Goal: Task Accomplishment & Management: Complete application form

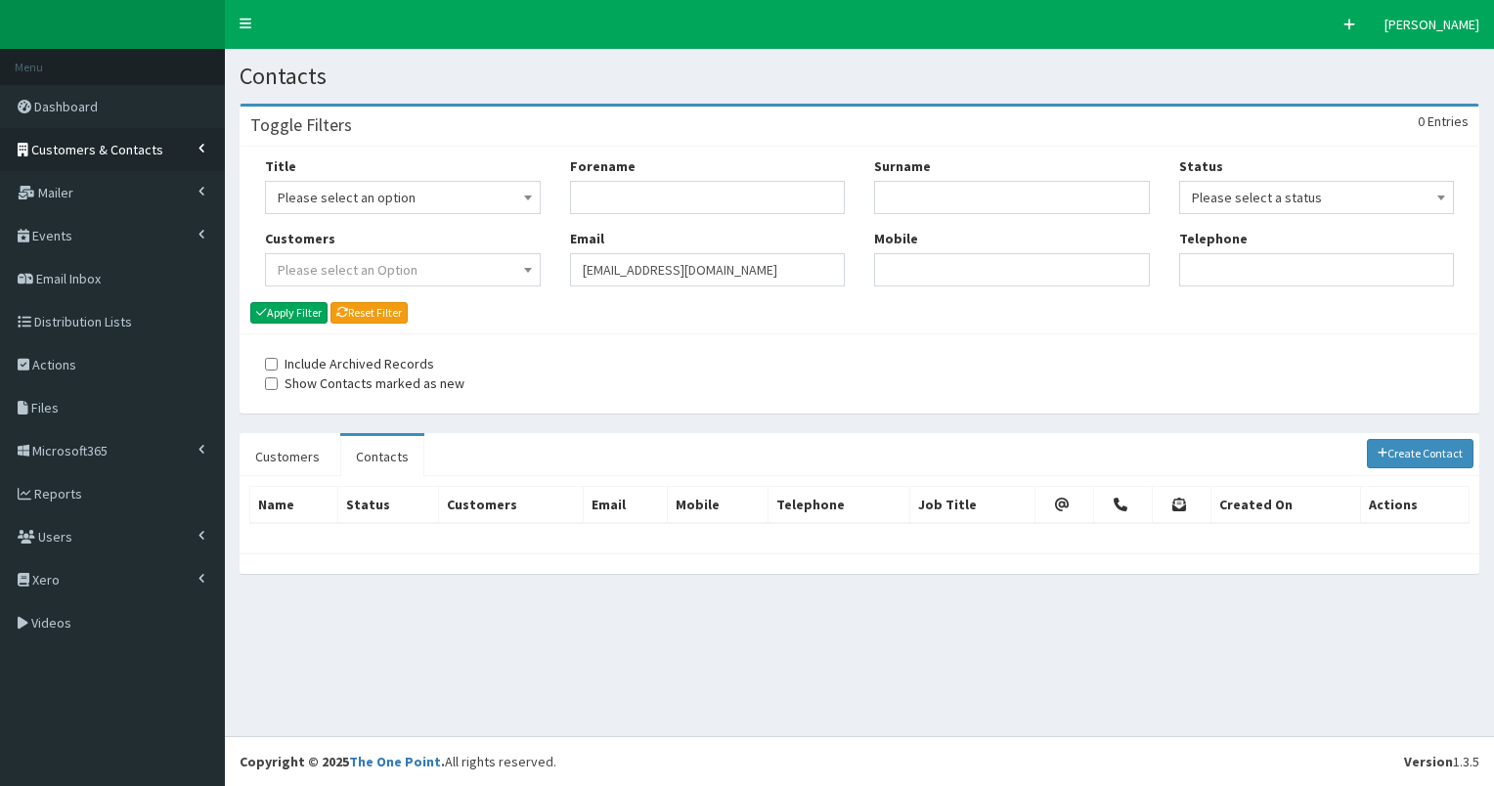
click at [104, 148] on span "Customers & Contacts" at bounding box center [97, 150] width 132 height 18
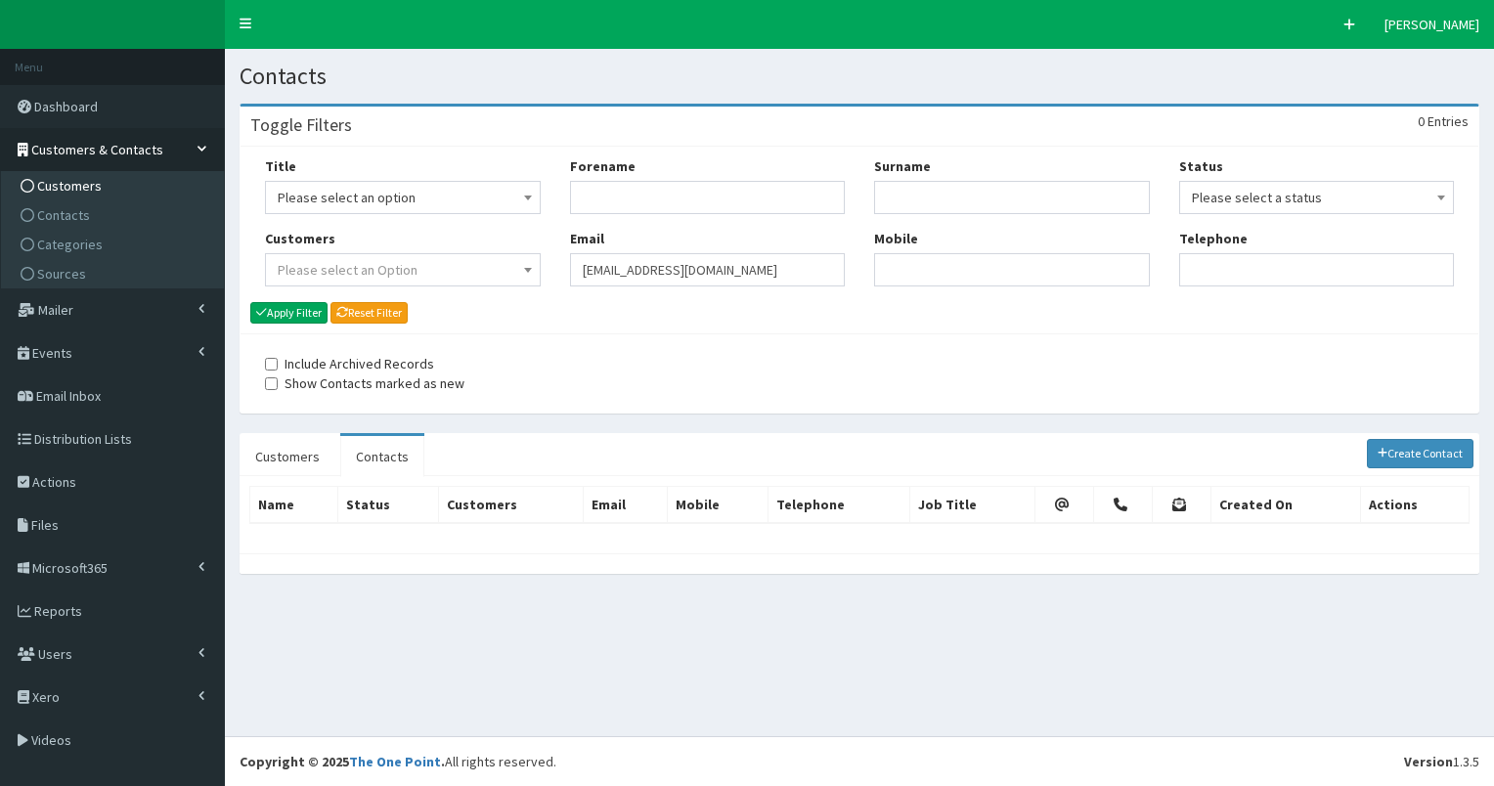
click at [98, 184] on link "Customers" at bounding box center [115, 185] width 218 height 29
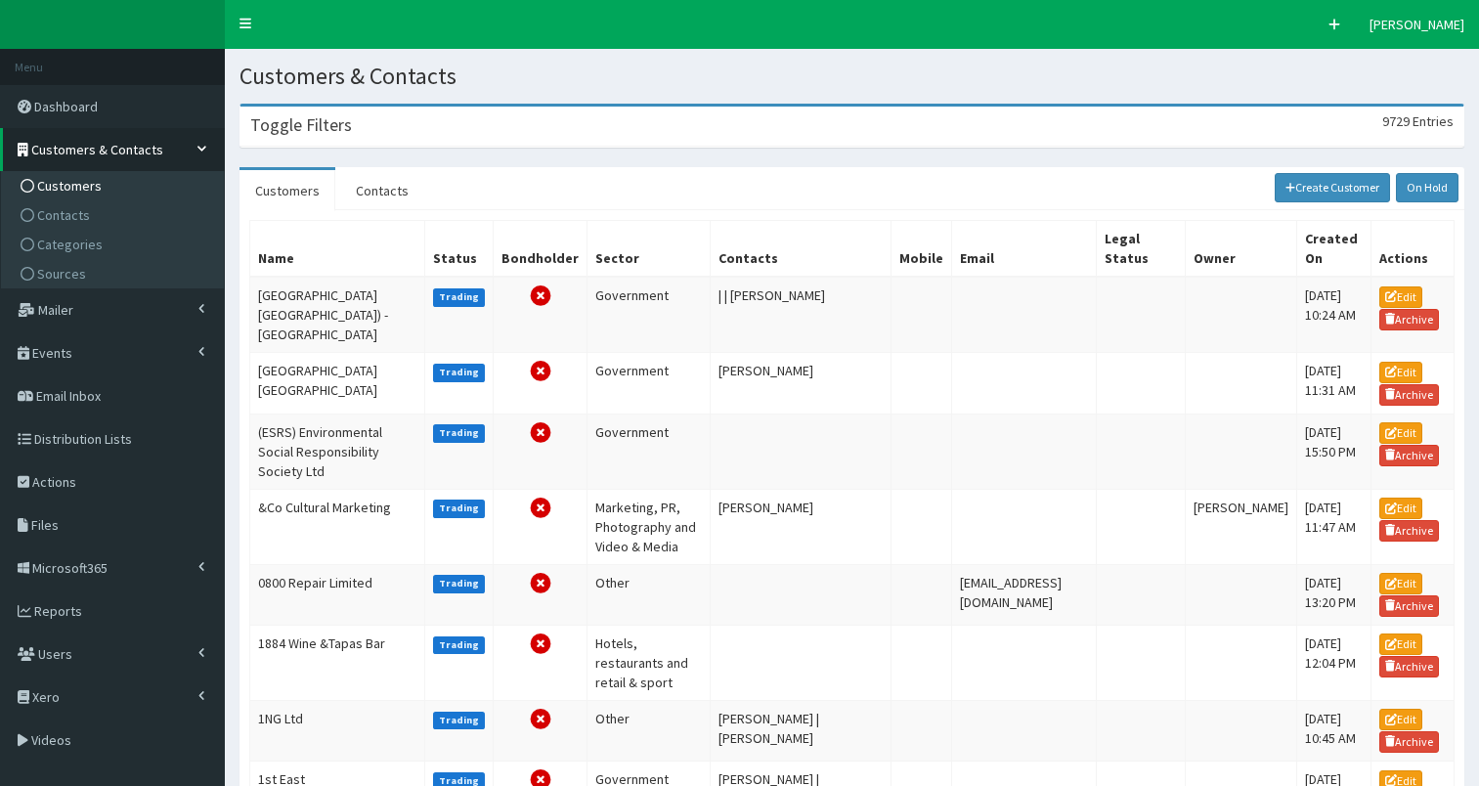
click at [415, 125] on div "Toggle Filters 9729 Entries" at bounding box center [852, 127] width 1223 height 40
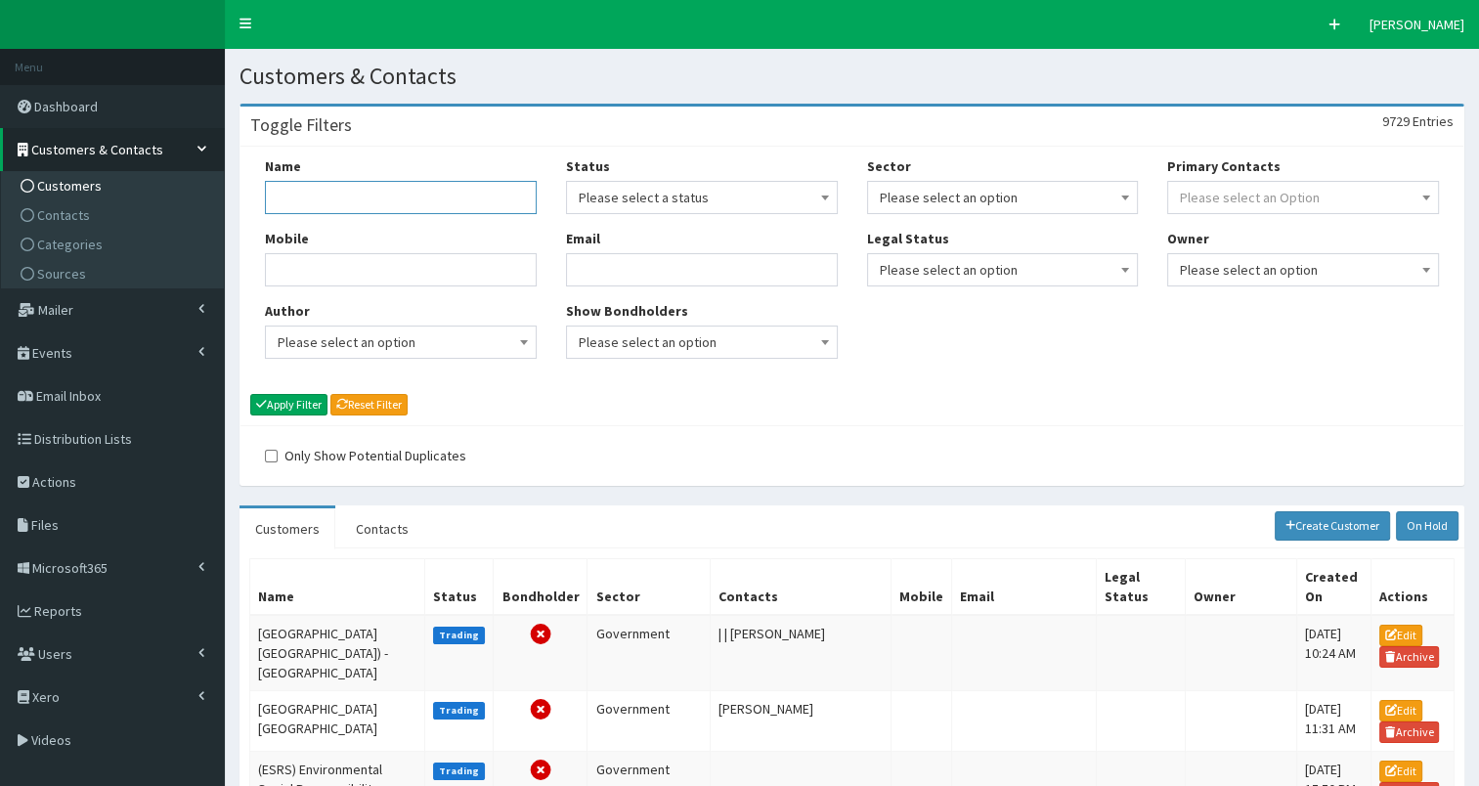
click at [357, 195] on input "Name" at bounding box center [401, 197] width 272 height 33
type input "willerby"
click at [313, 403] on button "Apply Filter" at bounding box center [288, 405] width 77 height 22
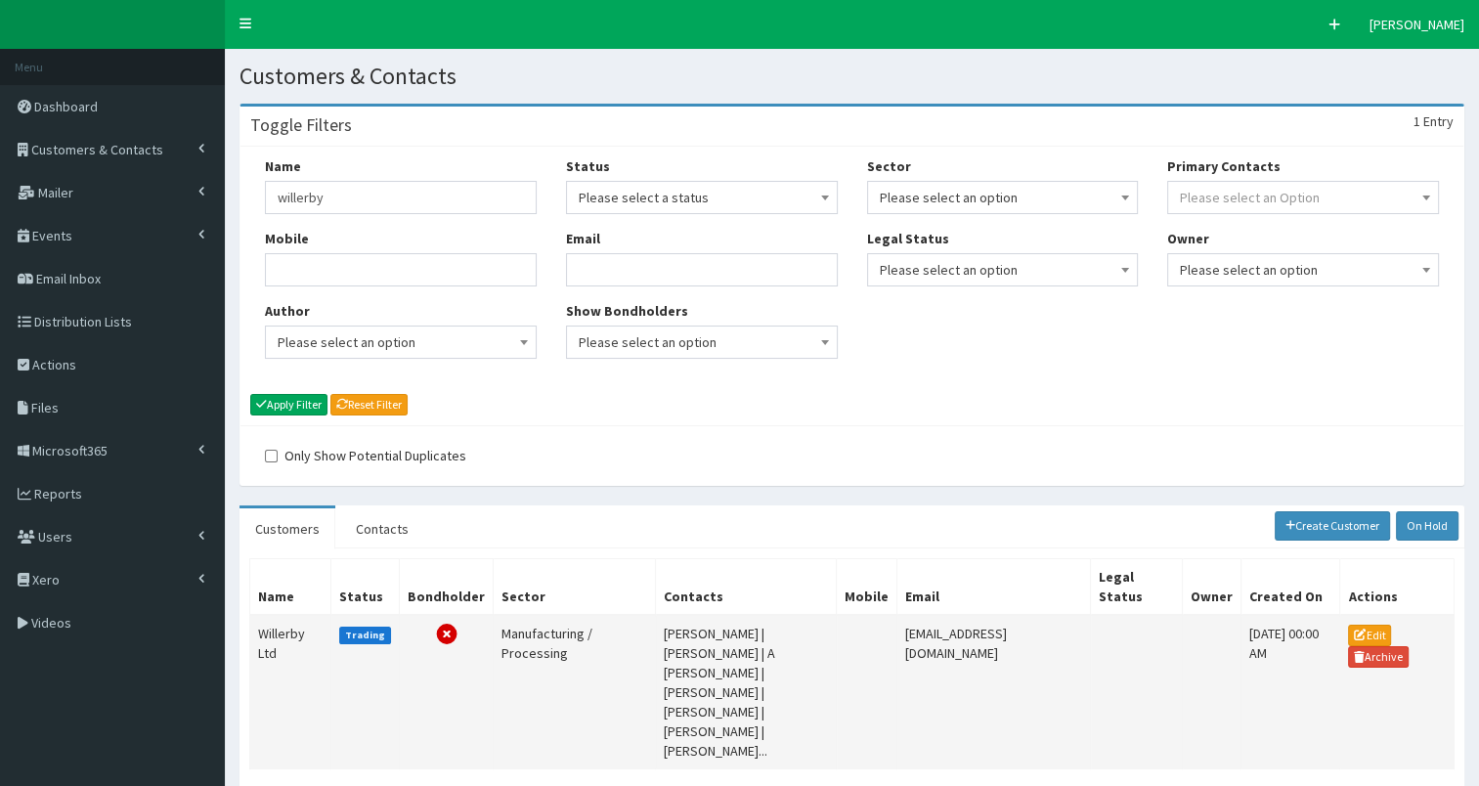
click at [283, 640] on td "Willerby Ltd" at bounding box center [290, 692] width 81 height 154
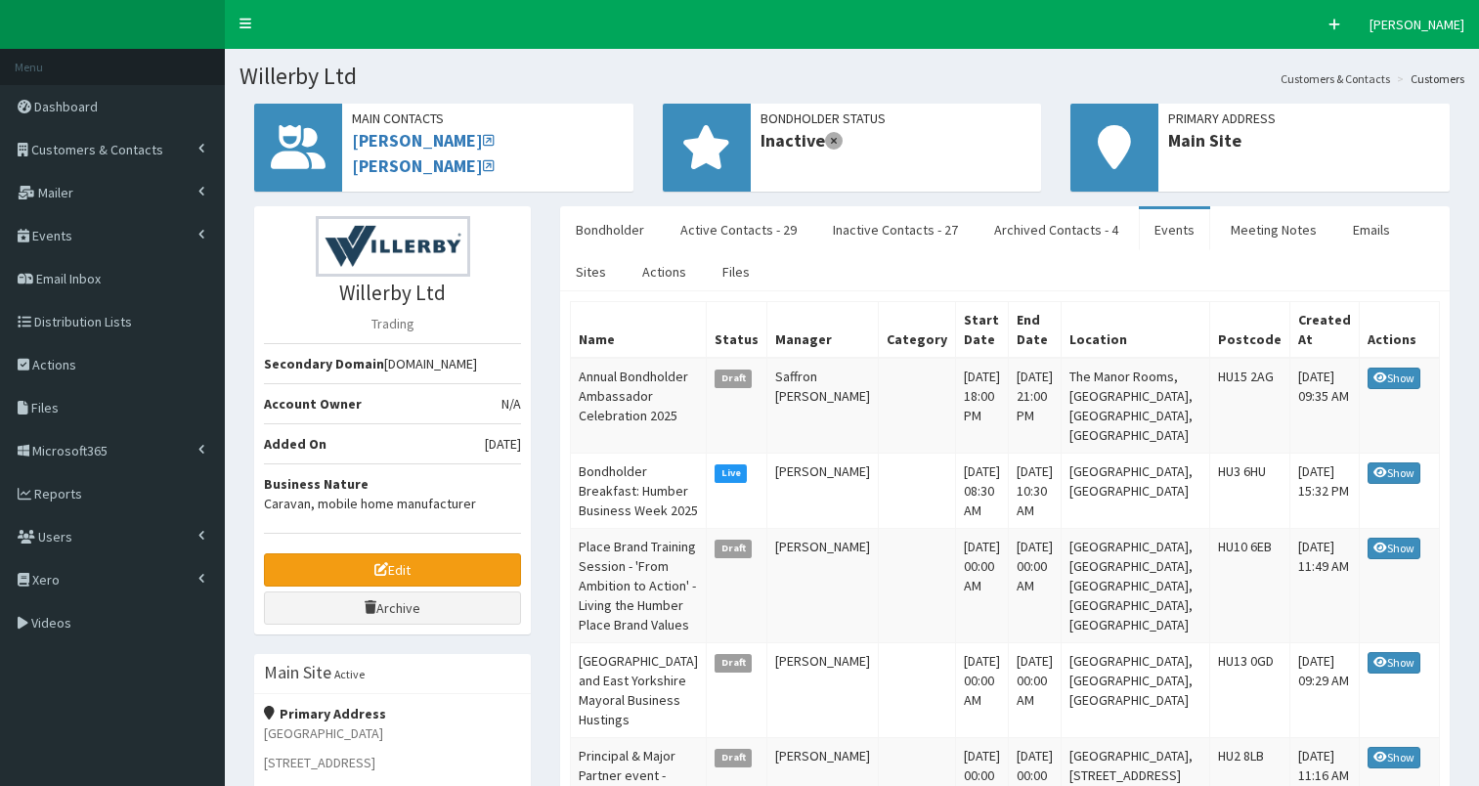
select select "50"
click at [731, 223] on link "Active Contacts - 29" at bounding box center [739, 229] width 148 height 41
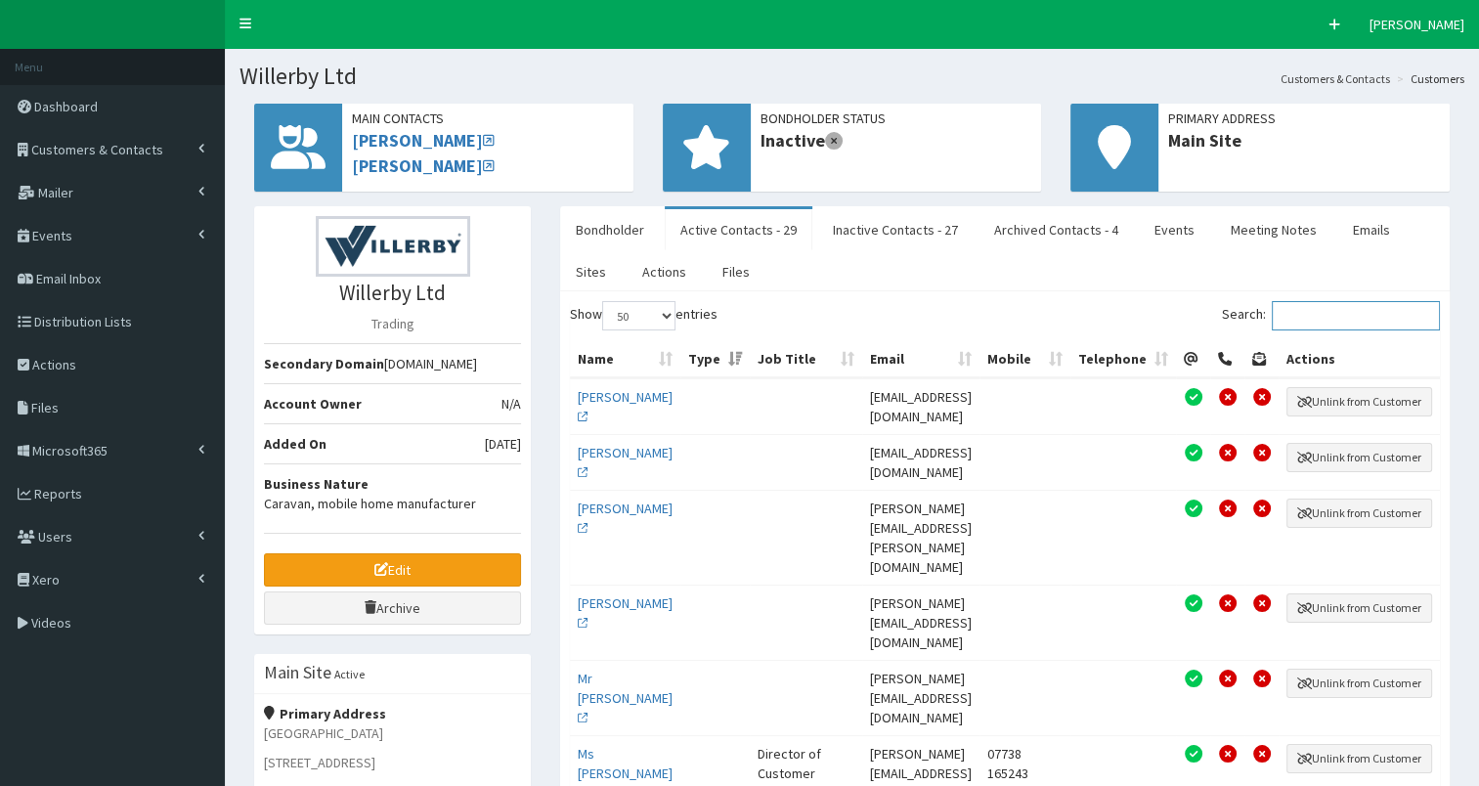
click at [1358, 310] on input "Search:" at bounding box center [1356, 315] width 168 height 29
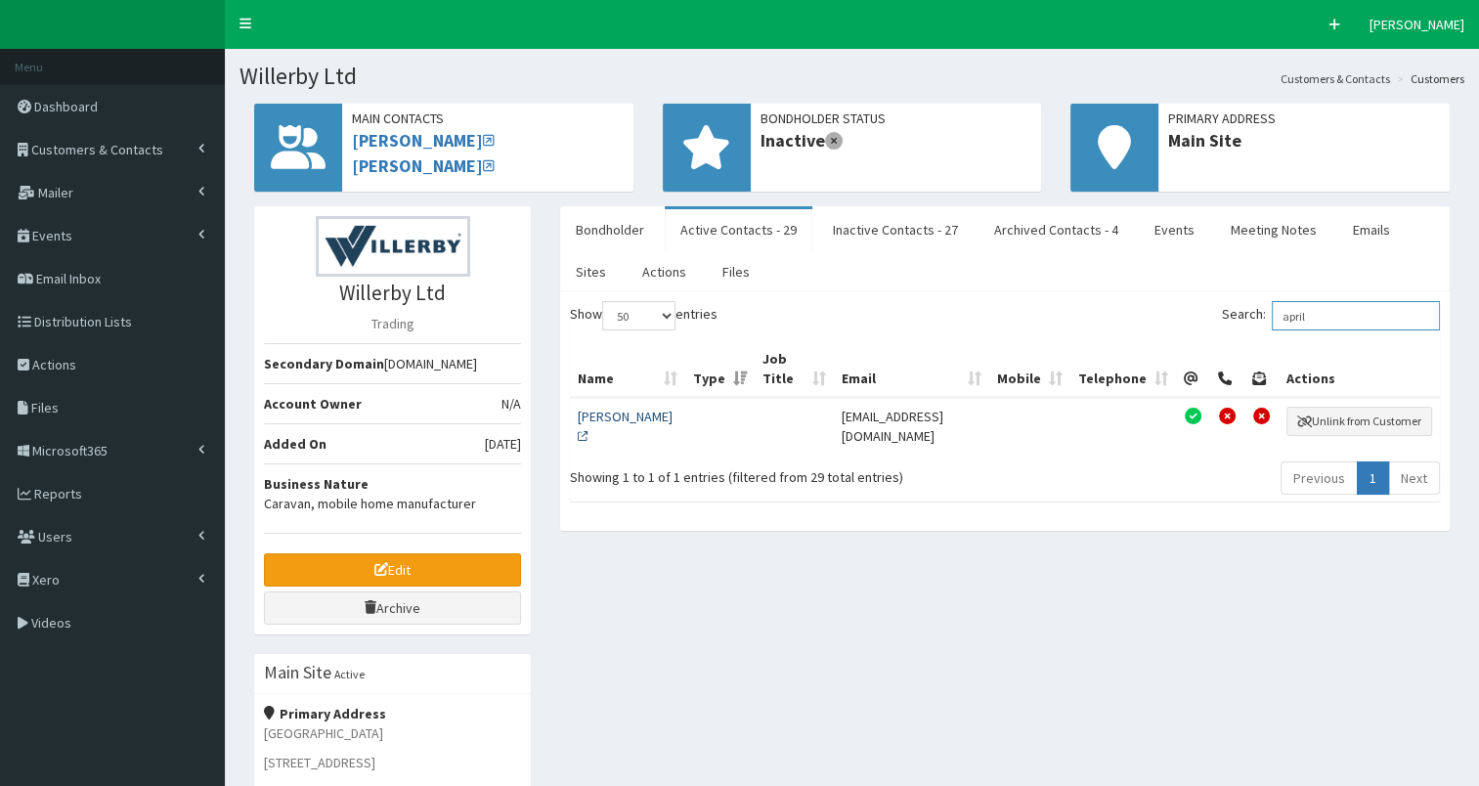
type input "april"
click at [609, 420] on link "Ms April Mackenzie" at bounding box center [625, 426] width 95 height 37
click at [1150, 237] on link "Events" at bounding box center [1174, 229] width 71 height 41
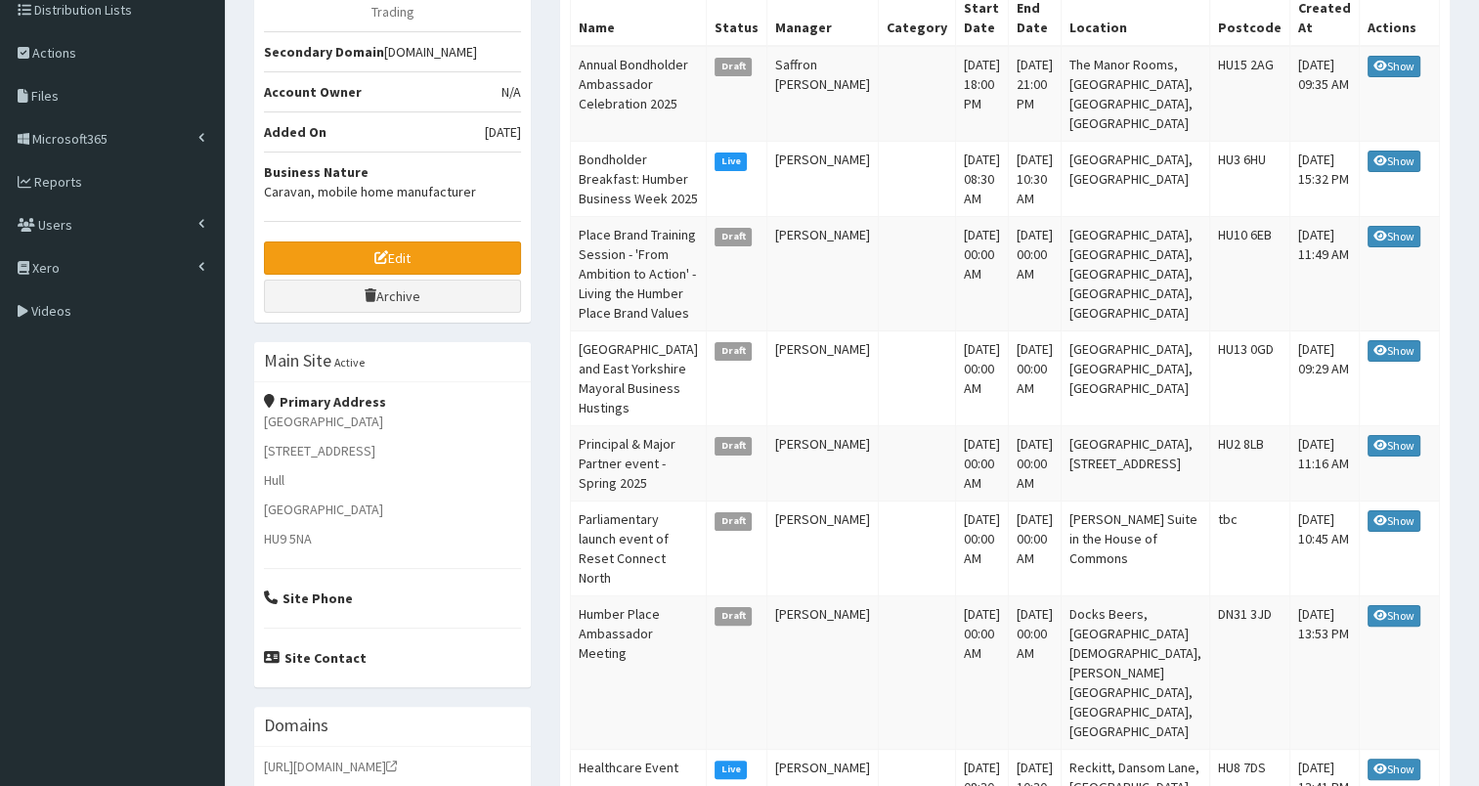
scroll to position [307, 0]
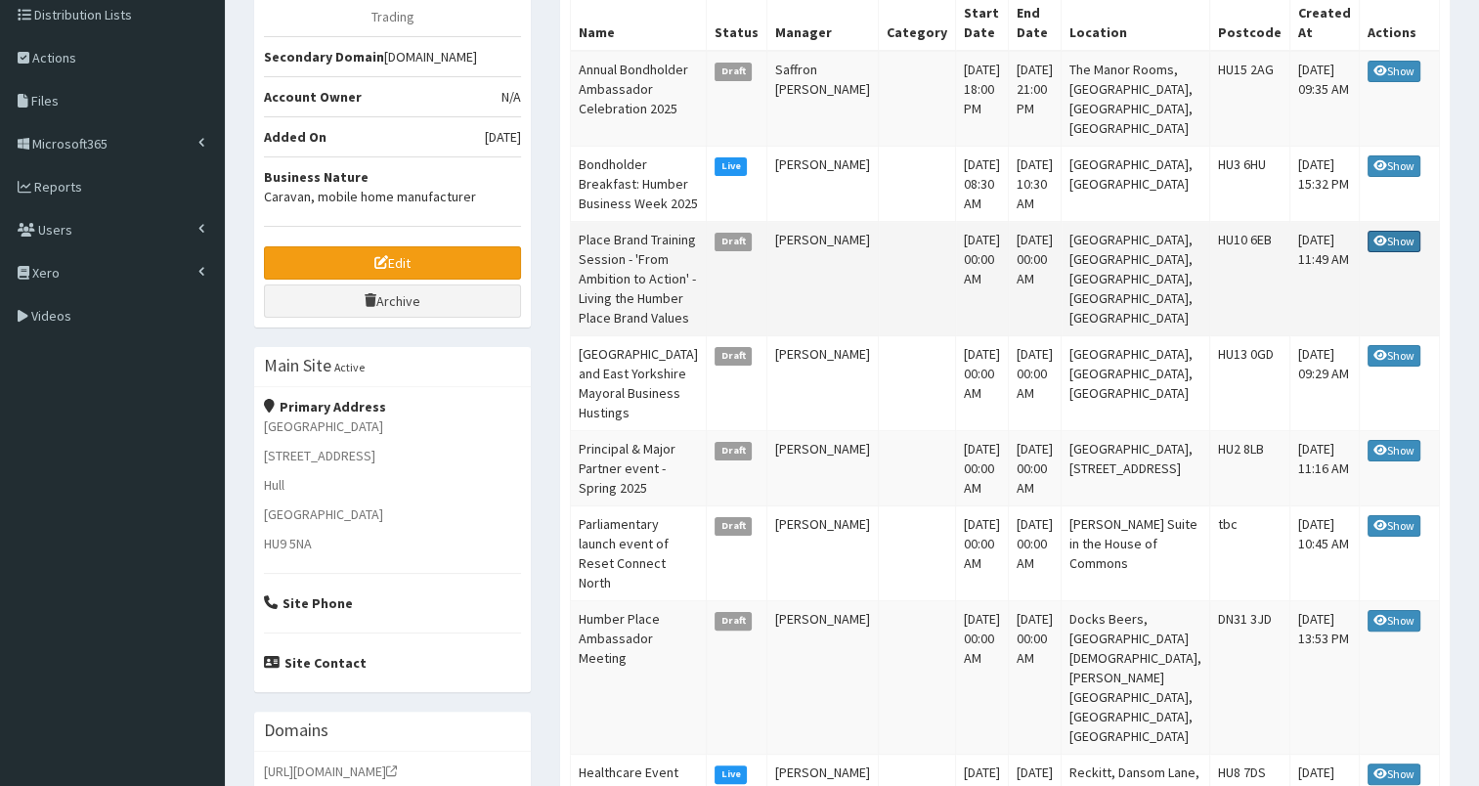
click at [1368, 252] on link "Show" at bounding box center [1394, 242] width 53 height 22
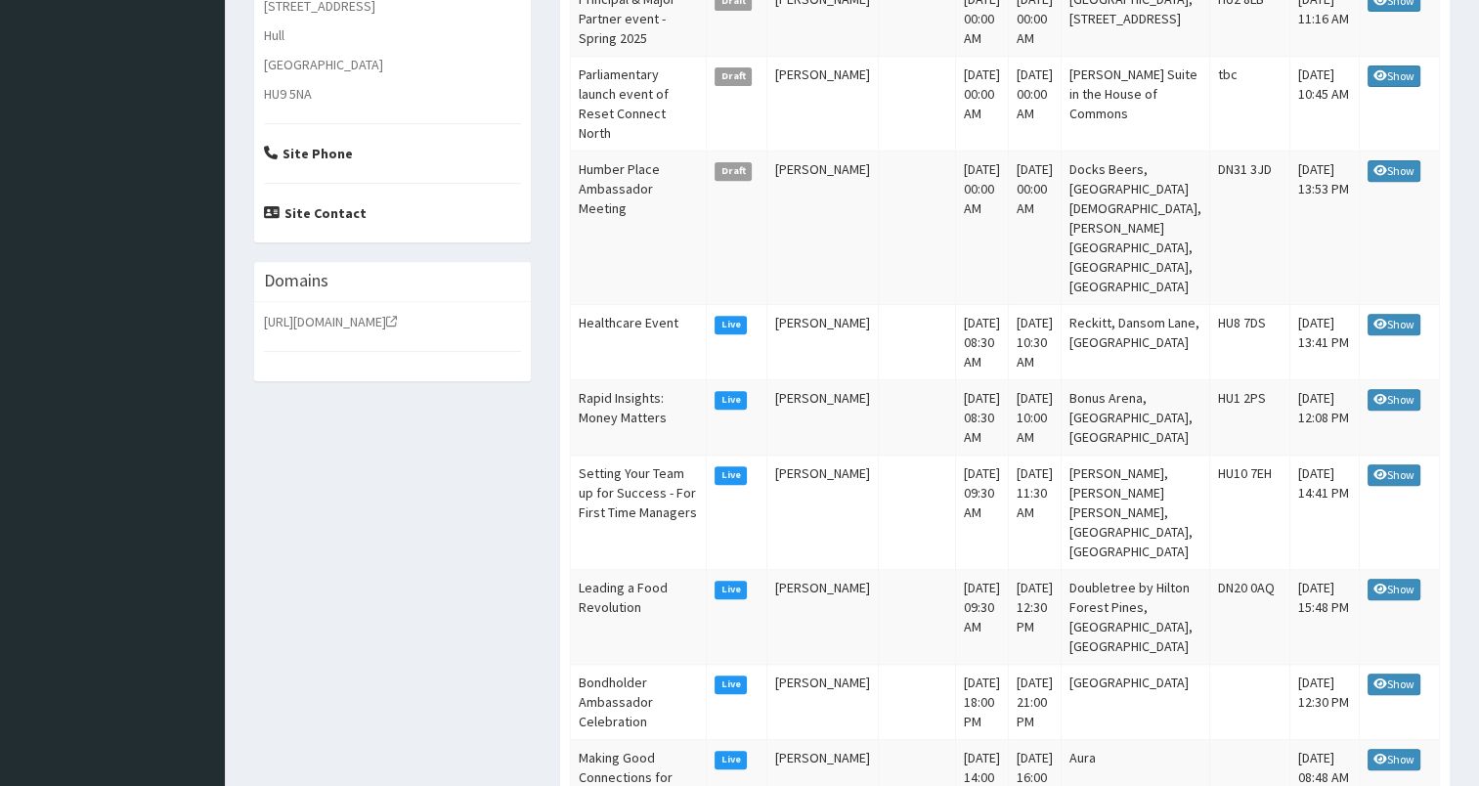
scroll to position [771, 0]
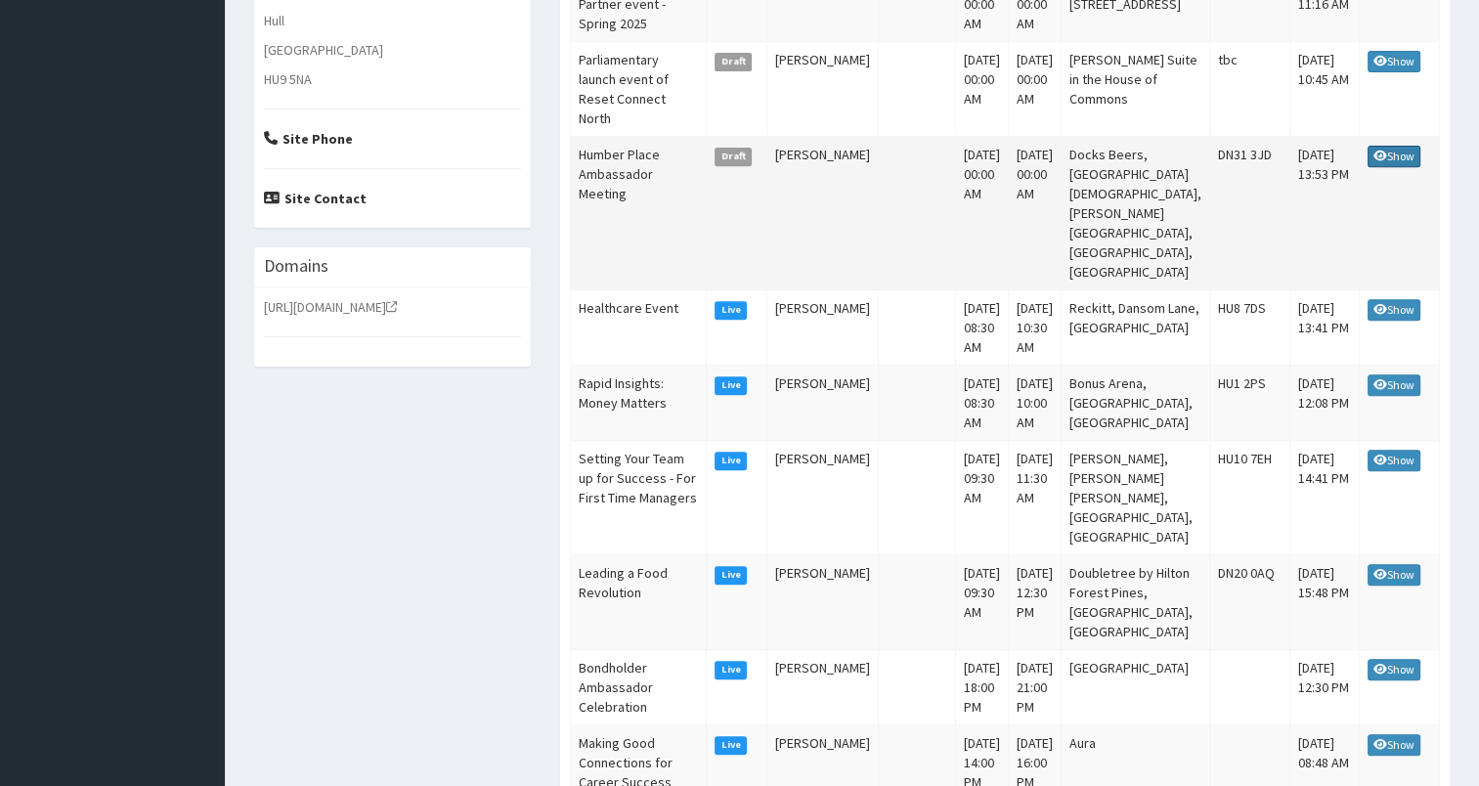
click at [1368, 167] on link "Show" at bounding box center [1394, 157] width 53 height 22
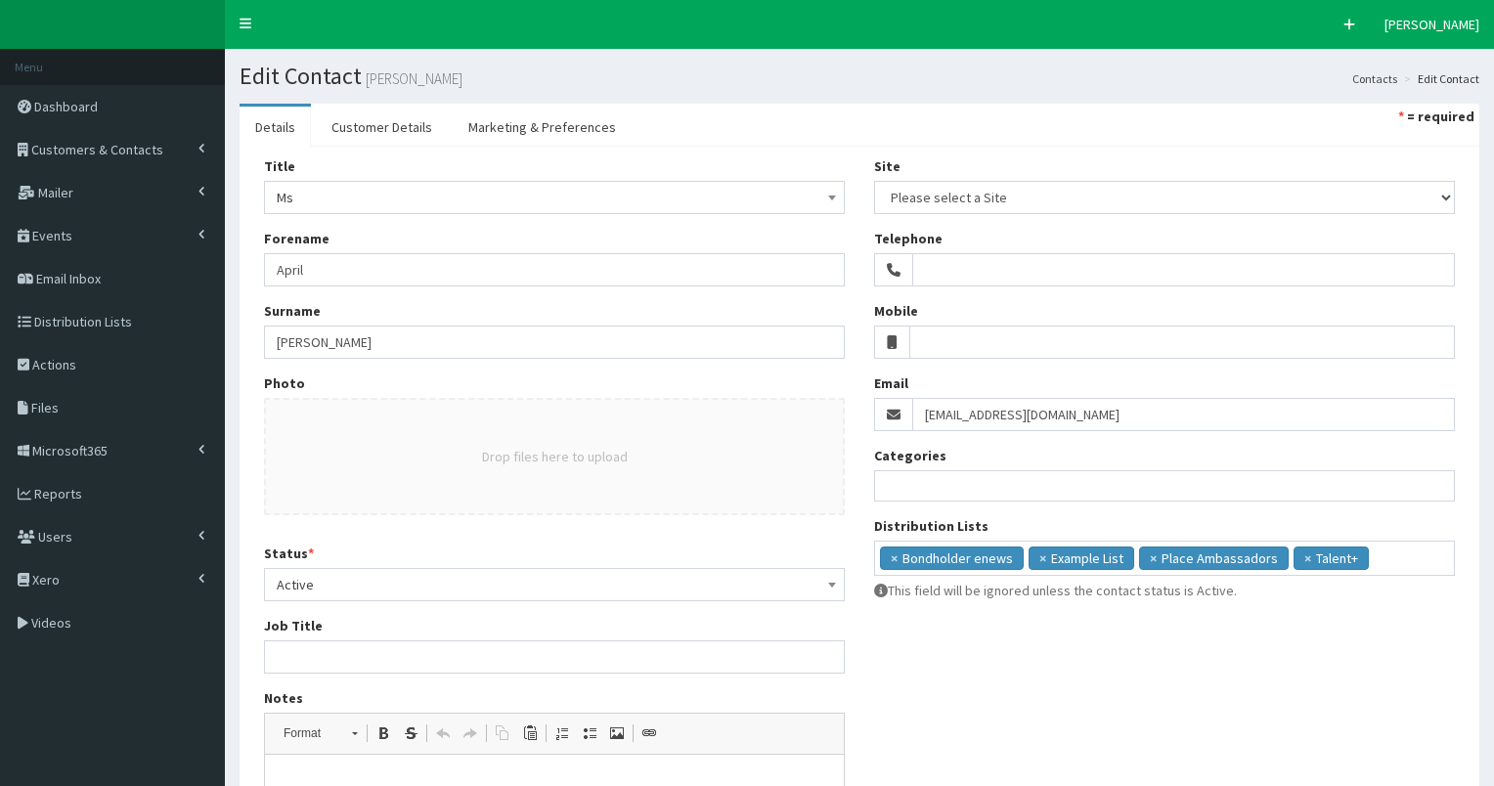
select select
click at [43, 149] on span "Customers & Contacts" at bounding box center [97, 150] width 132 height 18
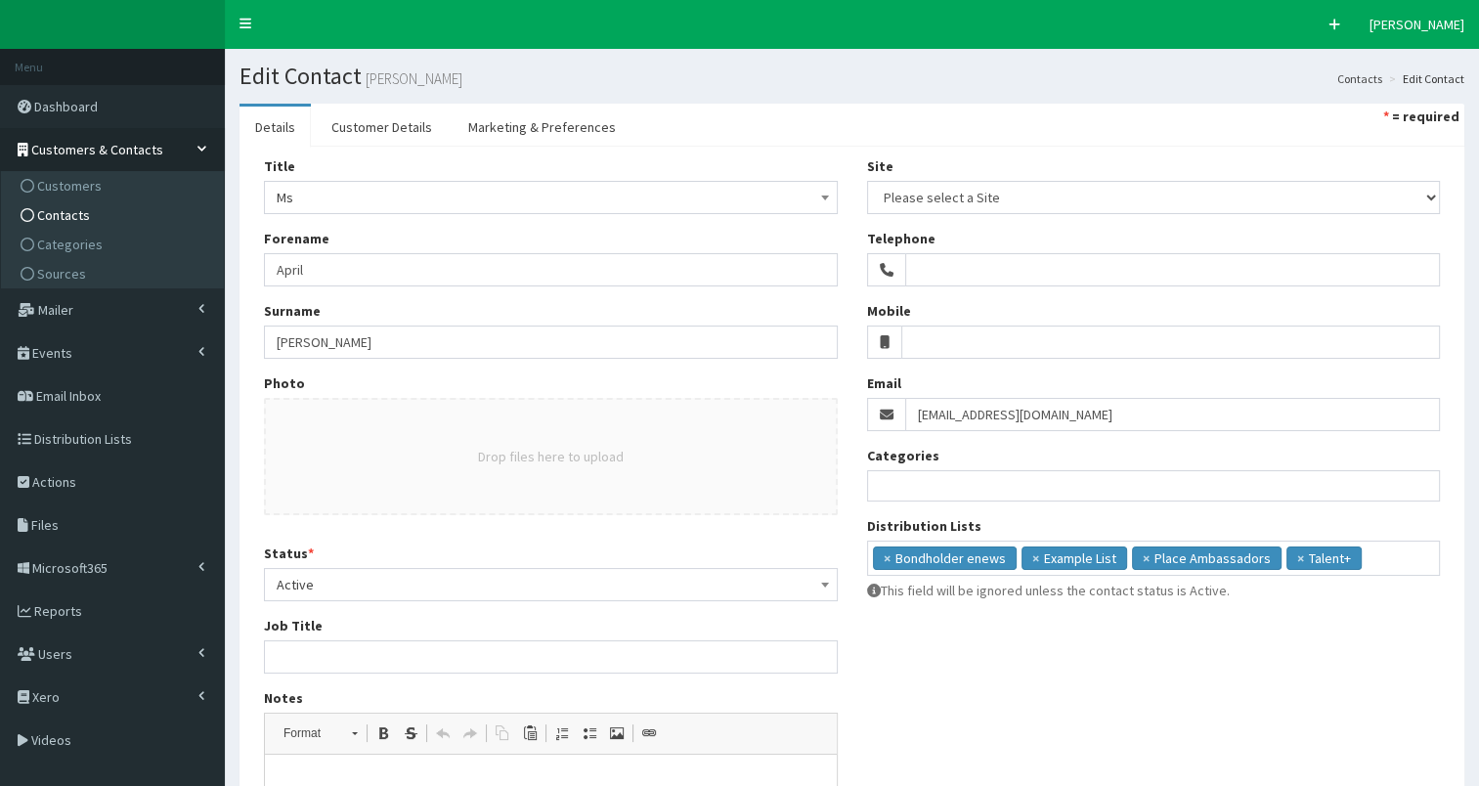
click at [56, 215] on span "Contacts" at bounding box center [63, 215] width 53 height 18
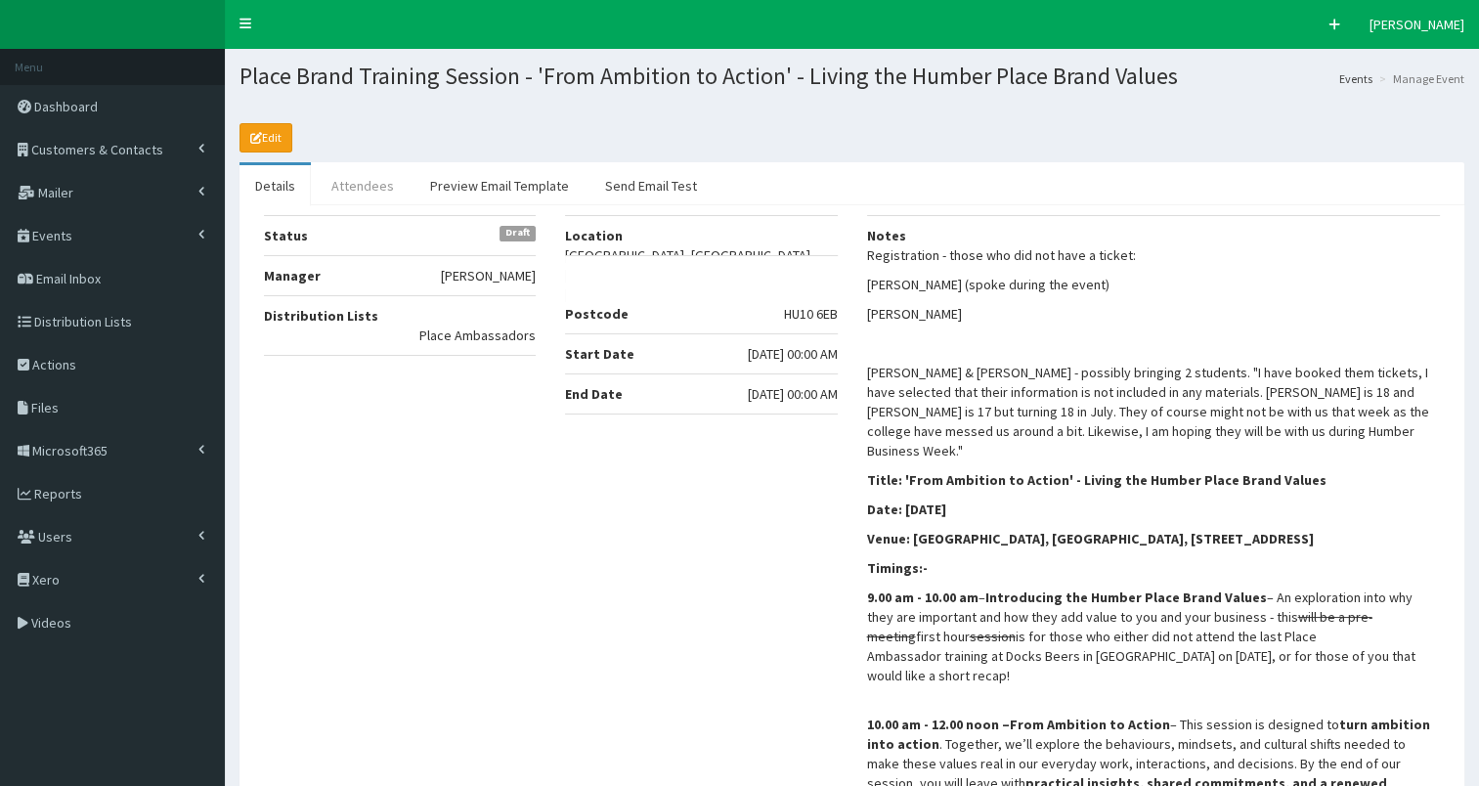
click at [357, 186] on link "Attendees" at bounding box center [363, 185] width 94 height 41
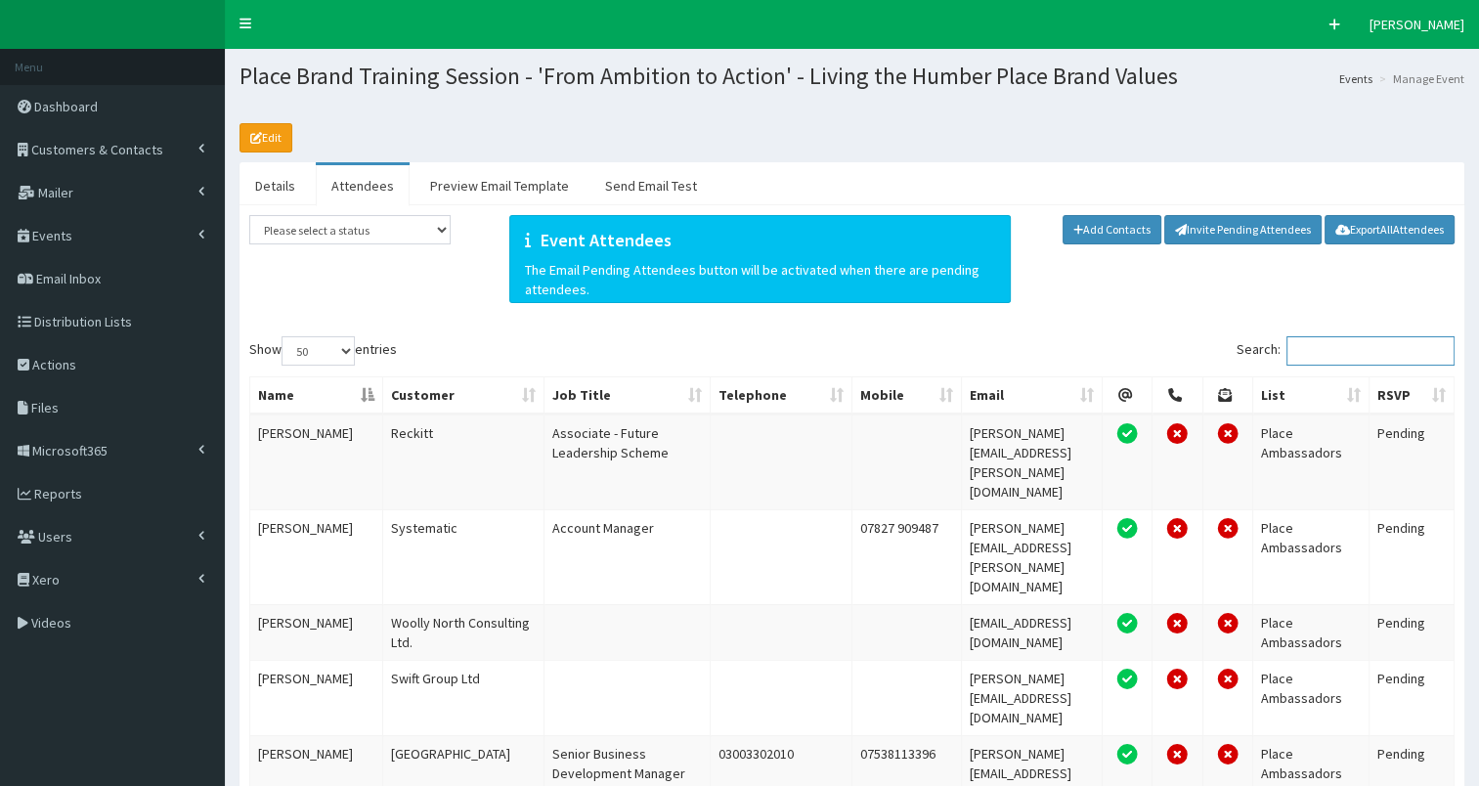
click at [1352, 350] on input "Search:" at bounding box center [1371, 350] width 168 height 29
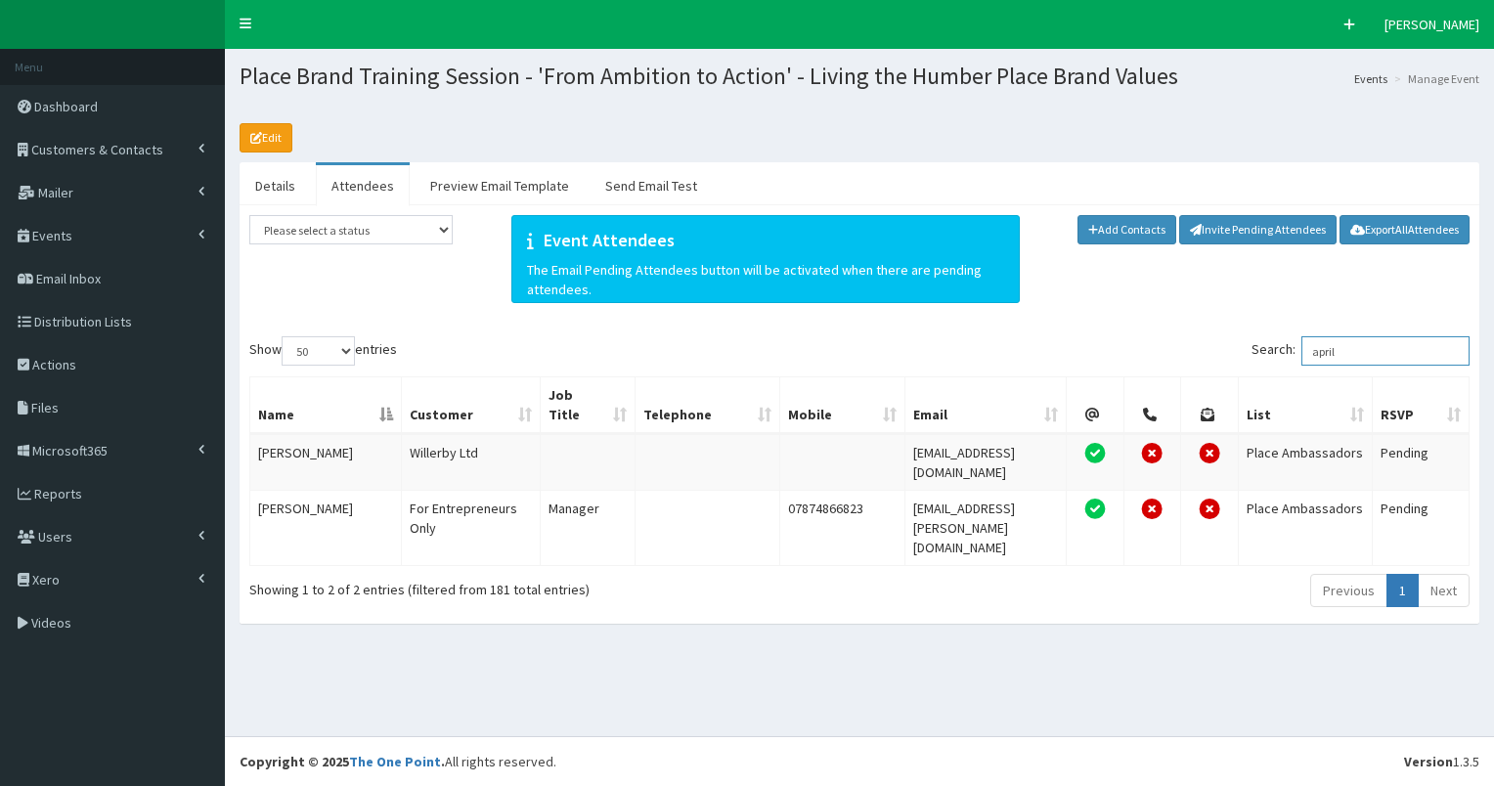
type input "april"
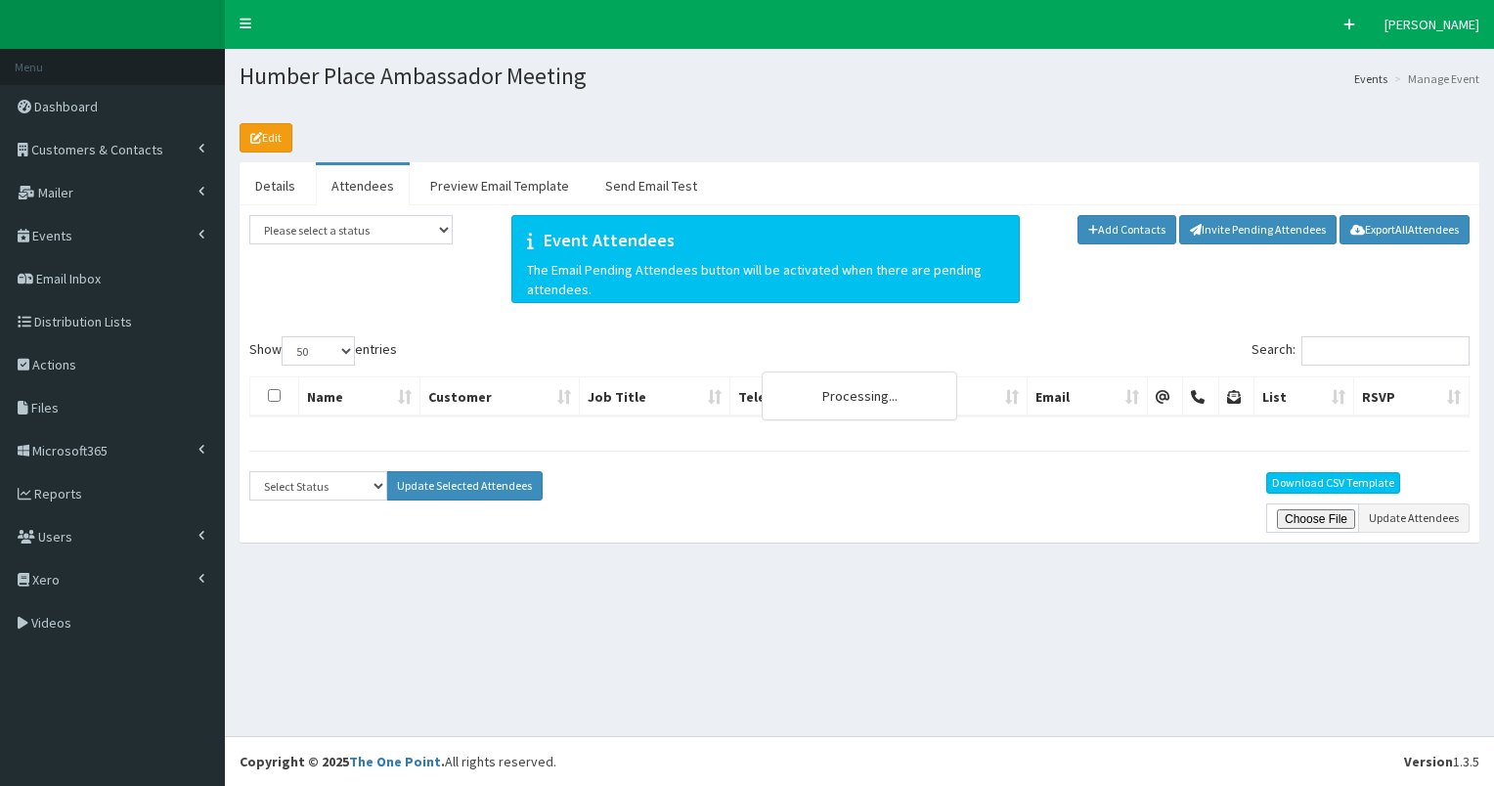
select select "50"
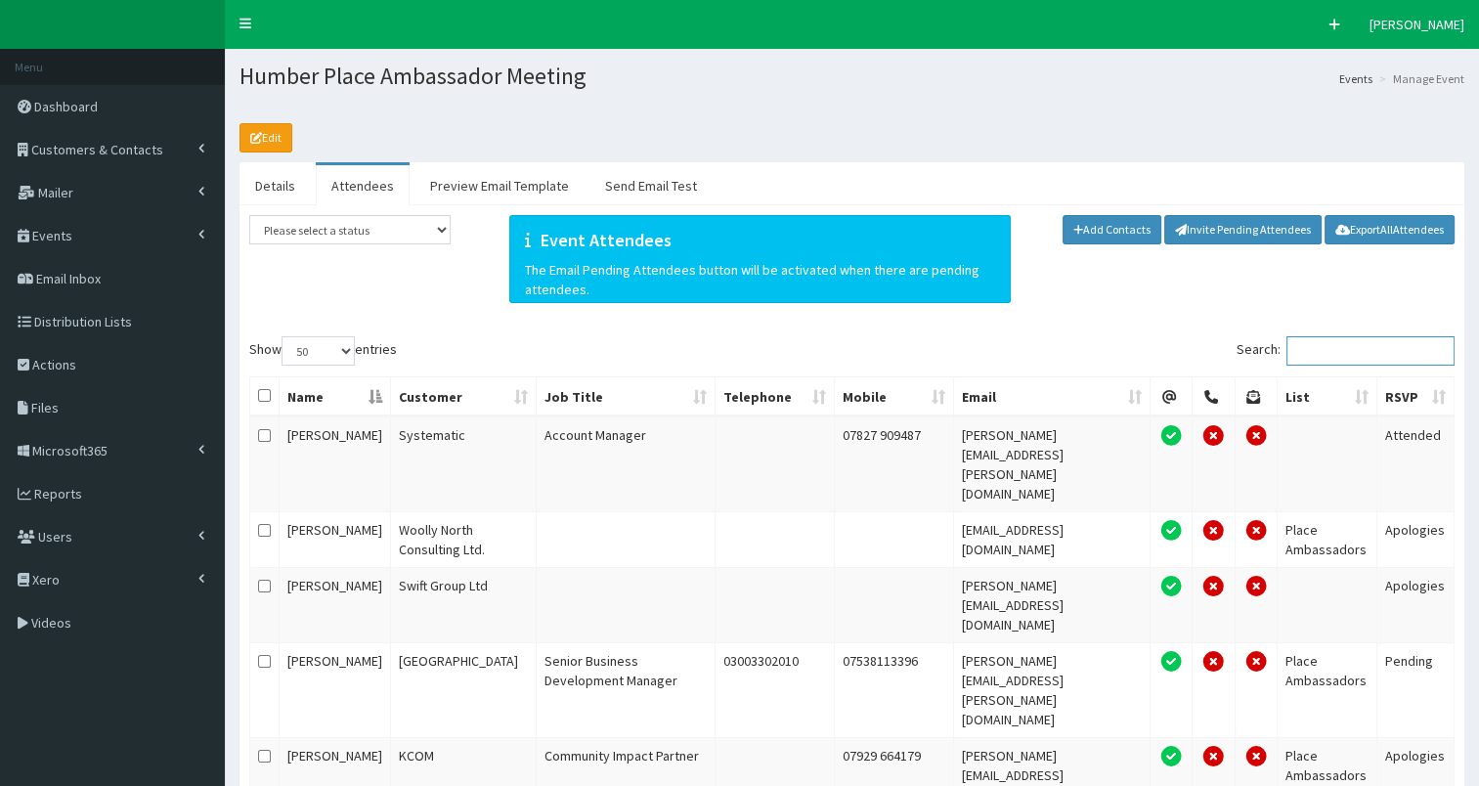
click at [1342, 360] on input "Search:" at bounding box center [1371, 350] width 168 height 29
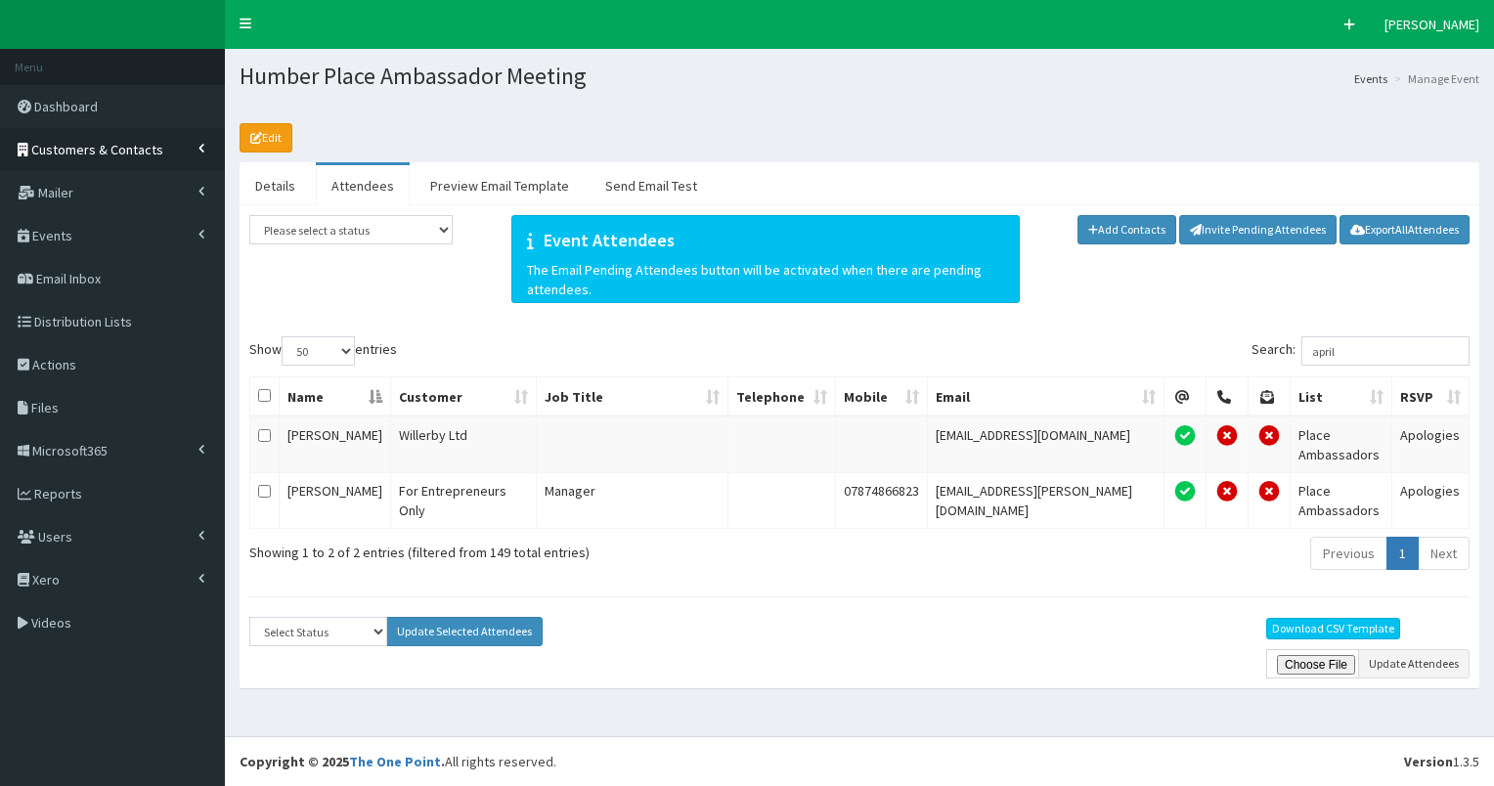
click at [138, 154] on span "Customers & Contacts" at bounding box center [97, 150] width 132 height 18
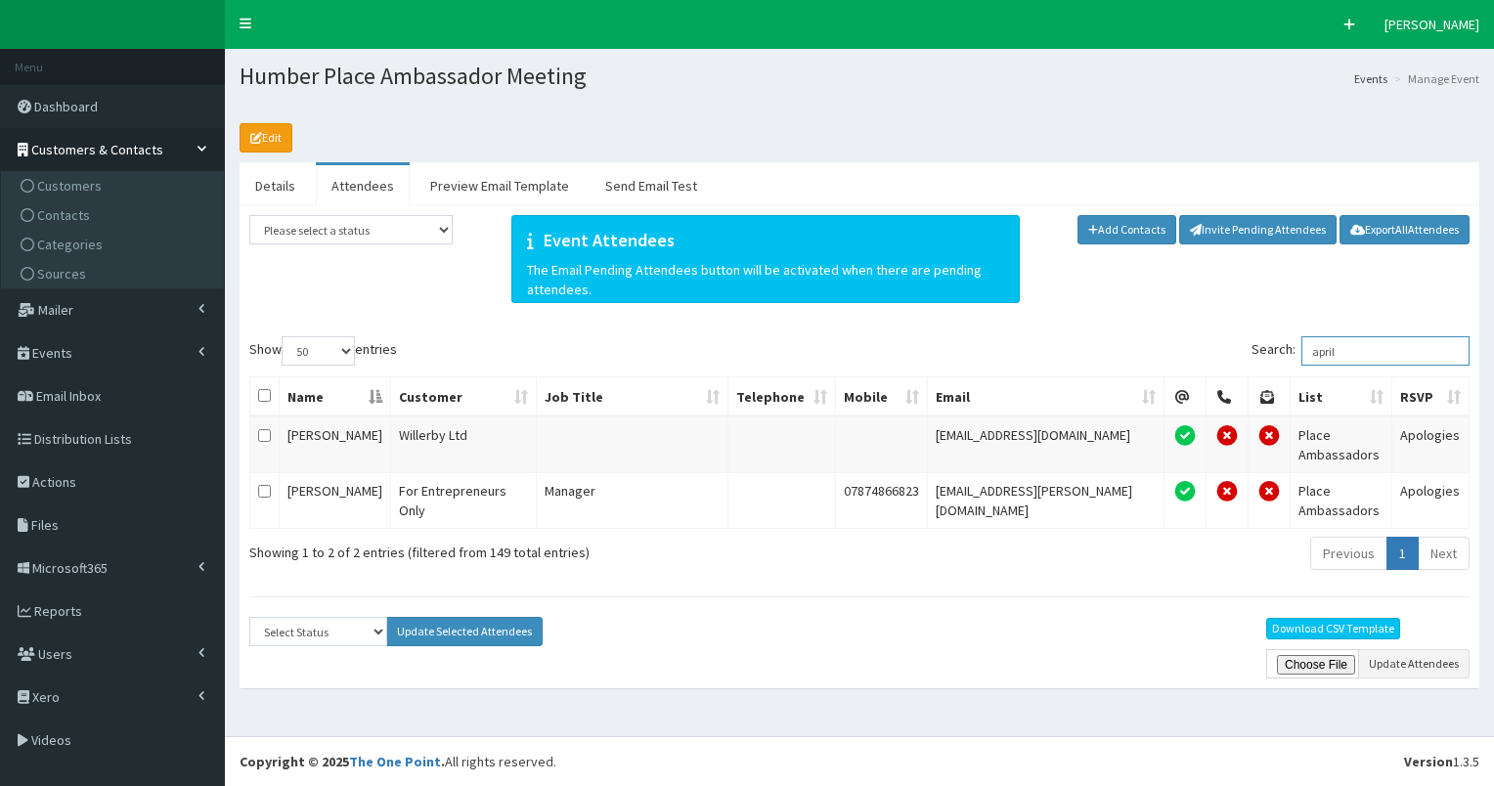
drag, startPoint x: 1325, startPoint y: 352, endPoint x: 1435, endPoint y: 325, distance: 113.8
click at [1435, 325] on div "Please select a status Apologies Attended Did Not Attend Pending Event Attendee…" at bounding box center [859, 446] width 1220 height 463
type input "caroline"
click at [77, 216] on span "Contacts" at bounding box center [63, 215] width 53 height 18
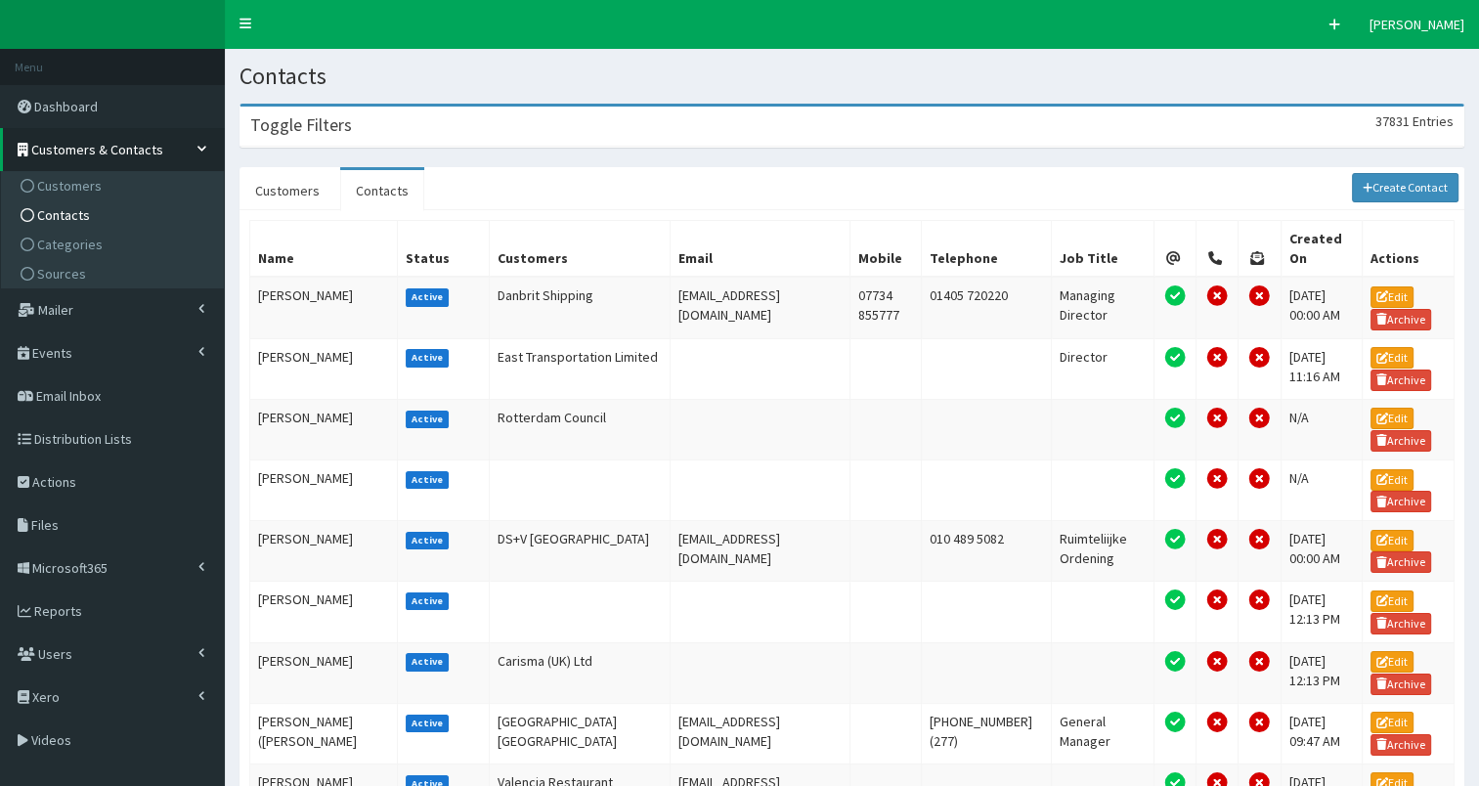
click at [364, 119] on div "Toggle Filters 37831 Entries" at bounding box center [852, 127] width 1223 height 40
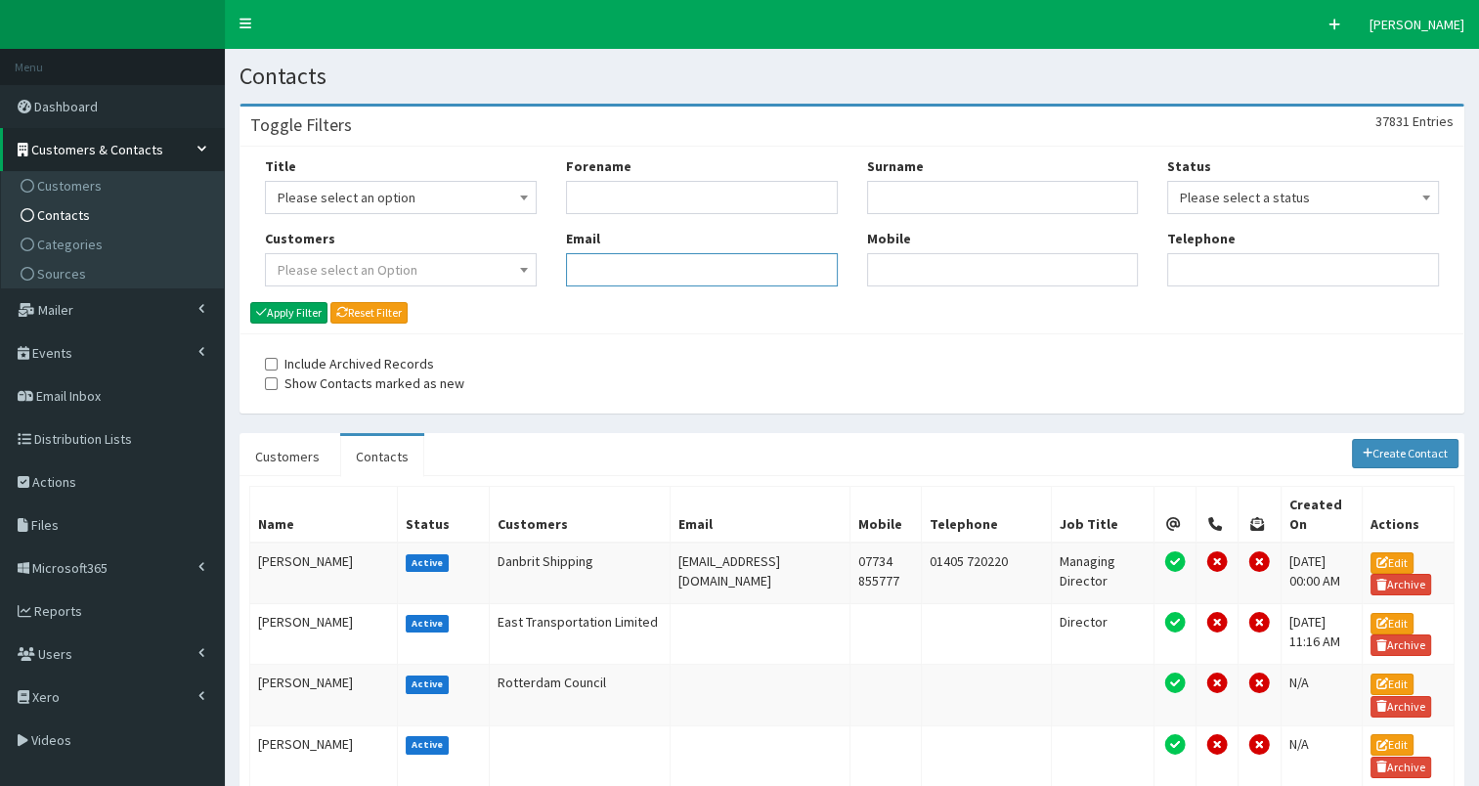
click at [643, 257] on input "Email" at bounding box center [702, 269] width 272 height 33
paste input "[PERSON_NAME][EMAIL_ADDRESS][DOMAIN_NAME]"
type input "caroline.neadley@wcrlaw.co.uk"
click at [290, 313] on button "Apply Filter" at bounding box center [288, 313] width 77 height 22
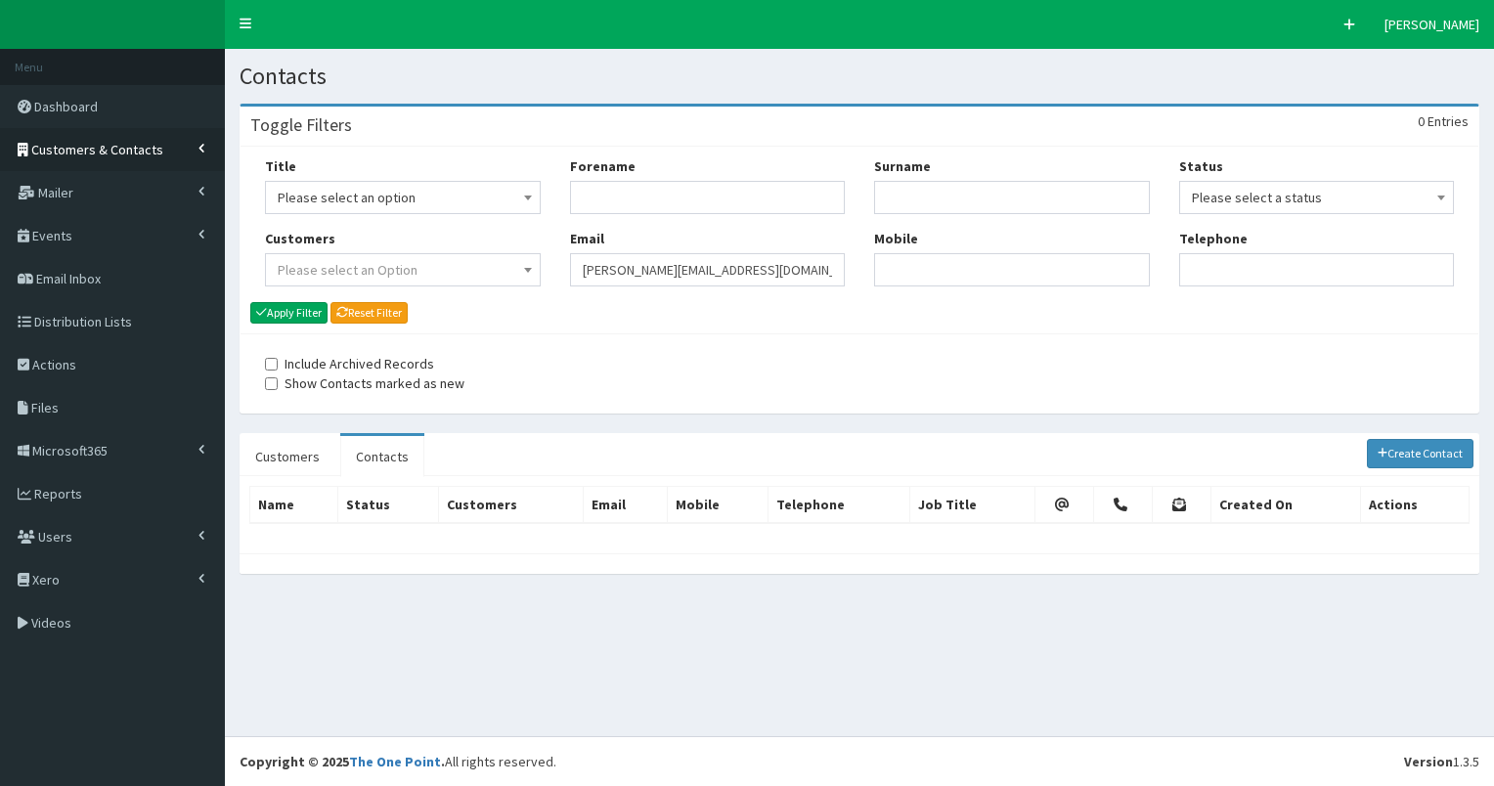
click at [126, 144] on span "Customers & Contacts" at bounding box center [97, 150] width 132 height 18
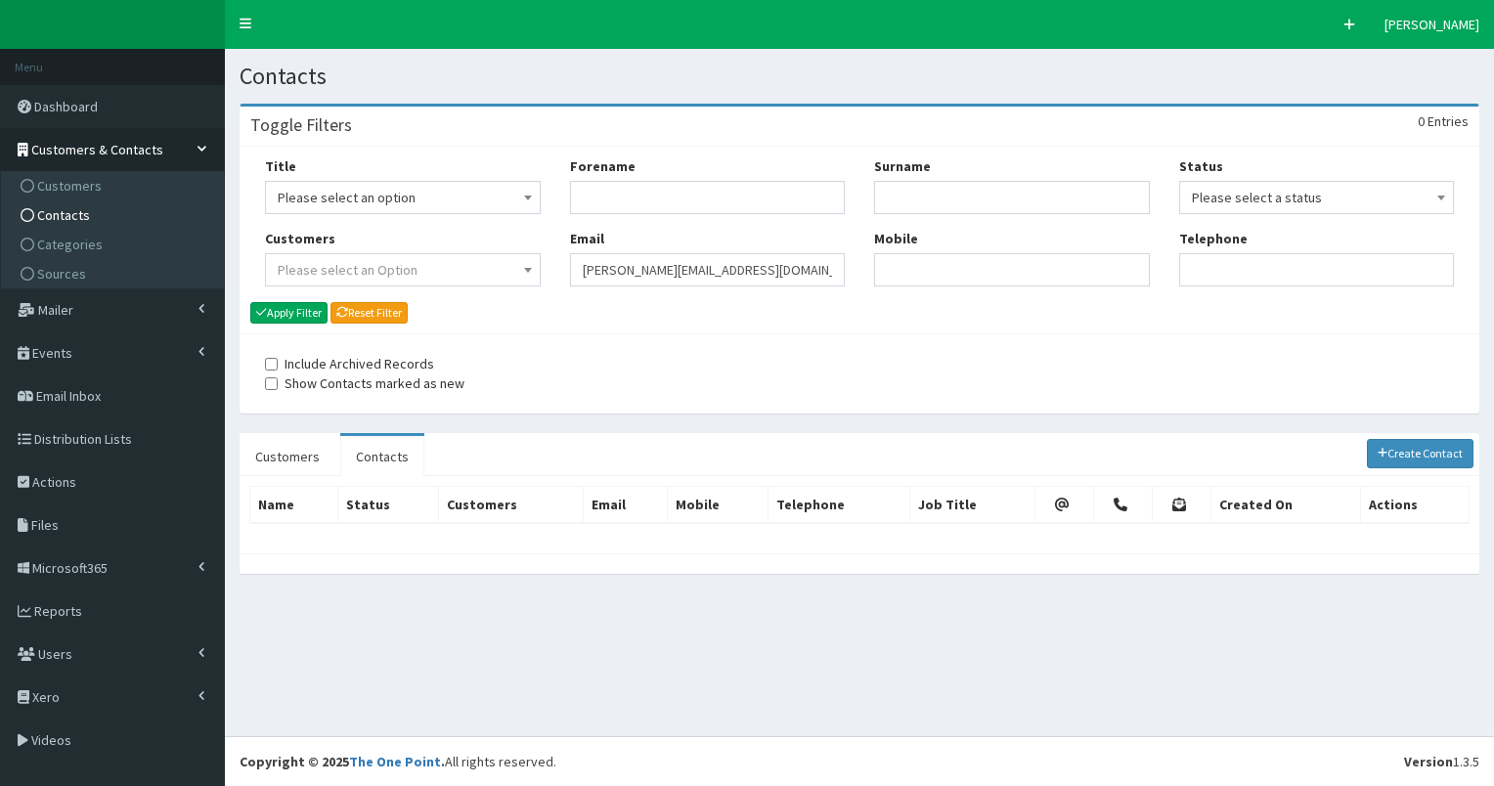
click at [123, 207] on link "Contacts" at bounding box center [115, 214] width 218 height 29
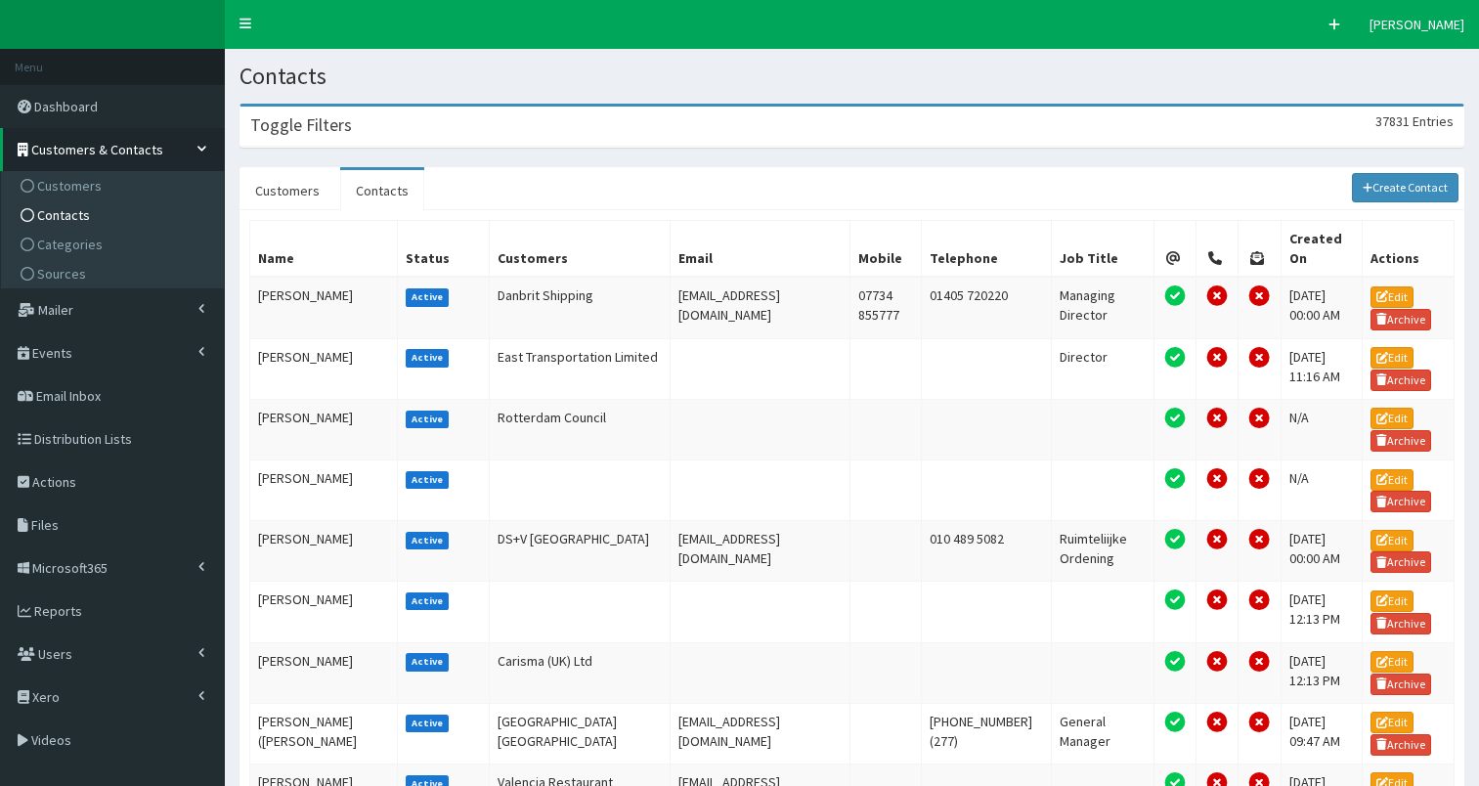
click at [374, 123] on div "Toggle Filters 37831 Entries" at bounding box center [852, 127] width 1223 height 40
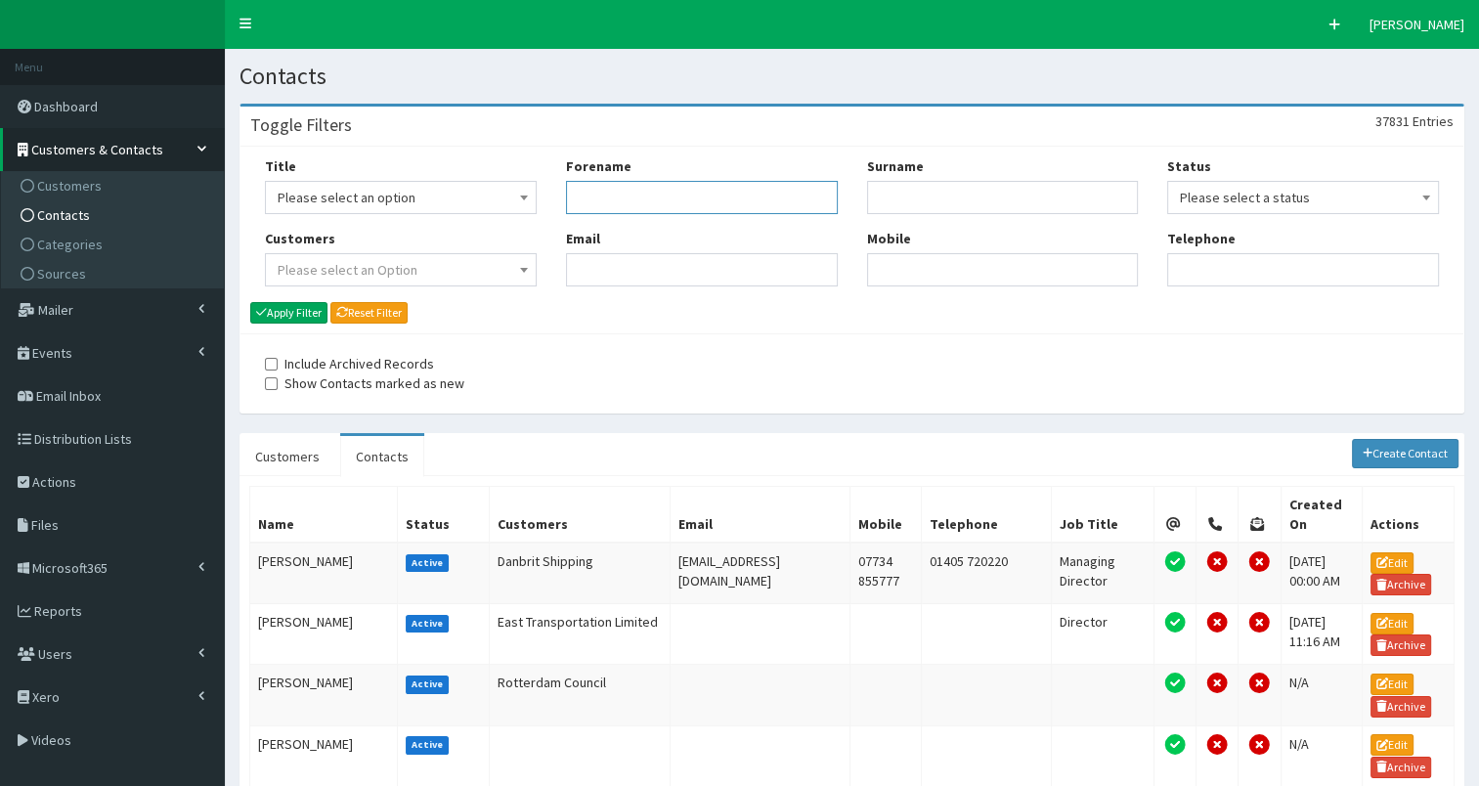
click at [609, 184] on input "Forename" at bounding box center [702, 197] width 272 height 33
type input "car"
type input "[PERSON_NAME]"
click at [305, 308] on button "Apply Filter" at bounding box center [288, 313] width 77 height 22
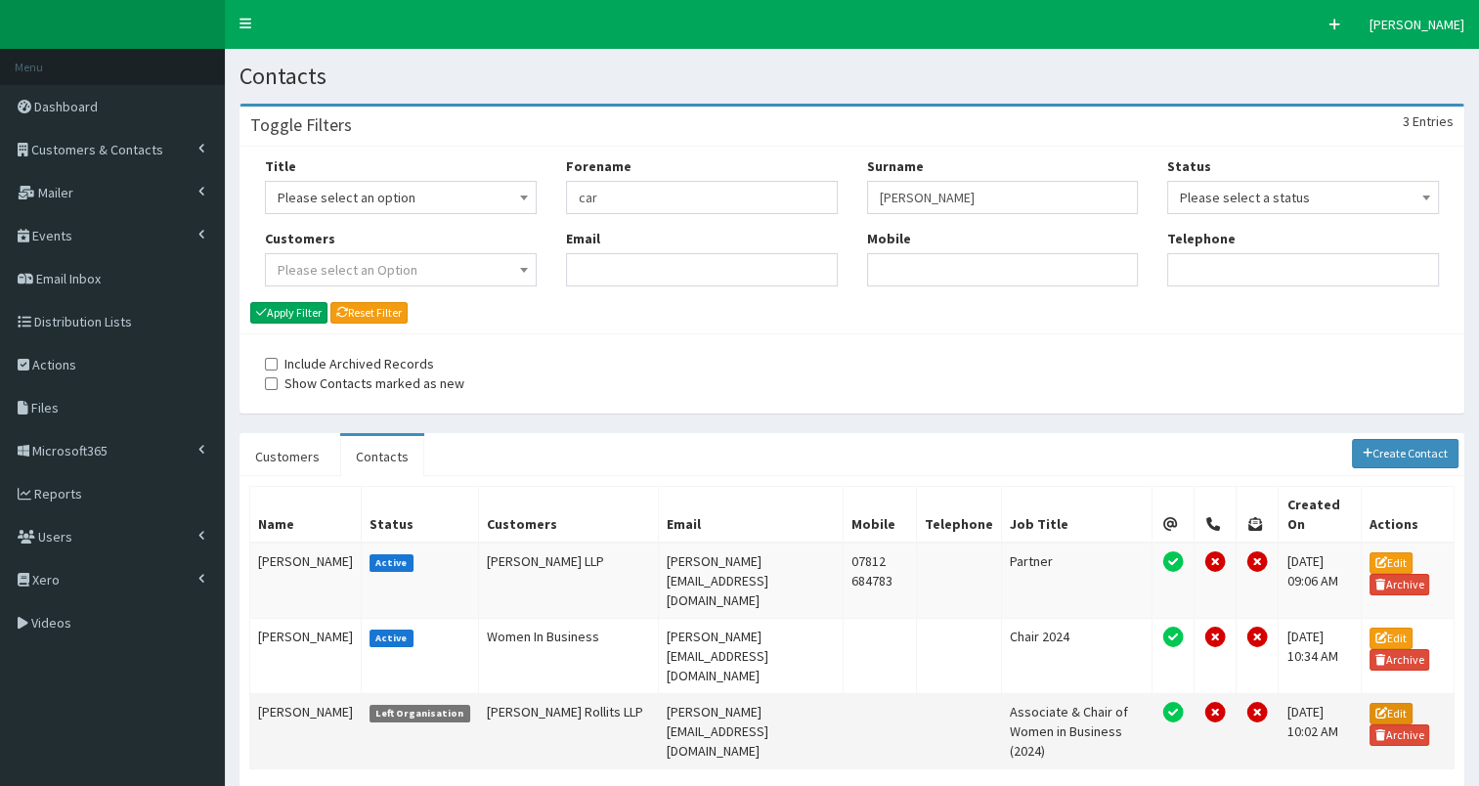
click at [1385, 707] on icon at bounding box center [1382, 713] width 12 height 12
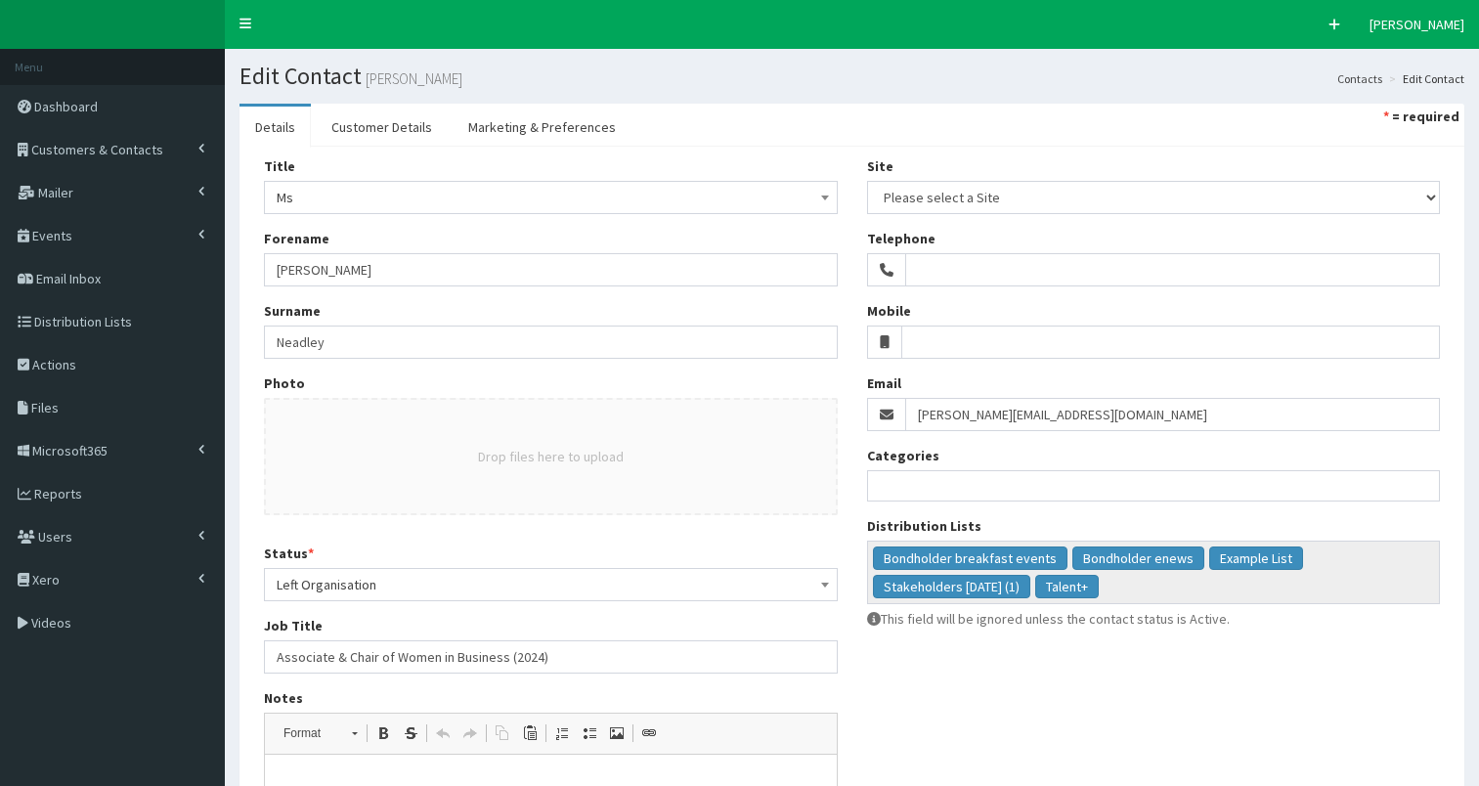
select select
click at [488, 579] on span "Left Organisation" at bounding box center [551, 584] width 549 height 27
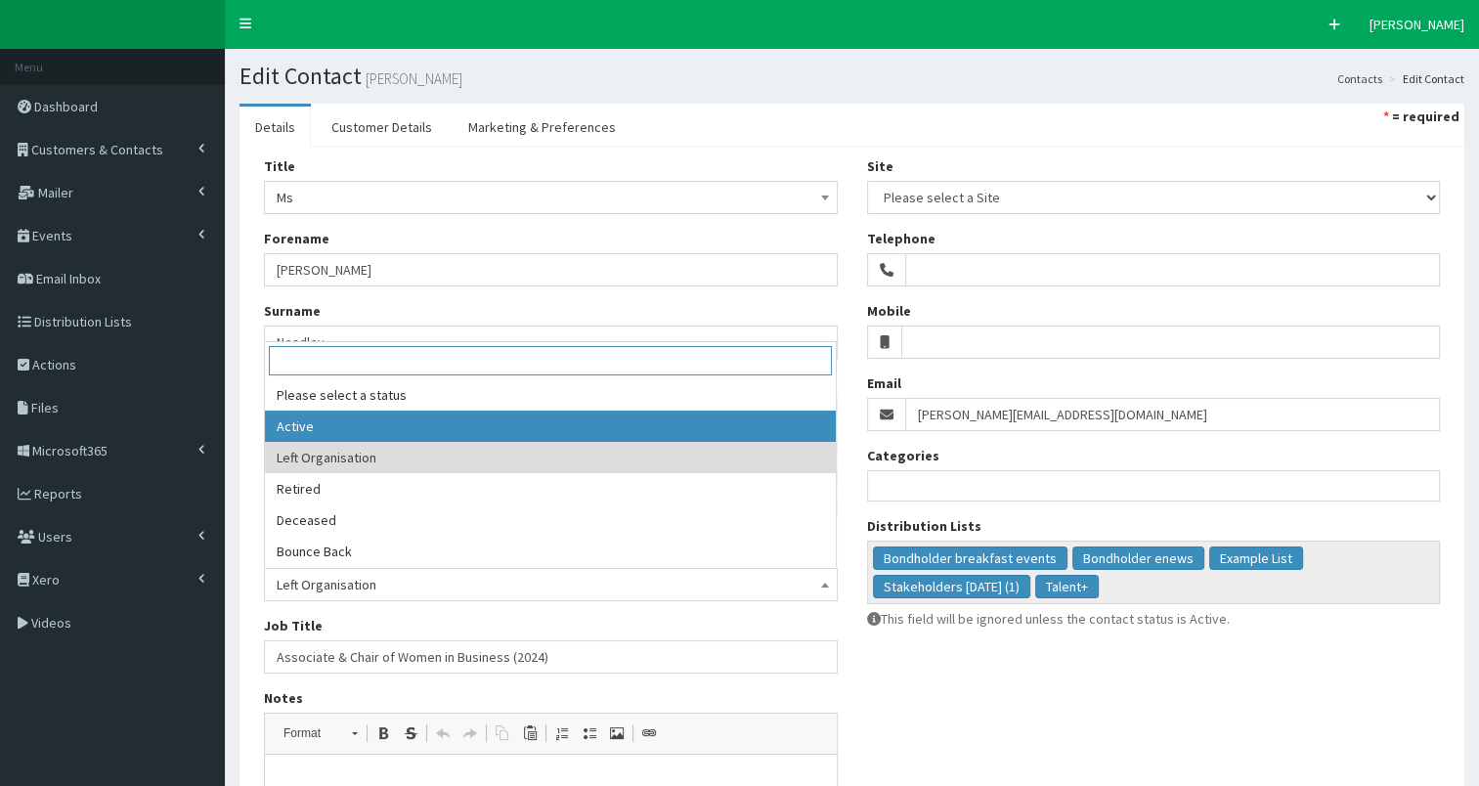
select select "1"
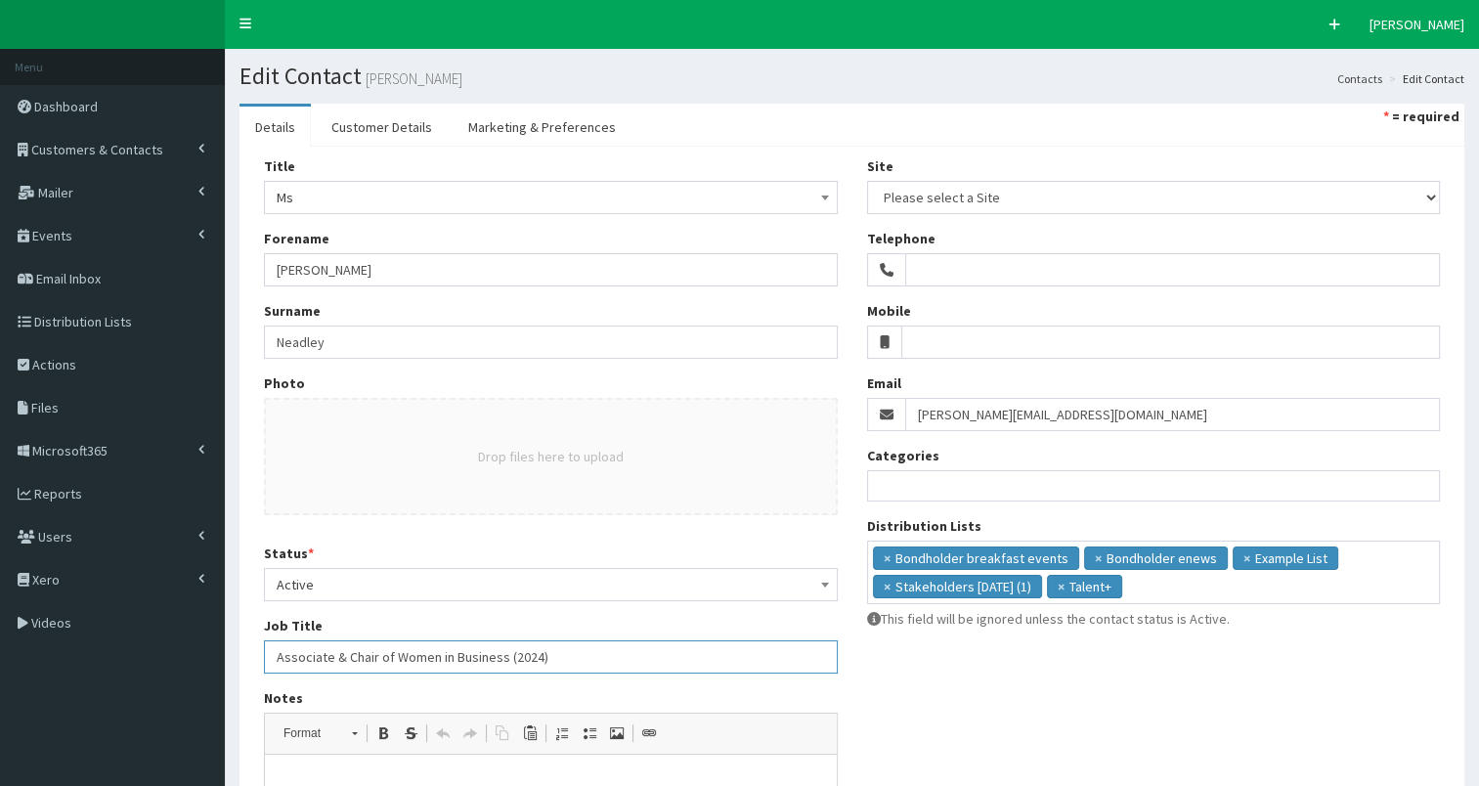
click at [275, 657] on input "Associate & Chair of Women in Business (2024)" at bounding box center [551, 656] width 574 height 33
type input "Partner/Associate & Chair of Women in Business (2024)"
drag, startPoint x: 917, startPoint y: 414, endPoint x: 1234, endPoint y: 411, distance: 316.8
click at [1234, 411] on input "caroline.neadley@rollits.com" at bounding box center [1173, 414] width 536 height 33
paste input "wcrlaw.co.uk"
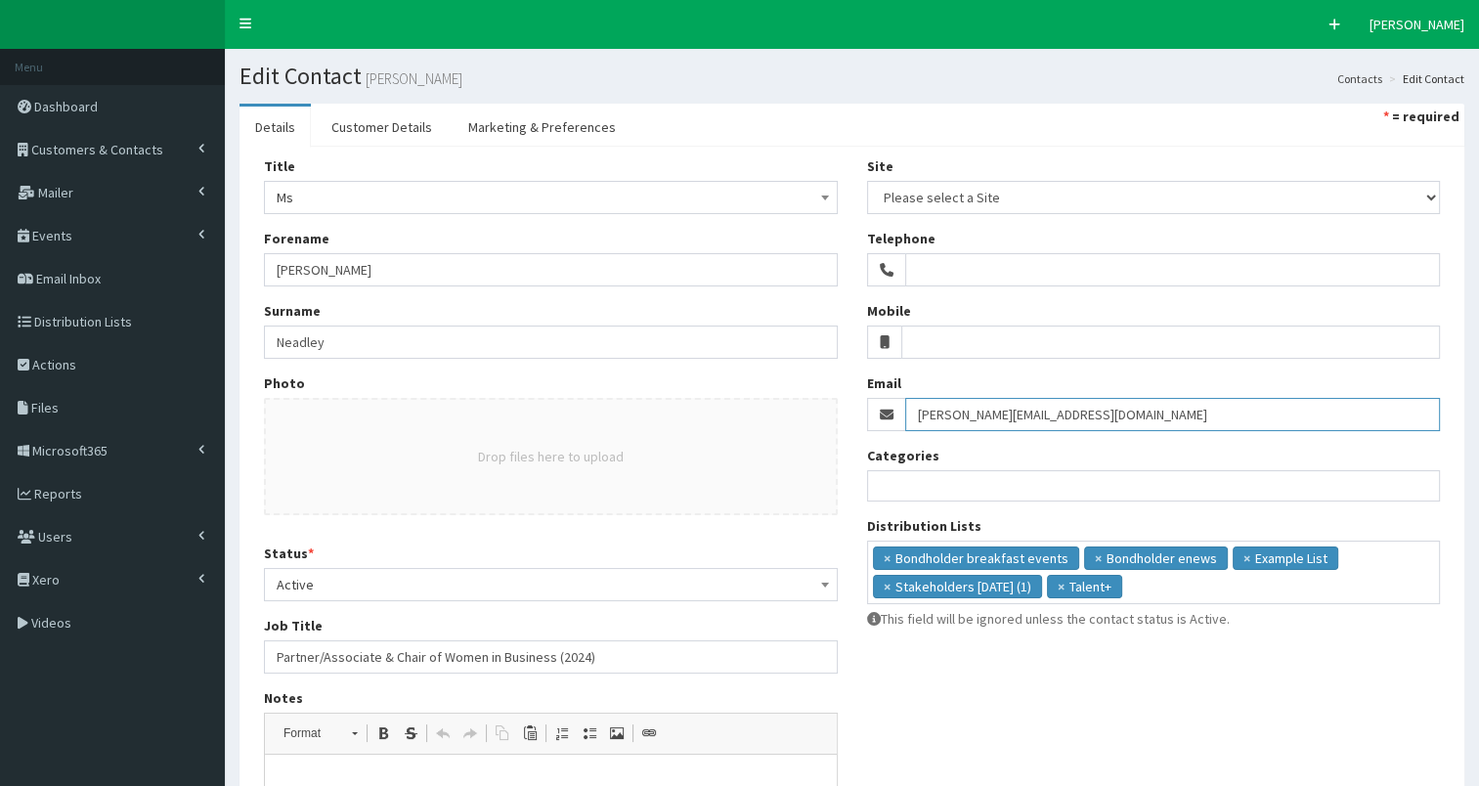
type input "caroline.neadley@wcrlaw.co.uk"
click at [1188, 586] on ul "× Bondholder breakfast events × Bondholder enews × Example List × Stakeholders …" at bounding box center [1154, 570] width 572 height 57
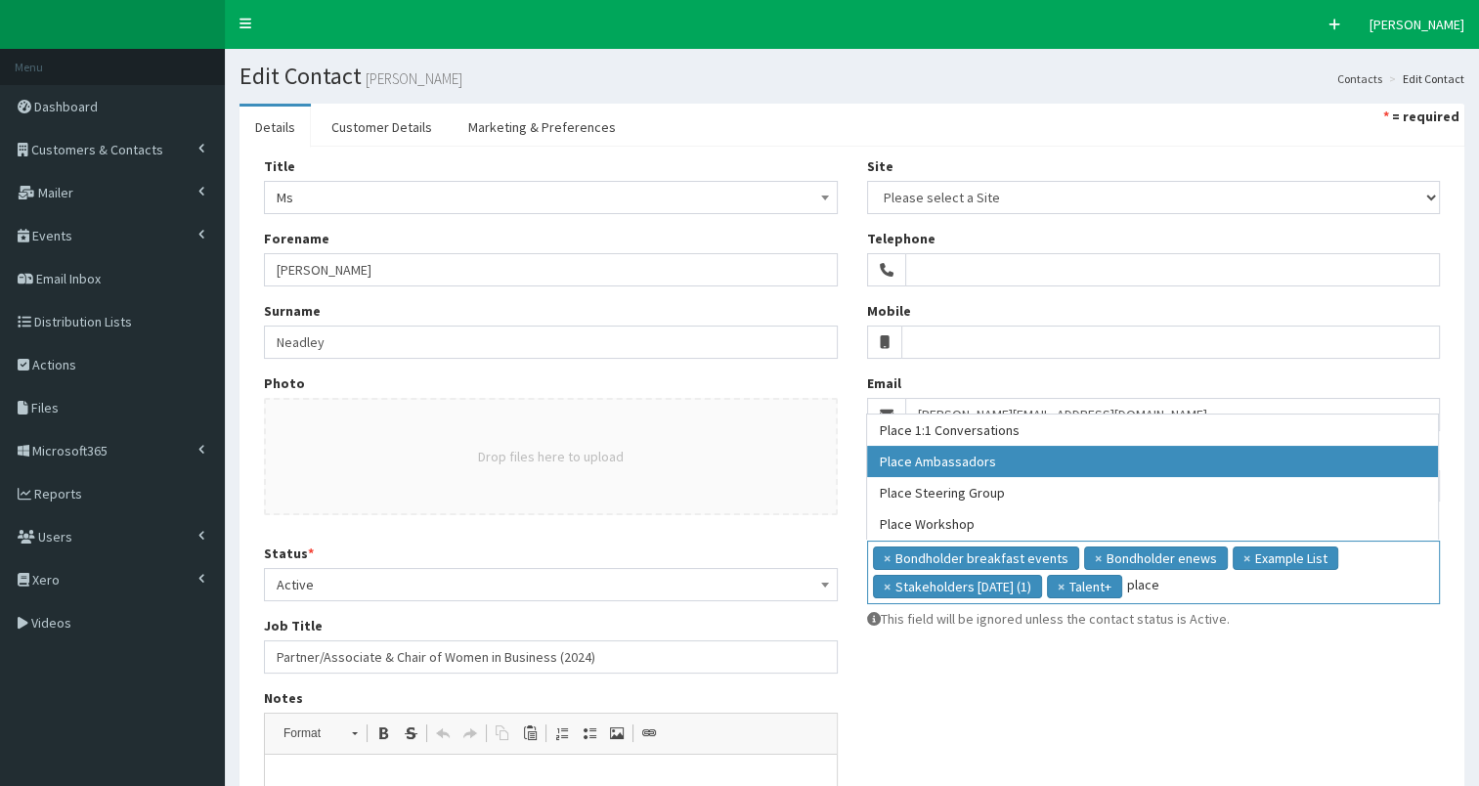
type input "place"
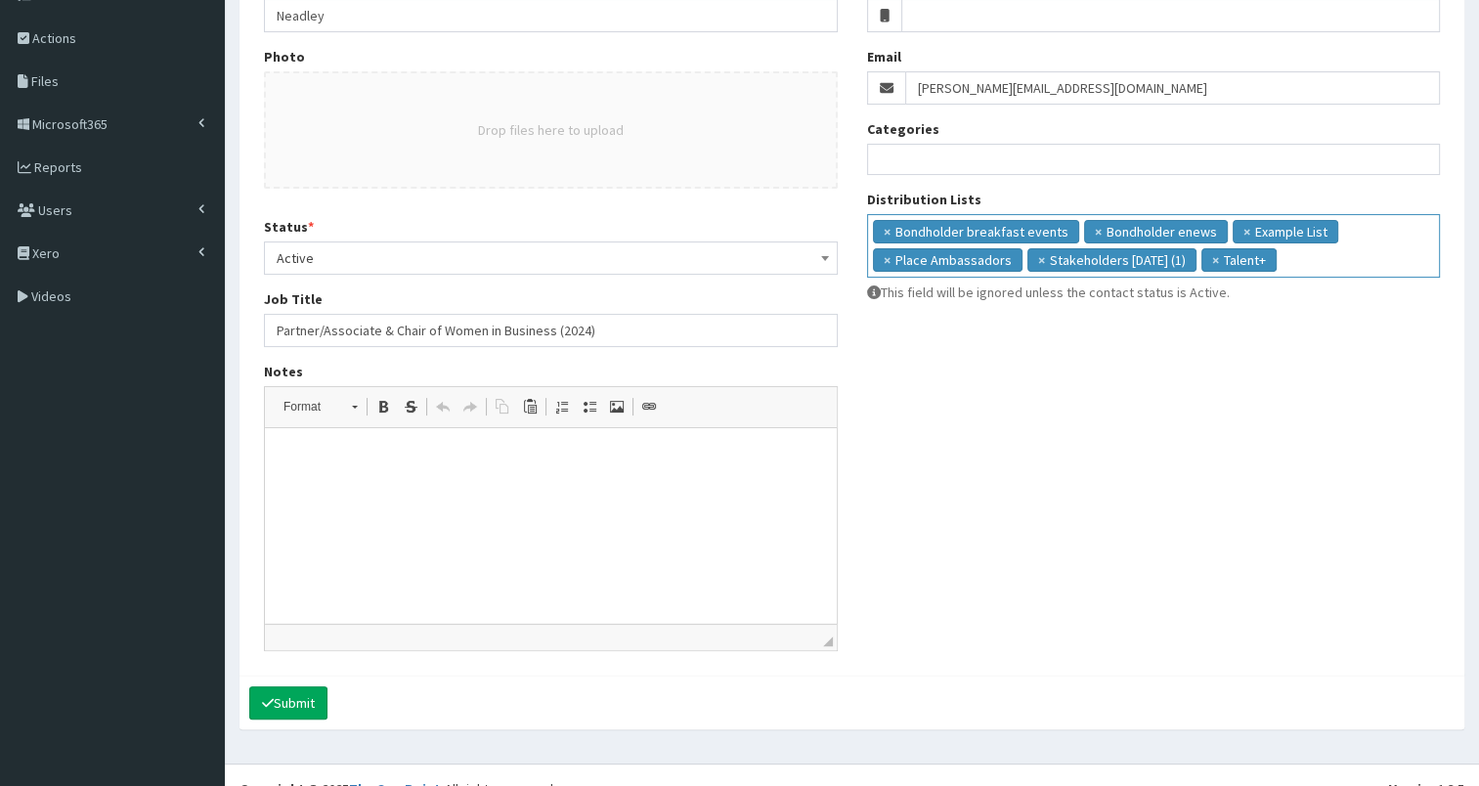
scroll to position [352, 0]
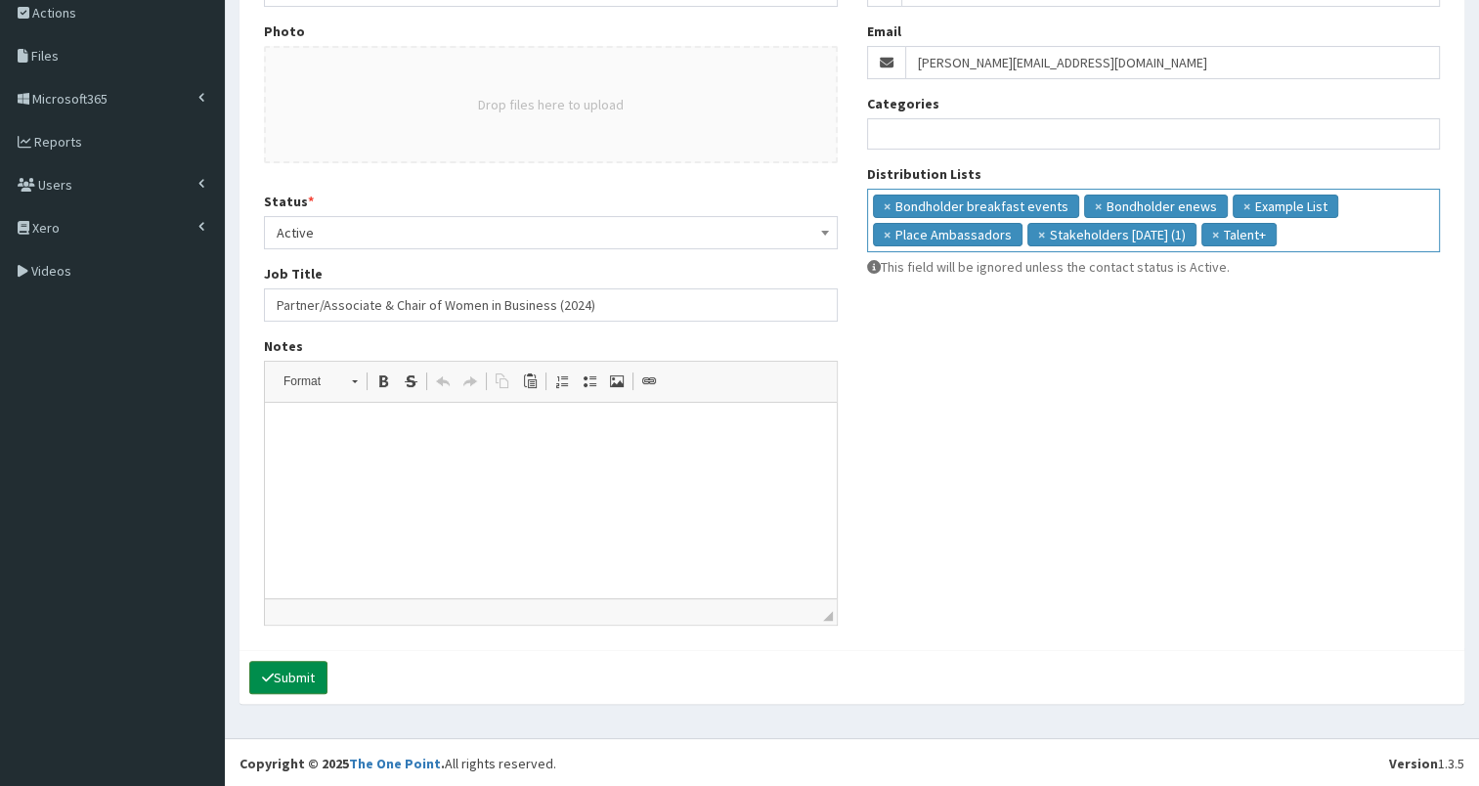
click at [310, 672] on button "Submit" at bounding box center [288, 677] width 78 height 33
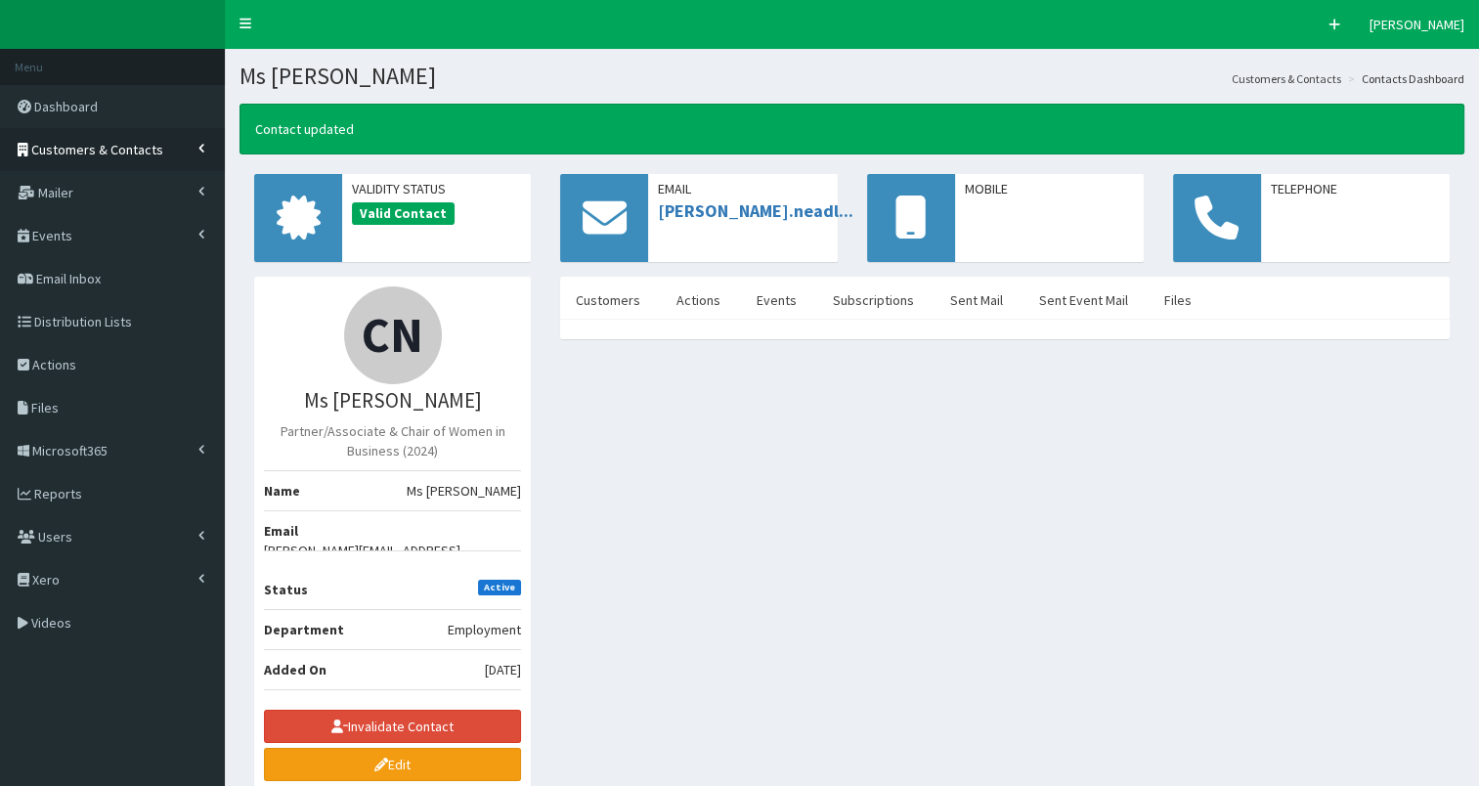
click at [122, 153] on span "Customers & Contacts" at bounding box center [97, 150] width 132 height 18
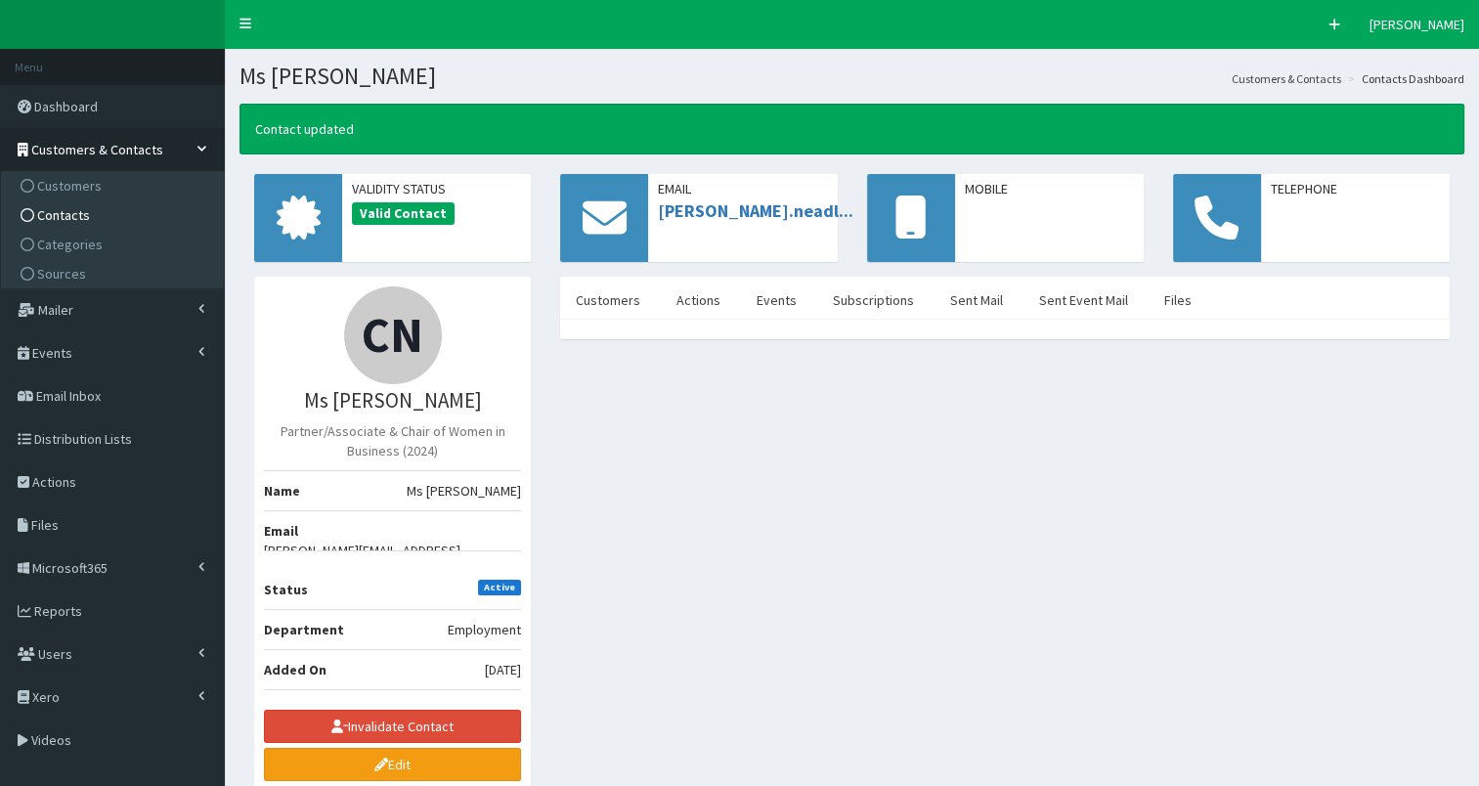
click at [117, 218] on link "Contacts" at bounding box center [115, 214] width 218 height 29
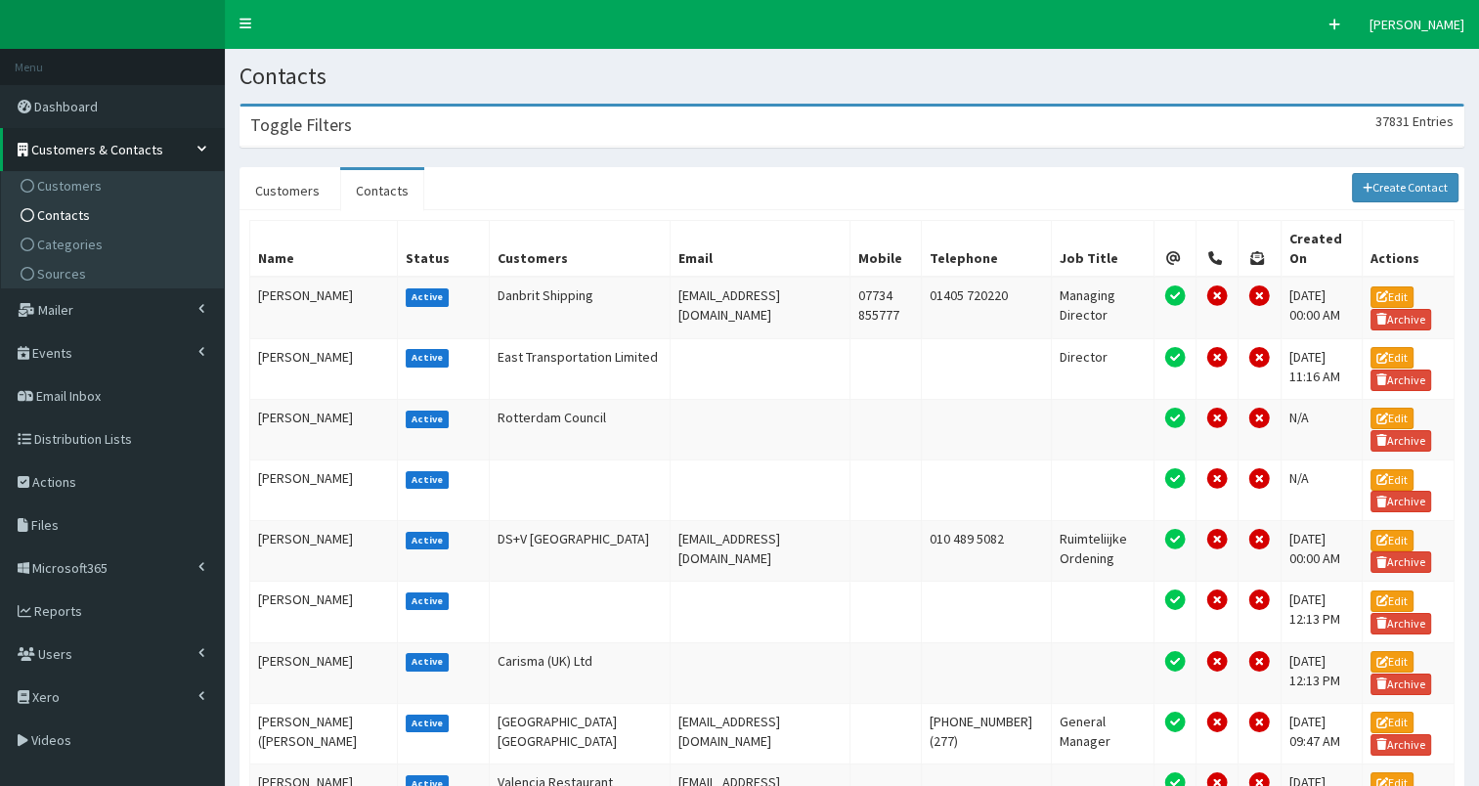
click at [493, 142] on div "Toggle Filters 37831 Entries" at bounding box center [852, 127] width 1223 height 40
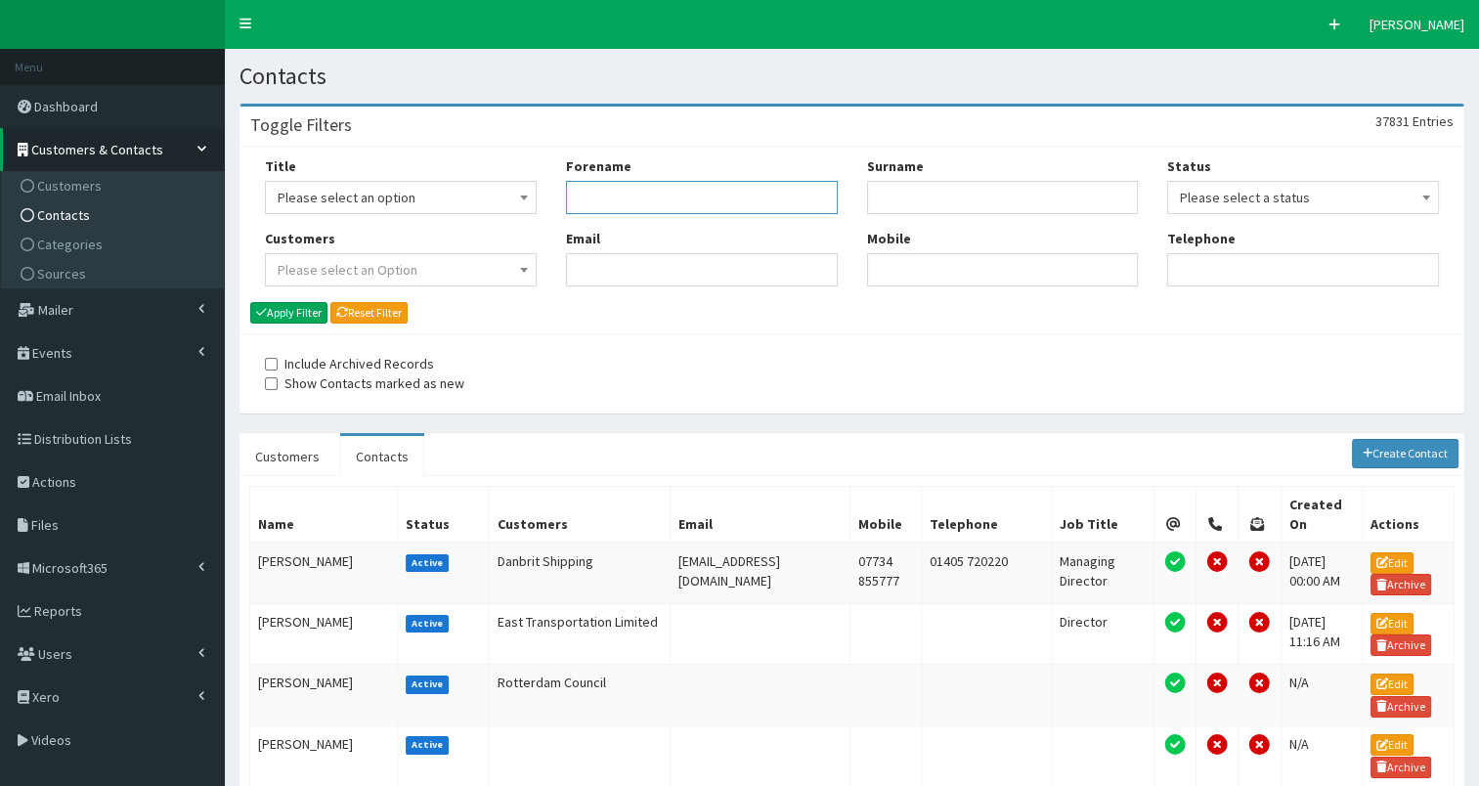
click at [613, 207] on input "Forename" at bounding box center [702, 197] width 272 height 33
type input "[PERSON_NAME]"
click at [298, 317] on button "Apply Filter" at bounding box center [288, 313] width 77 height 22
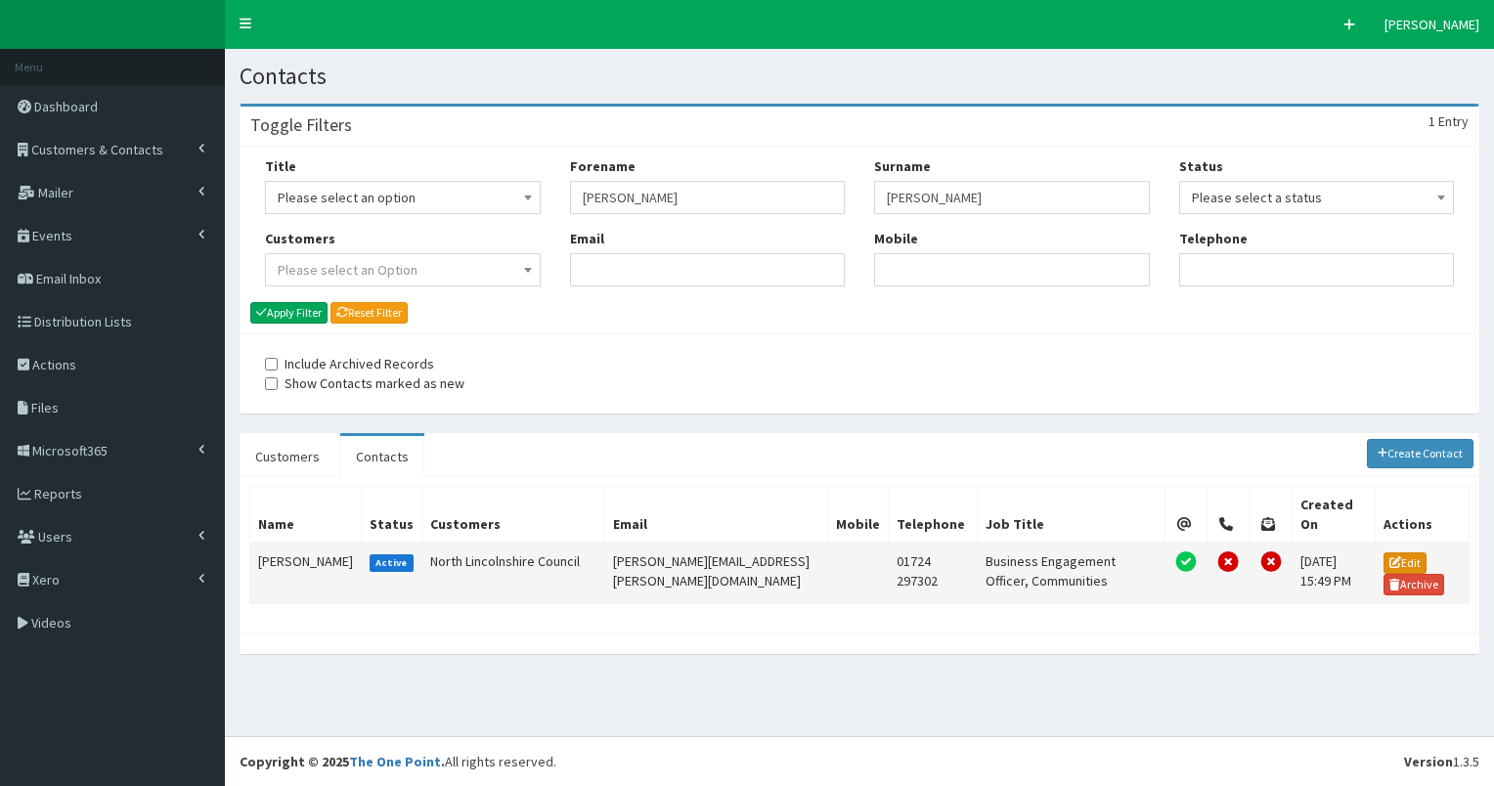
click at [1400, 552] on link "Edit" at bounding box center [1405, 563] width 43 height 22
click at [279, 550] on td "[PERSON_NAME]" at bounding box center [305, 574] width 111 height 62
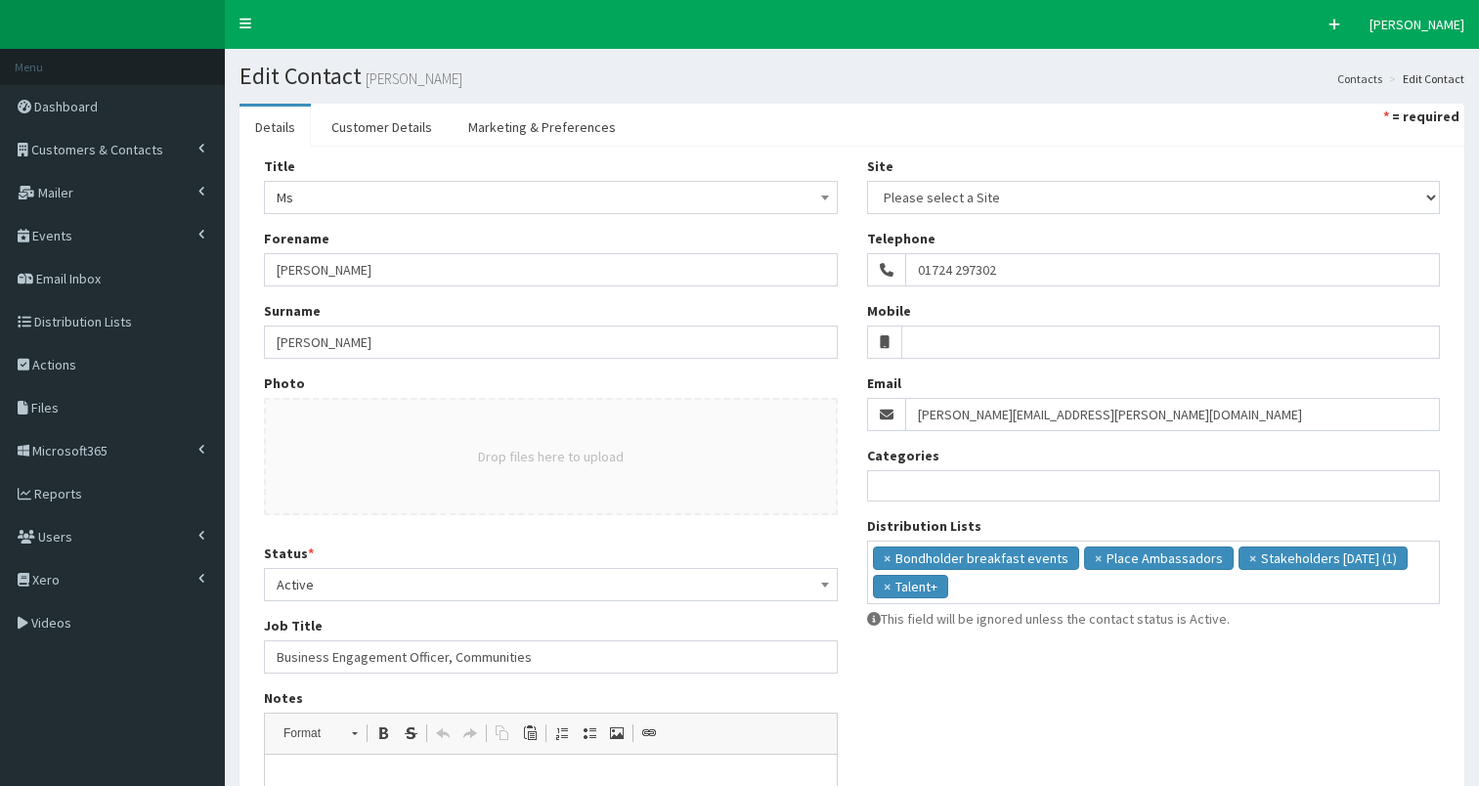
select select
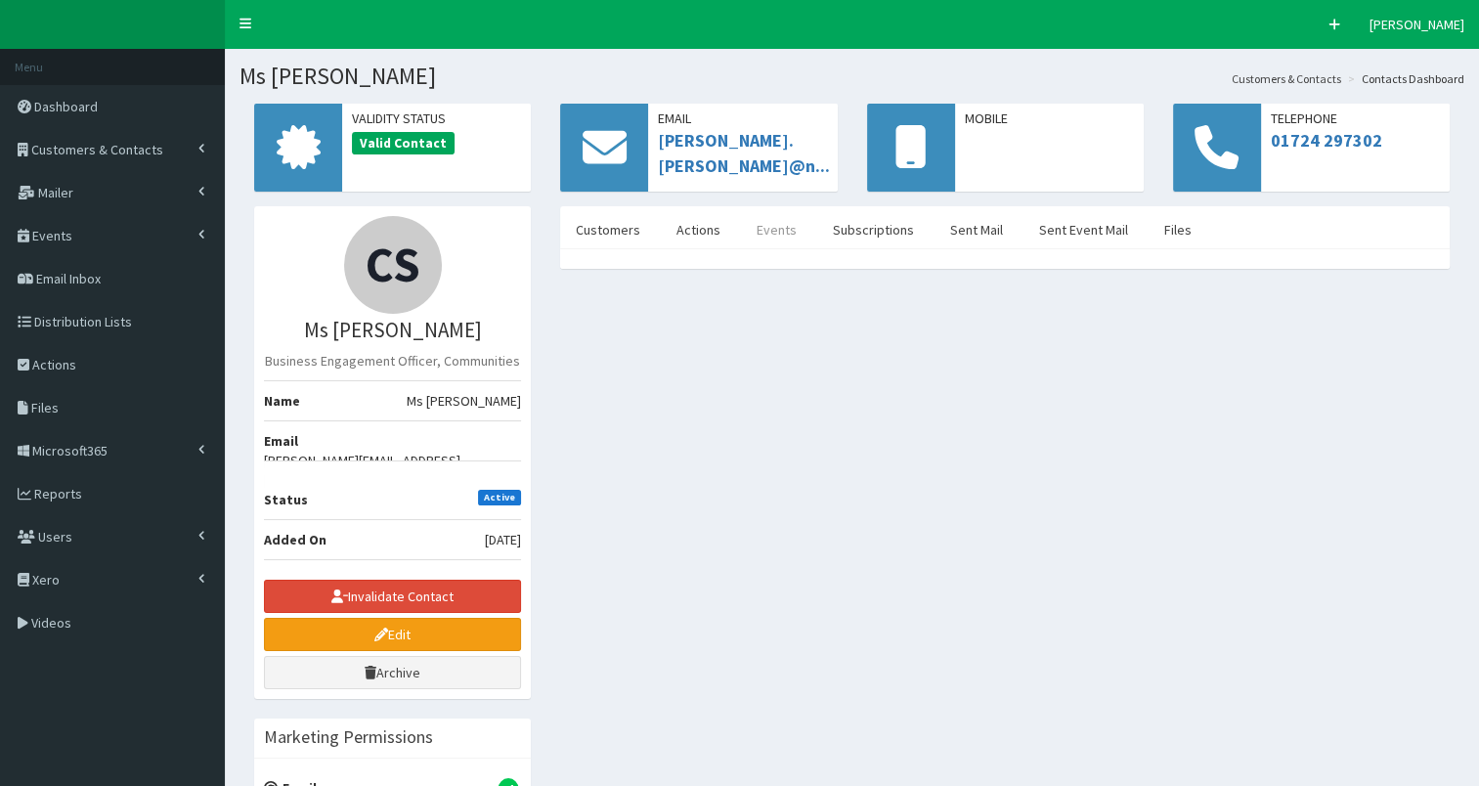
click at [767, 228] on link "Events" at bounding box center [776, 229] width 71 height 41
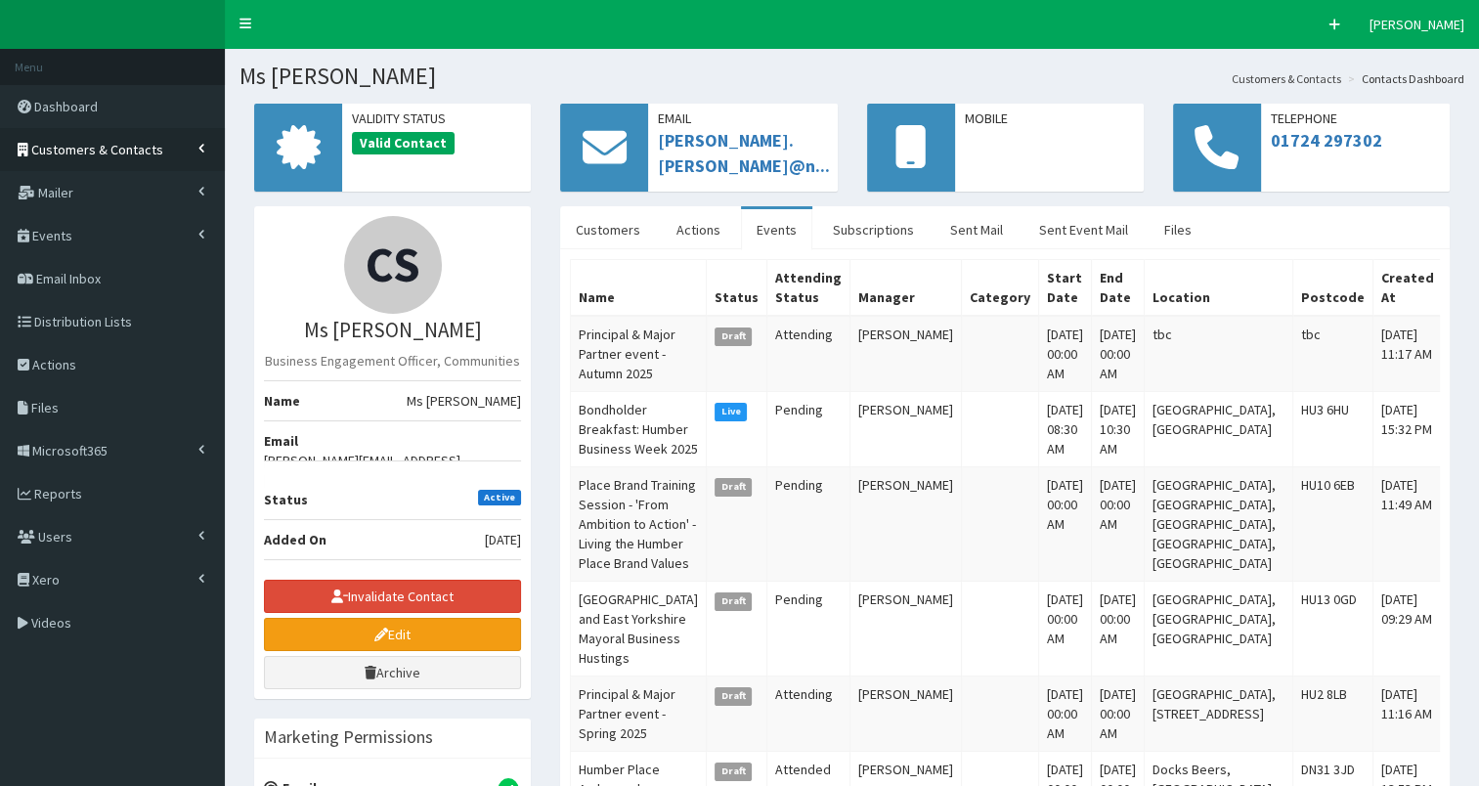
click at [128, 137] on link "Customers & Contacts" at bounding box center [112, 149] width 225 height 43
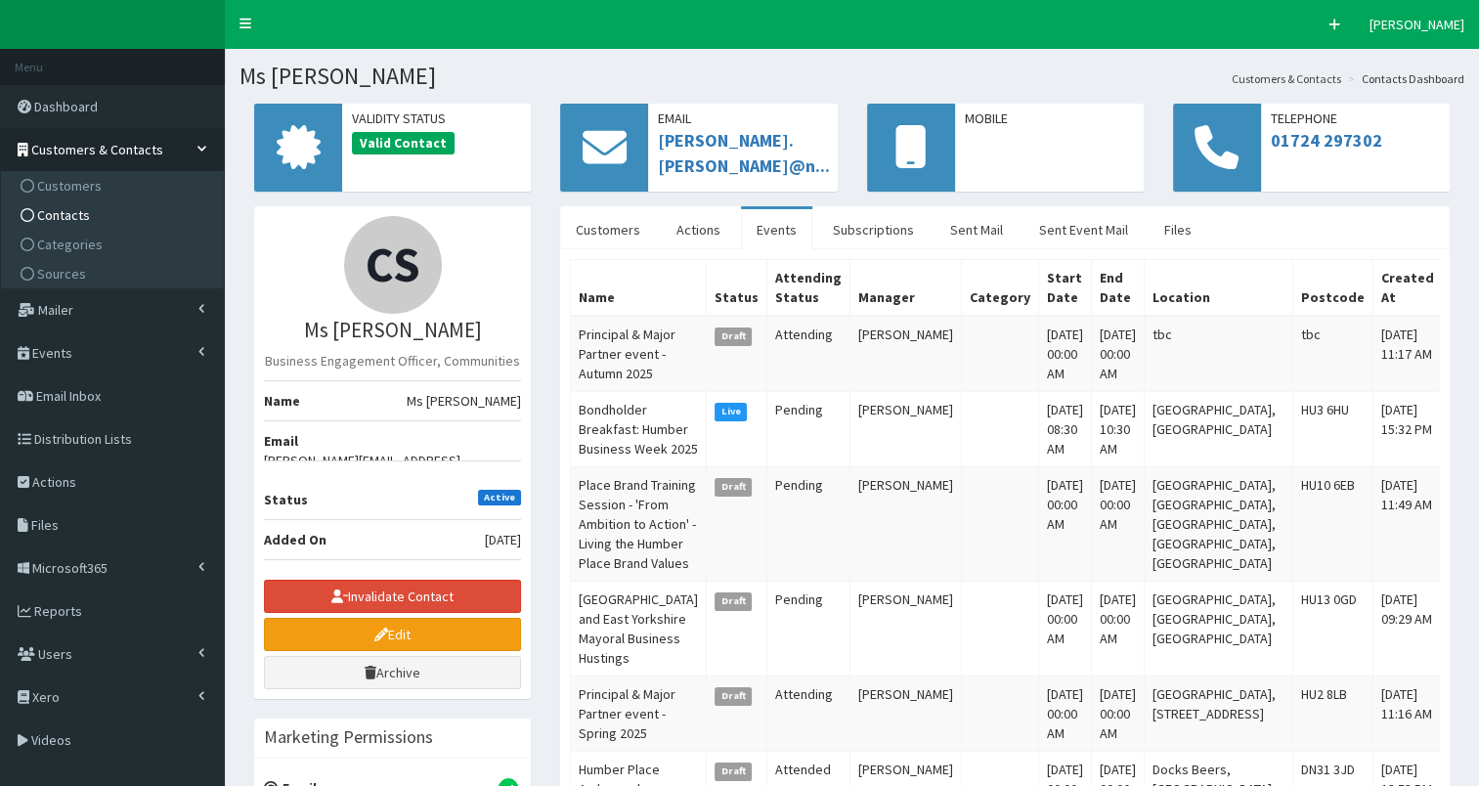
click at [126, 215] on link "Contacts" at bounding box center [115, 214] width 218 height 29
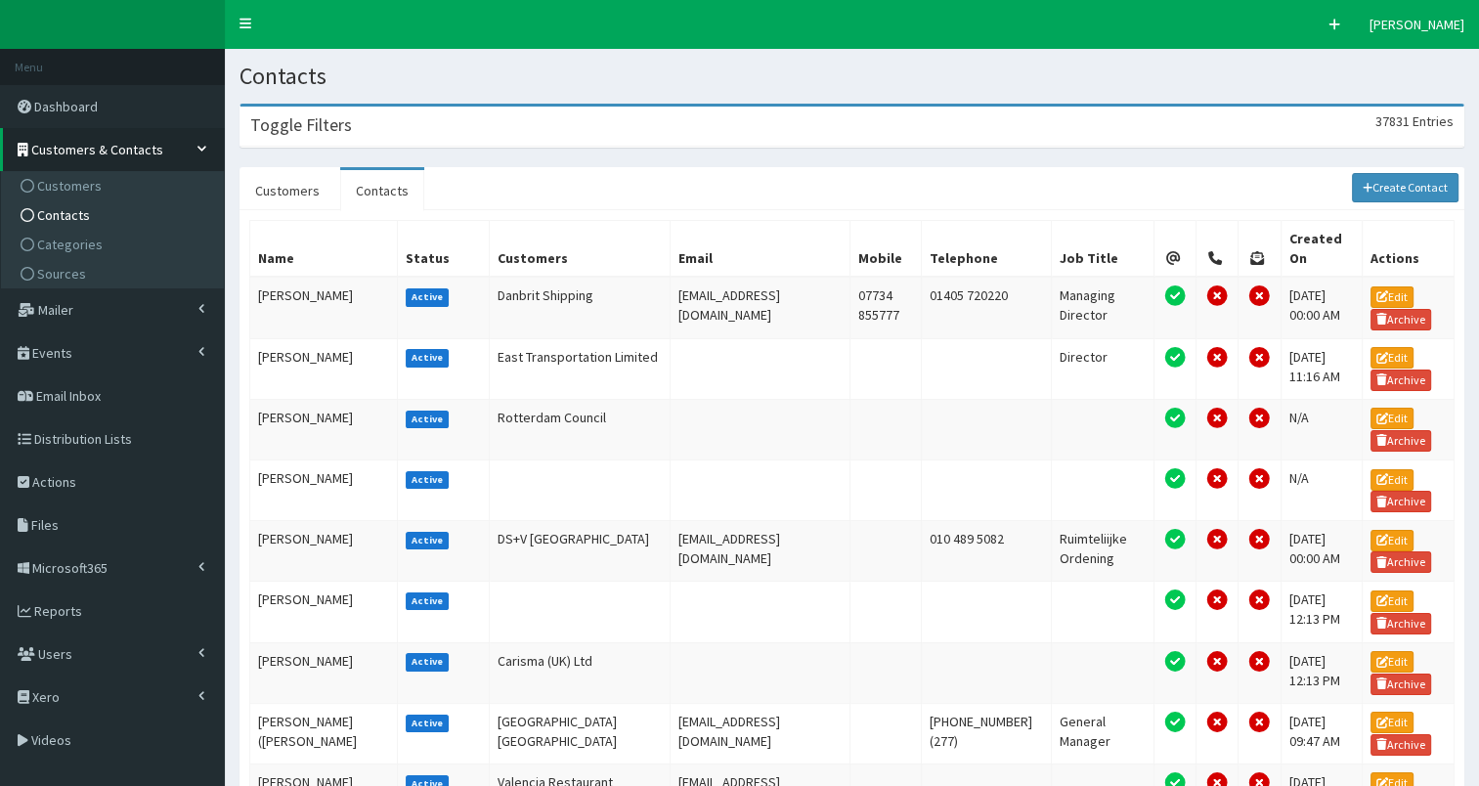
click at [503, 128] on div "Toggle Filters 37831 Entries" at bounding box center [852, 127] width 1223 height 40
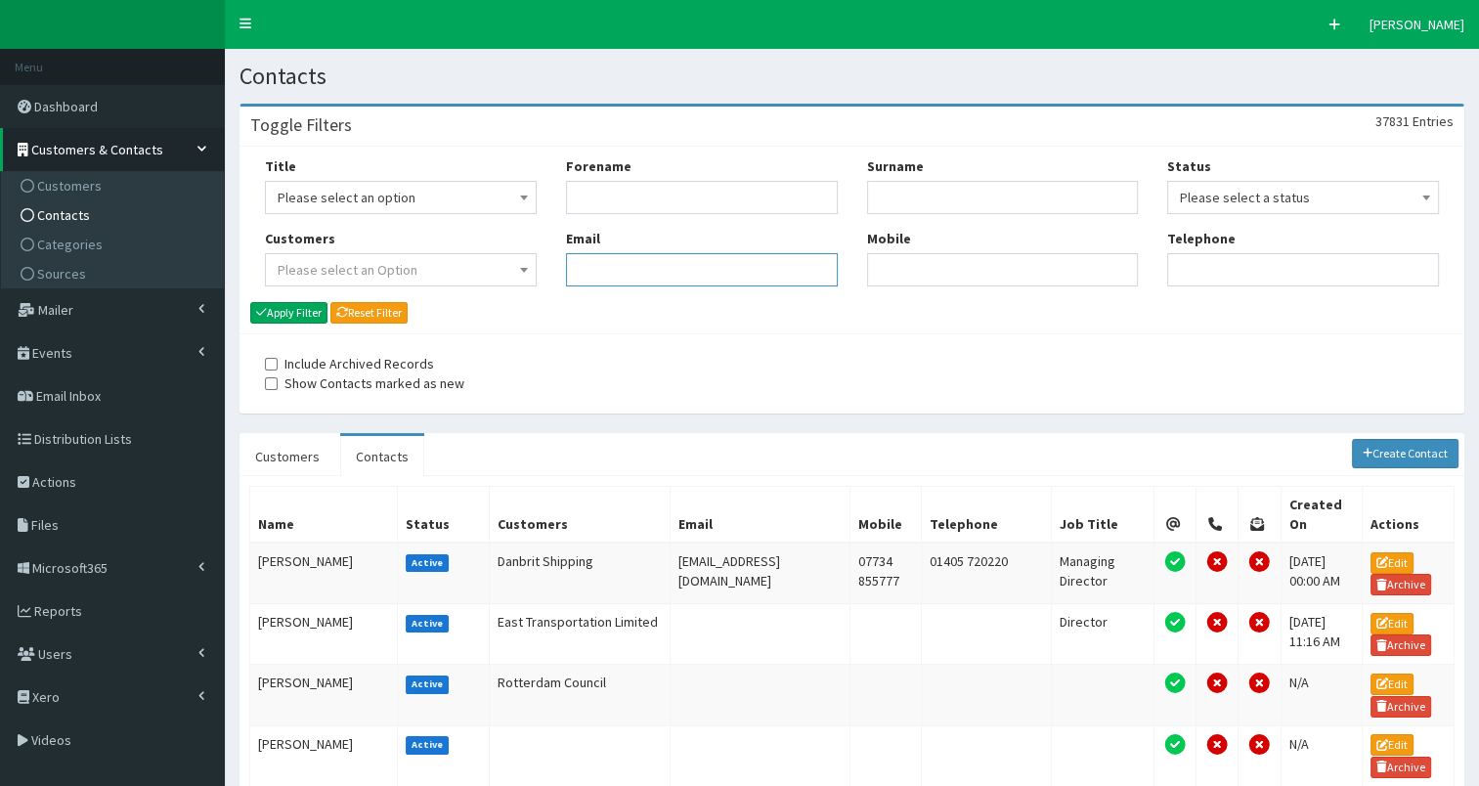
click at [595, 270] on input "Email" at bounding box center [702, 269] width 272 height 33
paste input "[PERSON_NAME][EMAIL_ADDRESS][PERSON_NAME][DOMAIN_NAME]"
type input "chris.leadley@forbesburton.com"
click at [299, 313] on button "Apply Filter" at bounding box center [288, 313] width 77 height 22
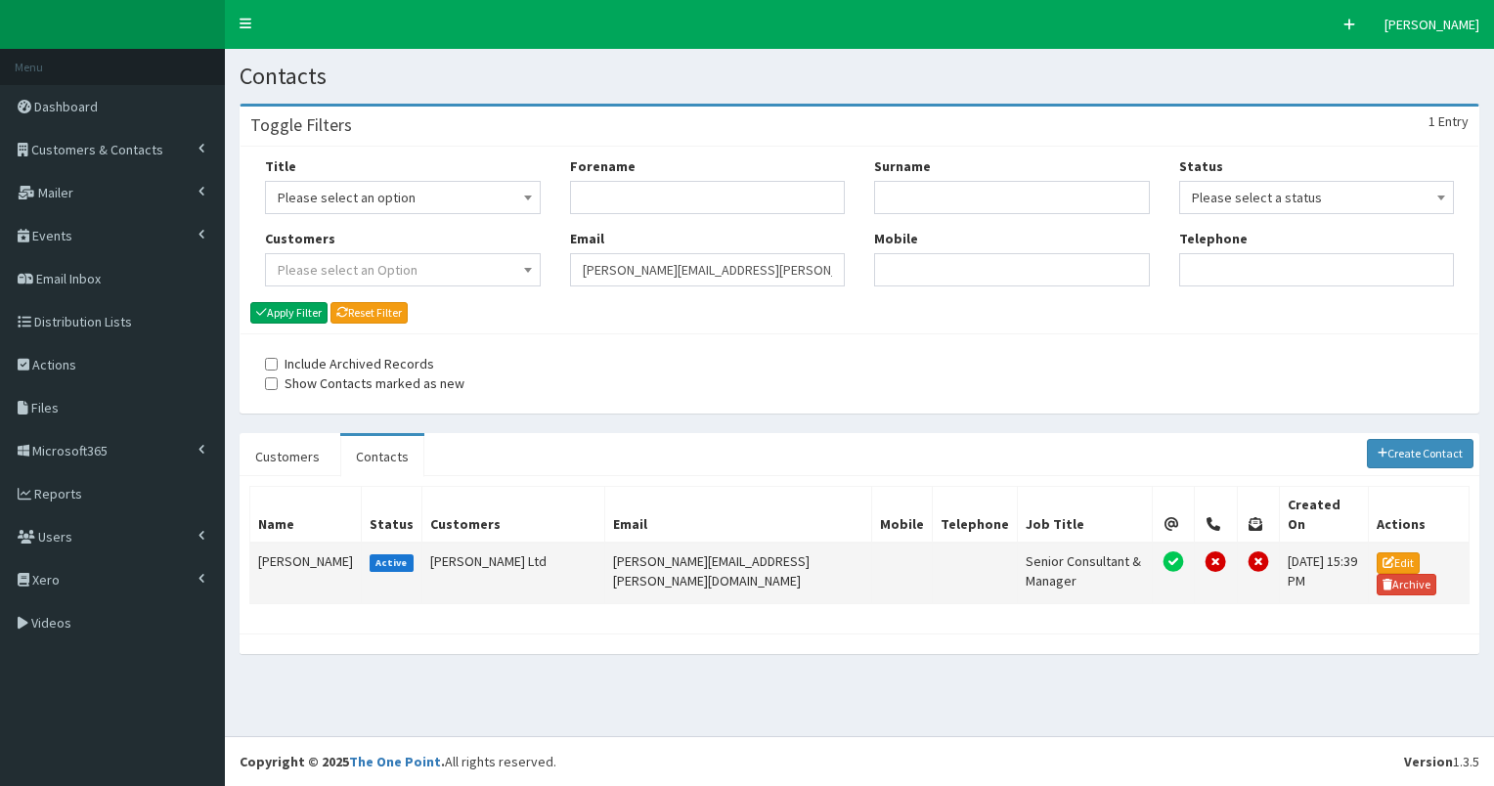
click at [284, 543] on td "[PERSON_NAME]" at bounding box center [305, 574] width 111 height 62
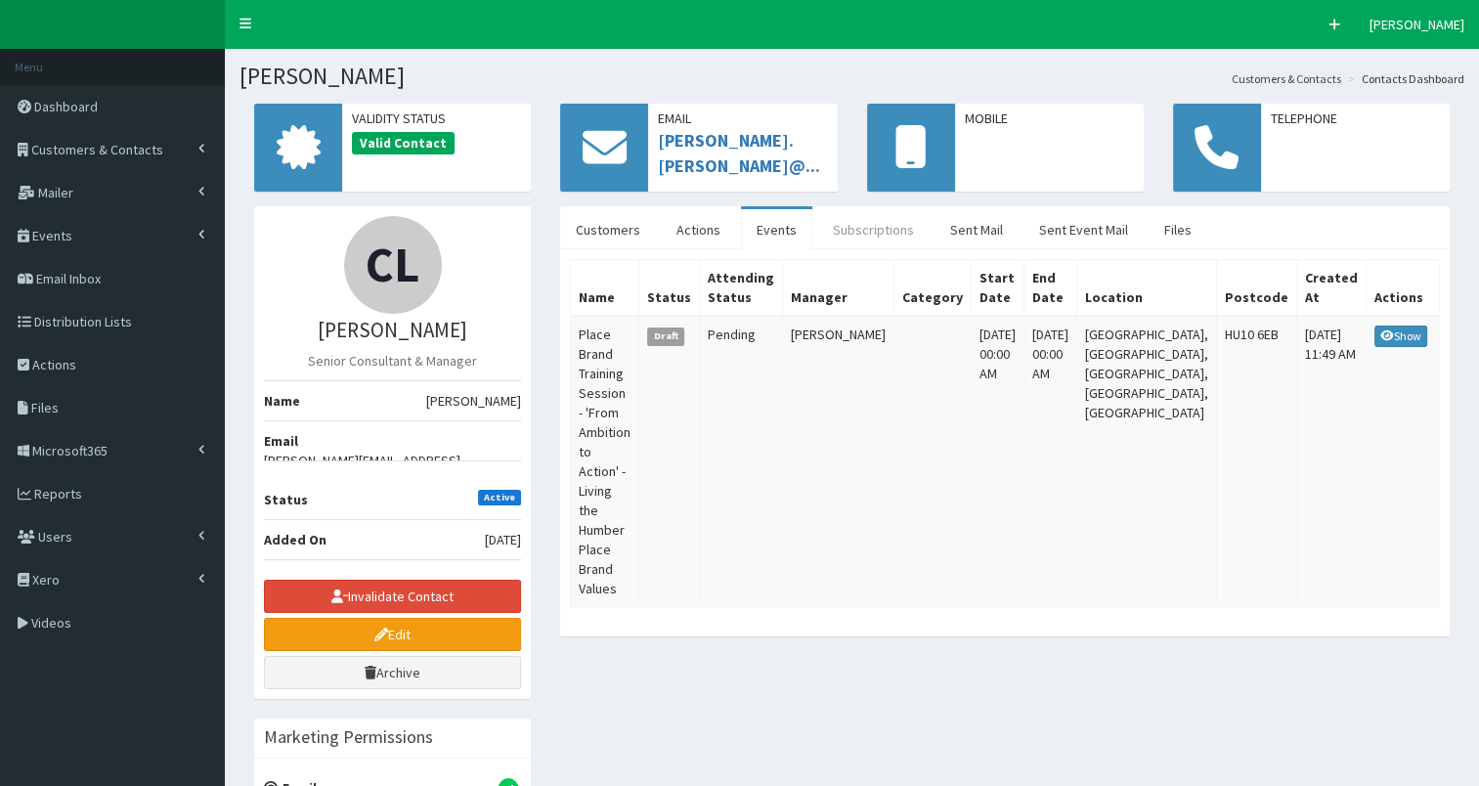
click at [857, 228] on link "Subscriptions" at bounding box center [873, 229] width 112 height 41
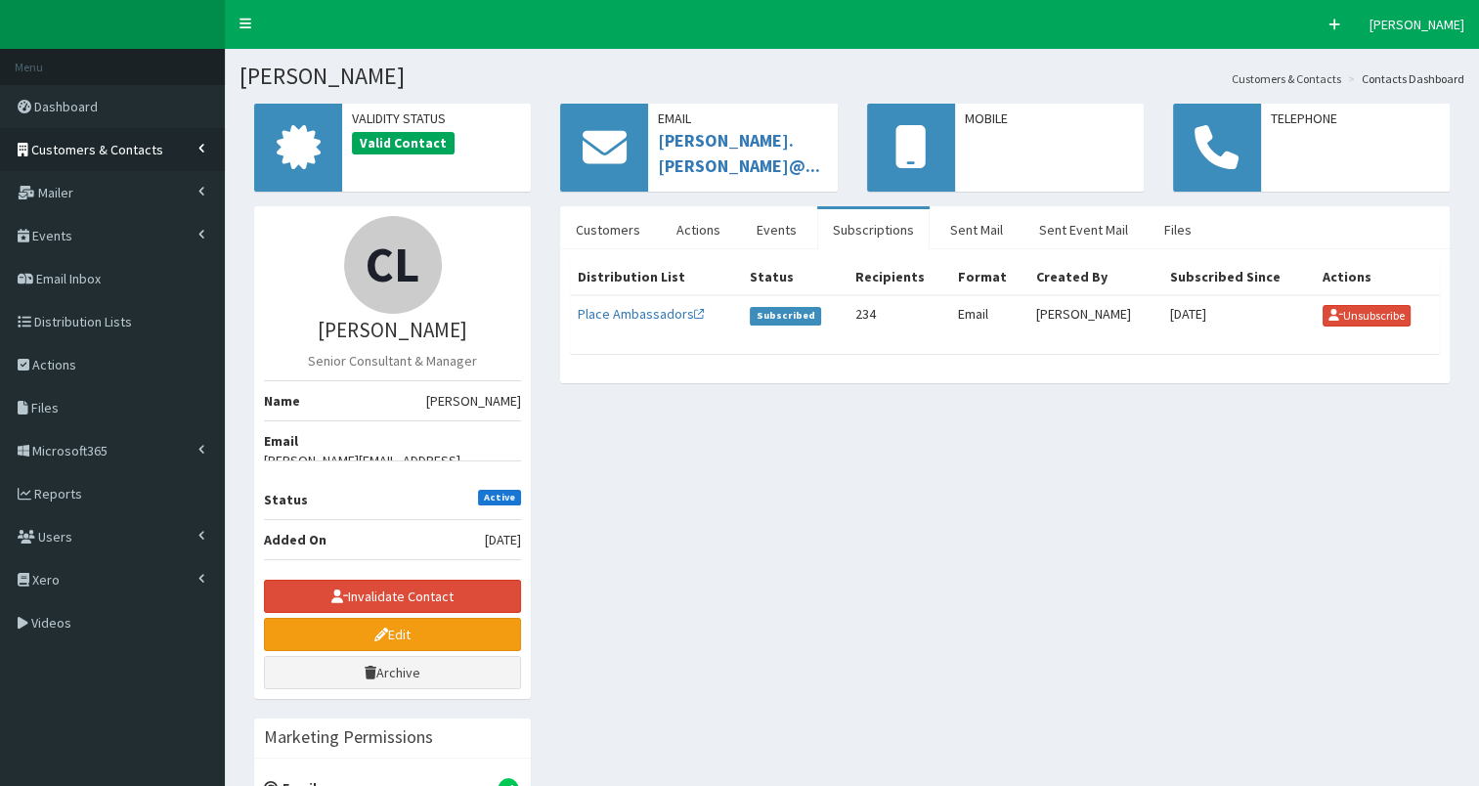
click at [160, 158] on link "Customers & Contacts" at bounding box center [112, 149] width 225 height 43
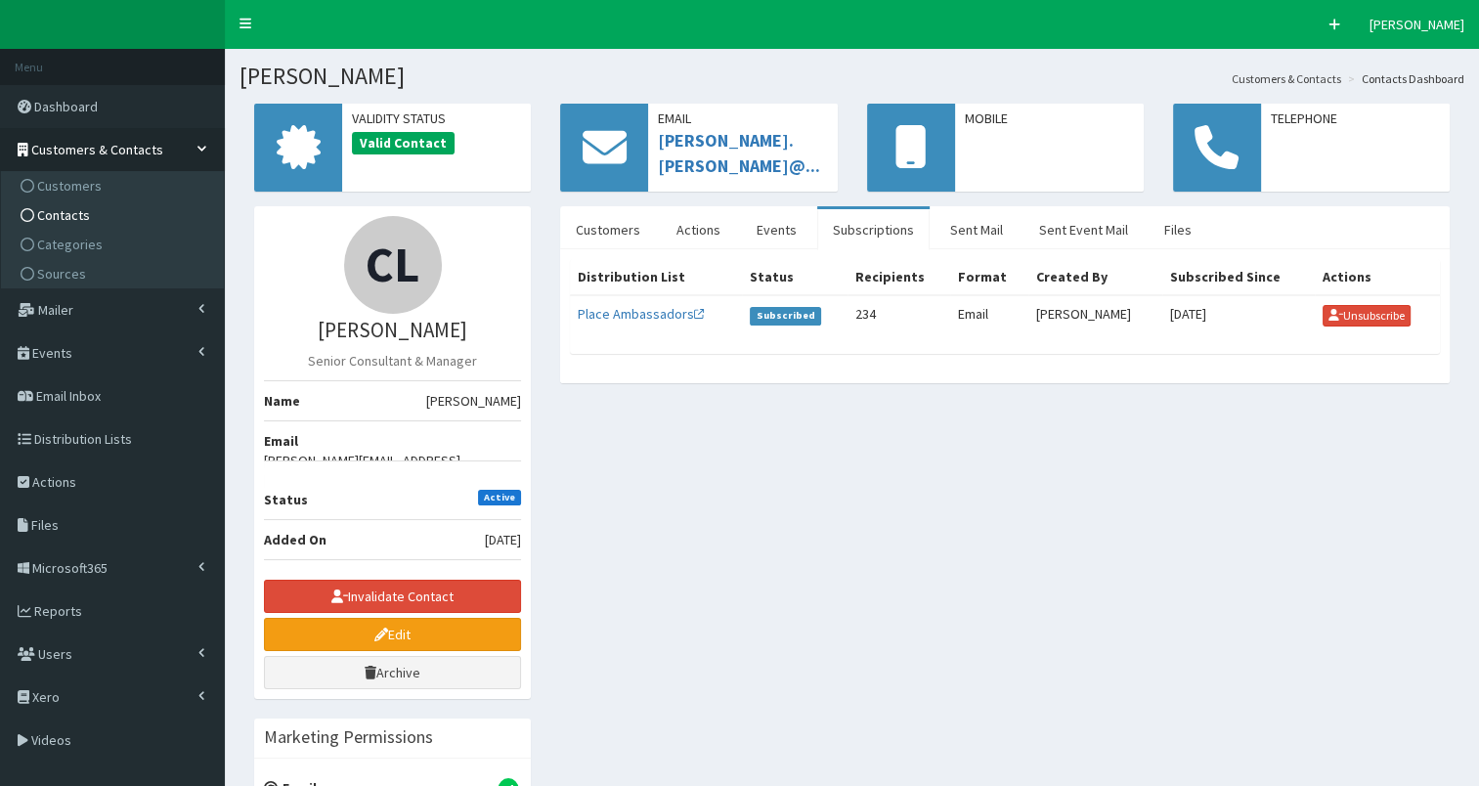
click at [141, 227] on link "Contacts" at bounding box center [115, 214] width 218 height 29
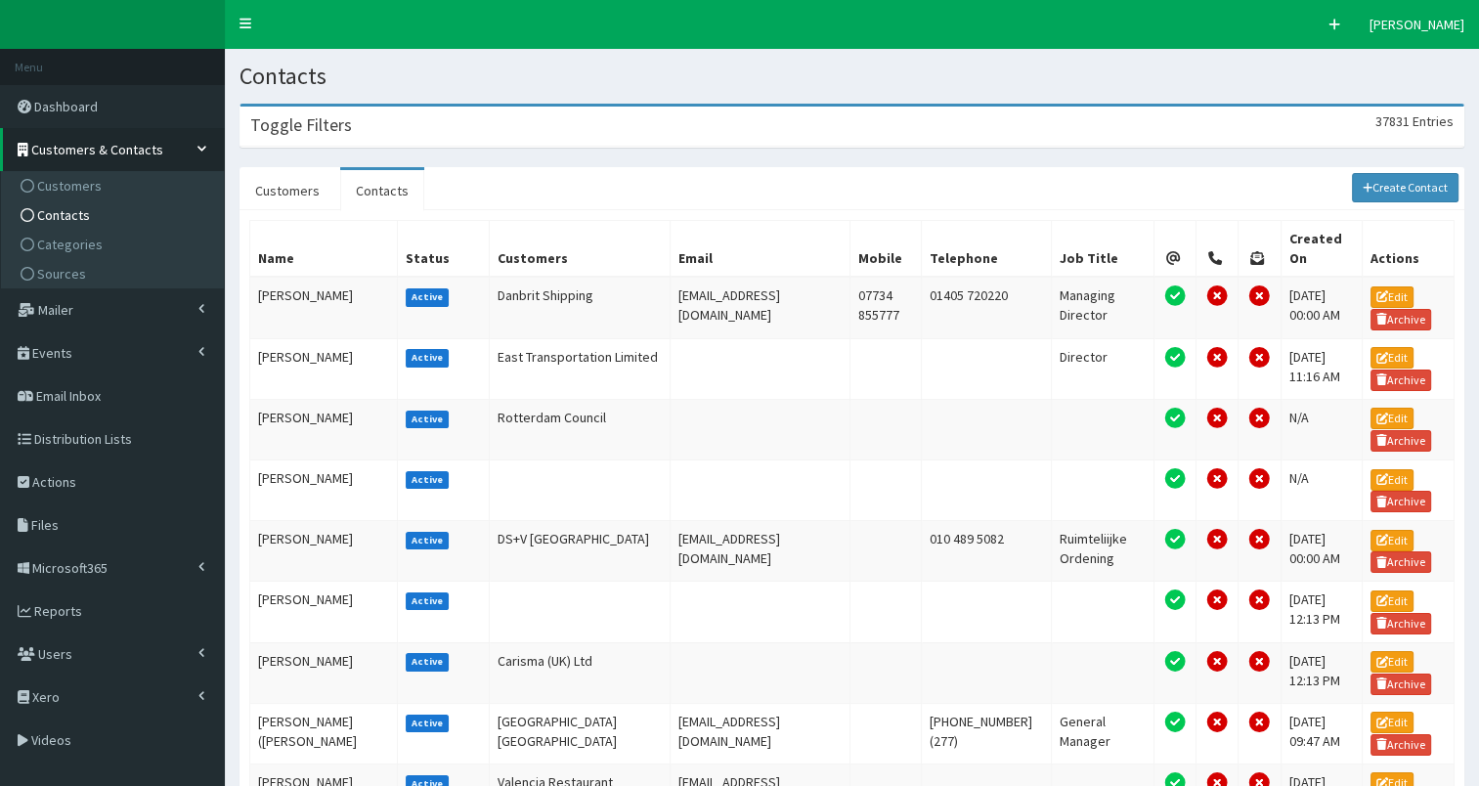
click at [485, 113] on div "Toggle Filters 37831 Entries" at bounding box center [852, 127] width 1223 height 40
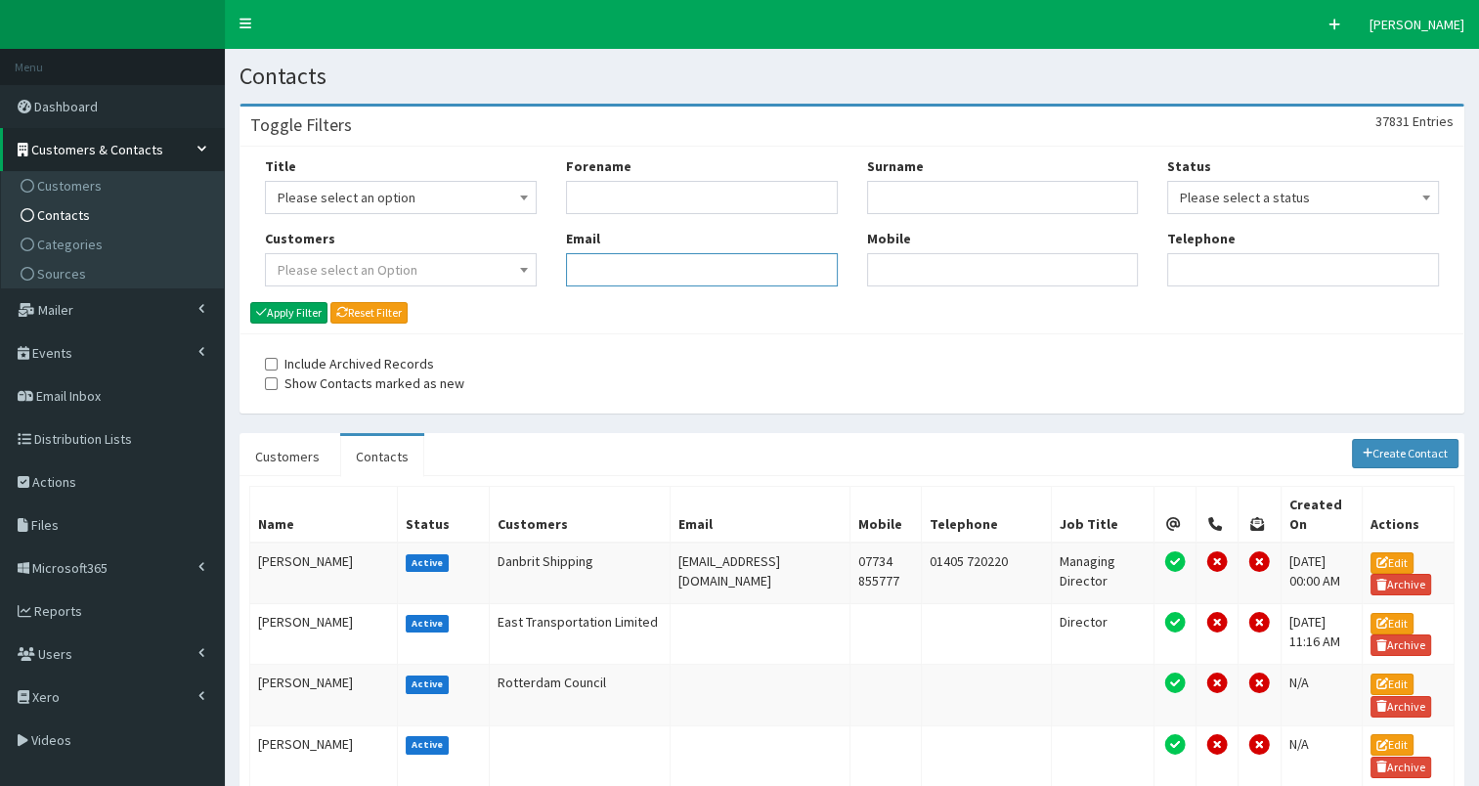
click at [596, 266] on input "Email" at bounding box center [702, 269] width 272 height 33
paste input "[PERSON_NAME][EMAIL_ADDRESS][DOMAIN_NAME]"
type input "[PERSON_NAME][EMAIL_ADDRESS][DOMAIN_NAME]"
click at [285, 305] on button "Apply Filter" at bounding box center [288, 313] width 77 height 22
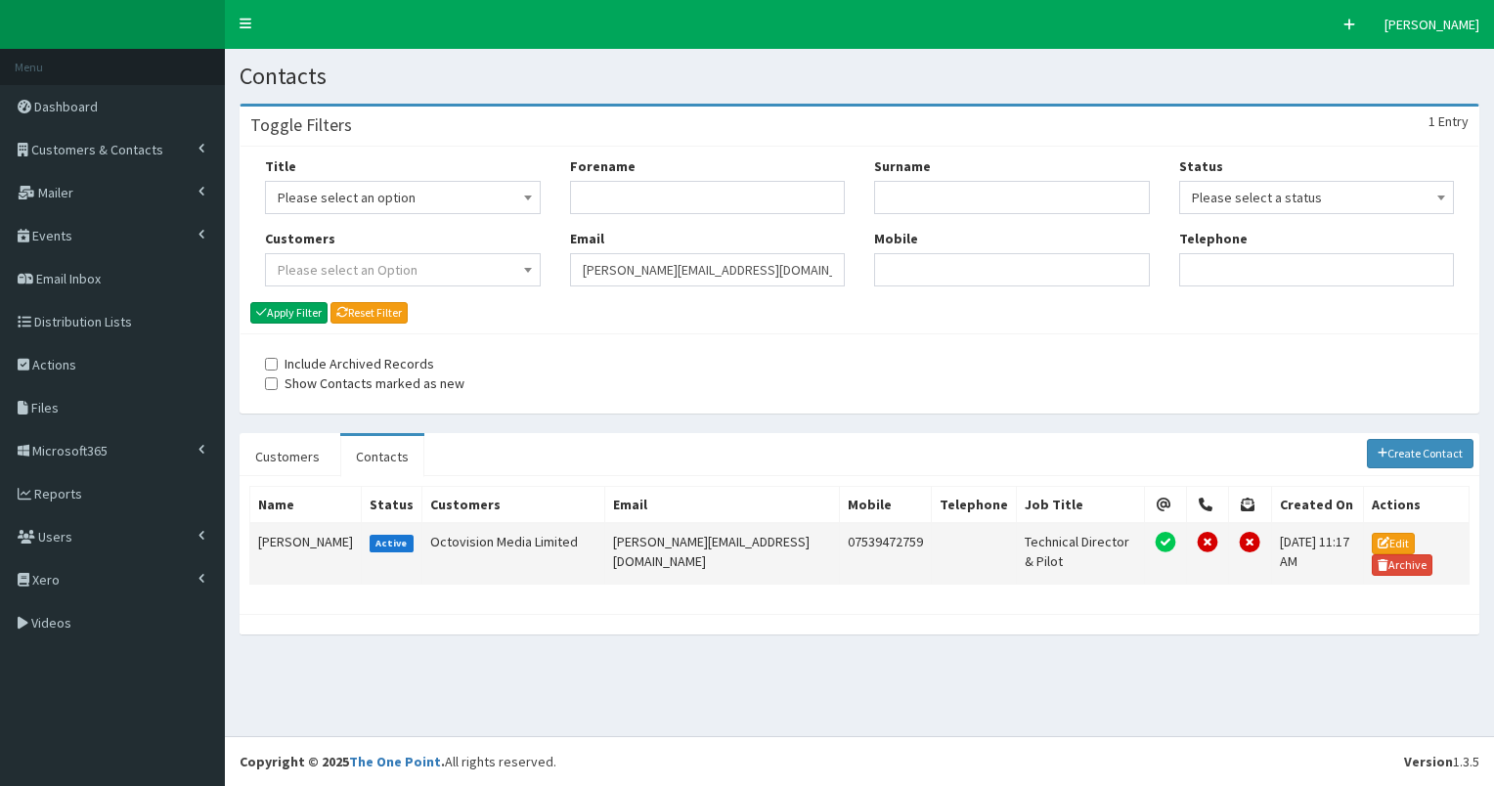
click at [263, 546] on td "Chris Fenton" at bounding box center [305, 554] width 111 height 62
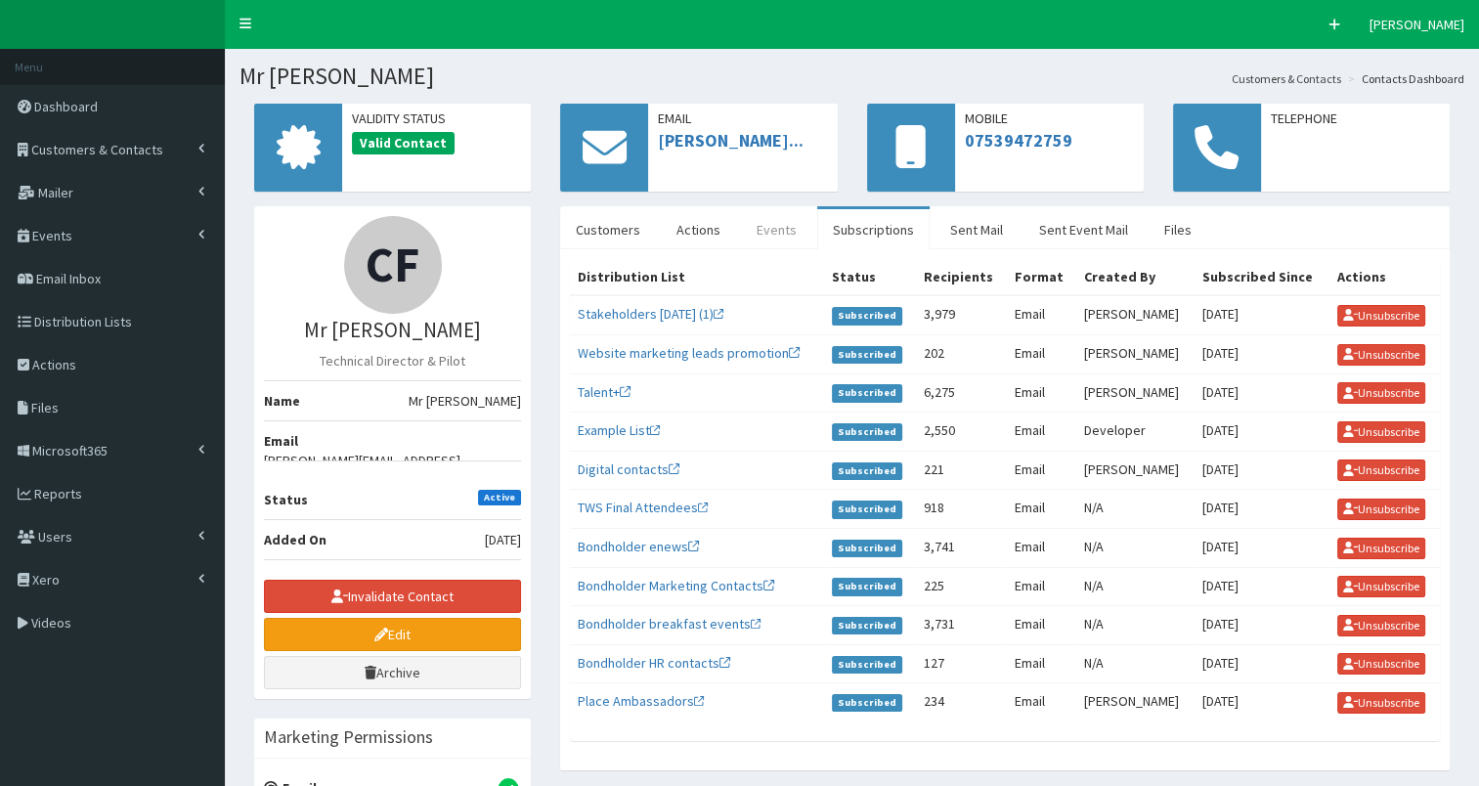
click at [767, 232] on link "Events" at bounding box center [776, 229] width 71 height 41
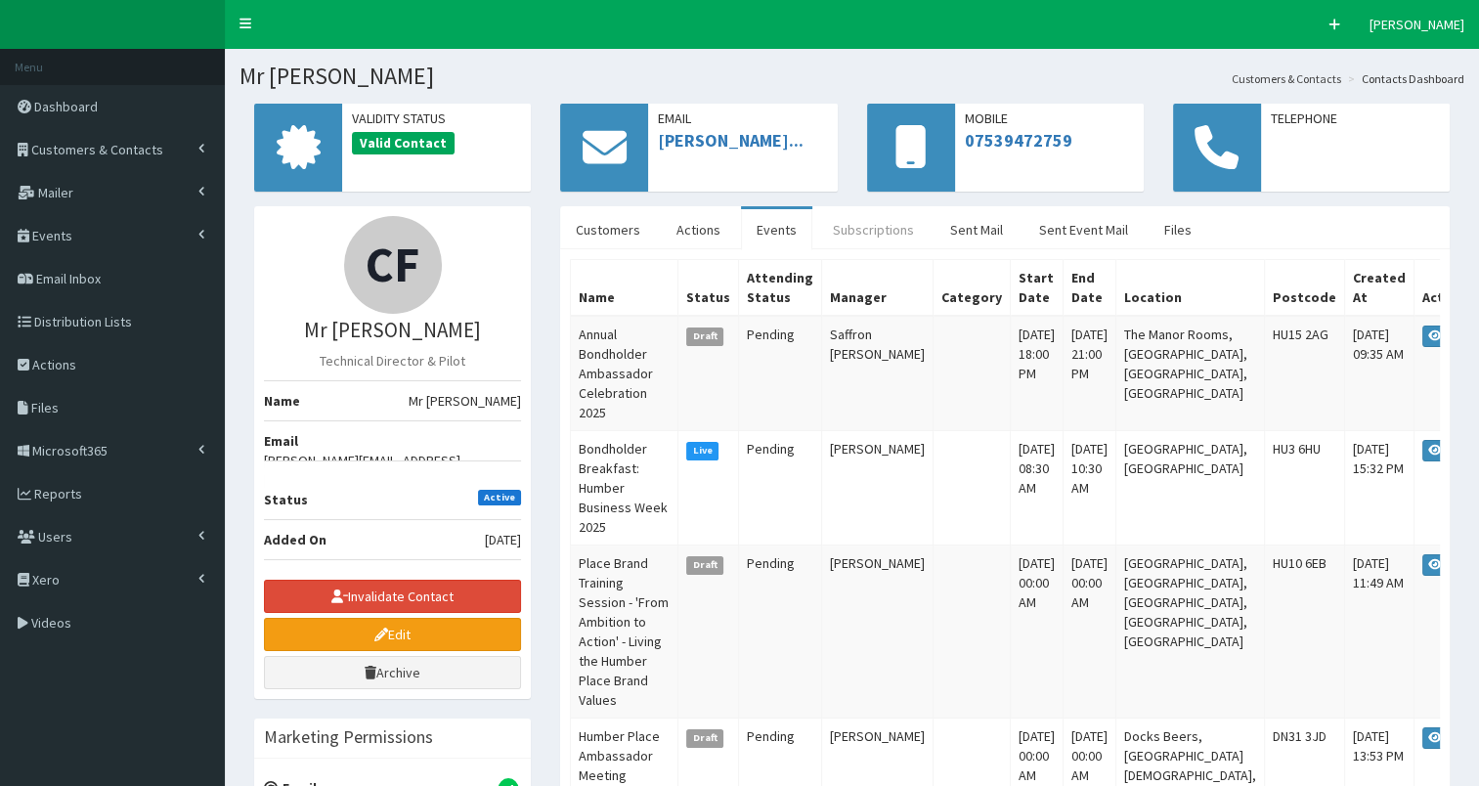
click at [886, 222] on link "Subscriptions" at bounding box center [873, 229] width 112 height 41
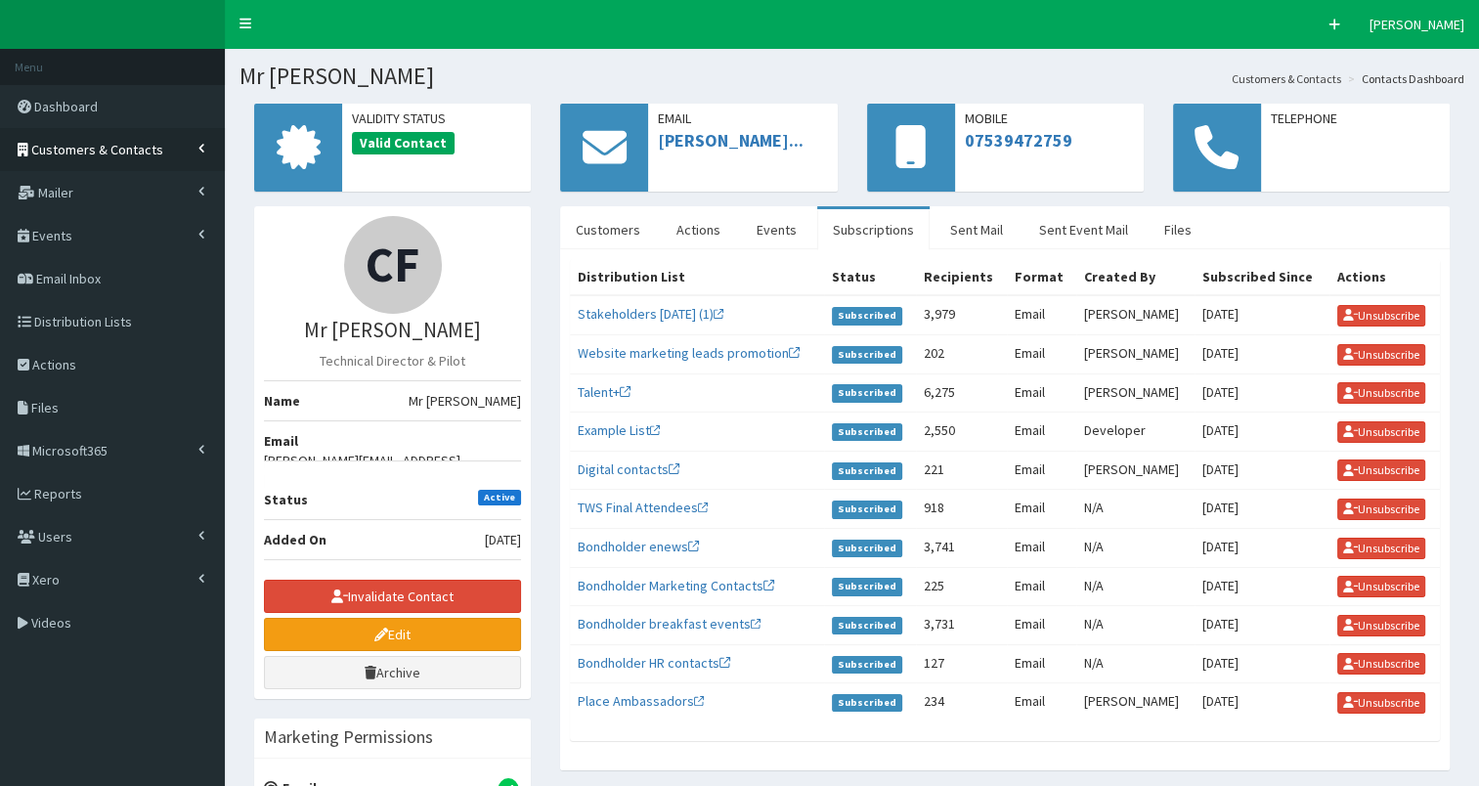
click at [121, 142] on span "Customers & Contacts" at bounding box center [97, 150] width 132 height 18
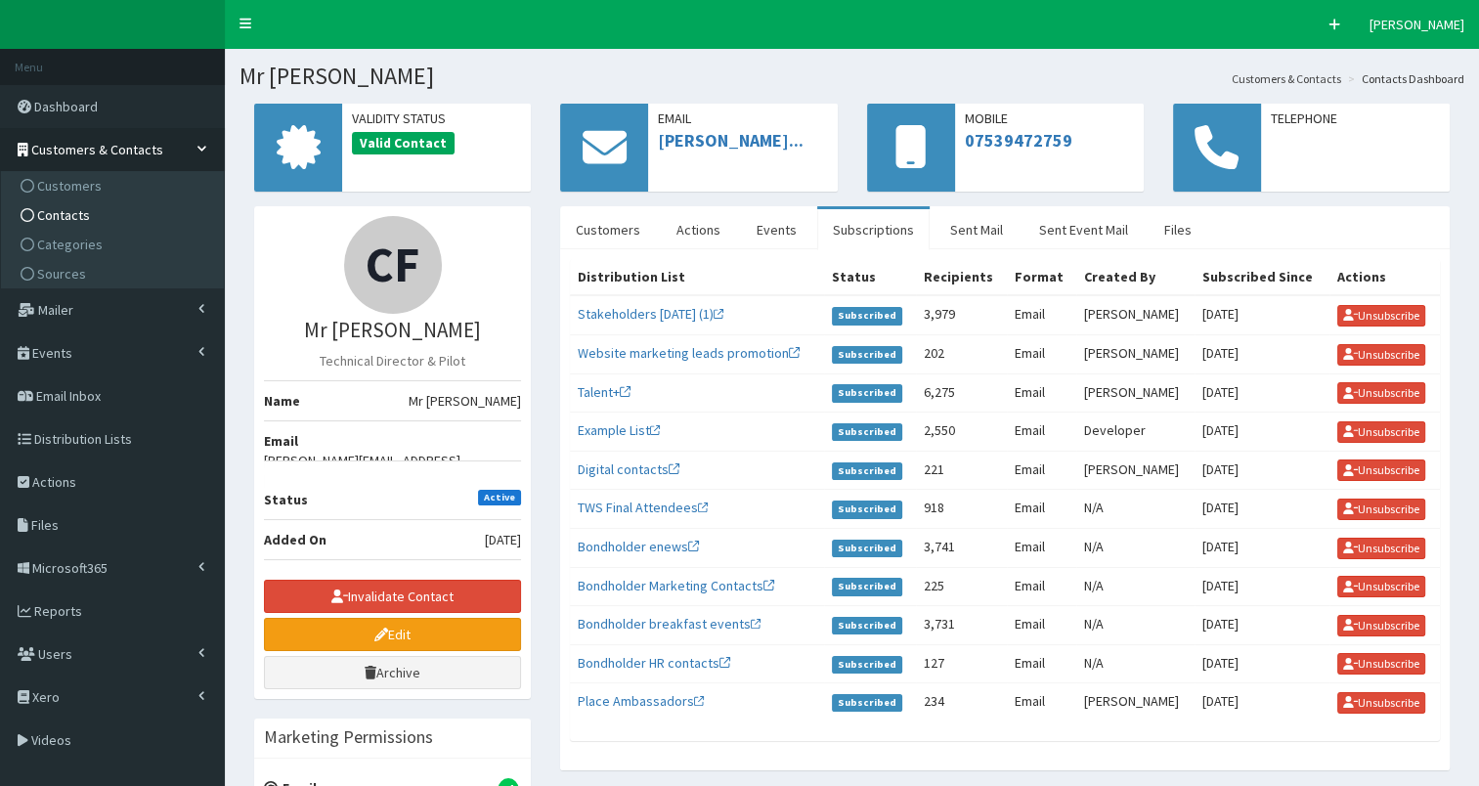
click at [121, 209] on link "Contacts" at bounding box center [115, 214] width 218 height 29
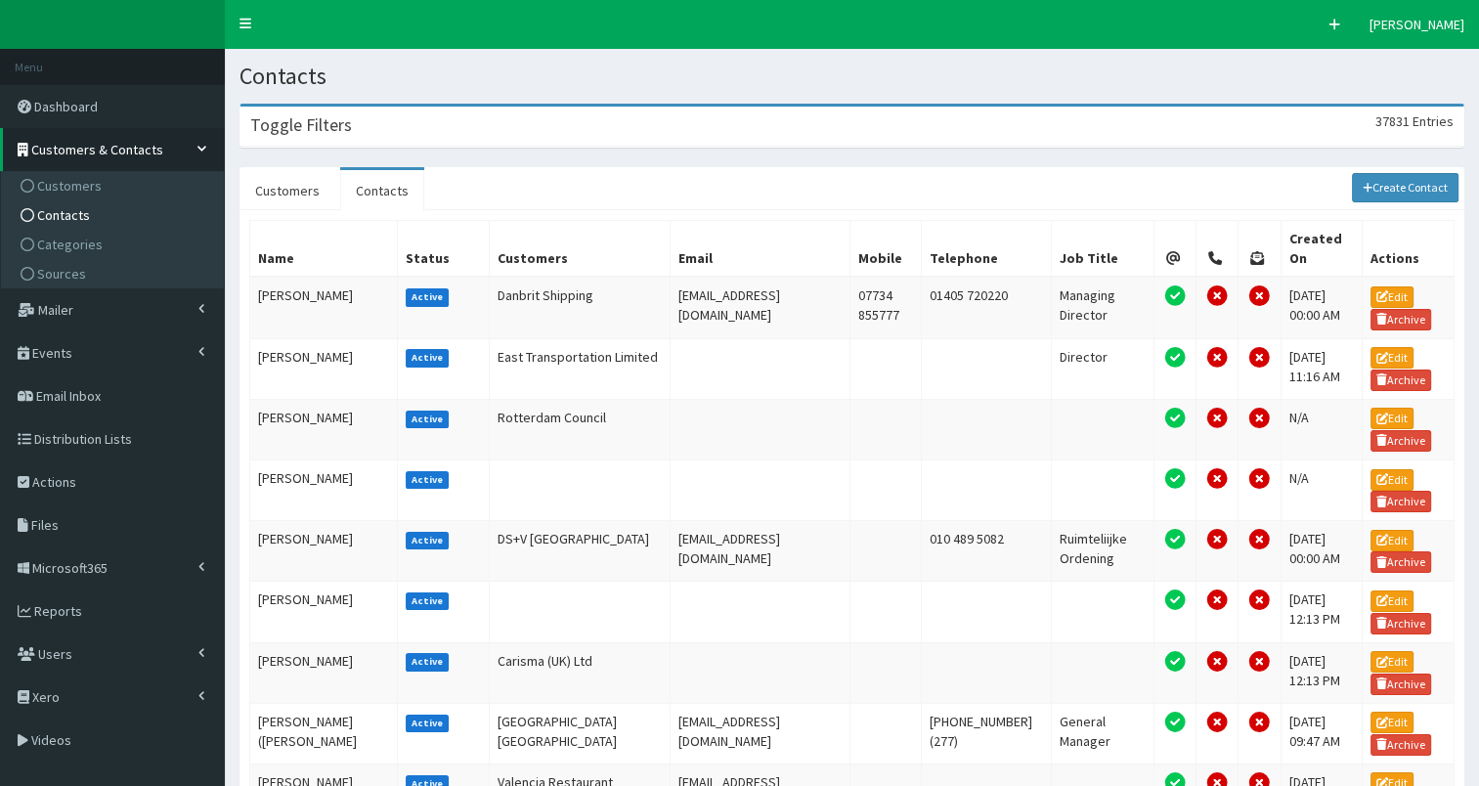
click at [479, 132] on div "Toggle Filters 37831 Entries" at bounding box center [852, 127] width 1223 height 40
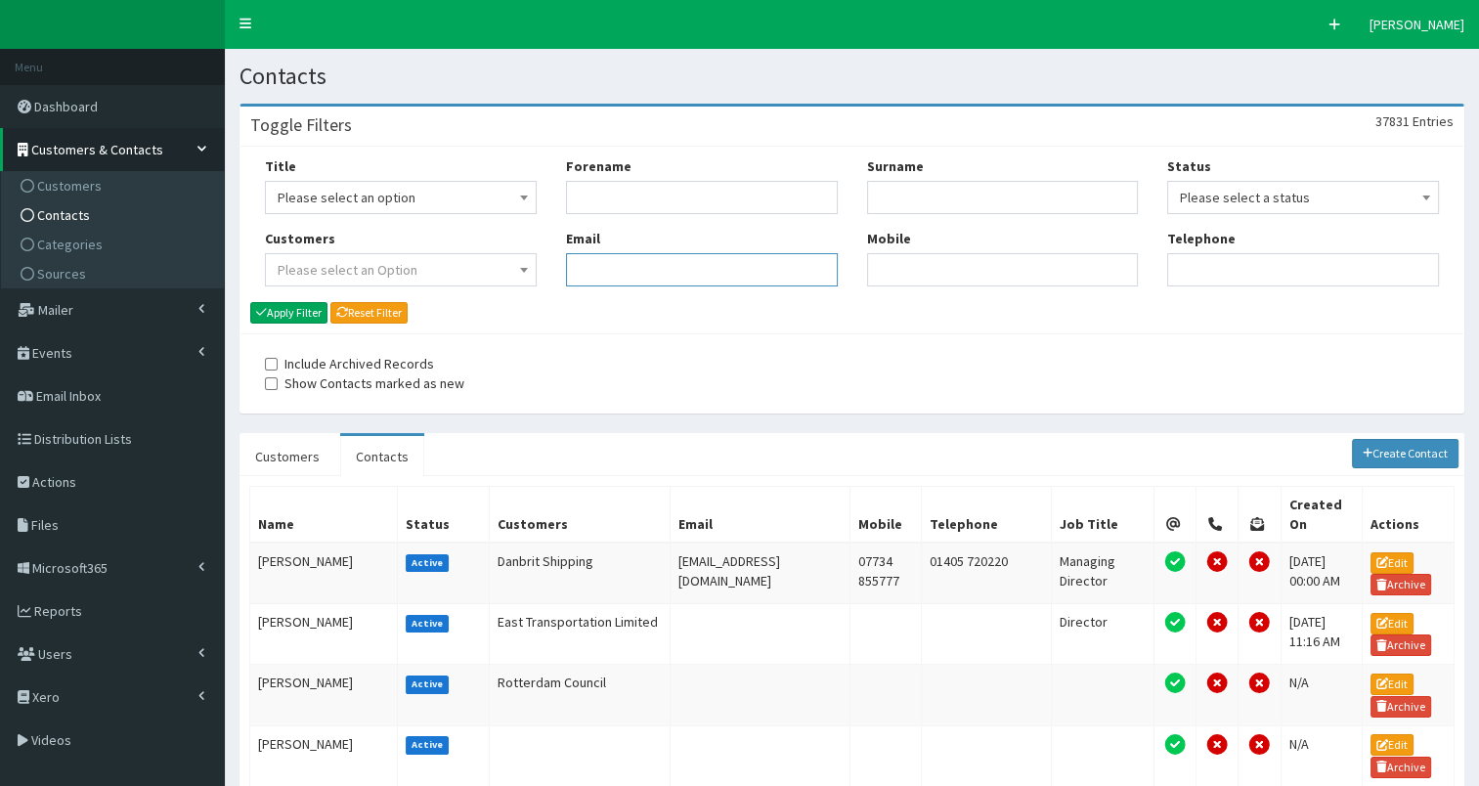
click at [621, 267] on input "Email" at bounding box center [702, 269] width 272 height 33
paste input "[EMAIL_ADDRESS][DOMAIN_NAME]"
type input "[EMAIL_ADDRESS][DOMAIN_NAME]"
click at [303, 309] on button "Apply Filter" at bounding box center [288, 313] width 77 height 22
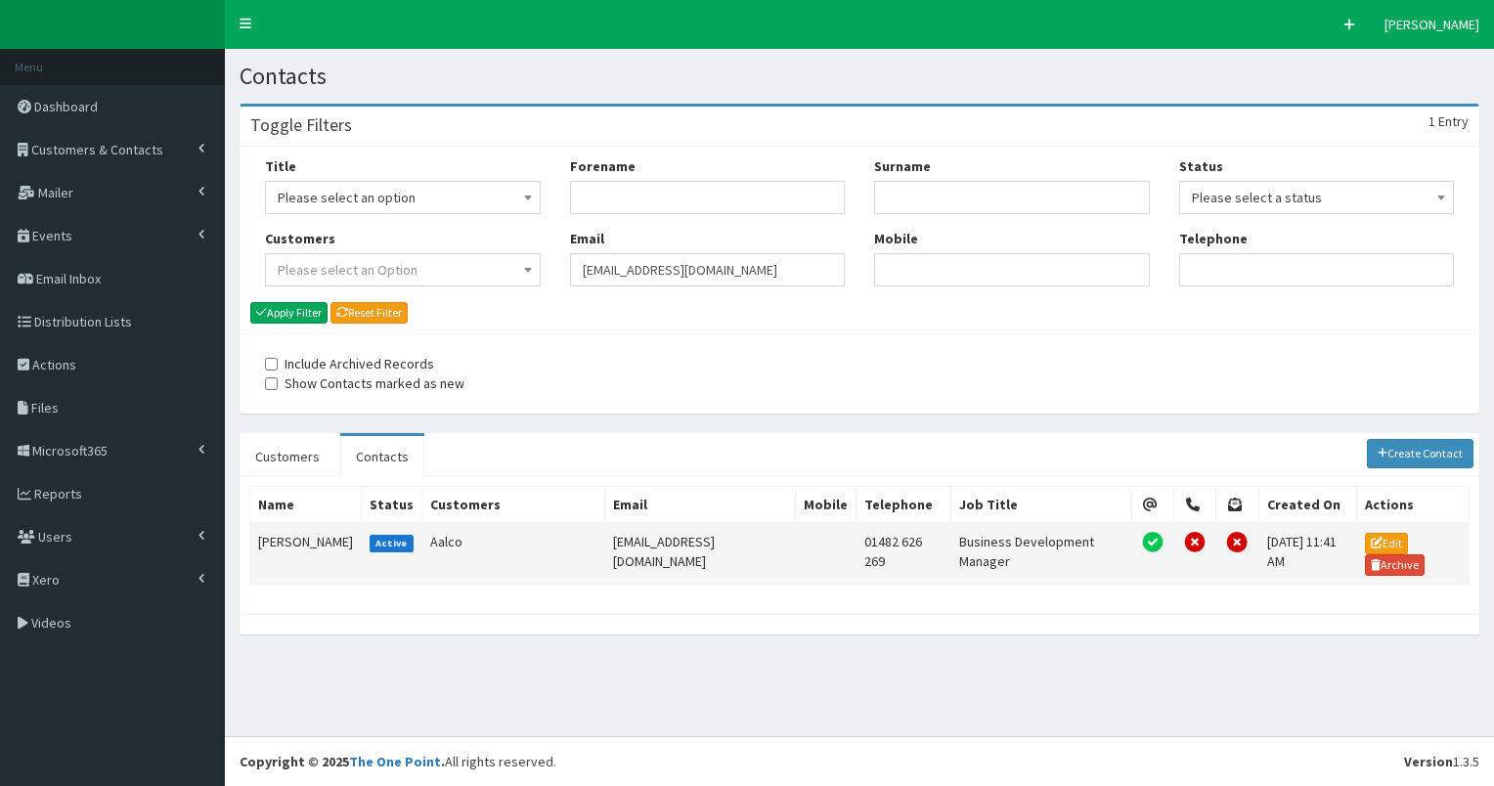
click at [291, 538] on td "[PERSON_NAME]" at bounding box center [305, 554] width 111 height 62
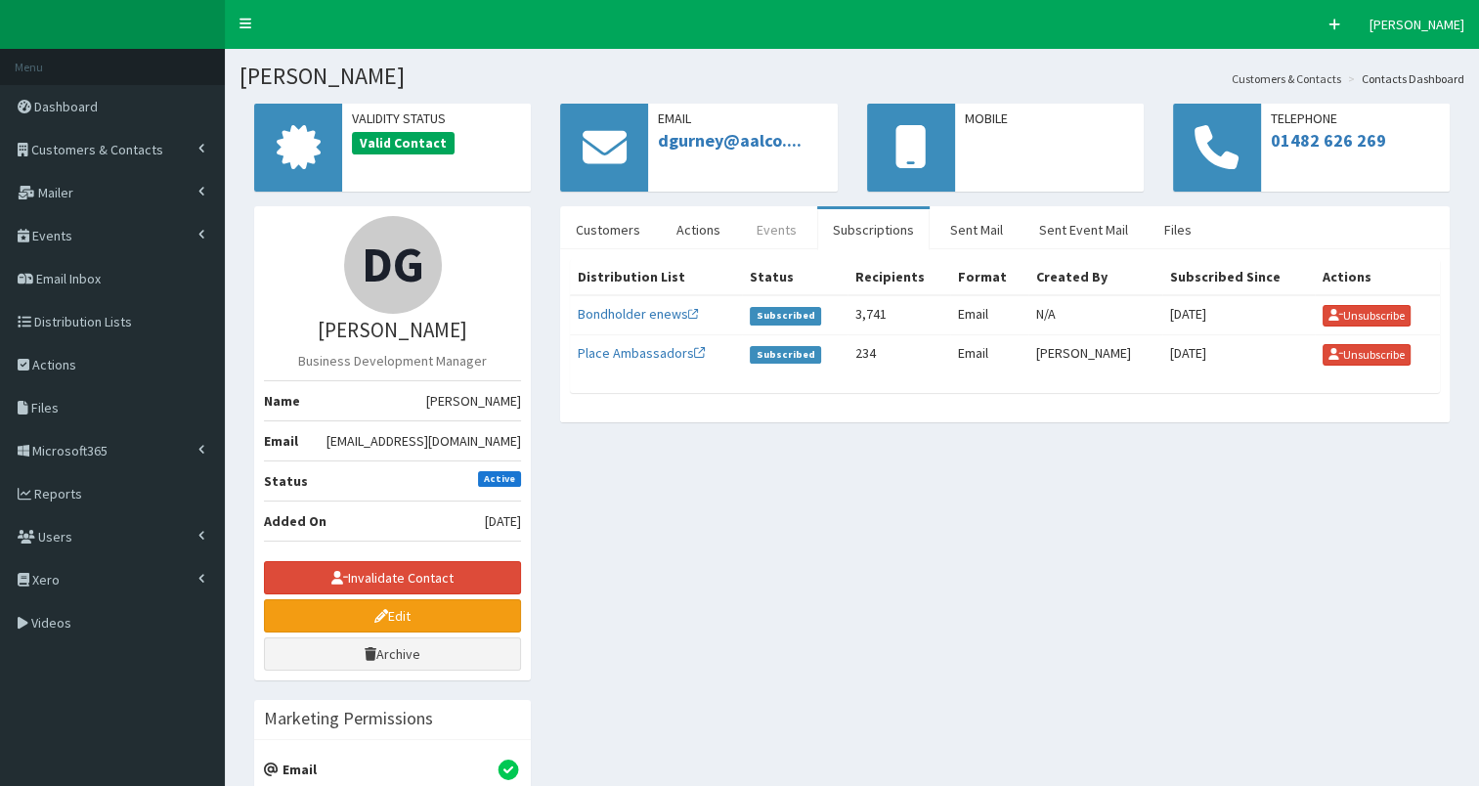
click at [770, 230] on link "Events" at bounding box center [776, 229] width 71 height 41
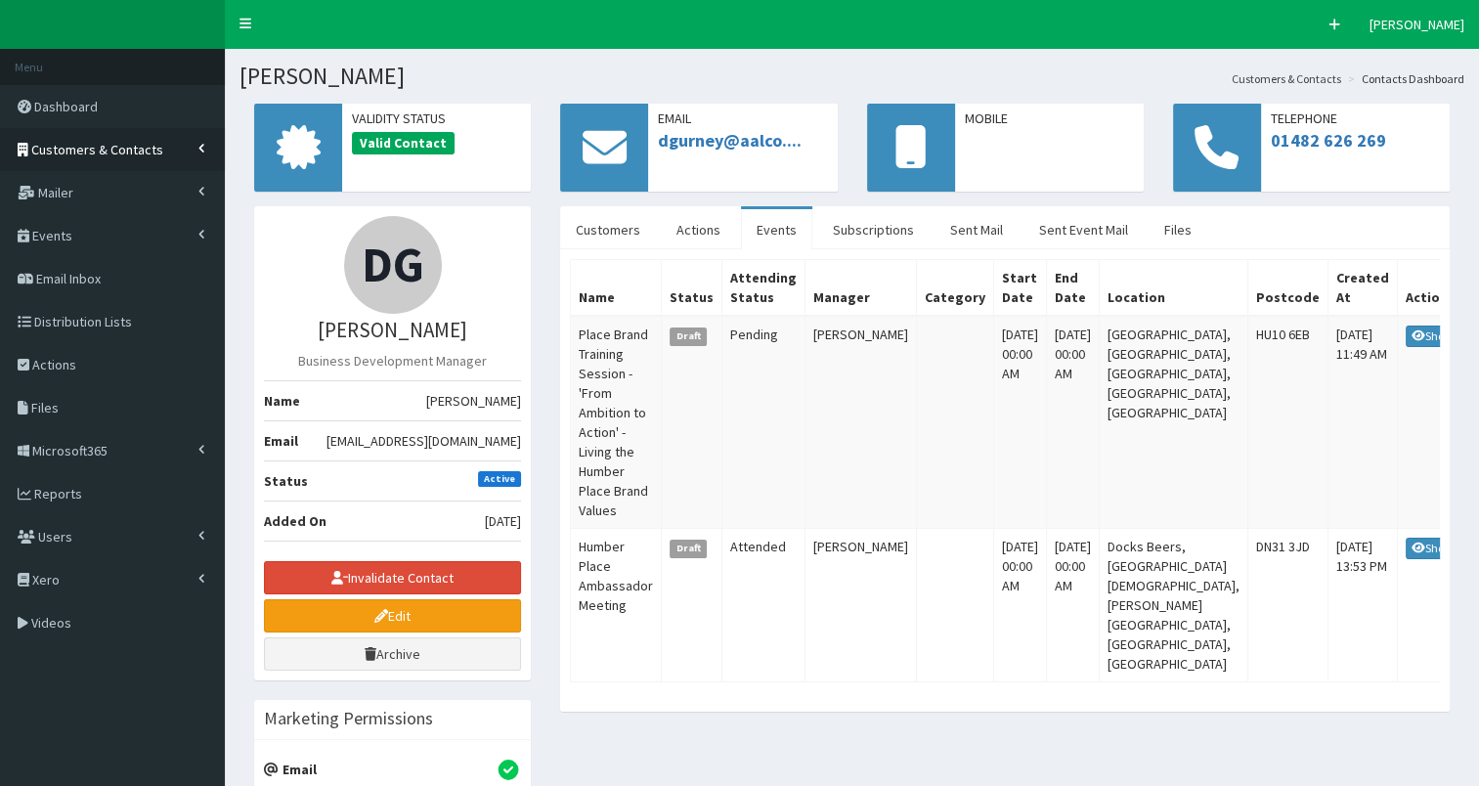
click at [110, 159] on link "Customers & Contacts" at bounding box center [112, 149] width 225 height 43
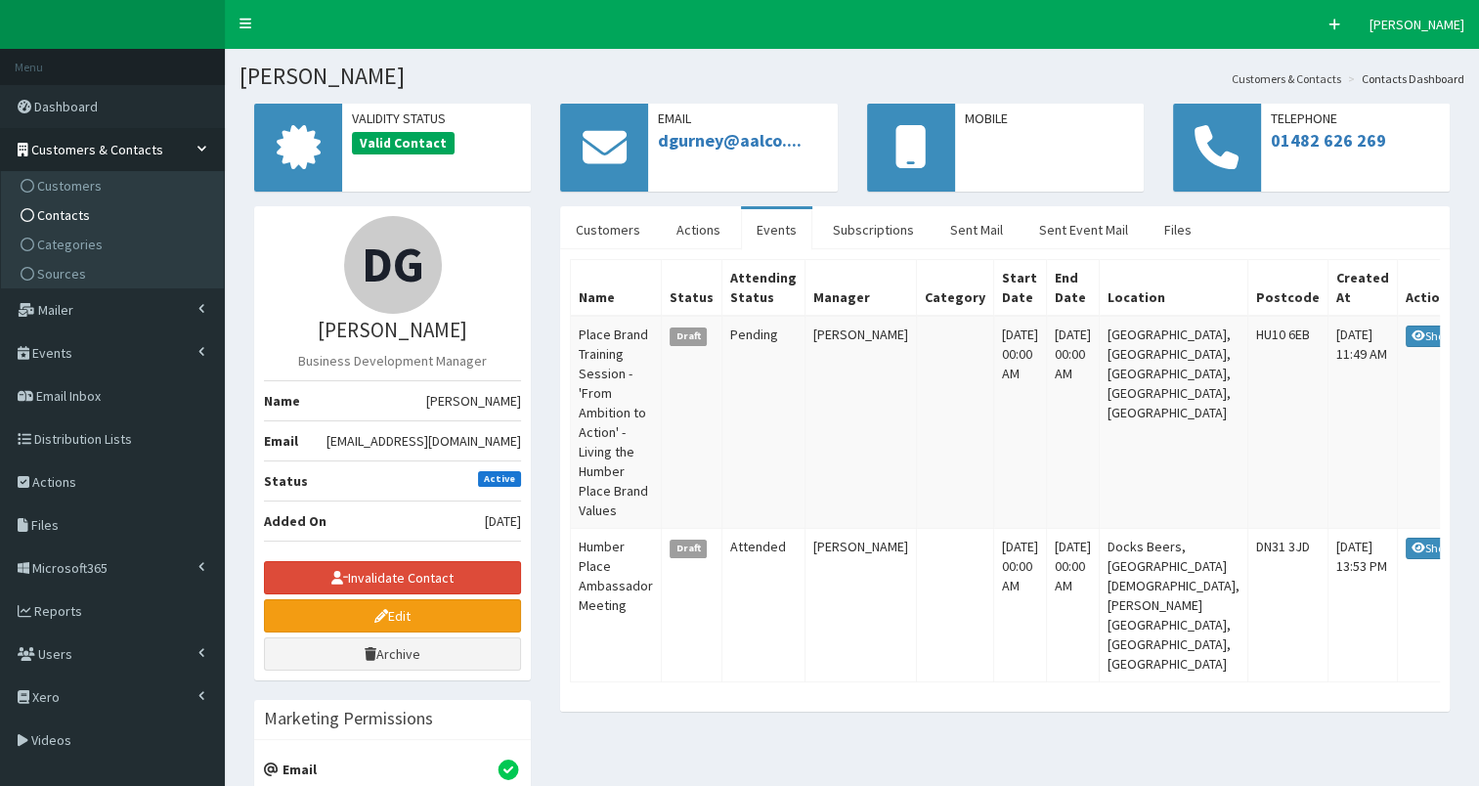
click at [113, 221] on link "Contacts" at bounding box center [115, 214] width 218 height 29
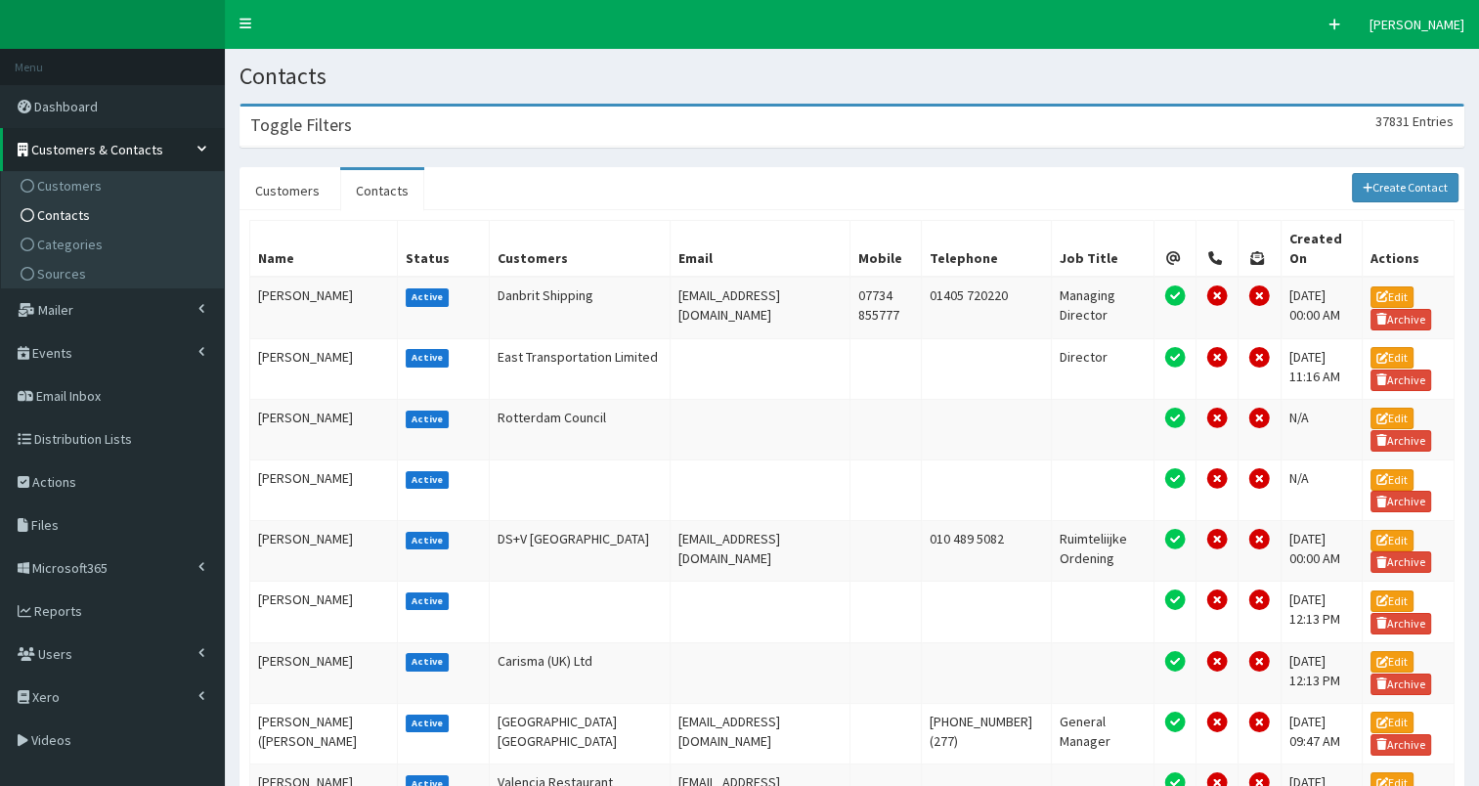
click at [444, 133] on div "Toggle Filters 37831 Entries" at bounding box center [852, 127] width 1223 height 40
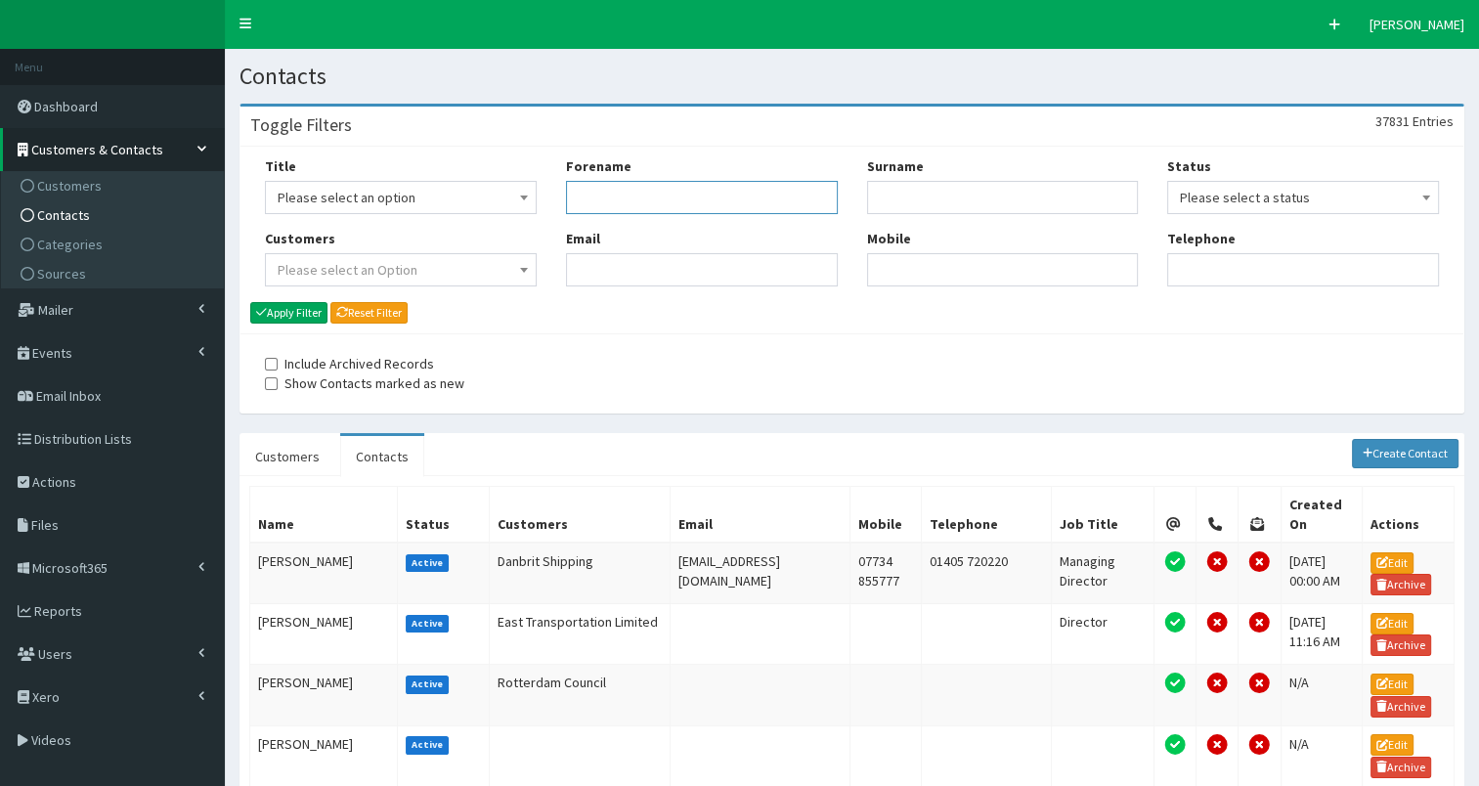
click at [585, 196] on input "Forename" at bounding box center [702, 197] width 272 height 33
type input "ellie"
type input "westwood"
click at [282, 310] on button "Apply Filter" at bounding box center [288, 313] width 77 height 22
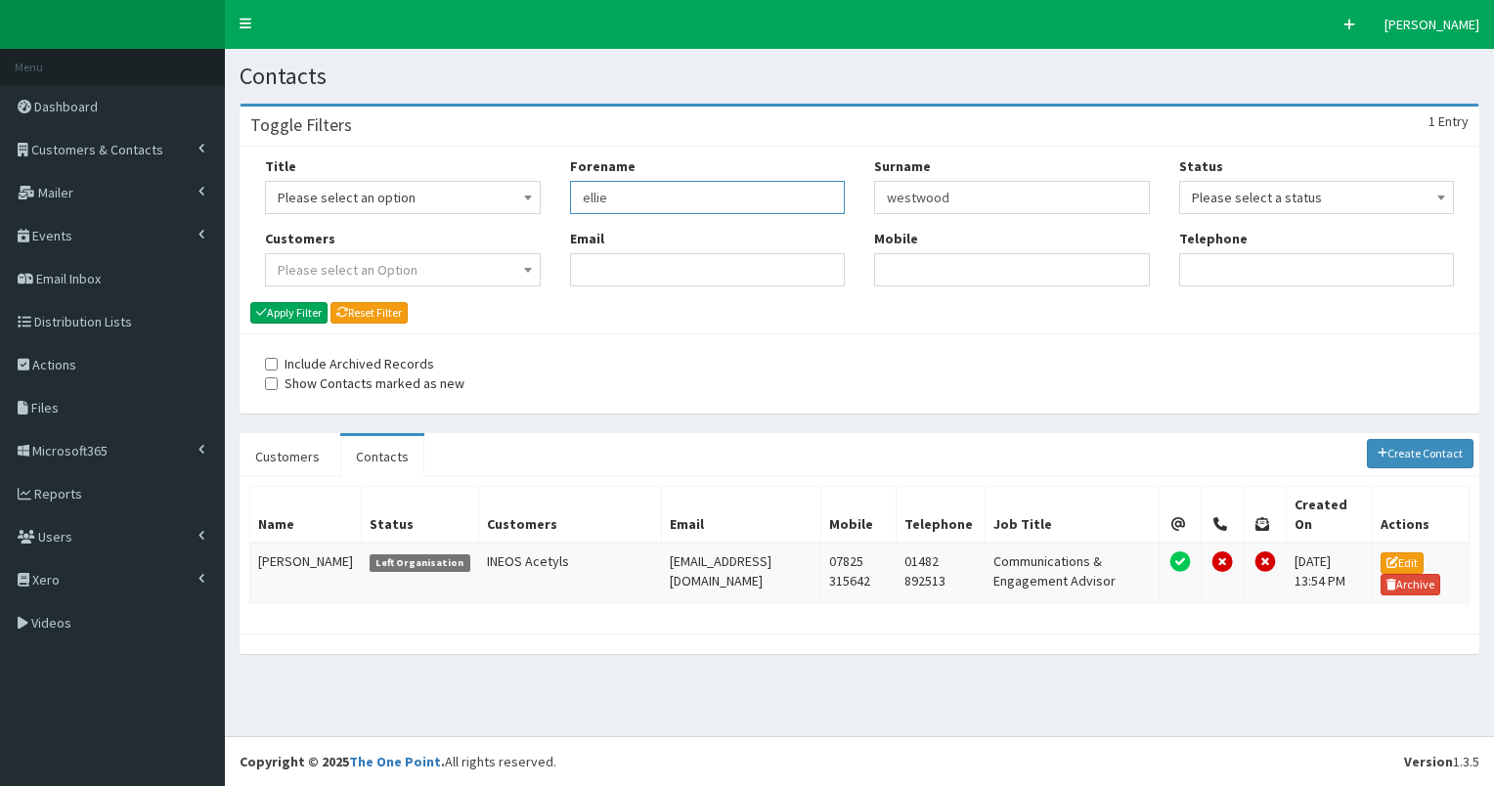
drag, startPoint x: 575, startPoint y: 188, endPoint x: 802, endPoint y: 206, distance: 227.6
click at [802, 206] on input "ellie" at bounding box center [708, 197] width 276 height 33
type input "[PERSON_NAME]"
type input "damar"
click at [282, 315] on button "Apply Filter" at bounding box center [288, 313] width 77 height 22
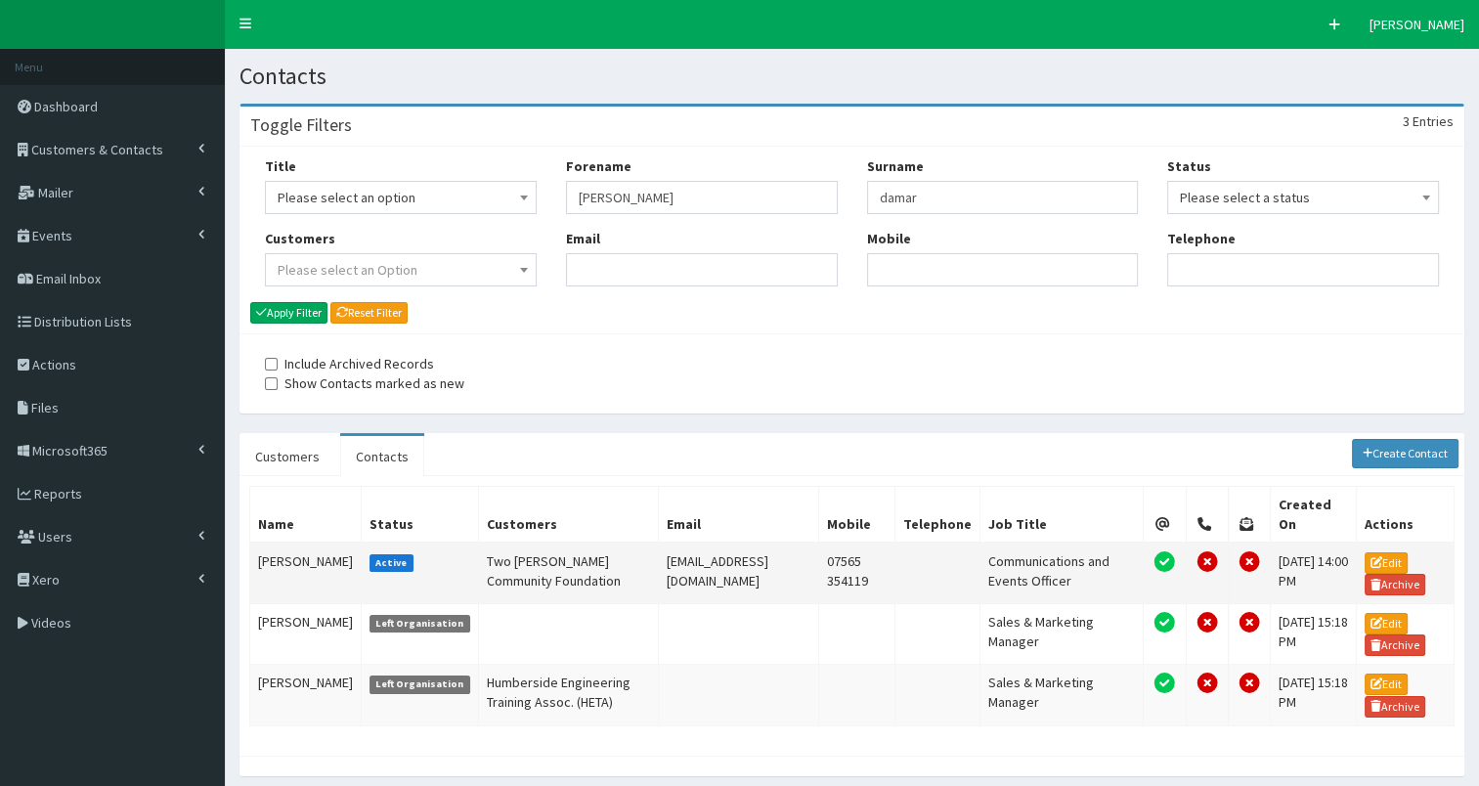
click at [274, 543] on td "Esther Damary-George" at bounding box center [305, 574] width 111 height 62
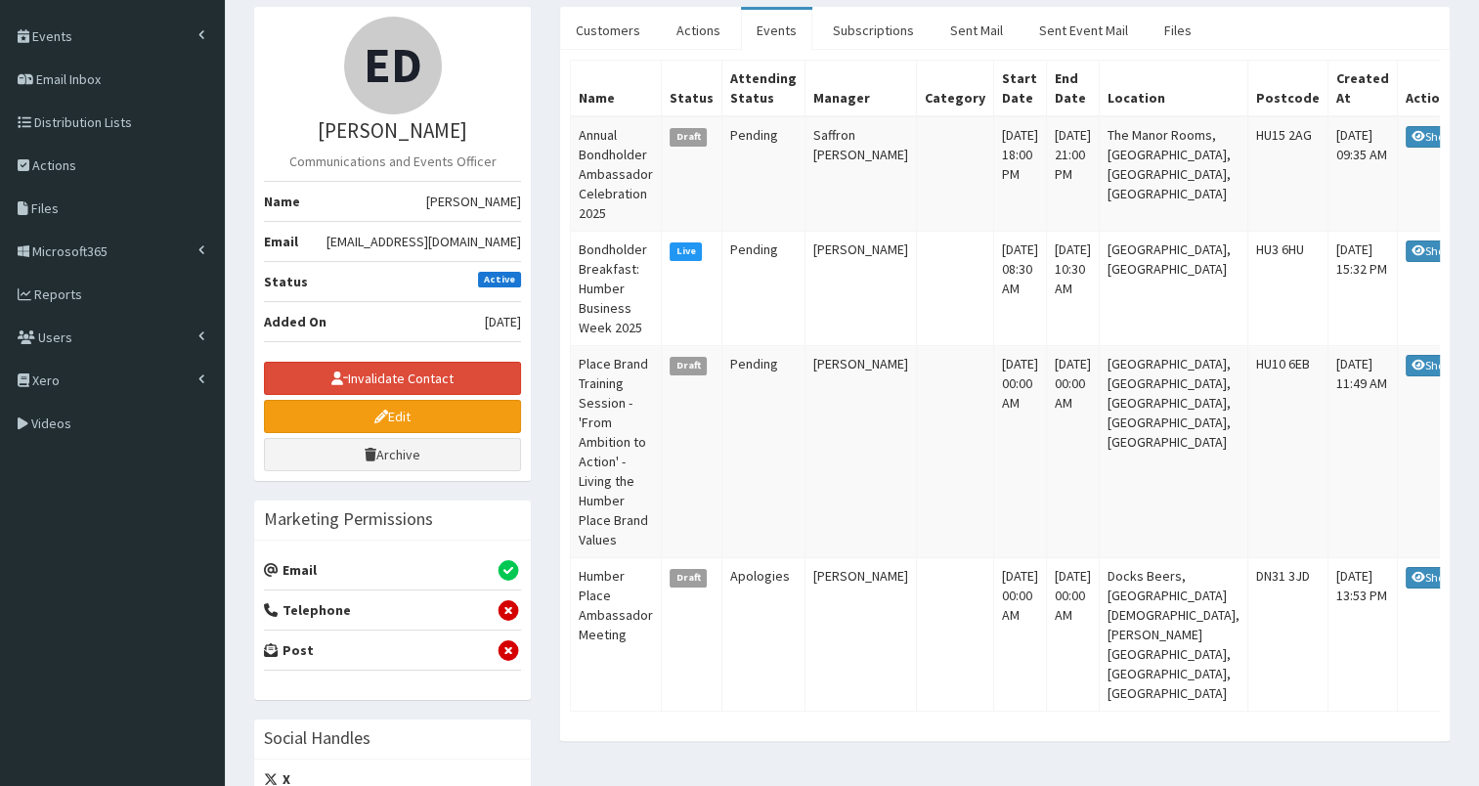
scroll to position [86, 0]
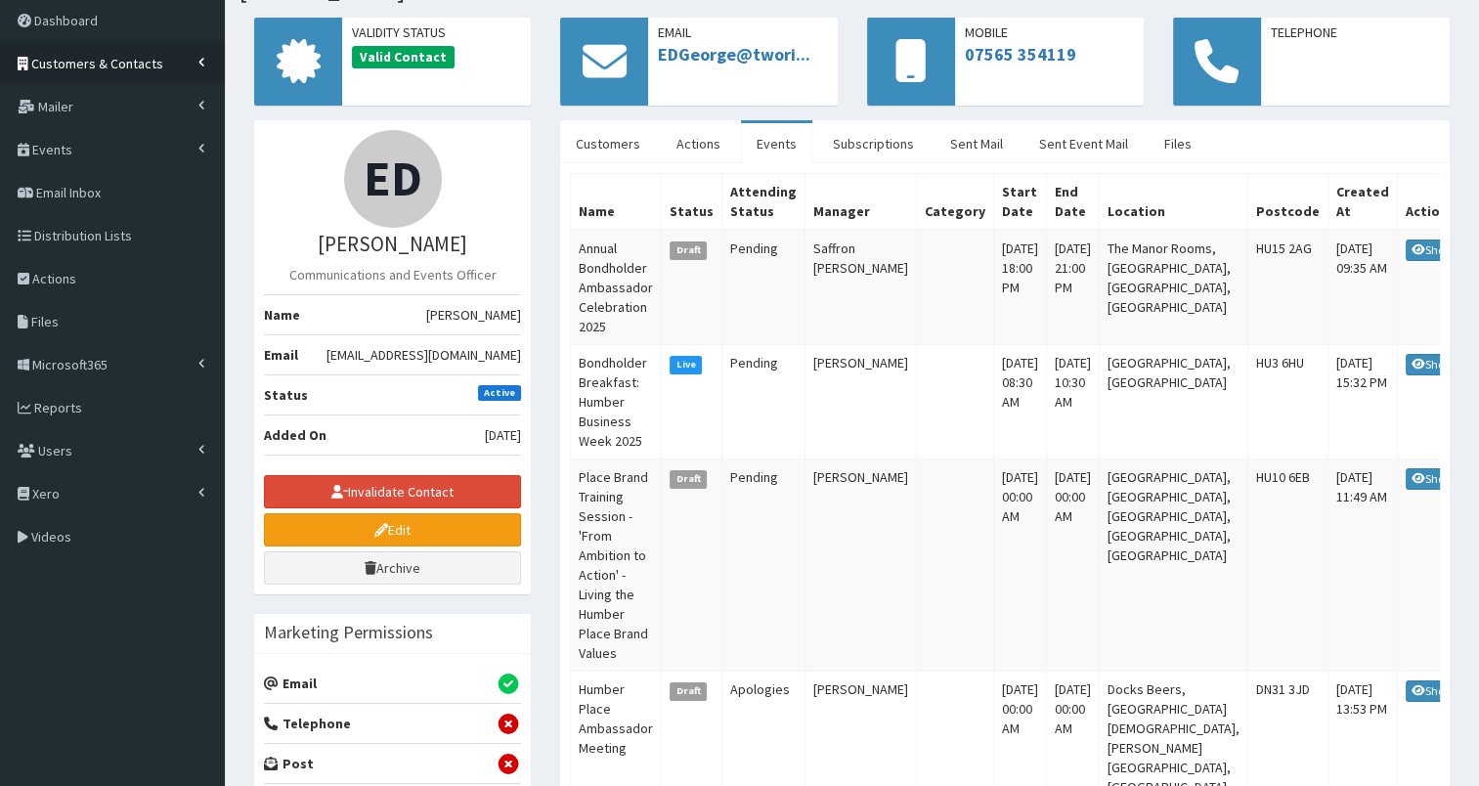
click at [106, 59] on span "Customers & Contacts" at bounding box center [97, 64] width 132 height 18
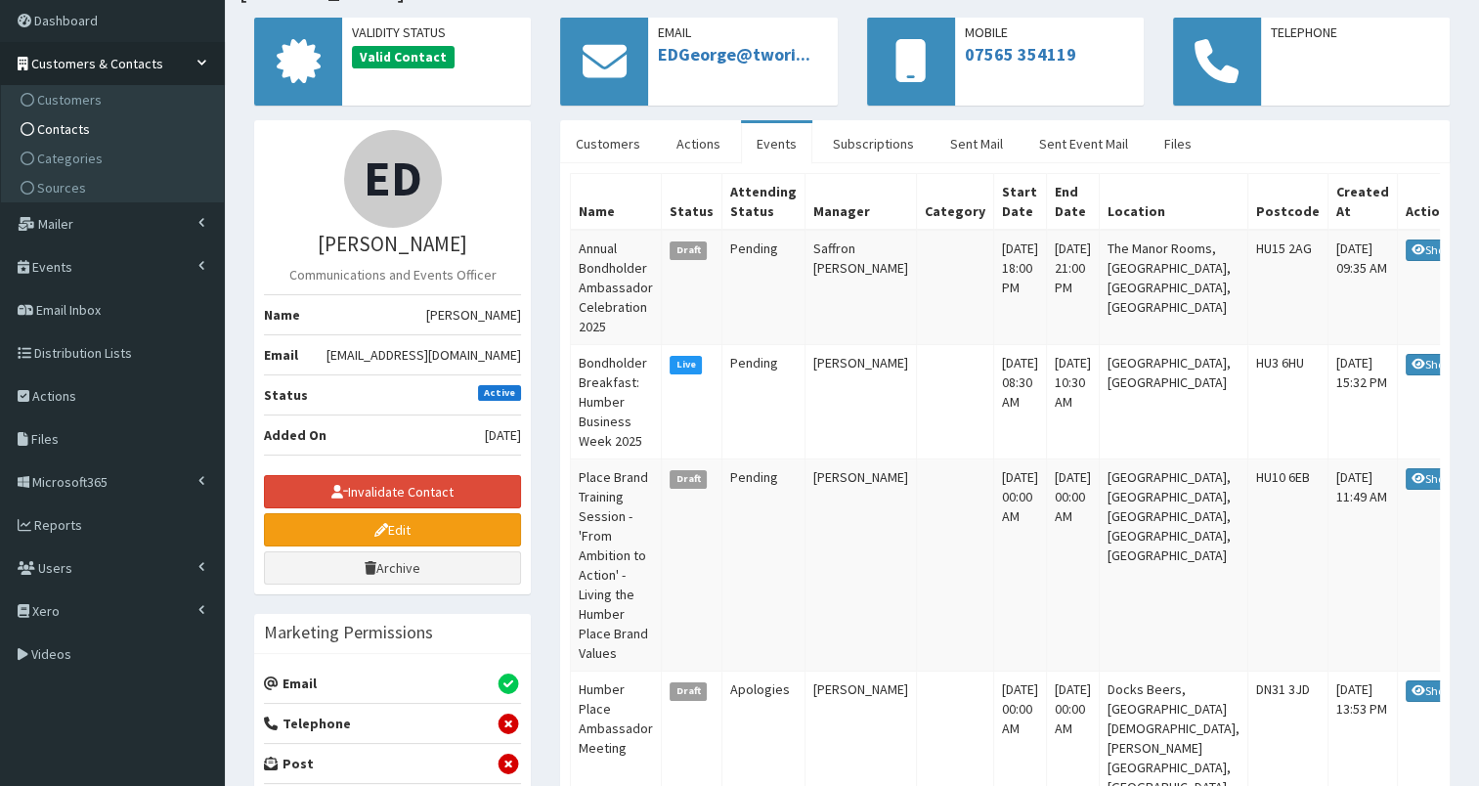
click at [97, 129] on link "Contacts" at bounding box center [115, 128] width 218 height 29
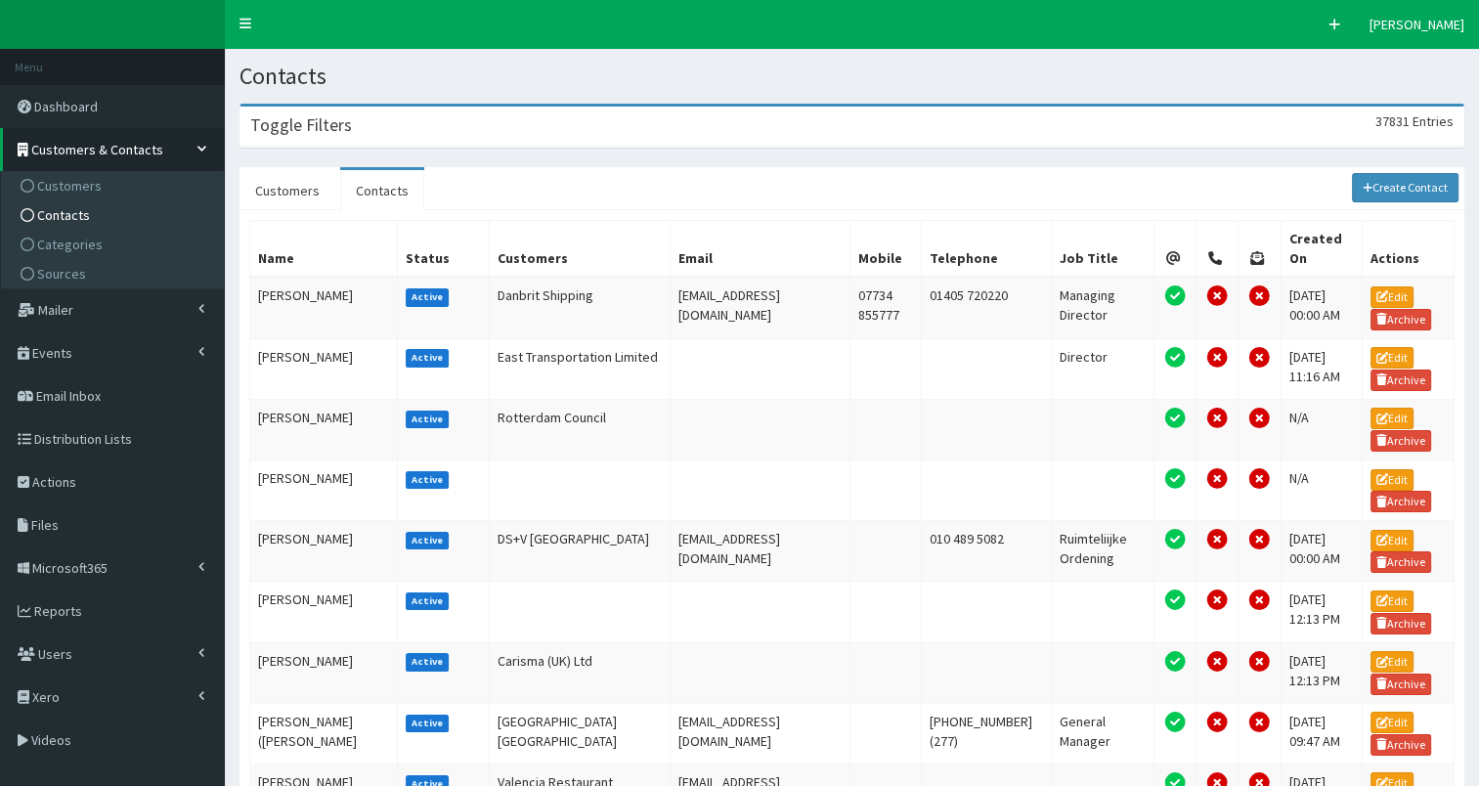
click at [500, 125] on div "Toggle Filters 37831 Entries" at bounding box center [852, 127] width 1223 height 40
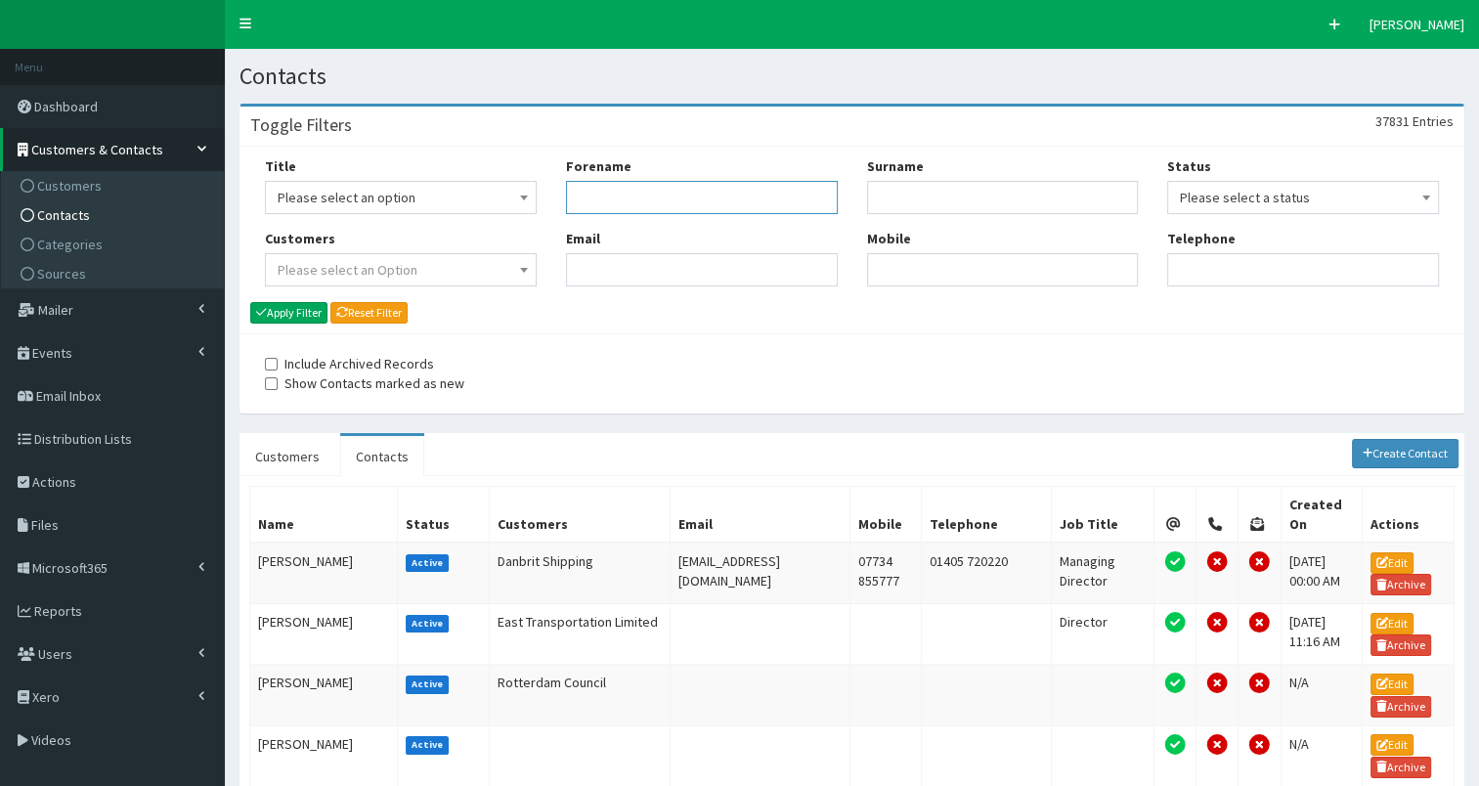
click at [618, 191] on input "Forename" at bounding box center [702, 197] width 272 height 33
type input "[PERSON_NAME]"
click at [275, 313] on button "Apply Filter" at bounding box center [288, 313] width 77 height 22
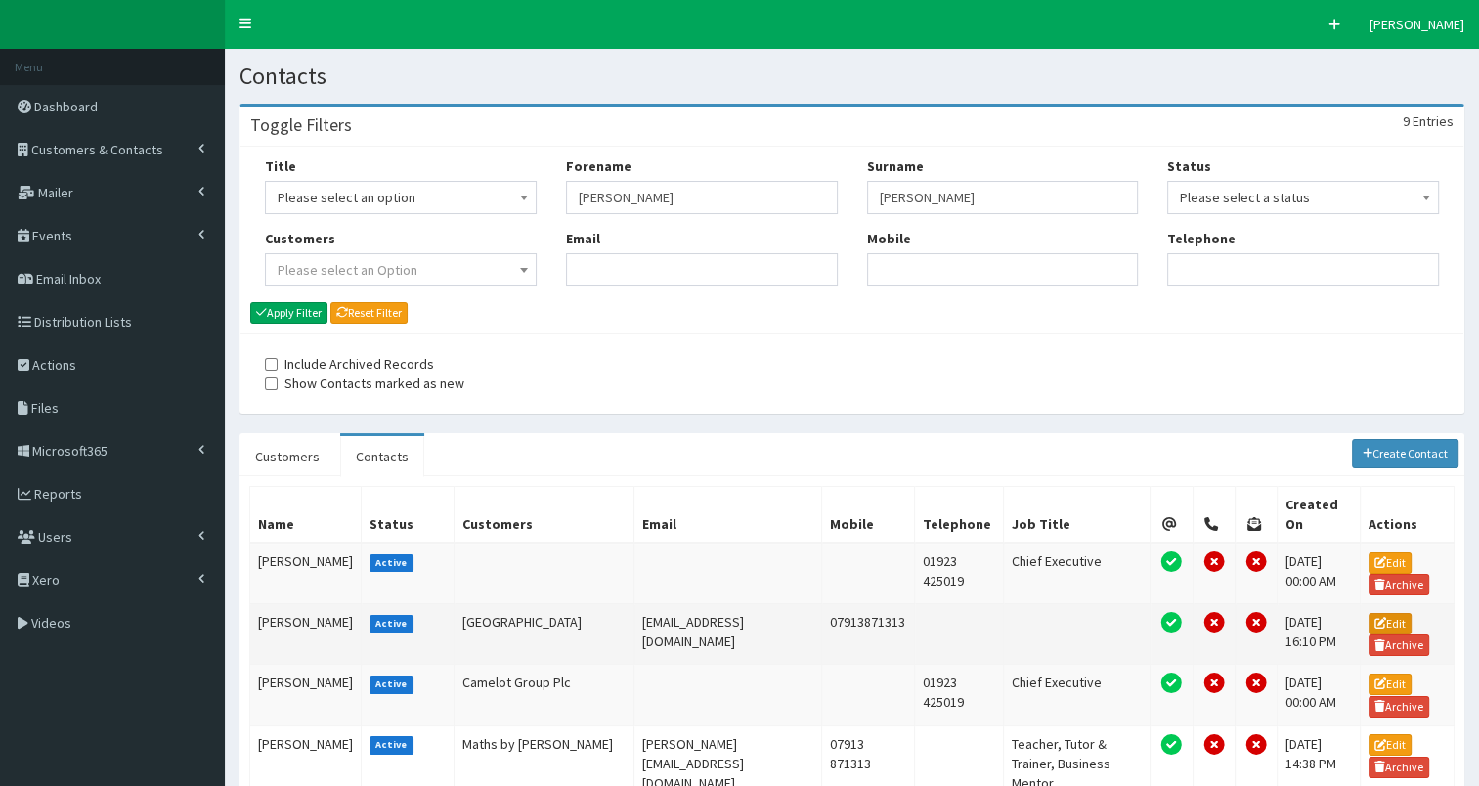
click at [1385, 613] on link "Edit" at bounding box center [1390, 624] width 43 height 22
click at [278, 604] on td "Ian Thompson" at bounding box center [305, 634] width 111 height 61
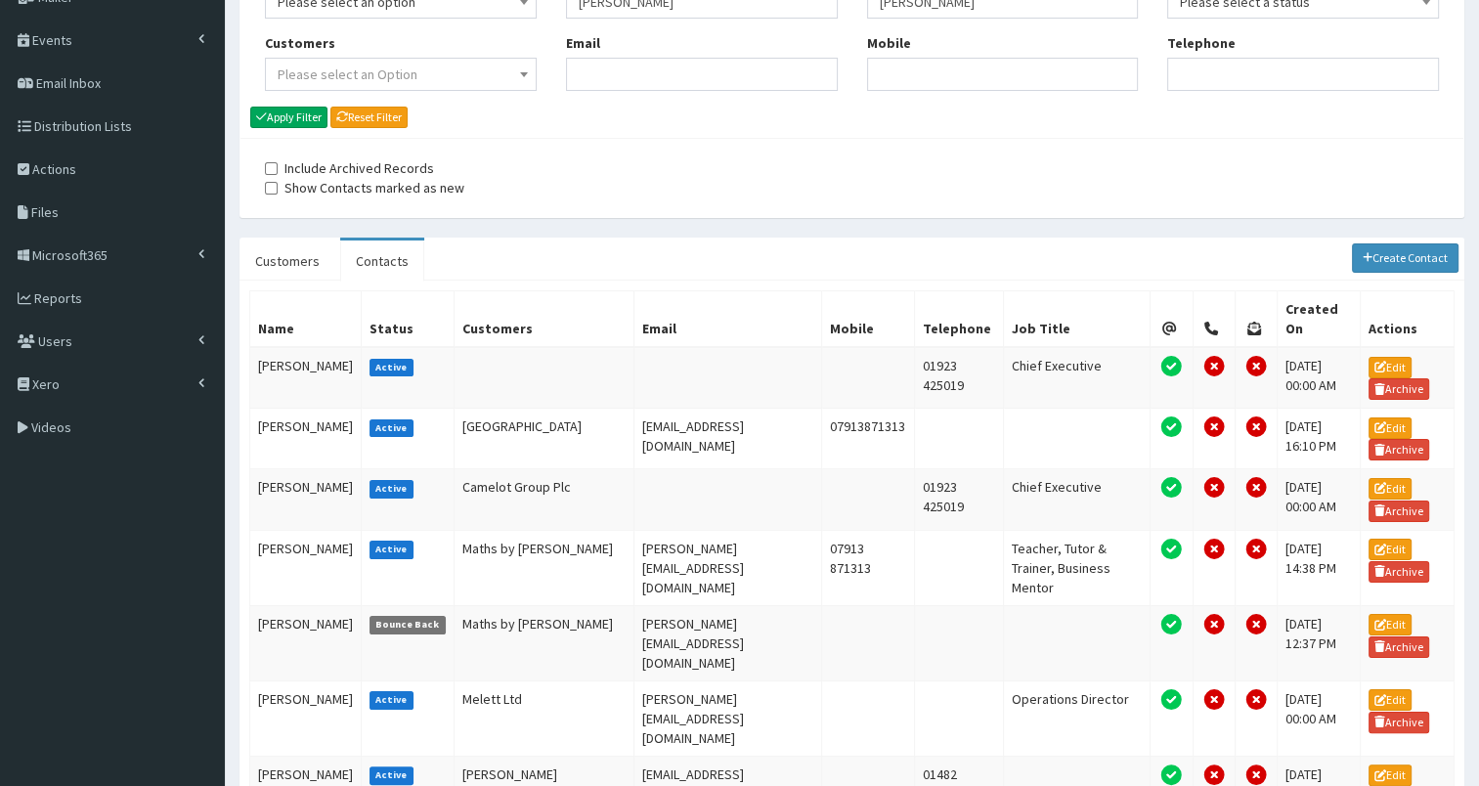
scroll to position [203, 0]
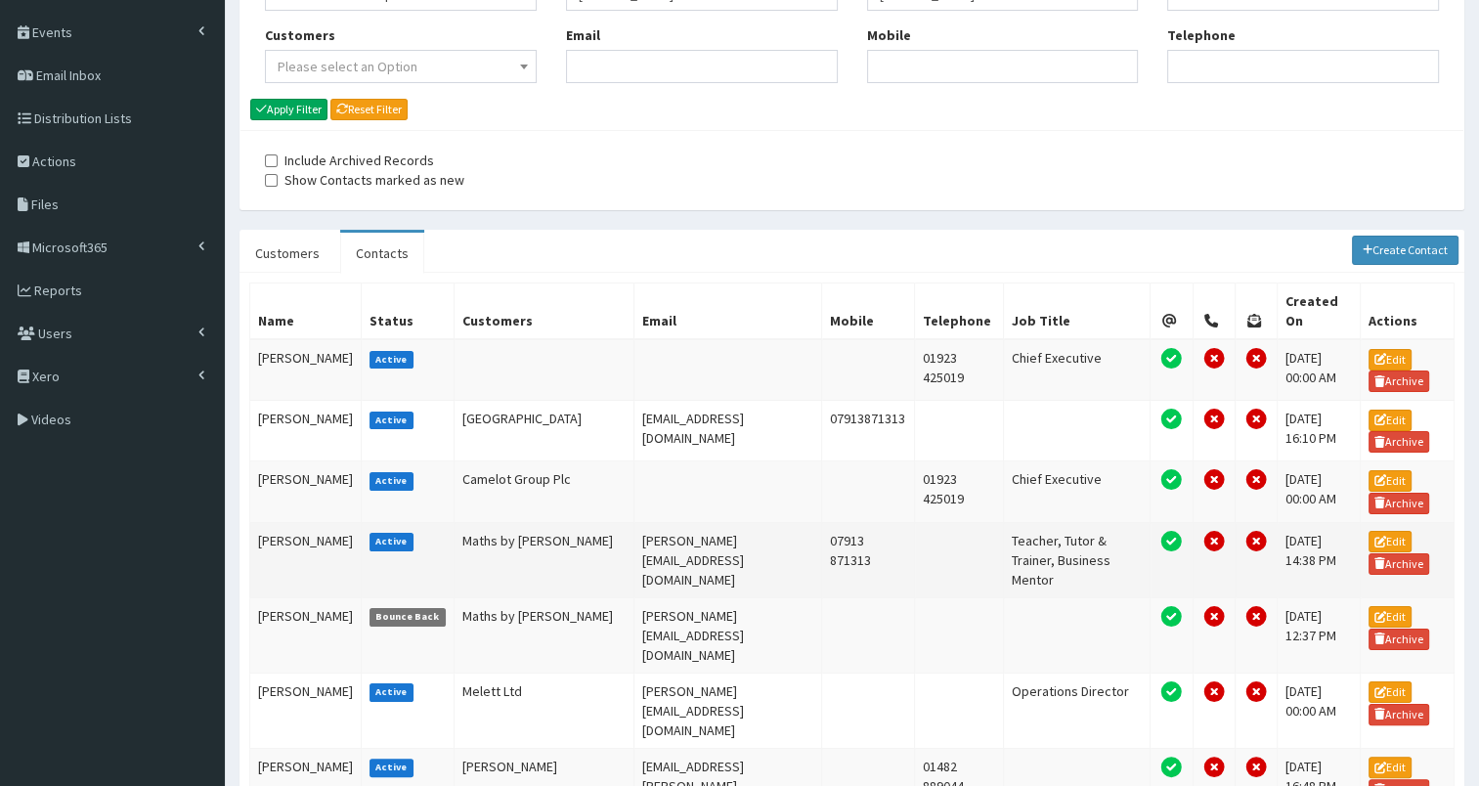
click at [278, 522] on td "[PERSON_NAME]" at bounding box center [305, 559] width 111 height 75
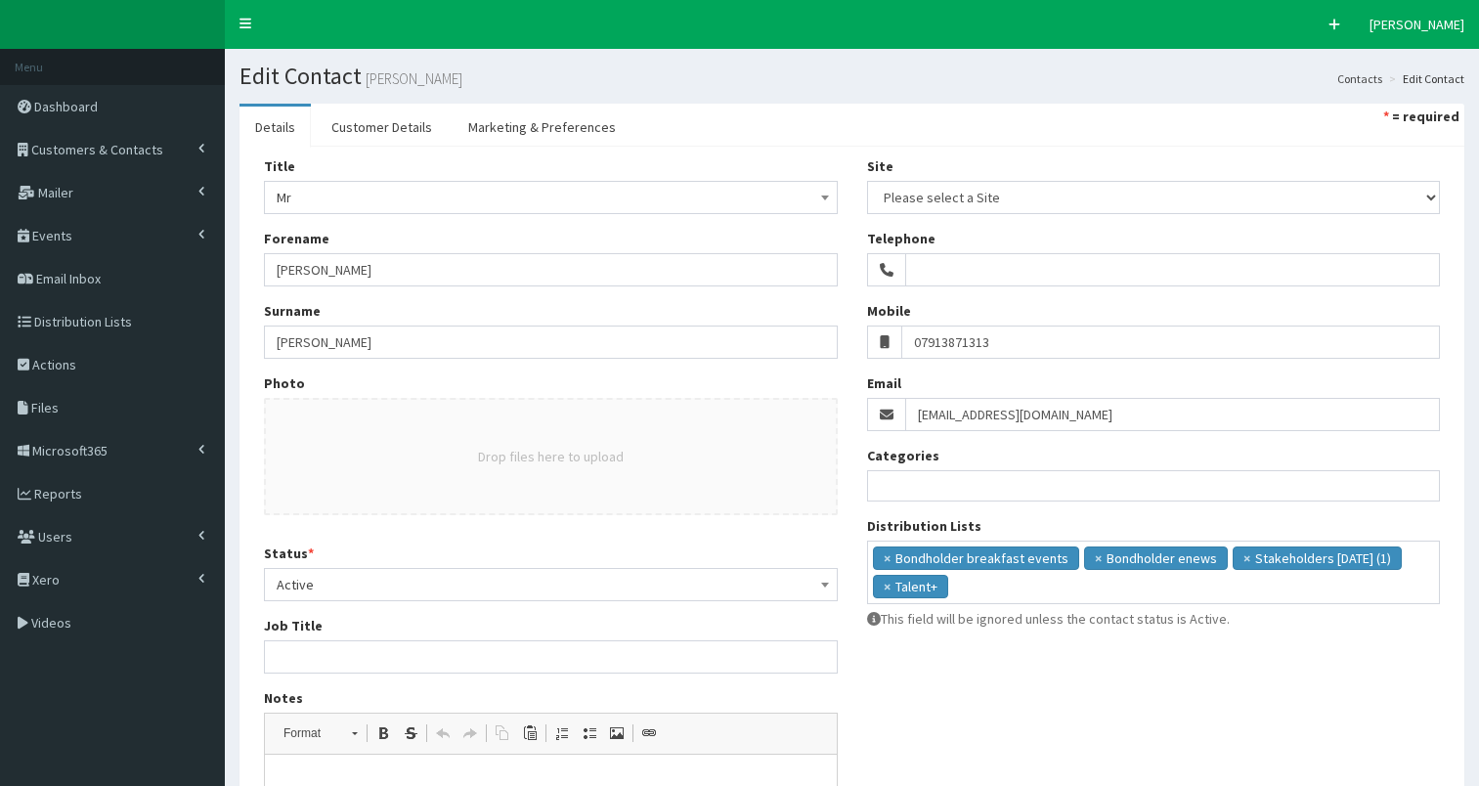
select select
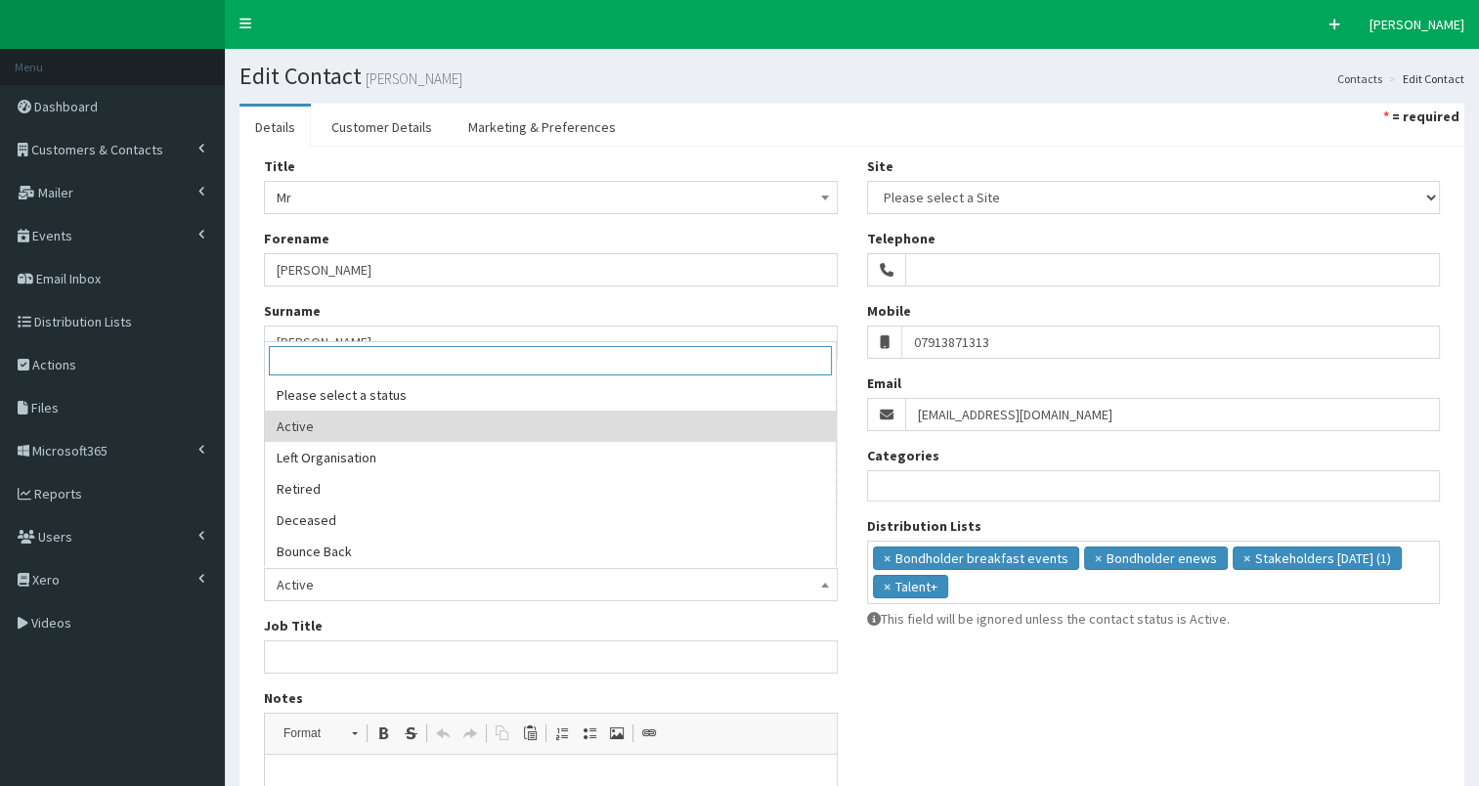
click at [469, 580] on span "Active" at bounding box center [551, 584] width 549 height 27
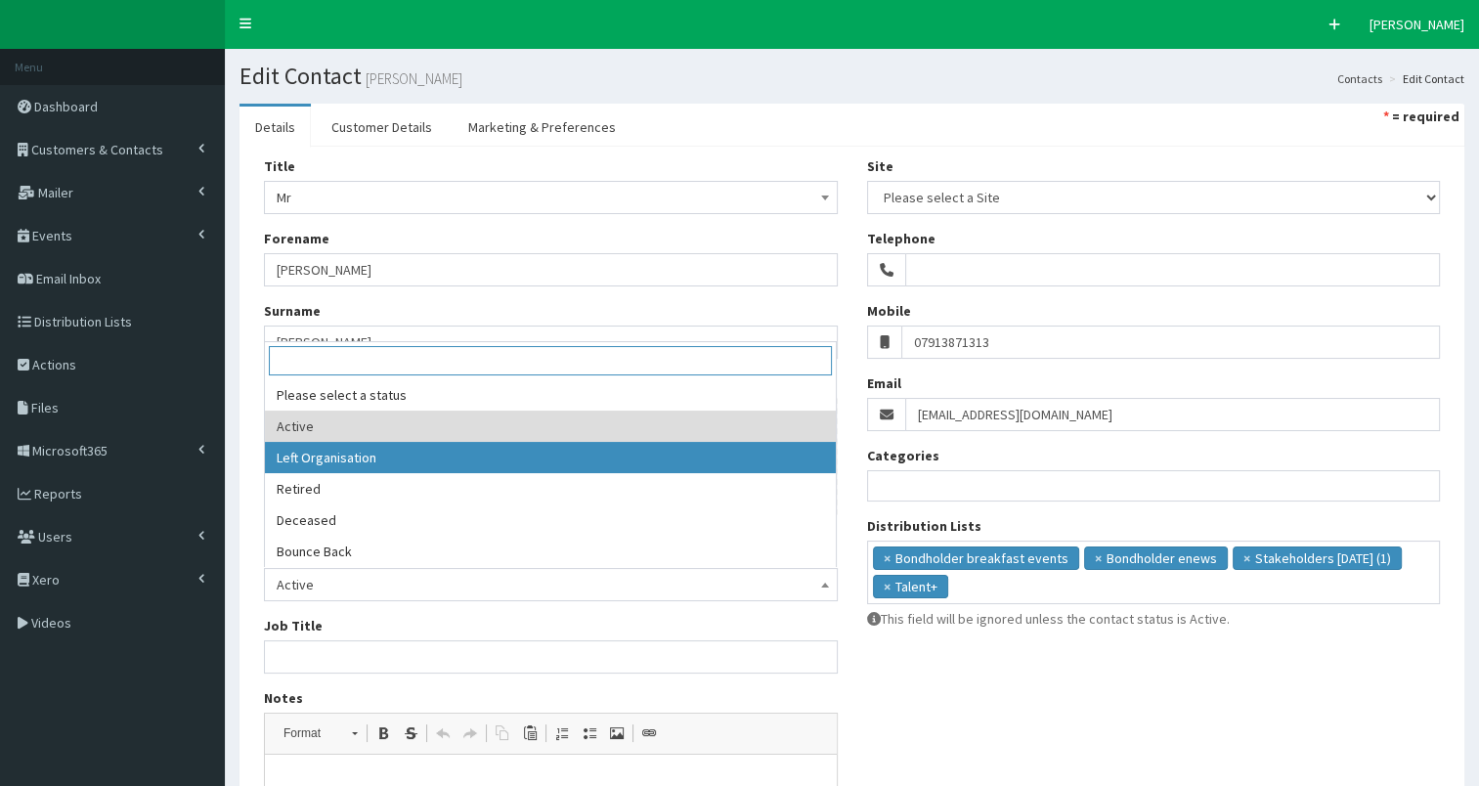
select select "2"
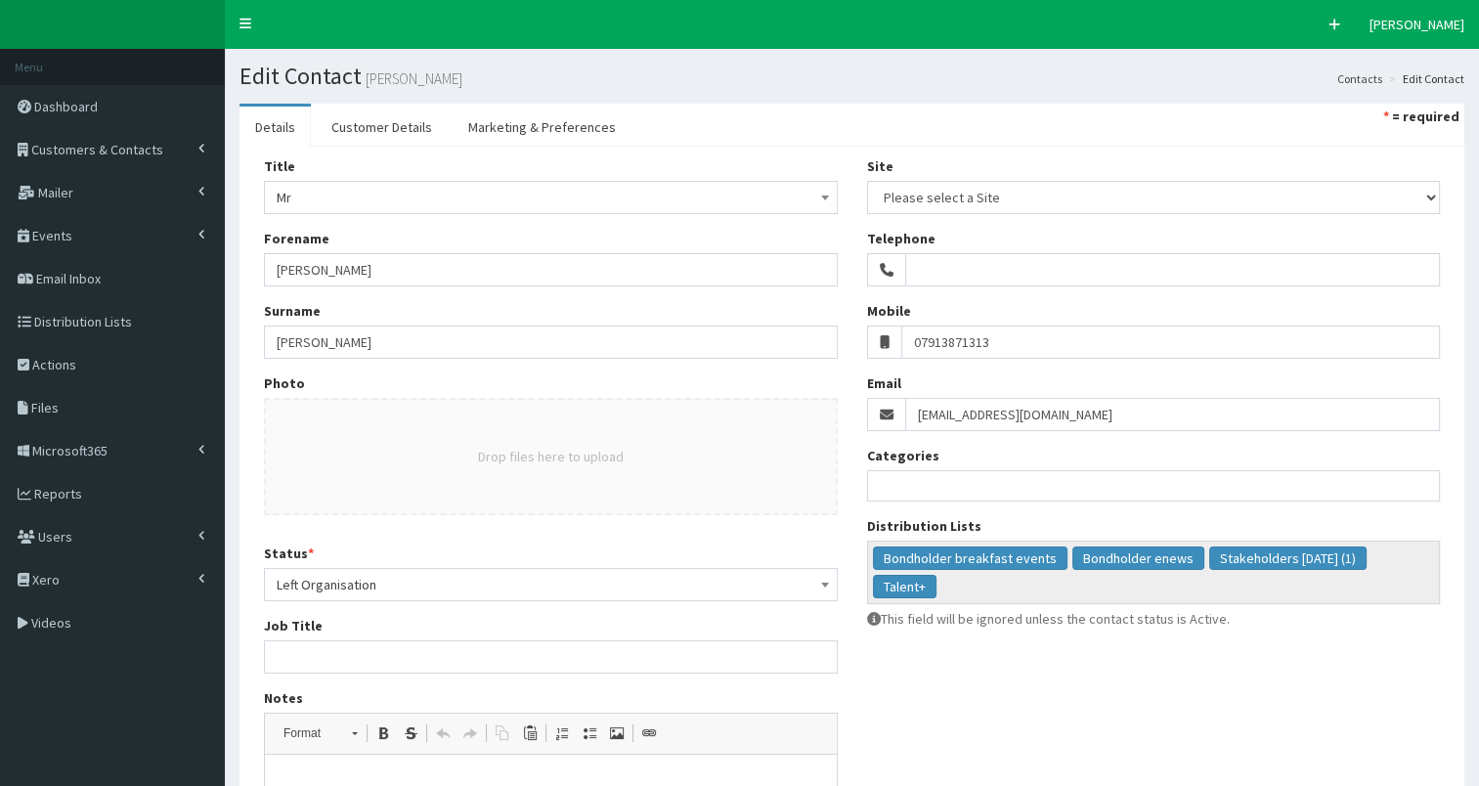
scroll to position [352, 0]
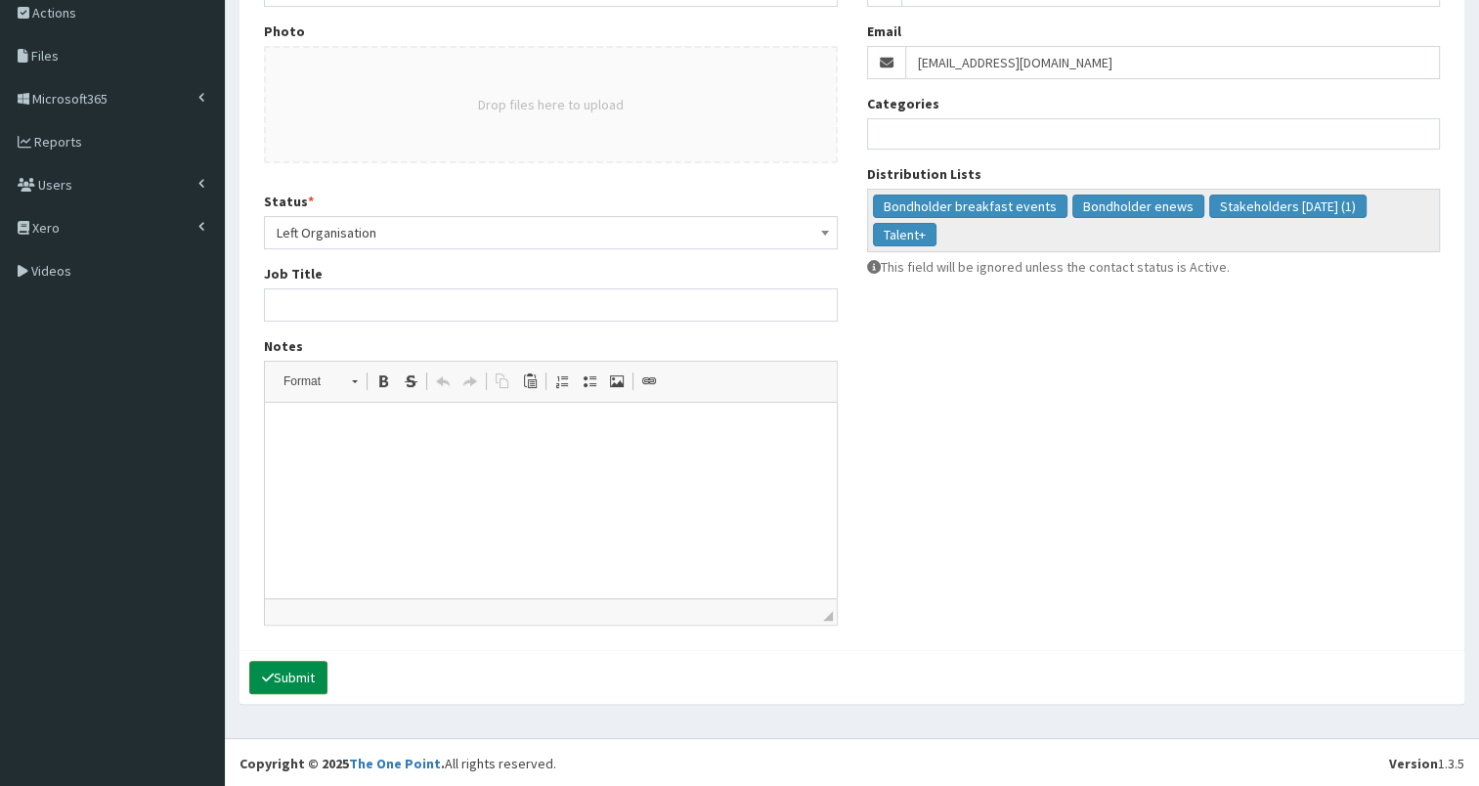
click at [305, 670] on button "Submit" at bounding box center [288, 677] width 78 height 33
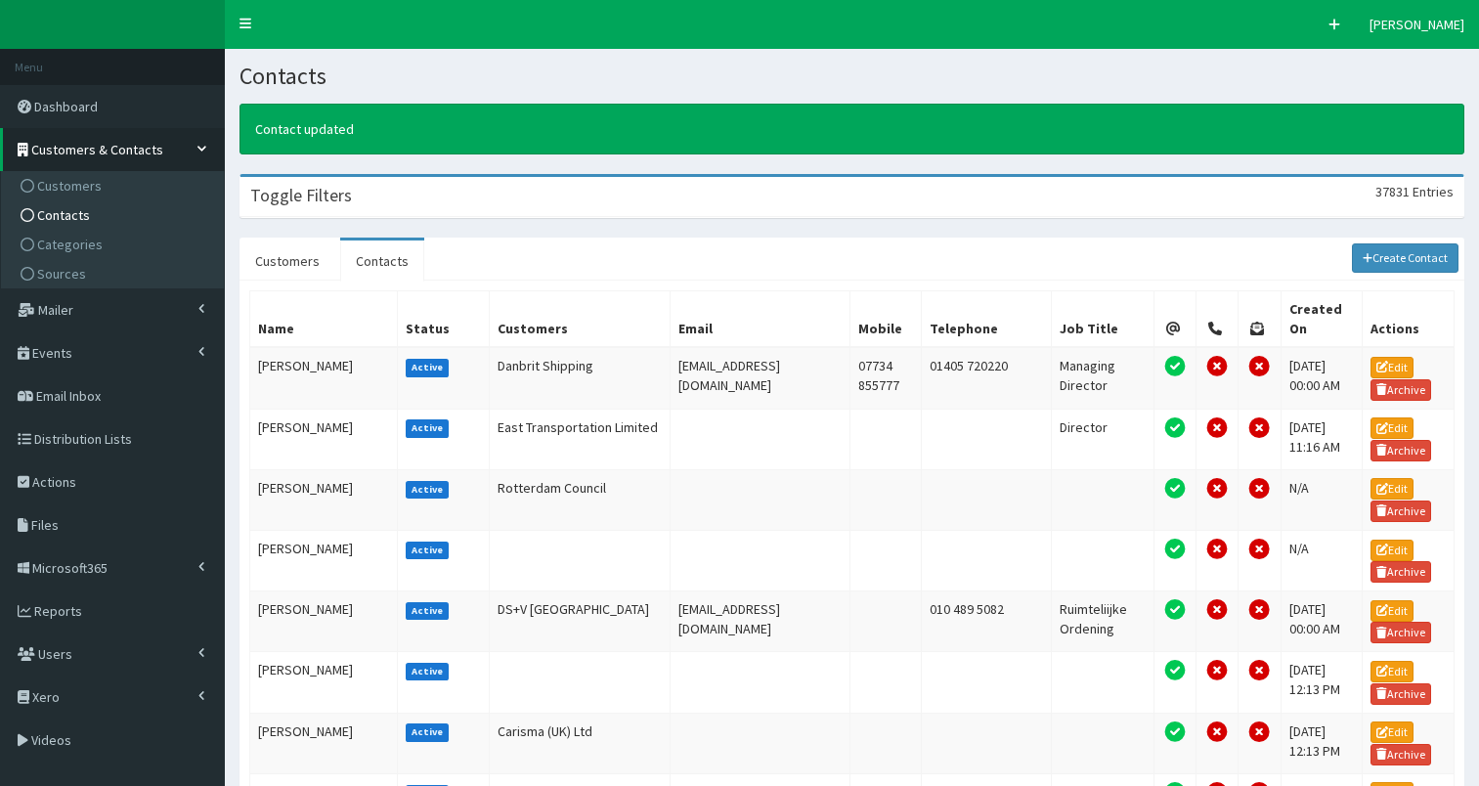
click at [493, 128] on div "Contact updated" at bounding box center [852, 129] width 1225 height 51
click at [578, 117] on div "Contact updated" at bounding box center [852, 129] width 1225 height 51
click at [561, 202] on div "Toggle Filters 37831 Entries" at bounding box center [852, 197] width 1223 height 40
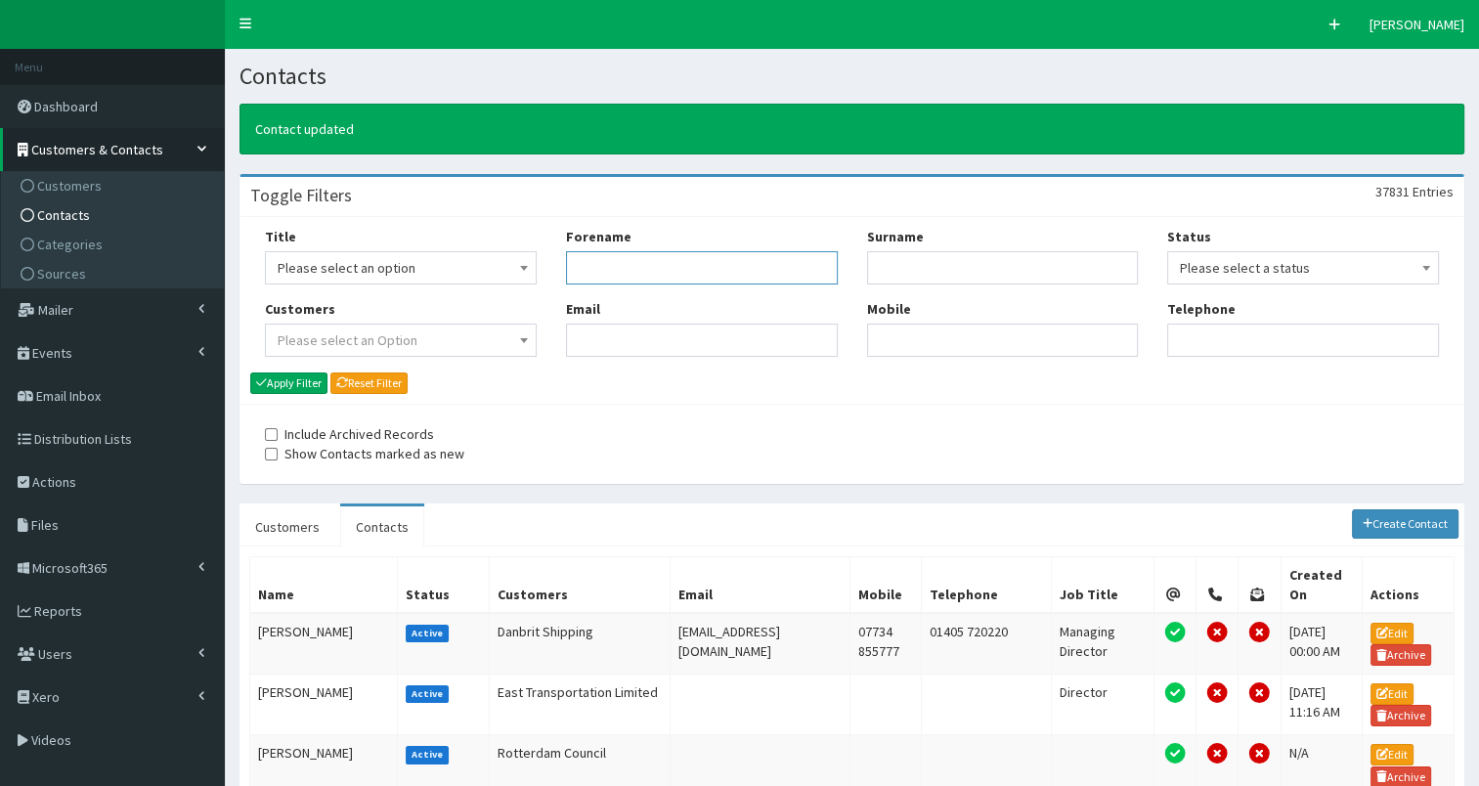
click at [628, 270] on input "Forename" at bounding box center [702, 267] width 272 height 33
type input "ian"
type input "thomp"
click at [305, 383] on button "Apply Filter" at bounding box center [288, 384] width 77 height 22
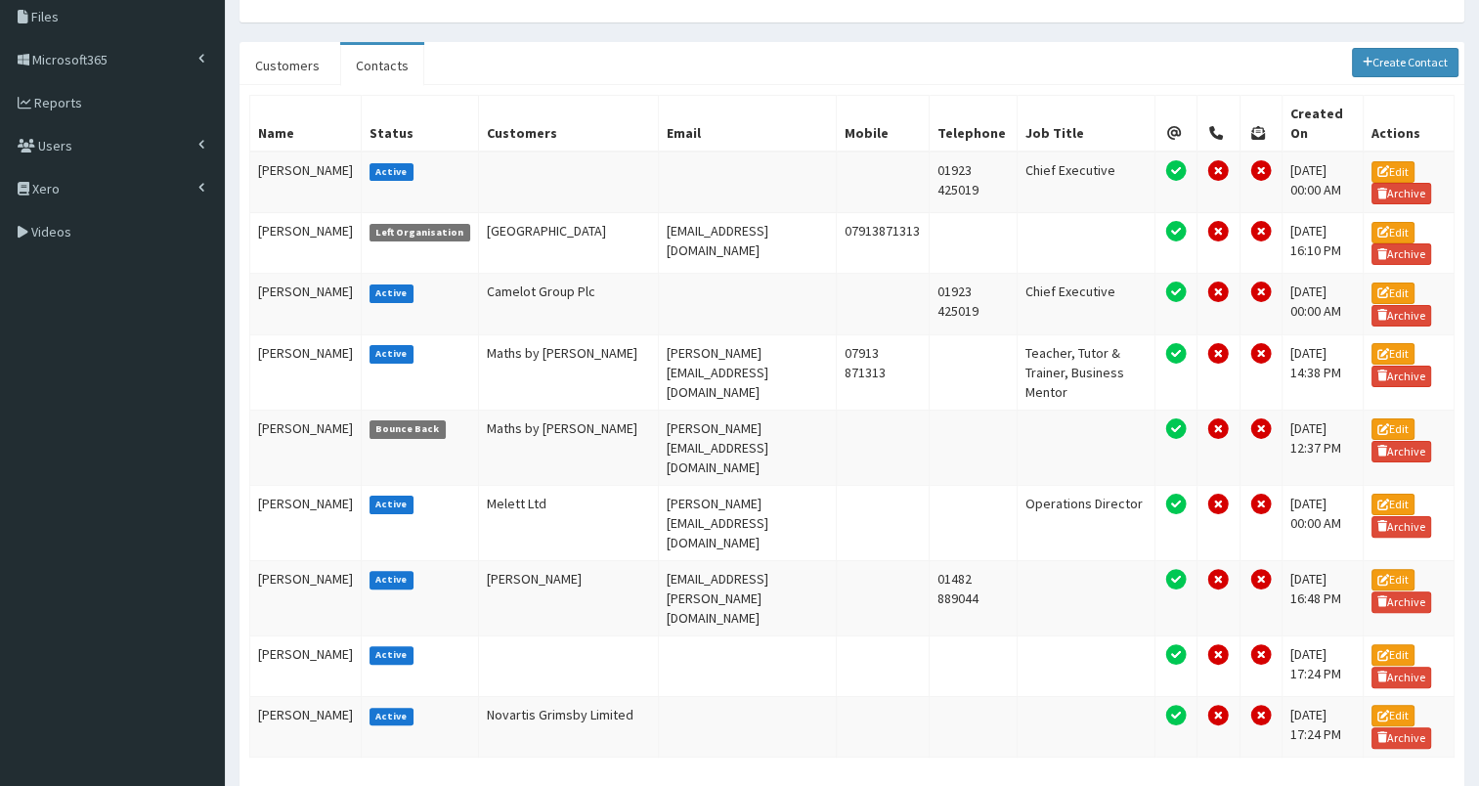
scroll to position [399, 0]
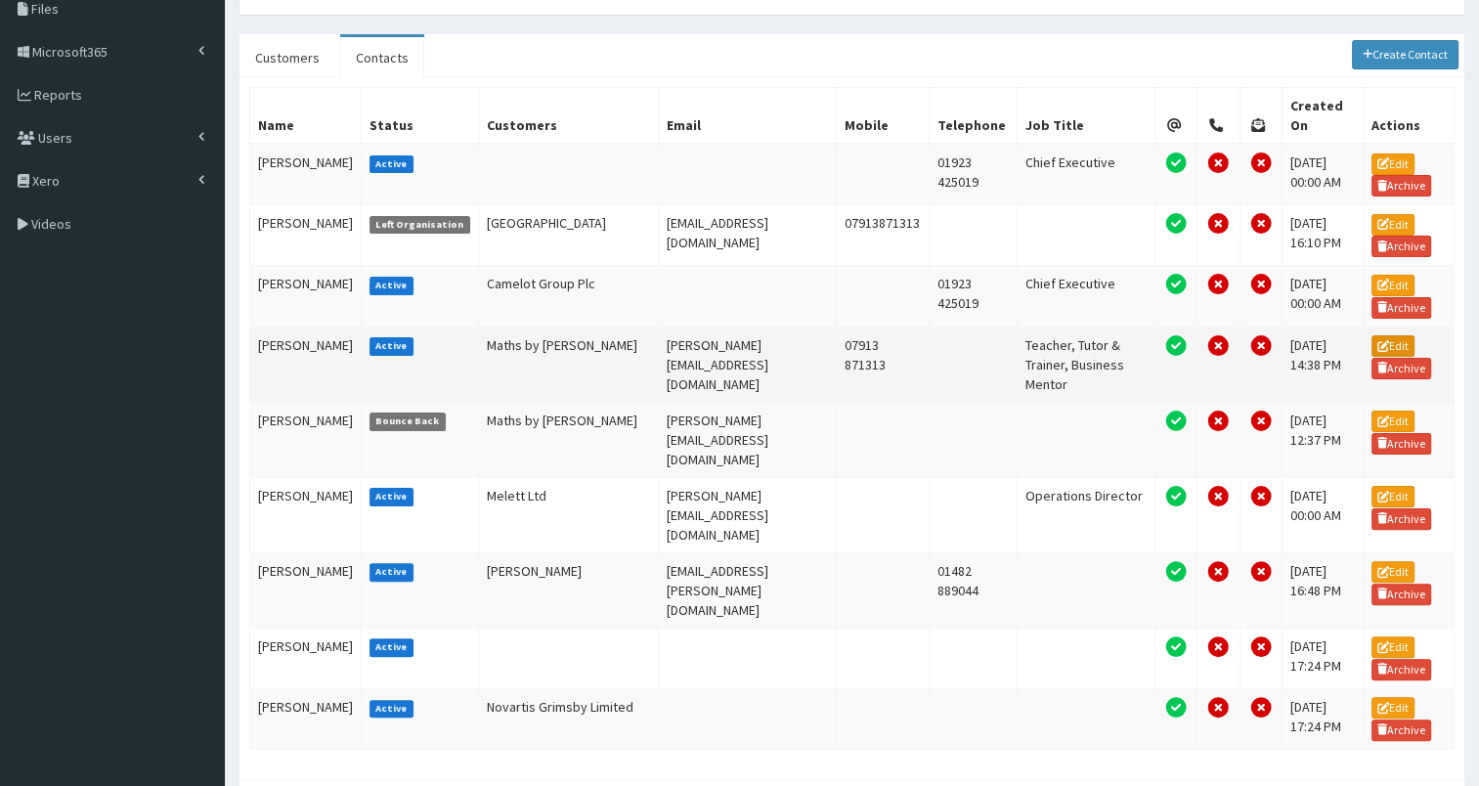
click at [1390, 352] on link "Edit" at bounding box center [1393, 346] width 43 height 22
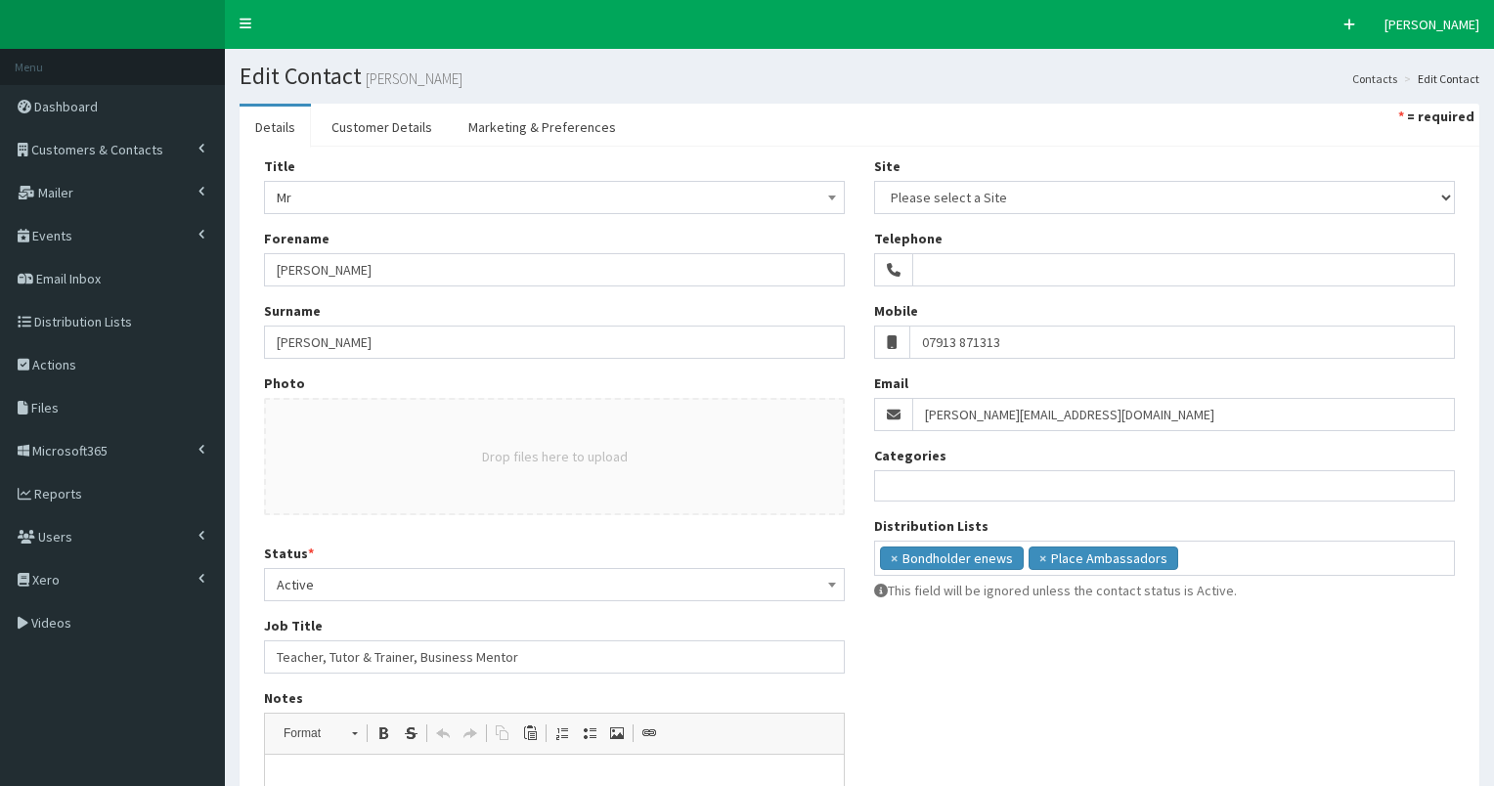
select select
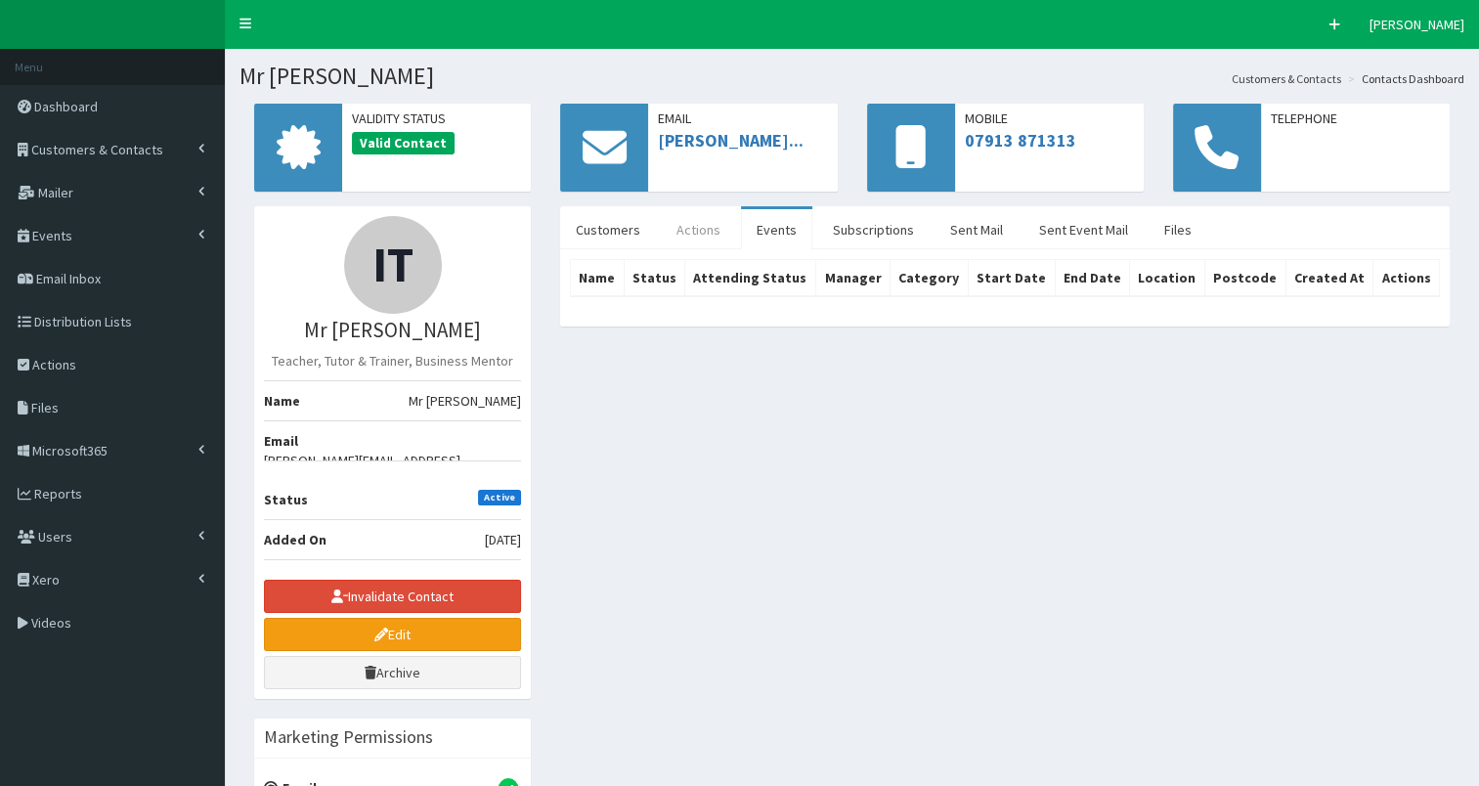
click at [699, 232] on link "Actions" at bounding box center [698, 229] width 75 height 41
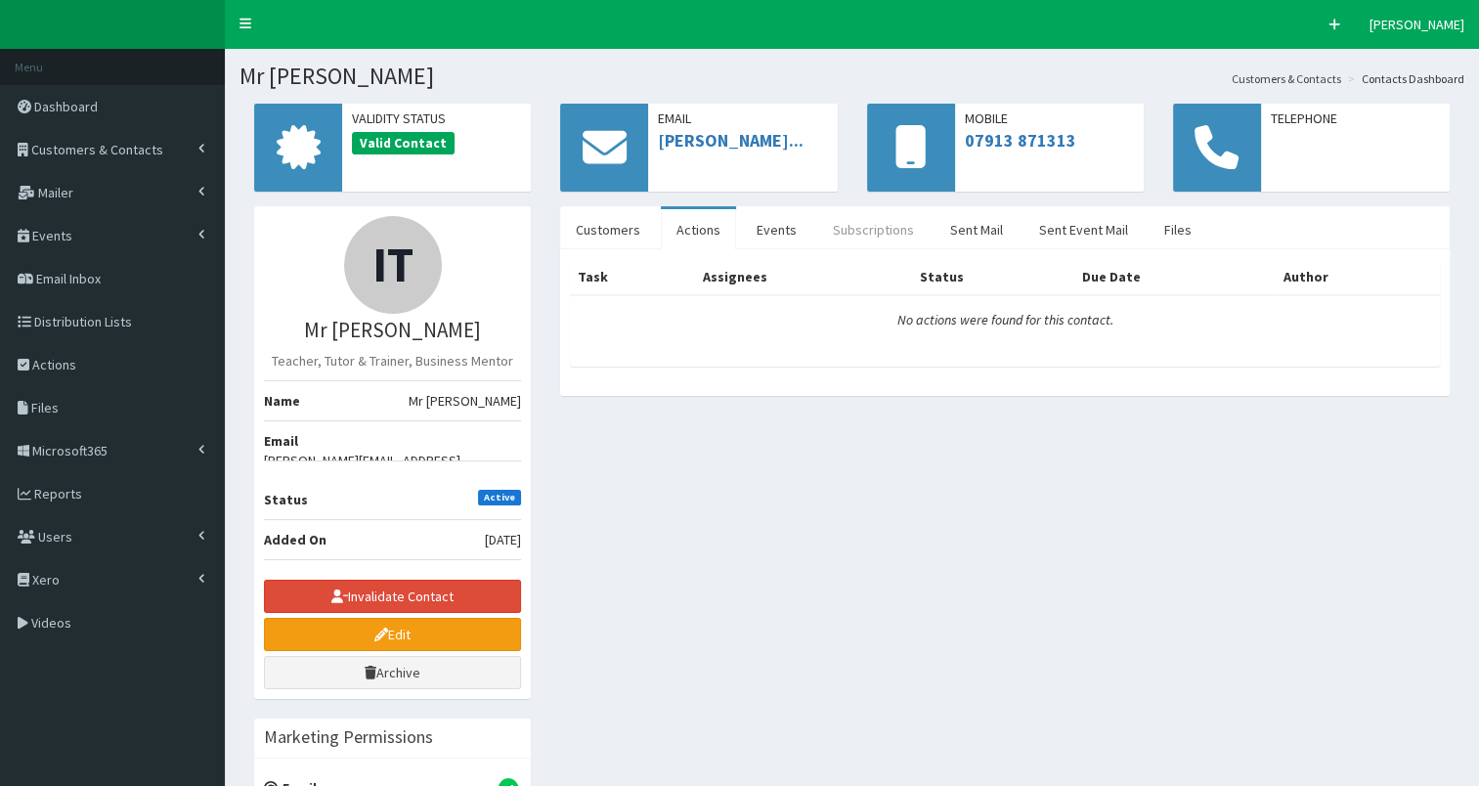
click at [847, 232] on link "Subscriptions" at bounding box center [873, 229] width 112 height 41
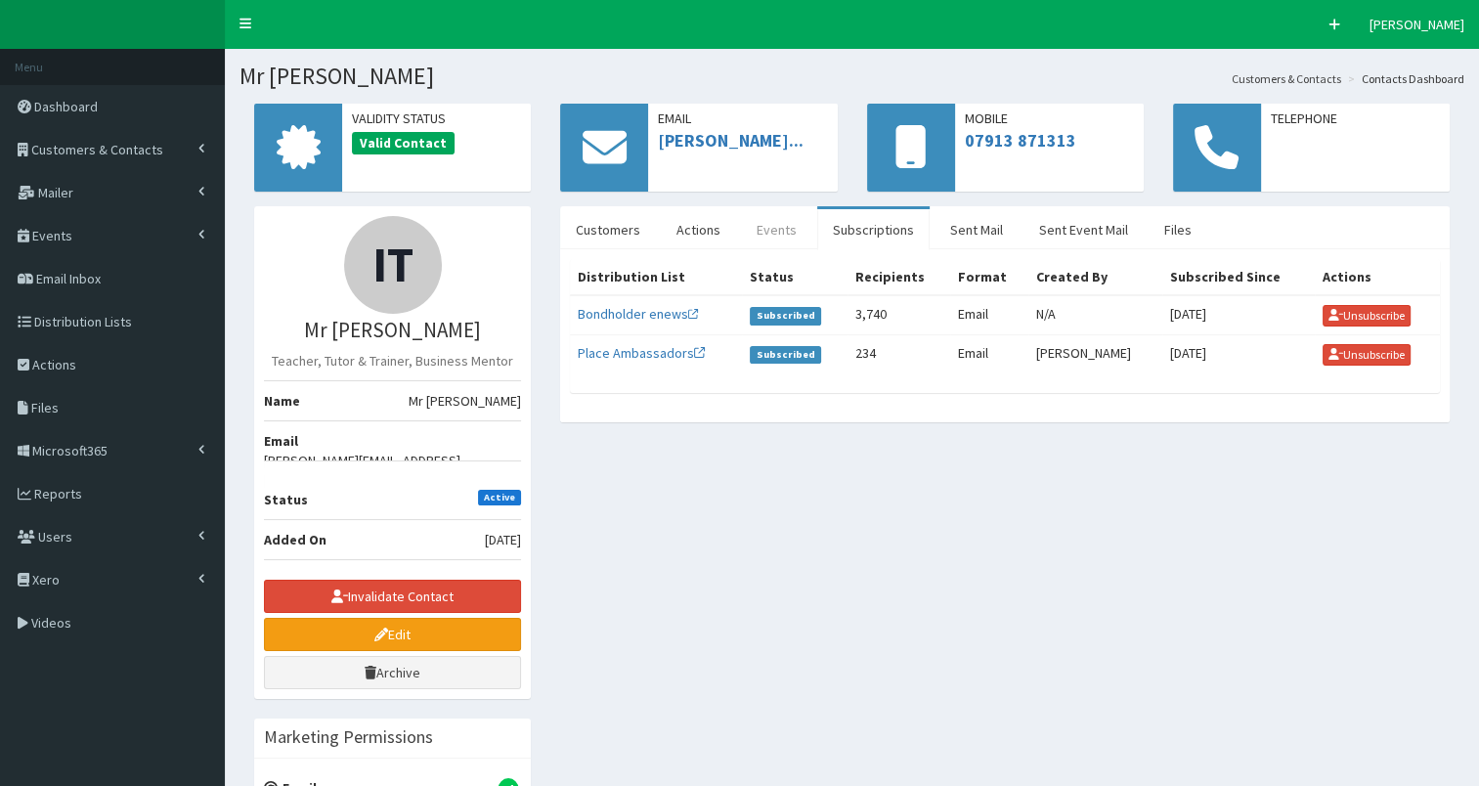
click at [769, 232] on link "Events" at bounding box center [776, 229] width 71 height 41
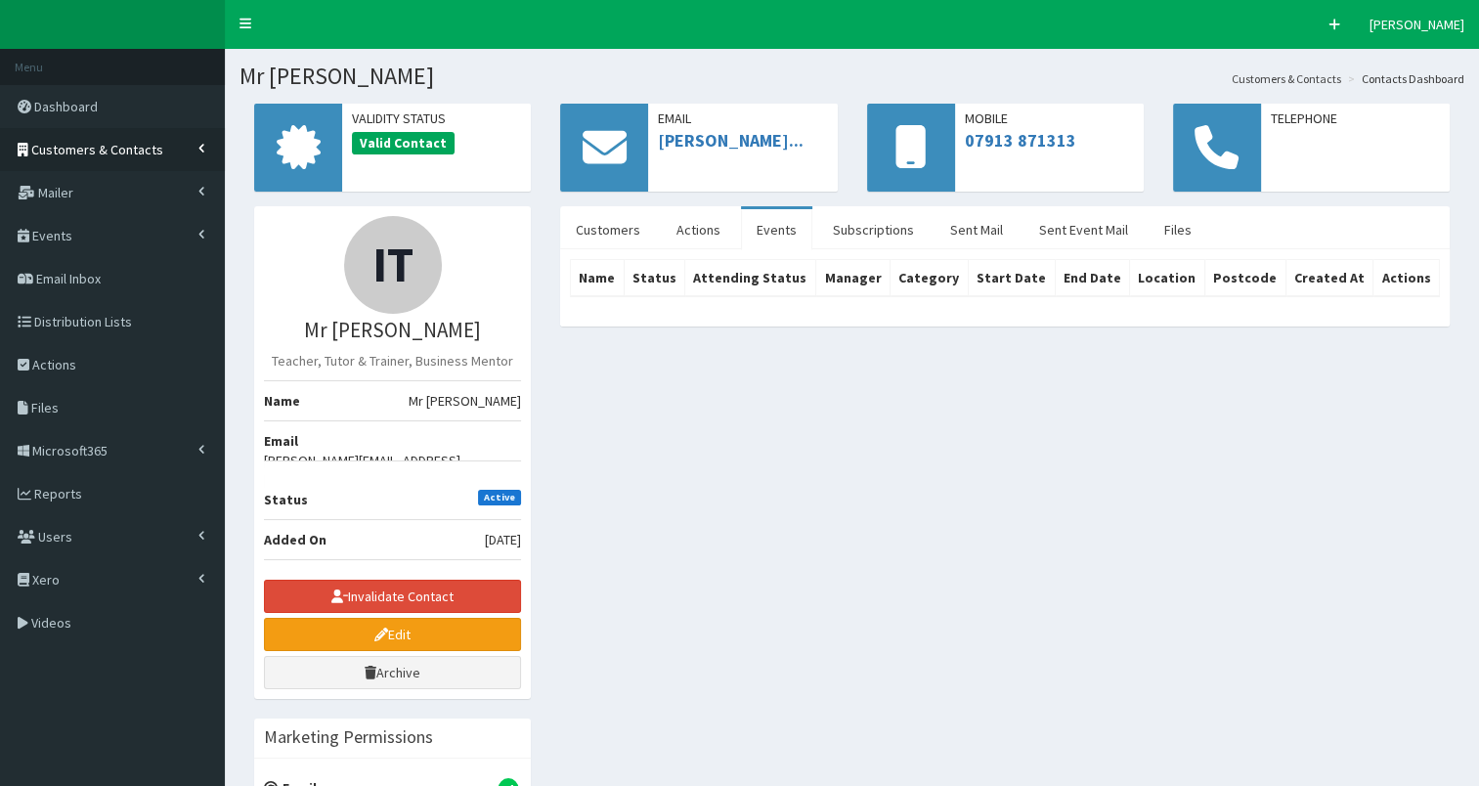
click at [152, 153] on span "Customers & Contacts" at bounding box center [97, 150] width 132 height 18
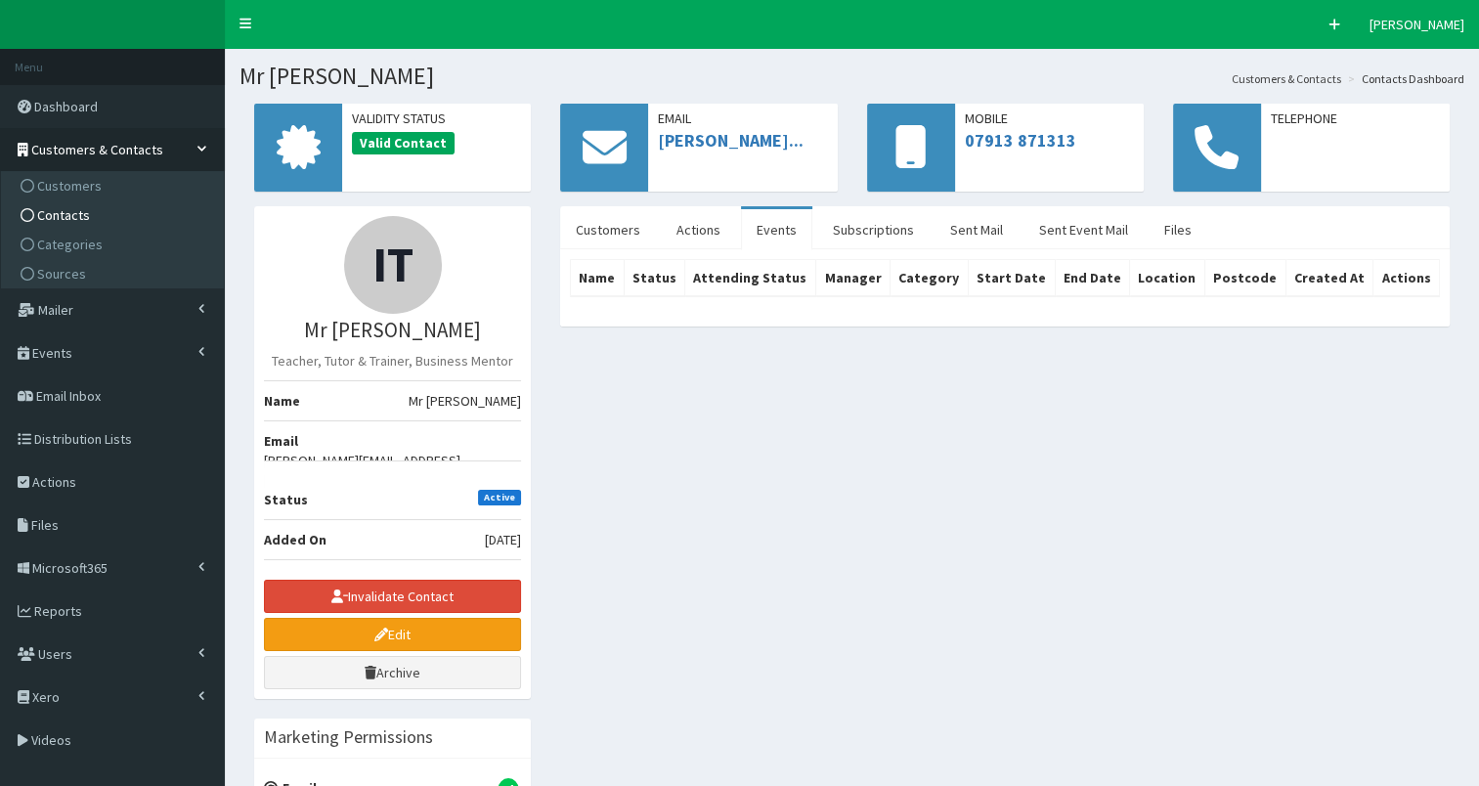
click at [140, 223] on link "Contacts" at bounding box center [115, 214] width 218 height 29
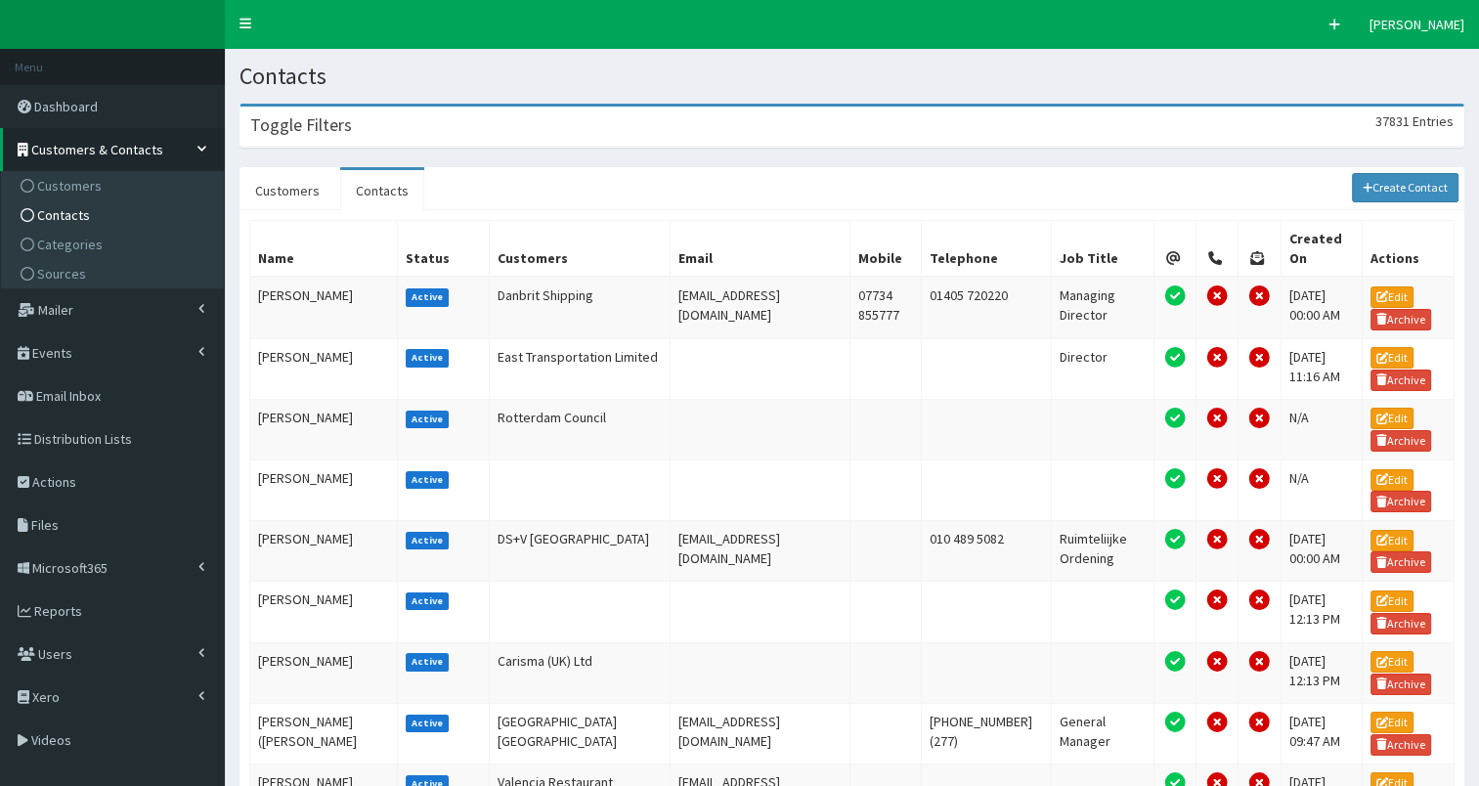
click at [492, 133] on div "Toggle Filters 37831 Entries" at bounding box center [852, 127] width 1223 height 40
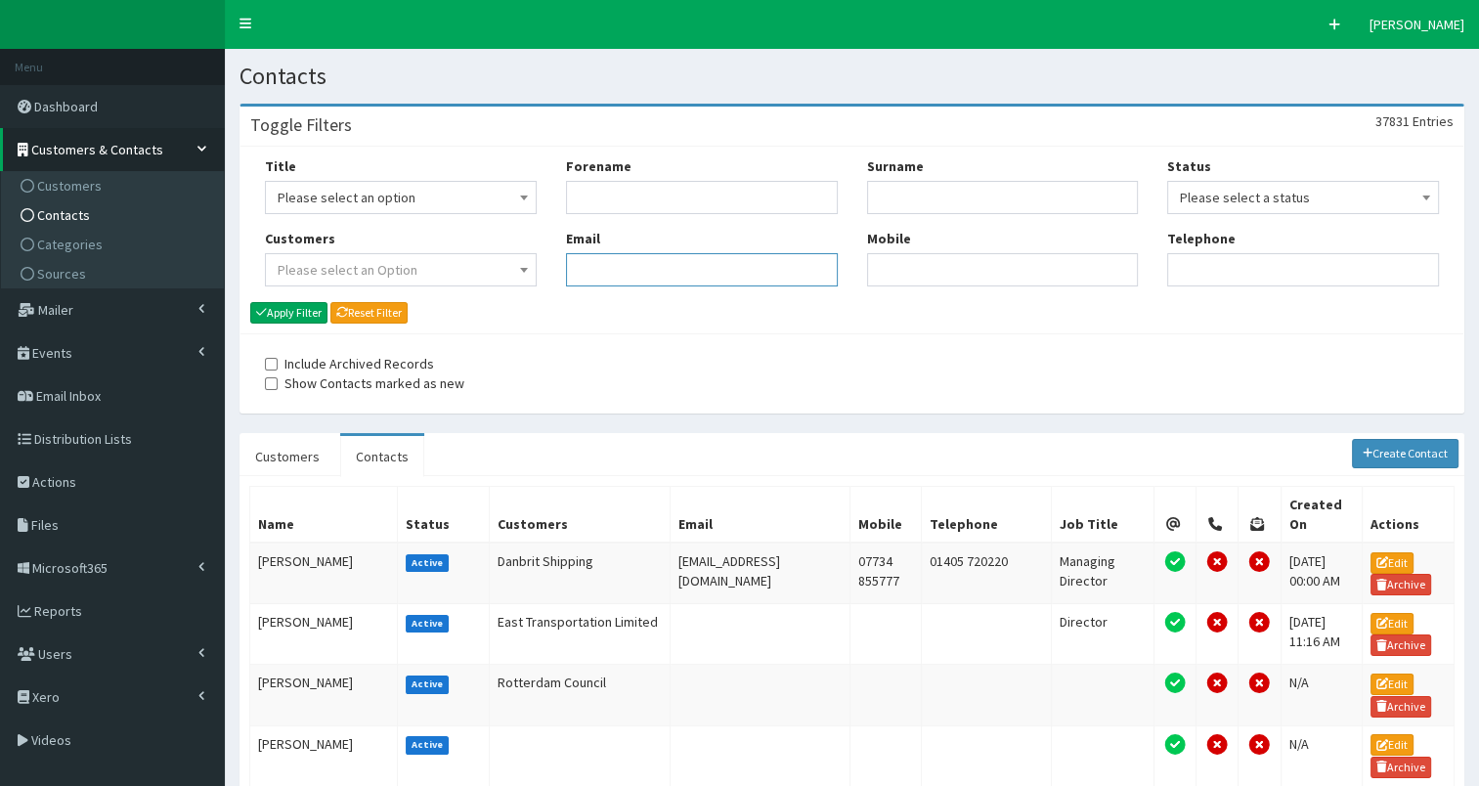
click at [630, 266] on input "Email" at bounding box center [702, 269] width 272 height 33
paste input "[EMAIL_ADDRESS][DOMAIN_NAME]"
type input "[EMAIL_ADDRESS][DOMAIN_NAME]"
click at [308, 309] on button "Apply Filter" at bounding box center [288, 313] width 77 height 22
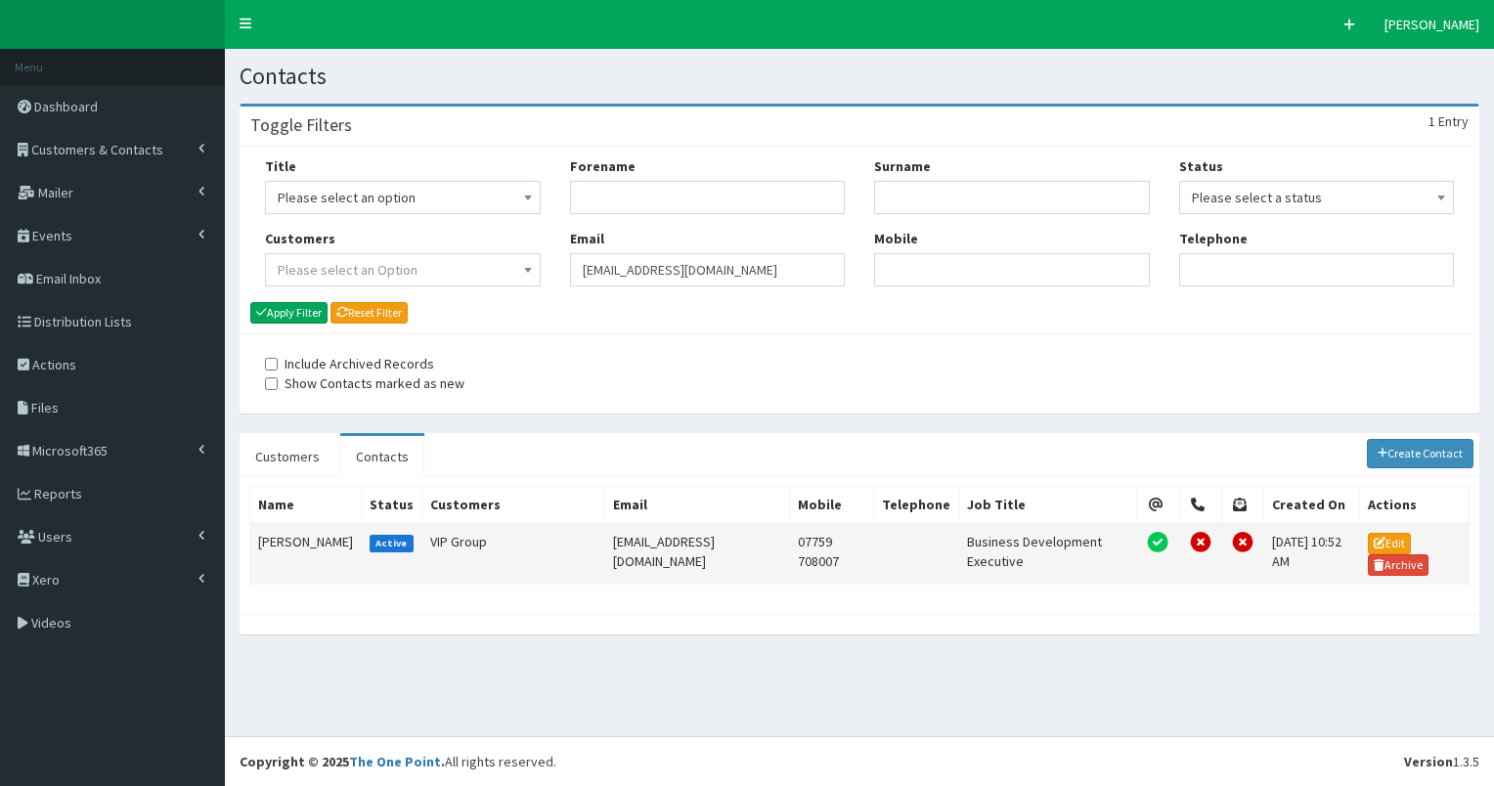
click at [274, 539] on td "[PERSON_NAME]" at bounding box center [305, 554] width 111 height 62
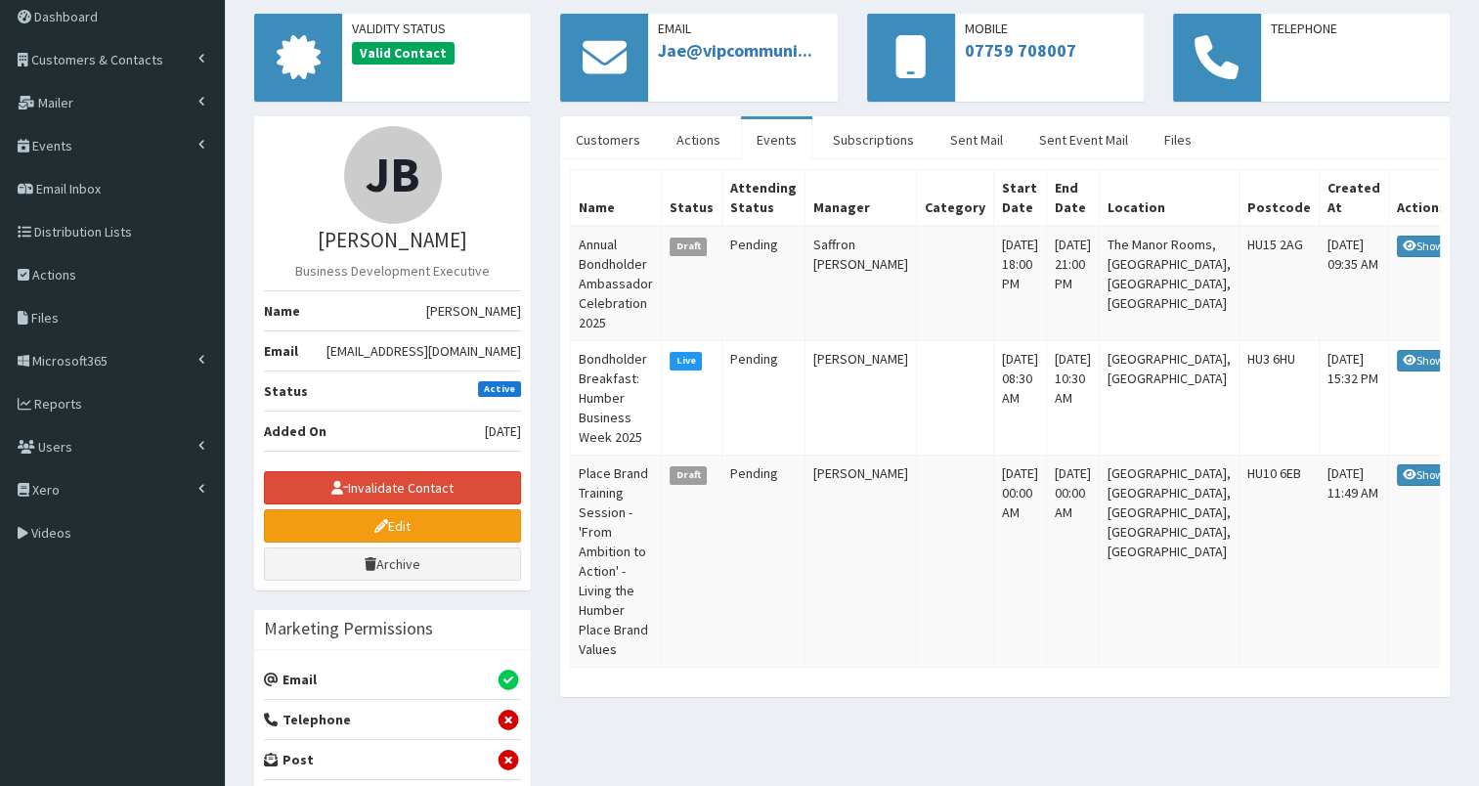
scroll to position [75, 0]
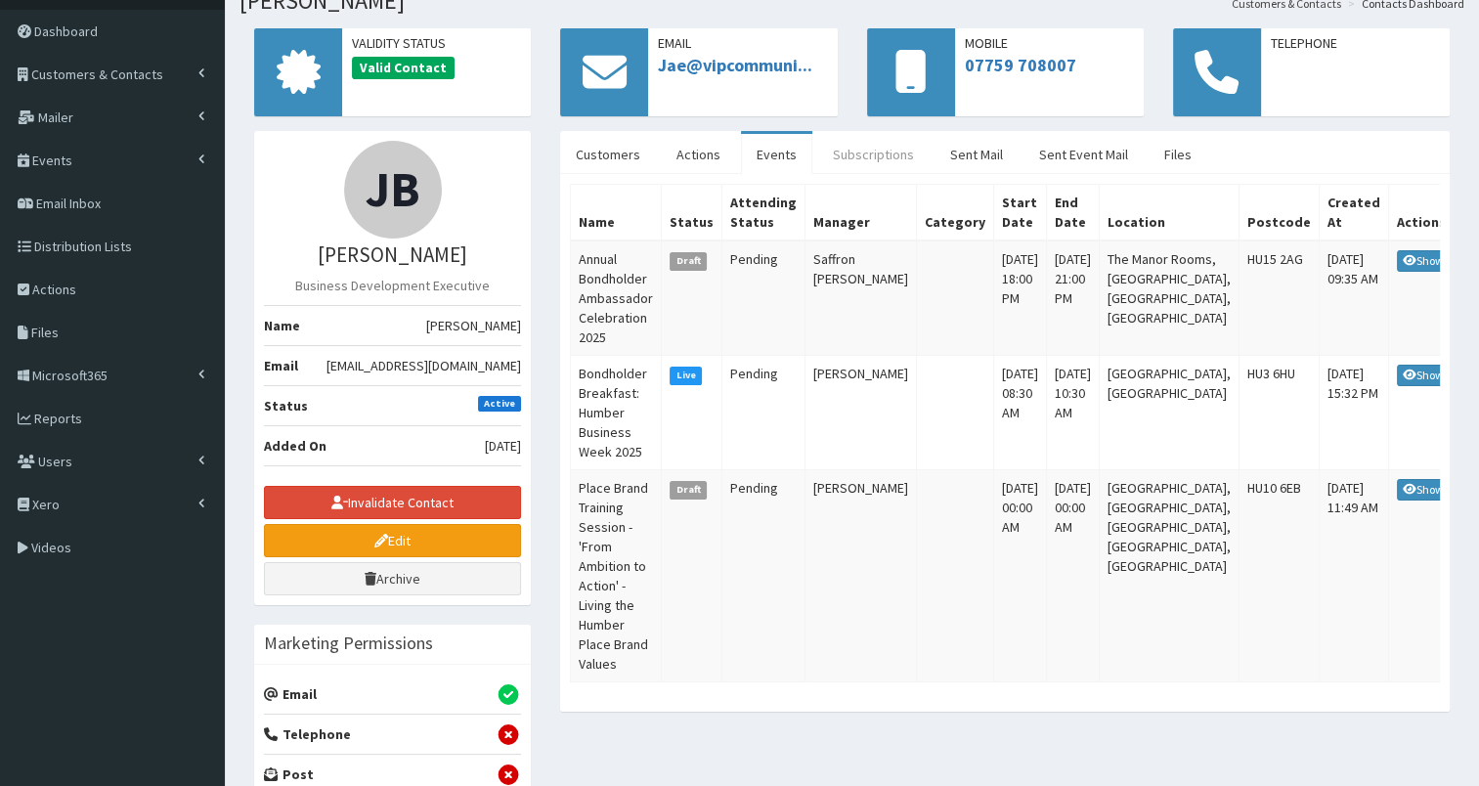
click at [872, 156] on link "Subscriptions" at bounding box center [873, 154] width 112 height 41
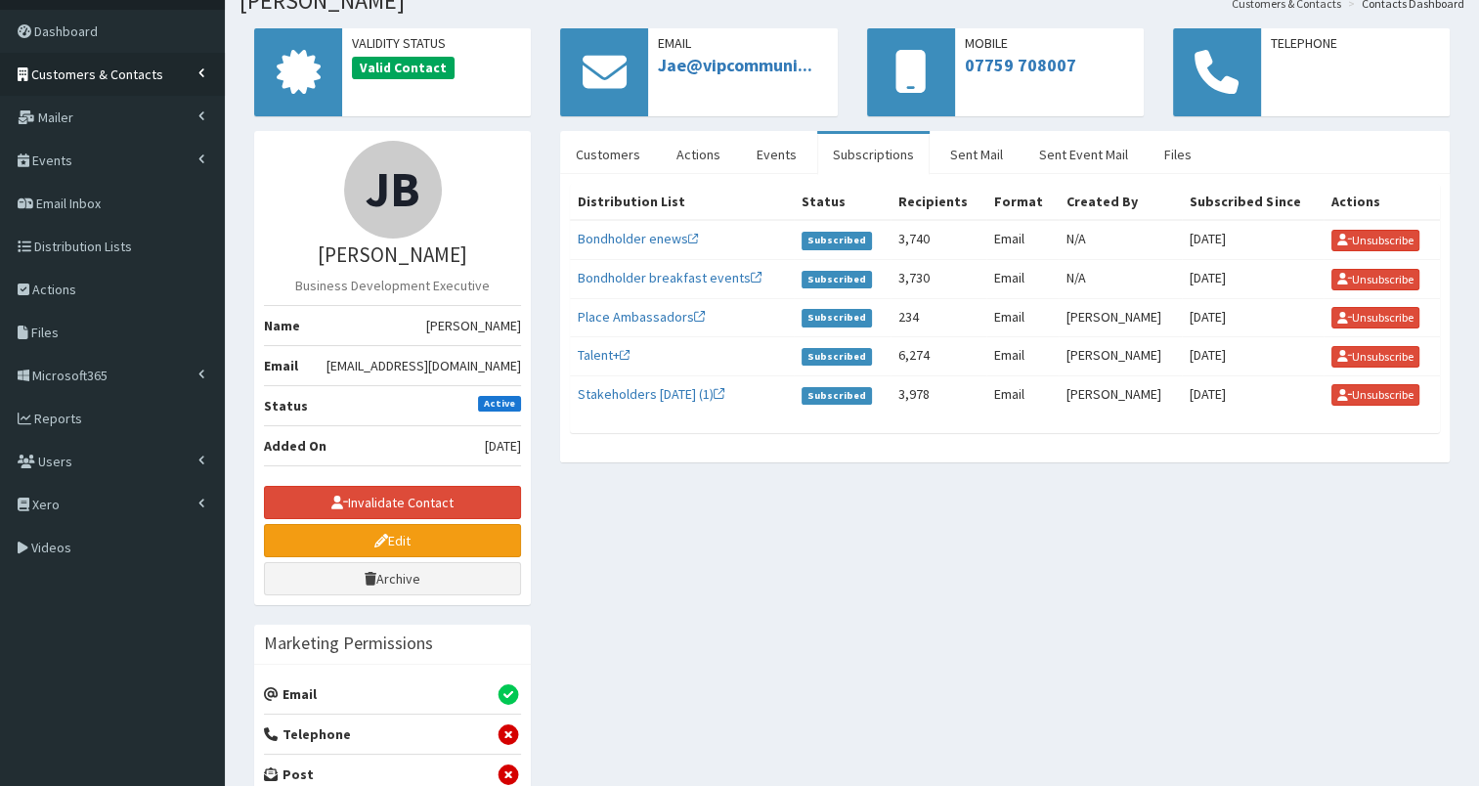
click at [153, 77] on span "Customers & Contacts" at bounding box center [97, 75] width 132 height 18
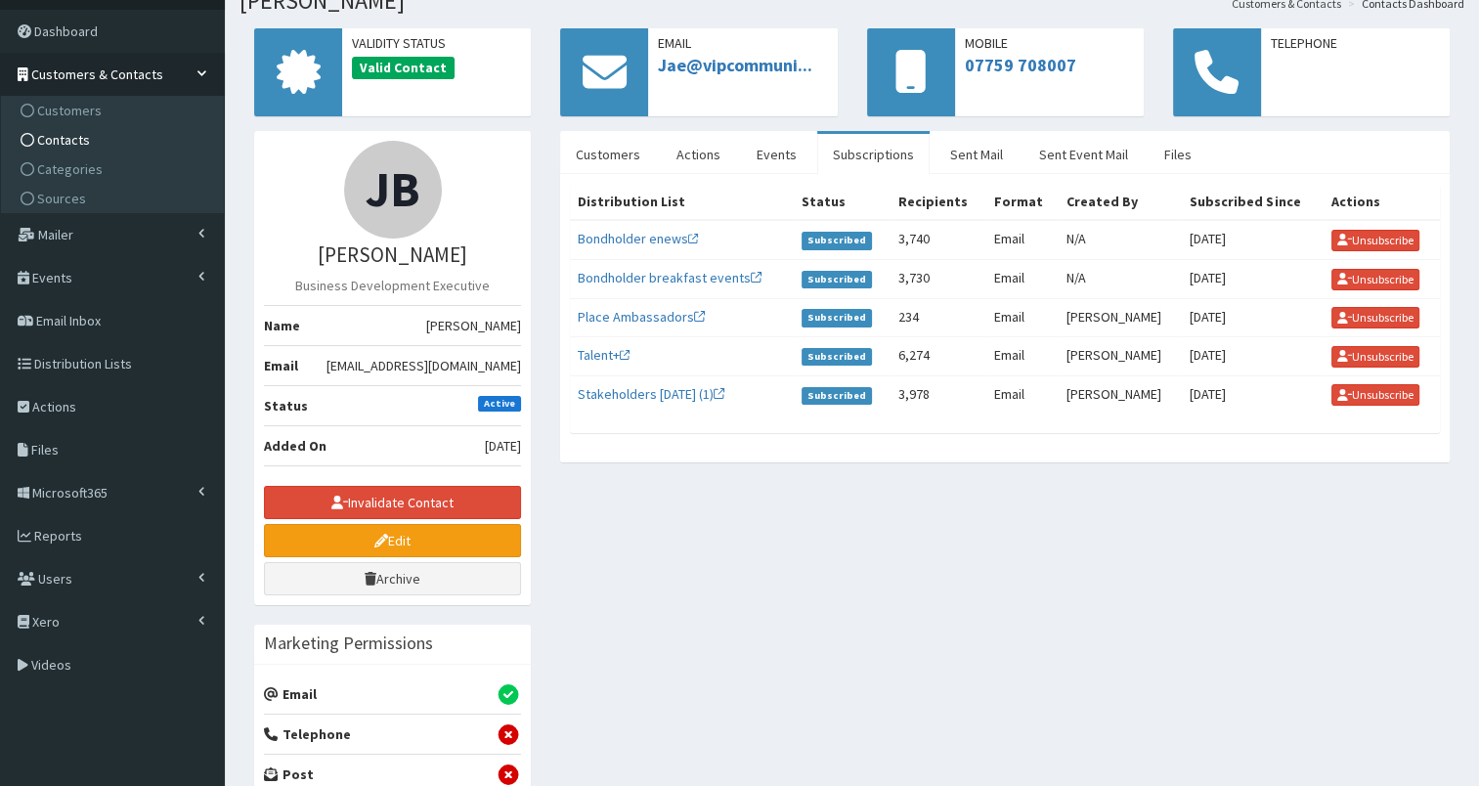
click at [138, 149] on link "Contacts" at bounding box center [115, 139] width 218 height 29
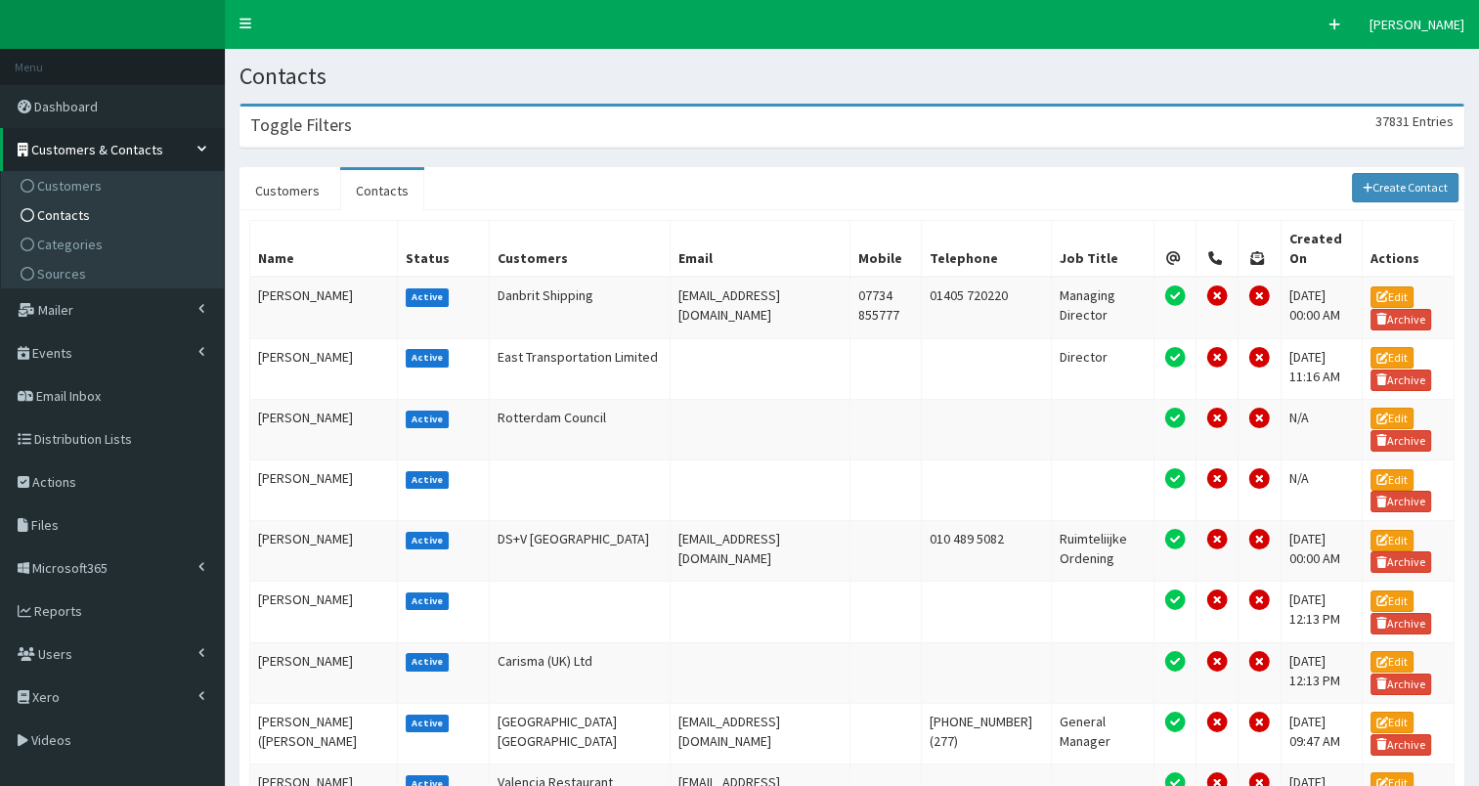
click at [607, 132] on div "Toggle Filters 37831 Entries" at bounding box center [852, 127] width 1223 height 40
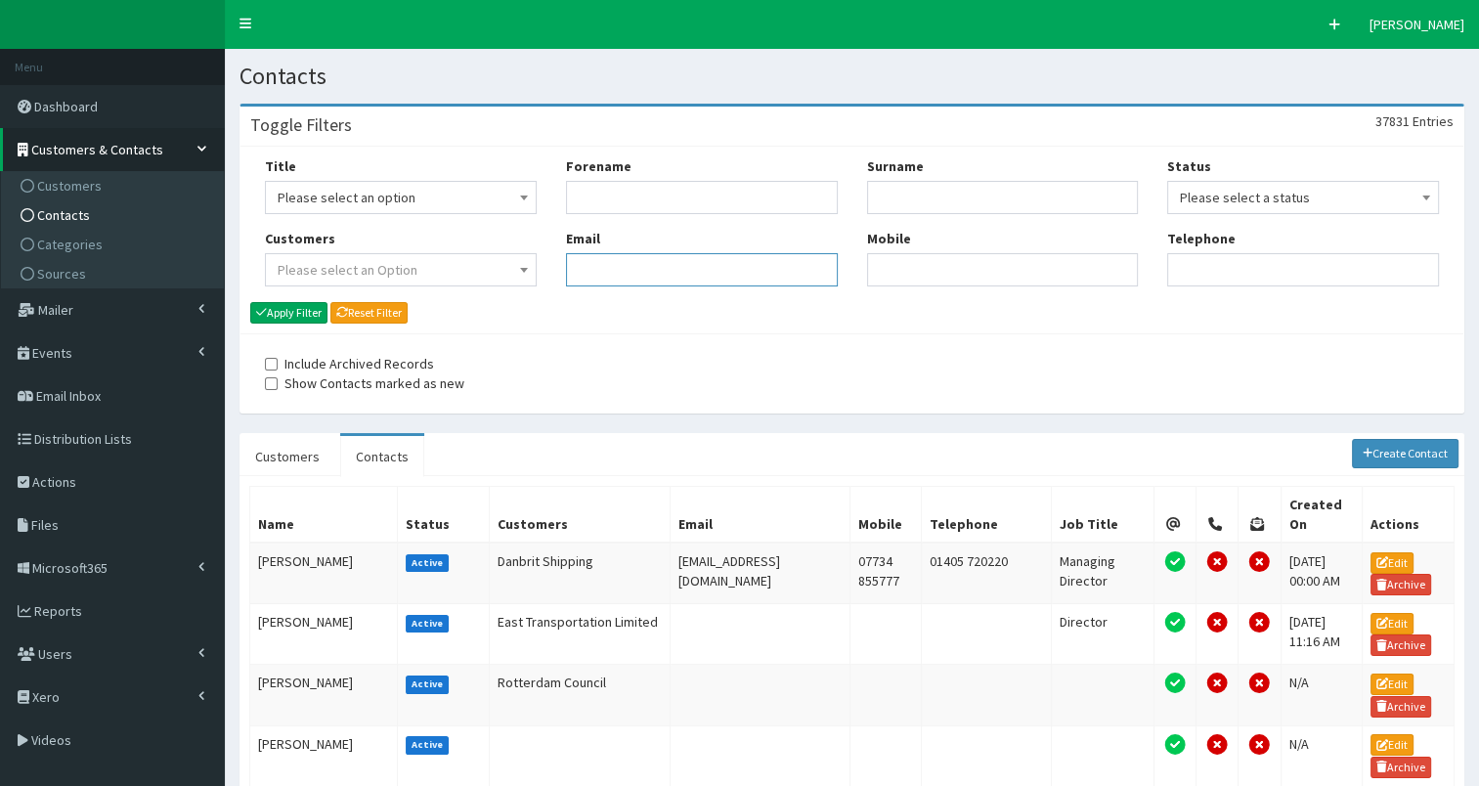
click at [606, 269] on input "Email" at bounding box center [702, 269] width 272 height 33
paste input "jemmjay@gmail.com"
type input "[EMAIL_ADDRESS][DOMAIN_NAME]"
click at [306, 313] on button "Apply Filter" at bounding box center [288, 313] width 77 height 22
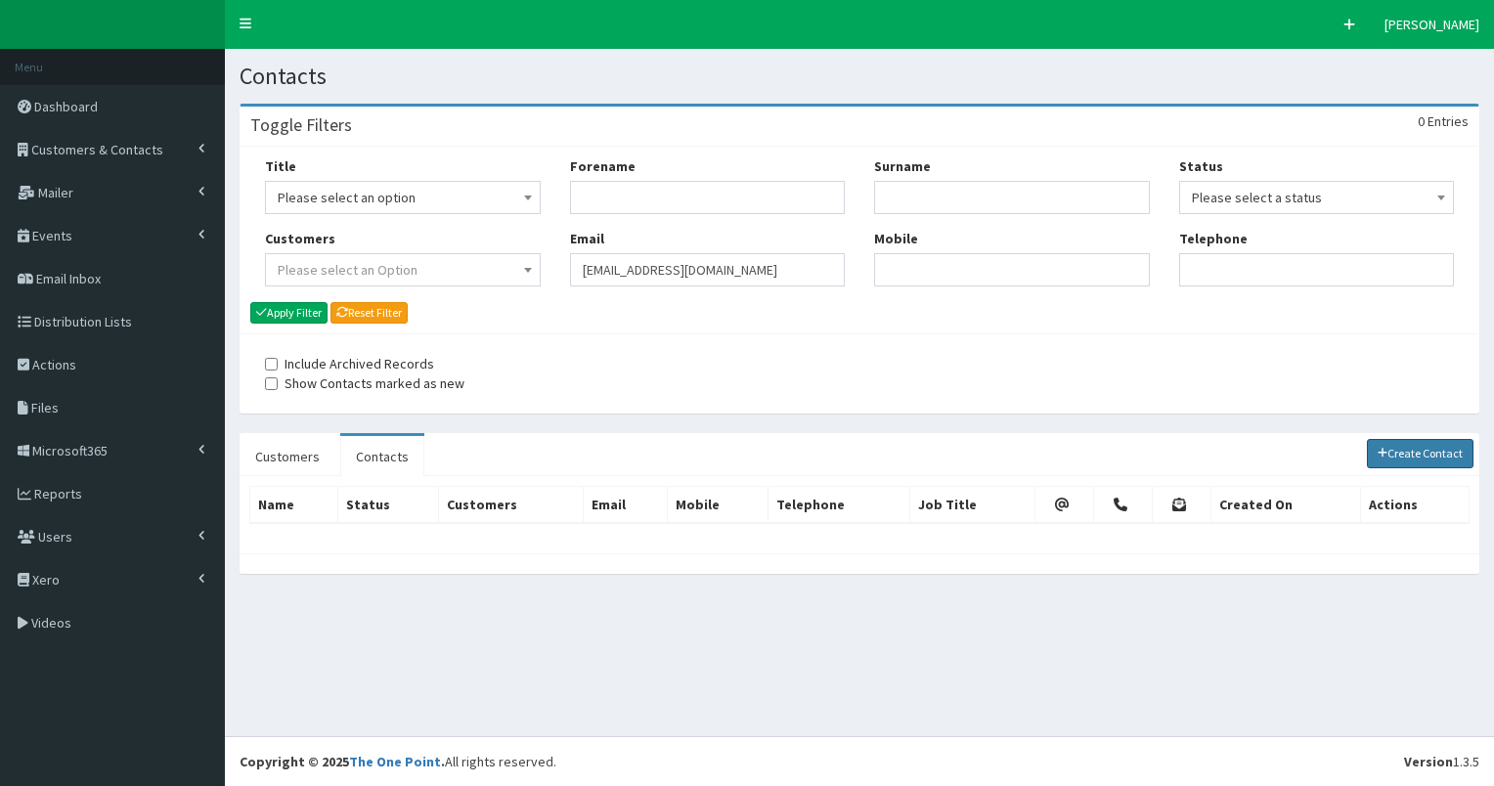
click at [1387, 455] on icon at bounding box center [1383, 453] width 11 height 12
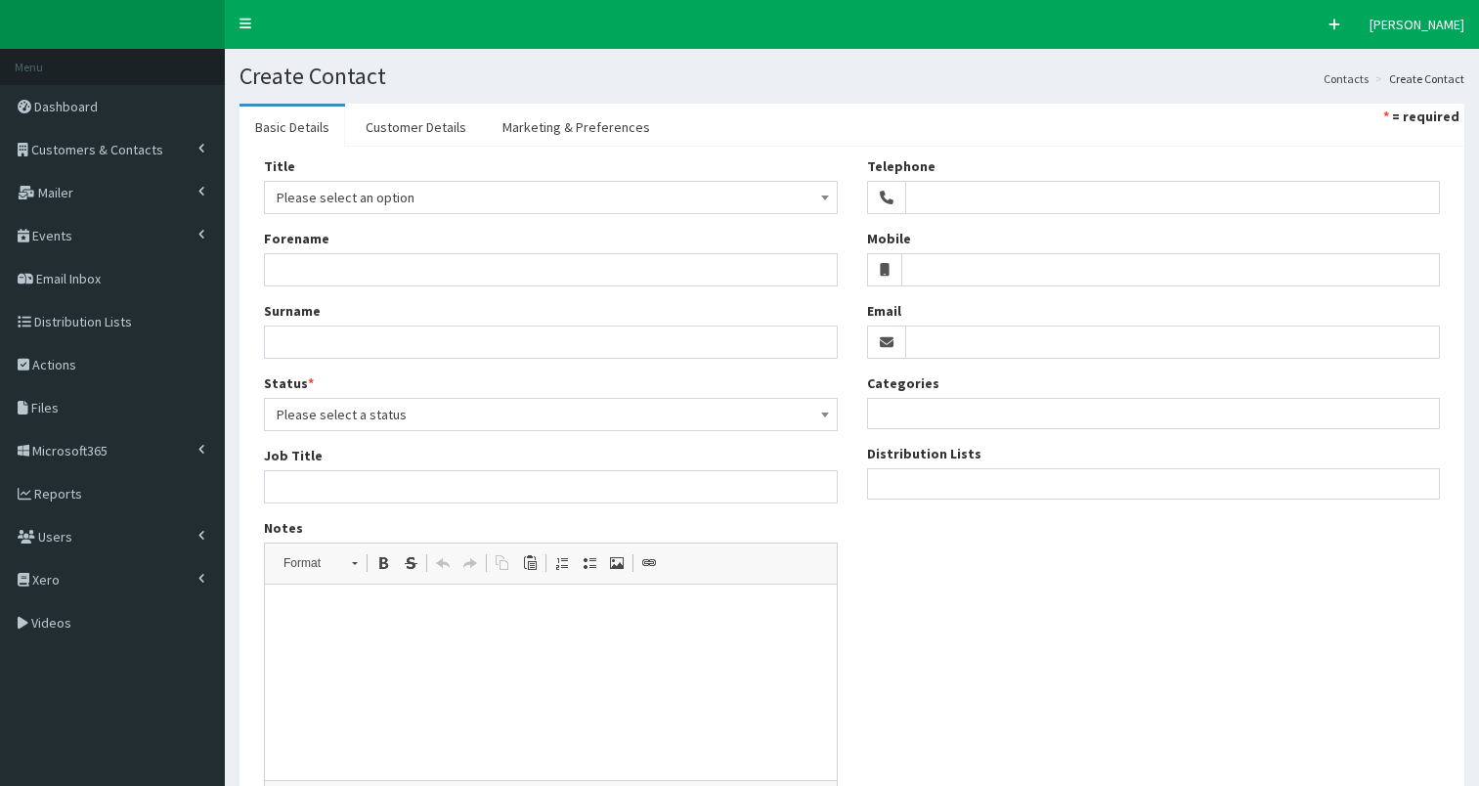
select select
click at [939, 340] on input "Email" at bounding box center [1173, 342] width 536 height 33
paste input "[EMAIL_ADDRESS][DOMAIN_NAME]"
type input "jemmjay@gmail.com"
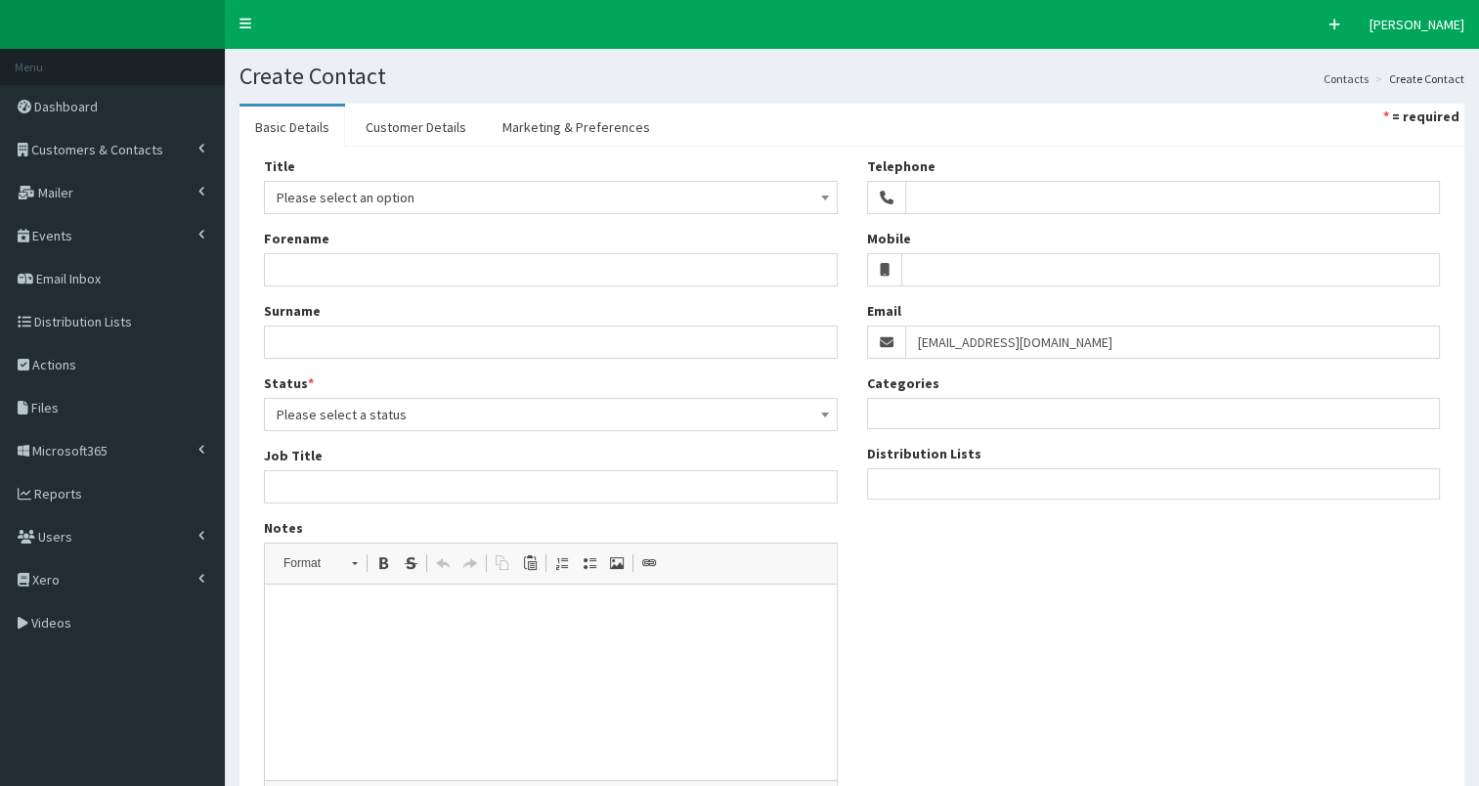
click at [901, 482] on ul at bounding box center [1154, 481] width 572 height 24
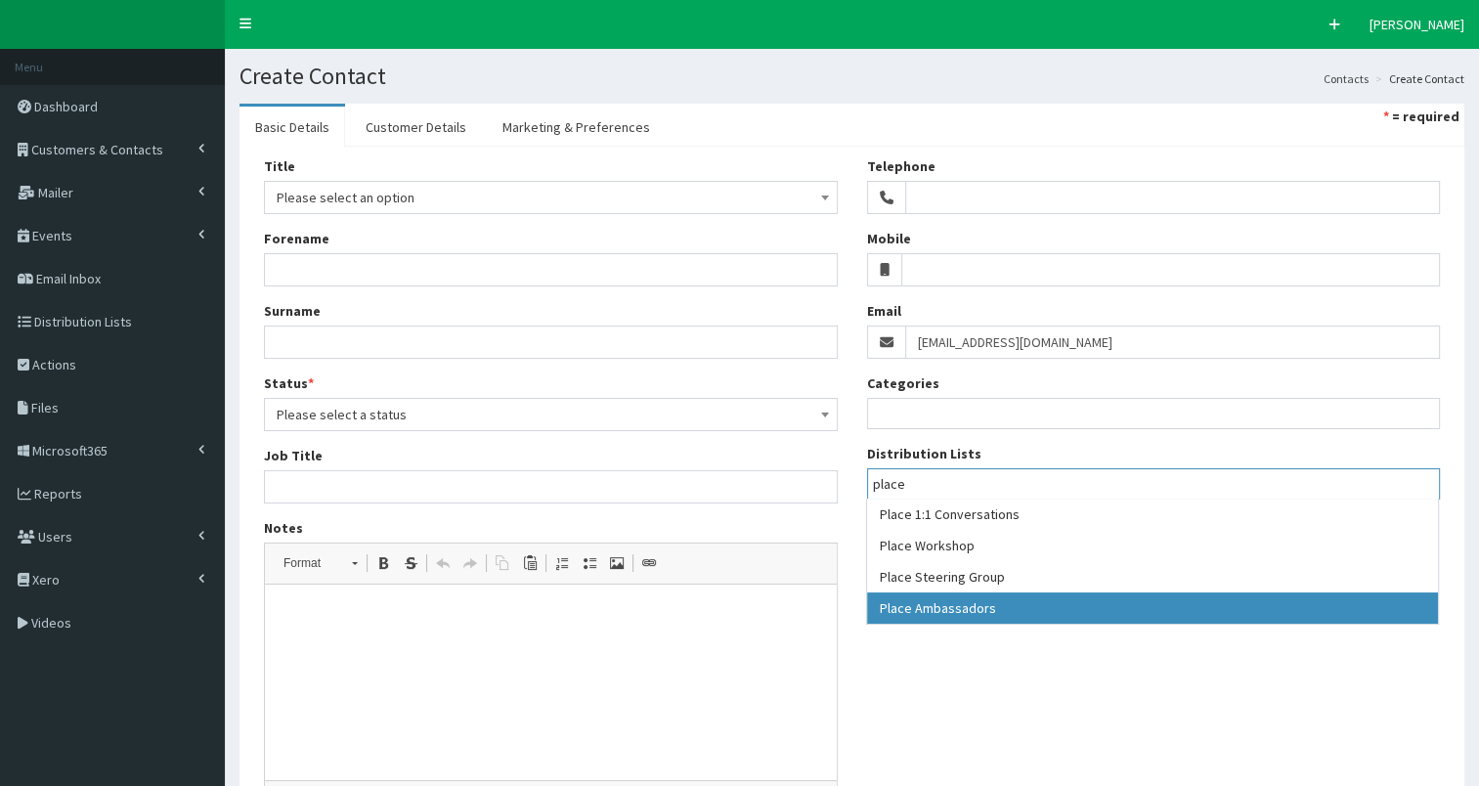
type input "place"
select select "204"
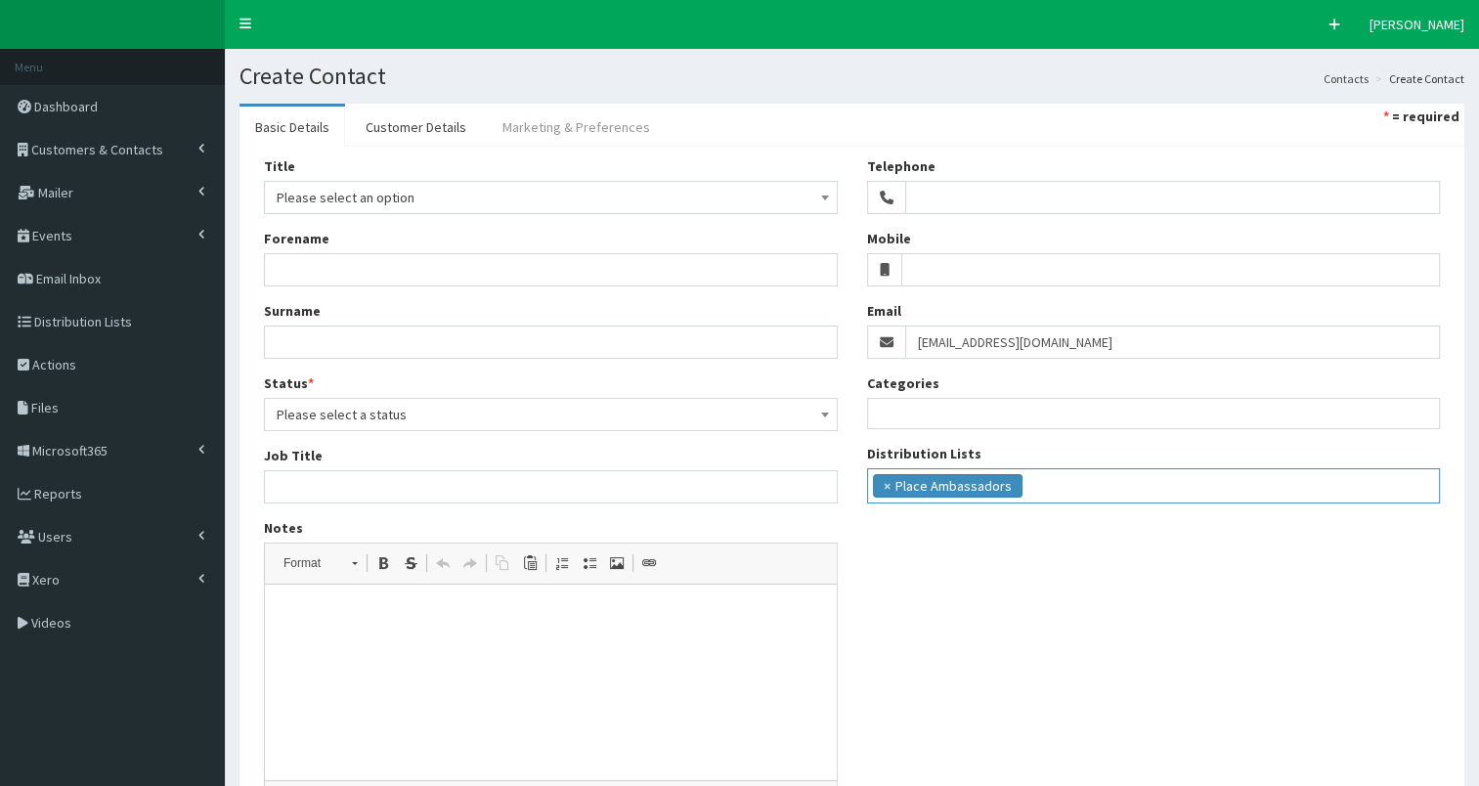
click at [587, 134] on link "Marketing & Preferences" at bounding box center [576, 127] width 179 height 41
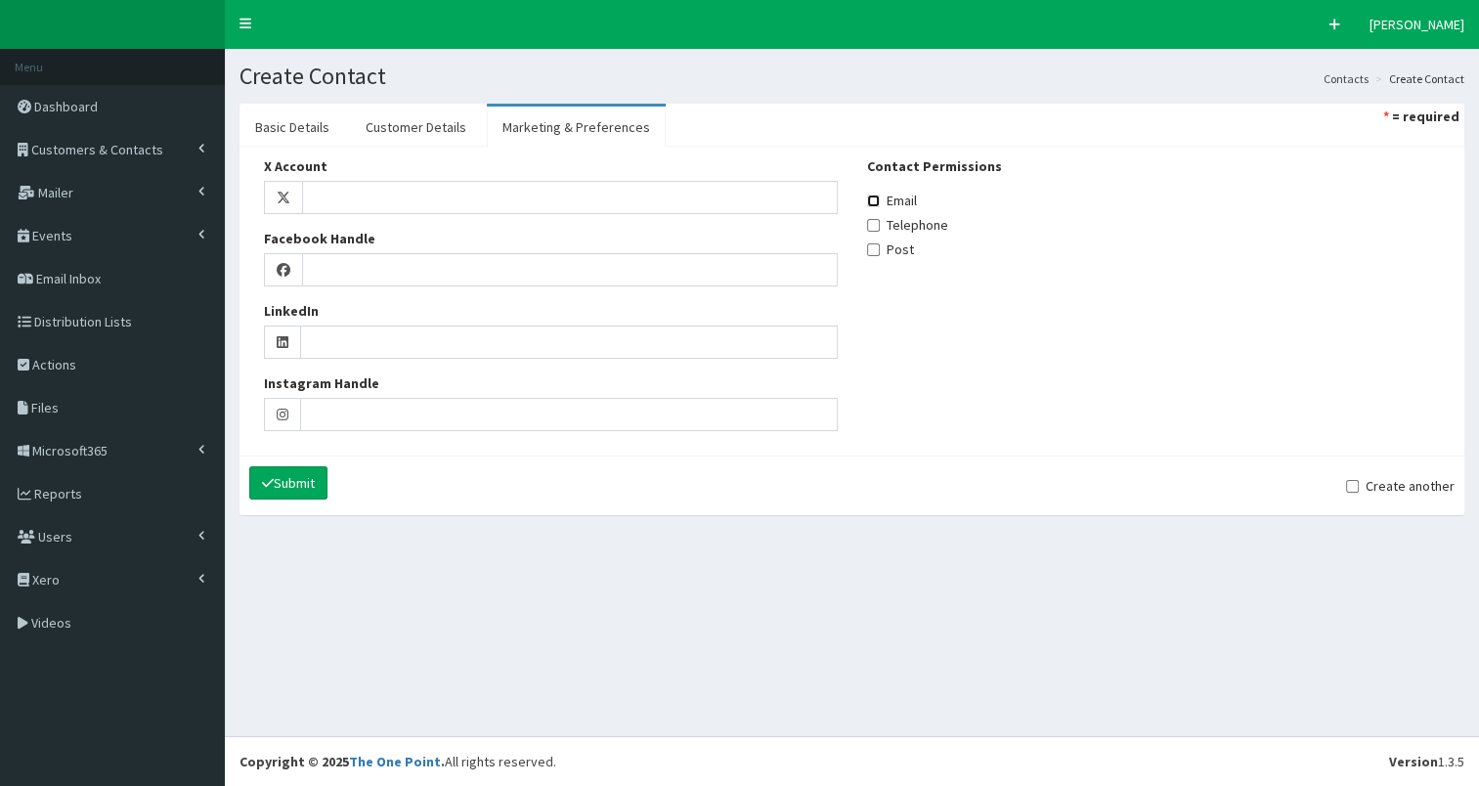
click at [871, 203] on input "Email" at bounding box center [873, 201] width 13 height 13
checkbox input "true"
click at [431, 131] on link "Customer Details" at bounding box center [416, 127] width 132 height 41
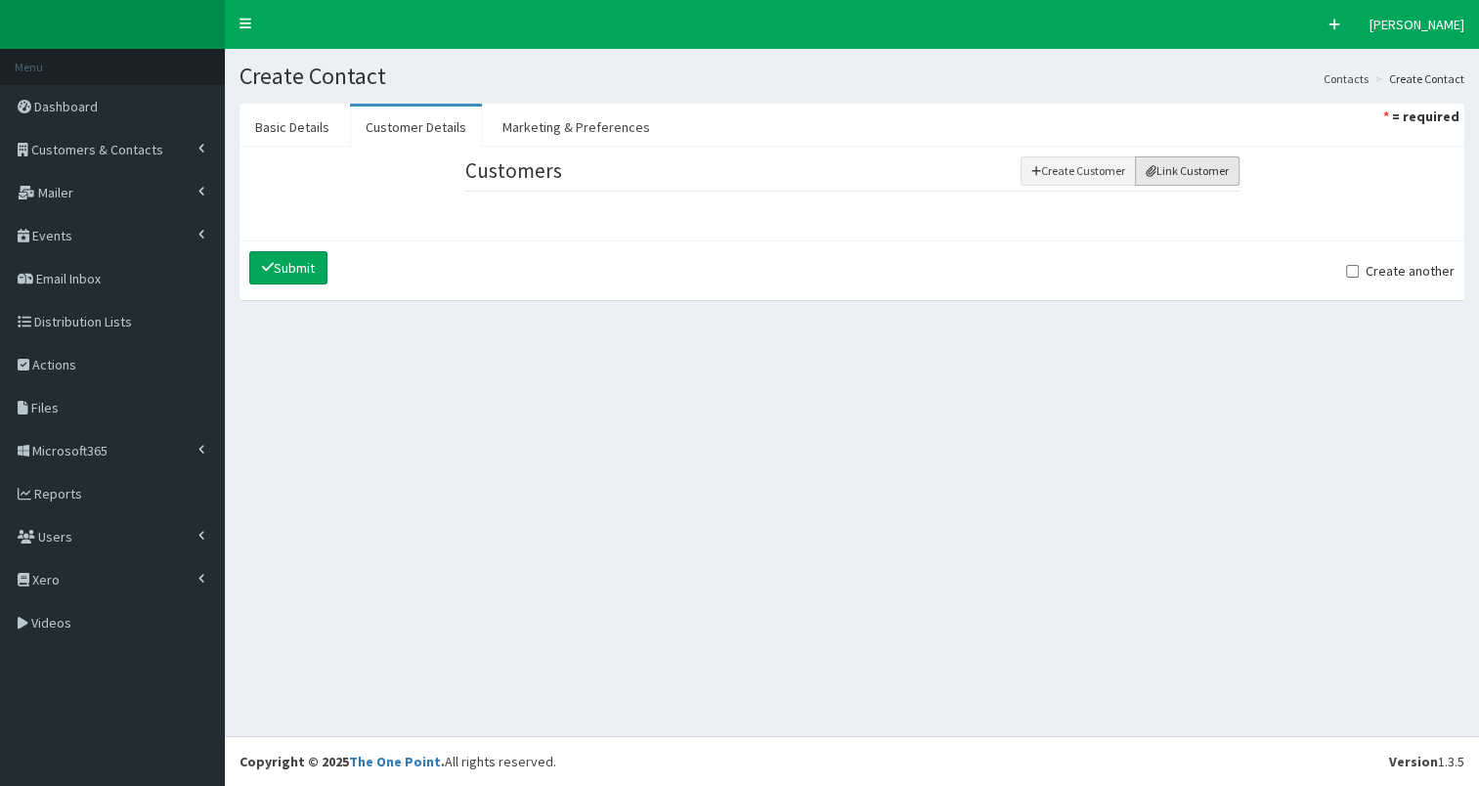
click at [1183, 172] on button "Link Customer" at bounding box center [1187, 170] width 105 height 29
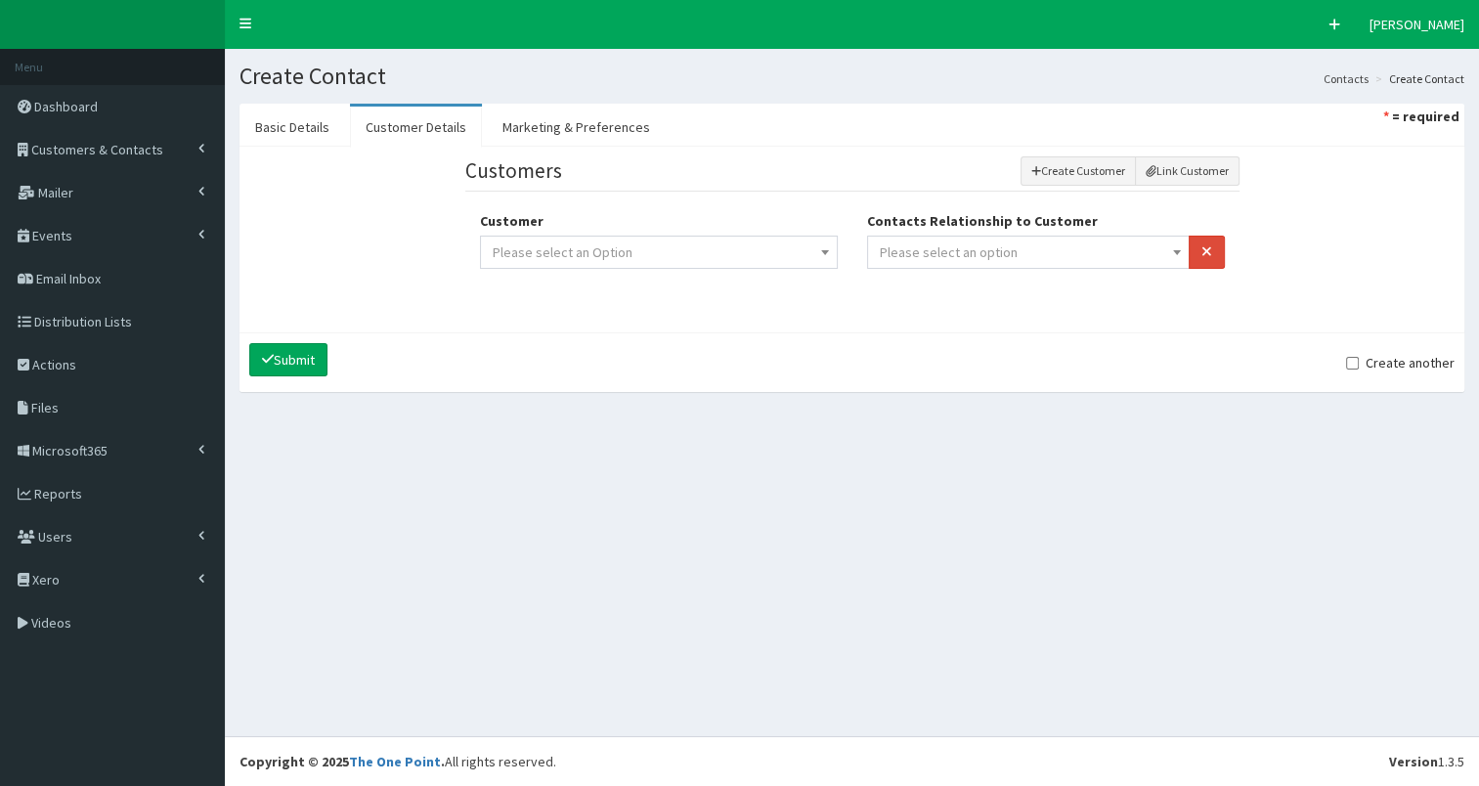
click at [1004, 246] on span "Please select an option" at bounding box center [949, 252] width 138 height 18
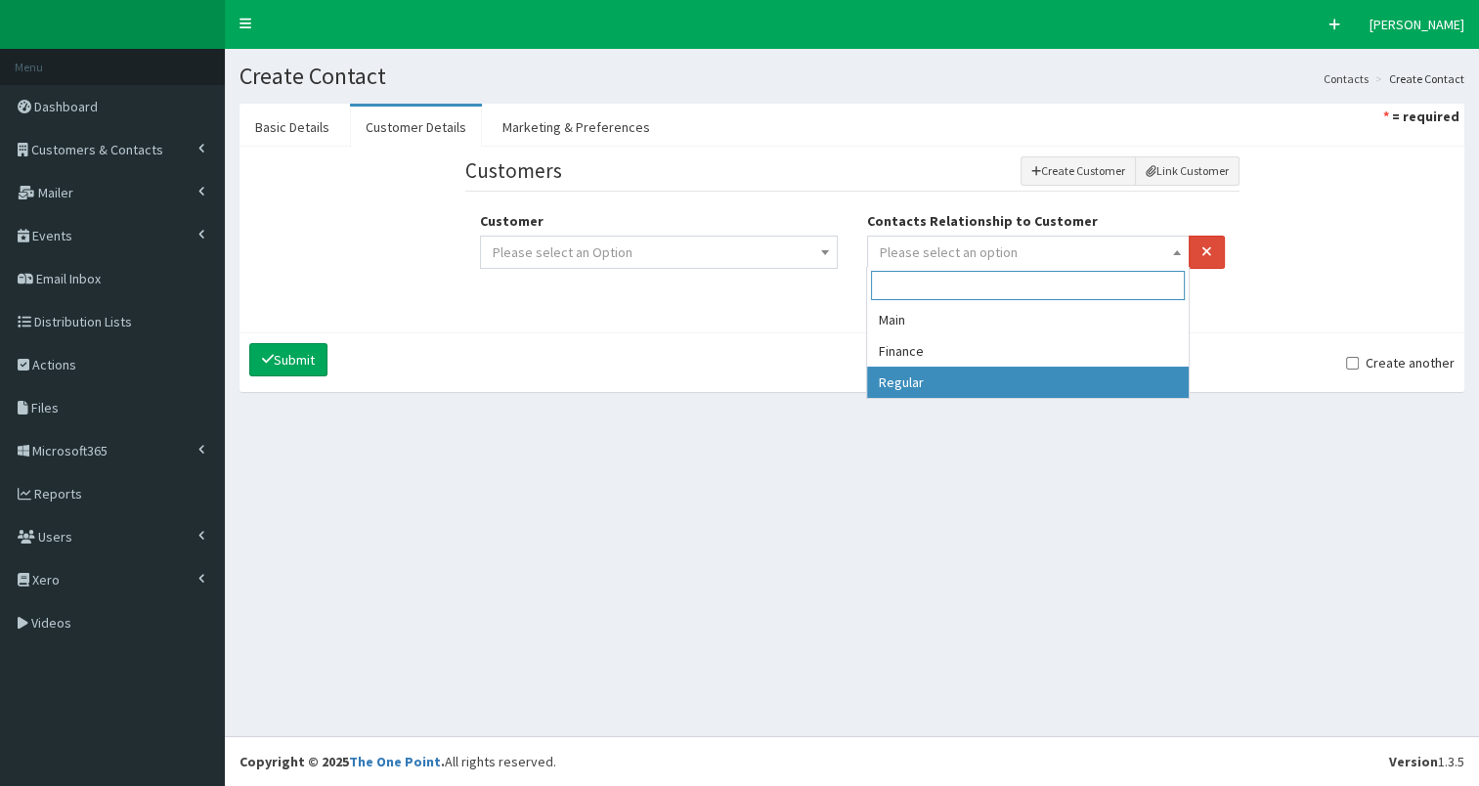
select select "3"
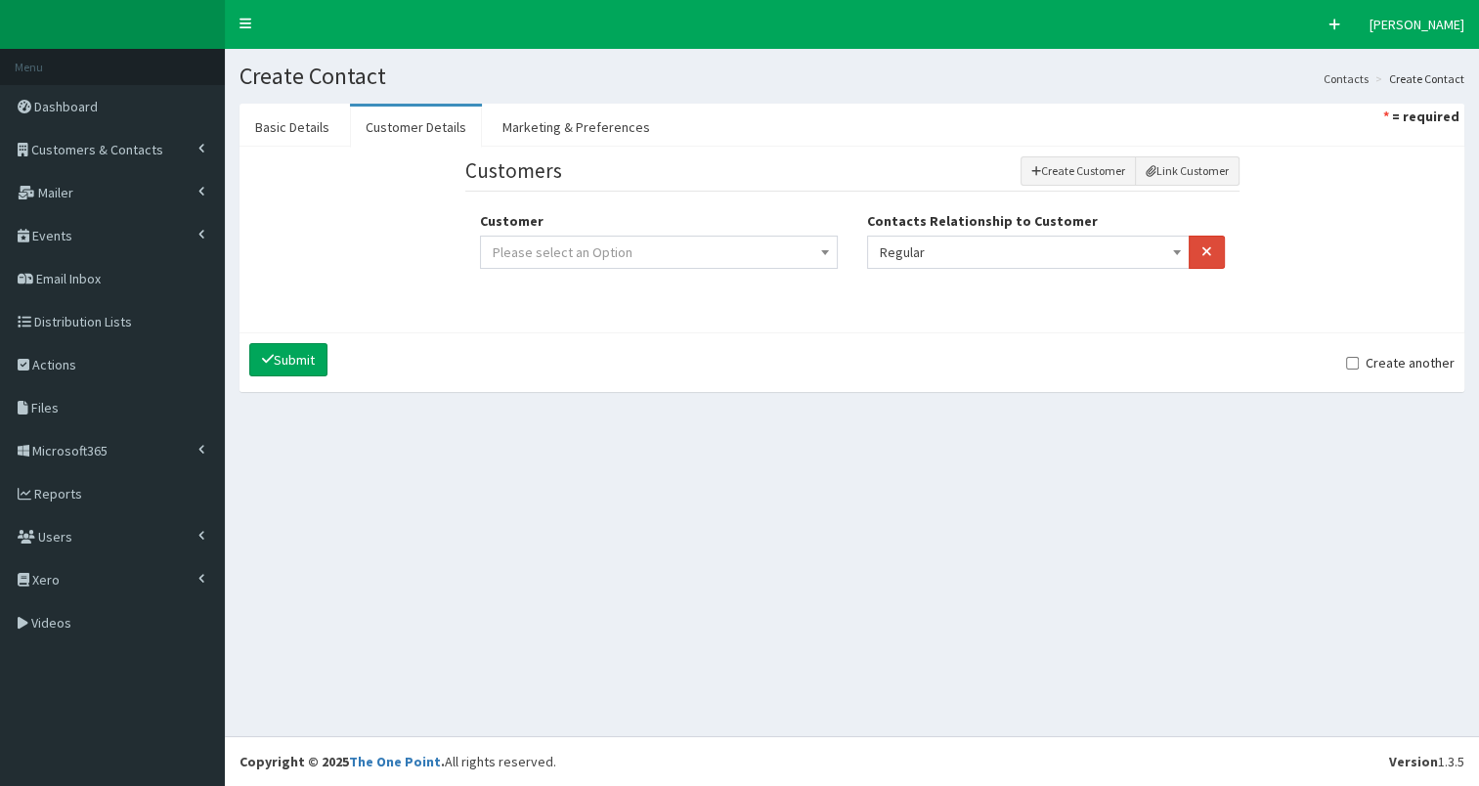
click at [790, 252] on span "Please select an Option" at bounding box center [659, 252] width 332 height 27
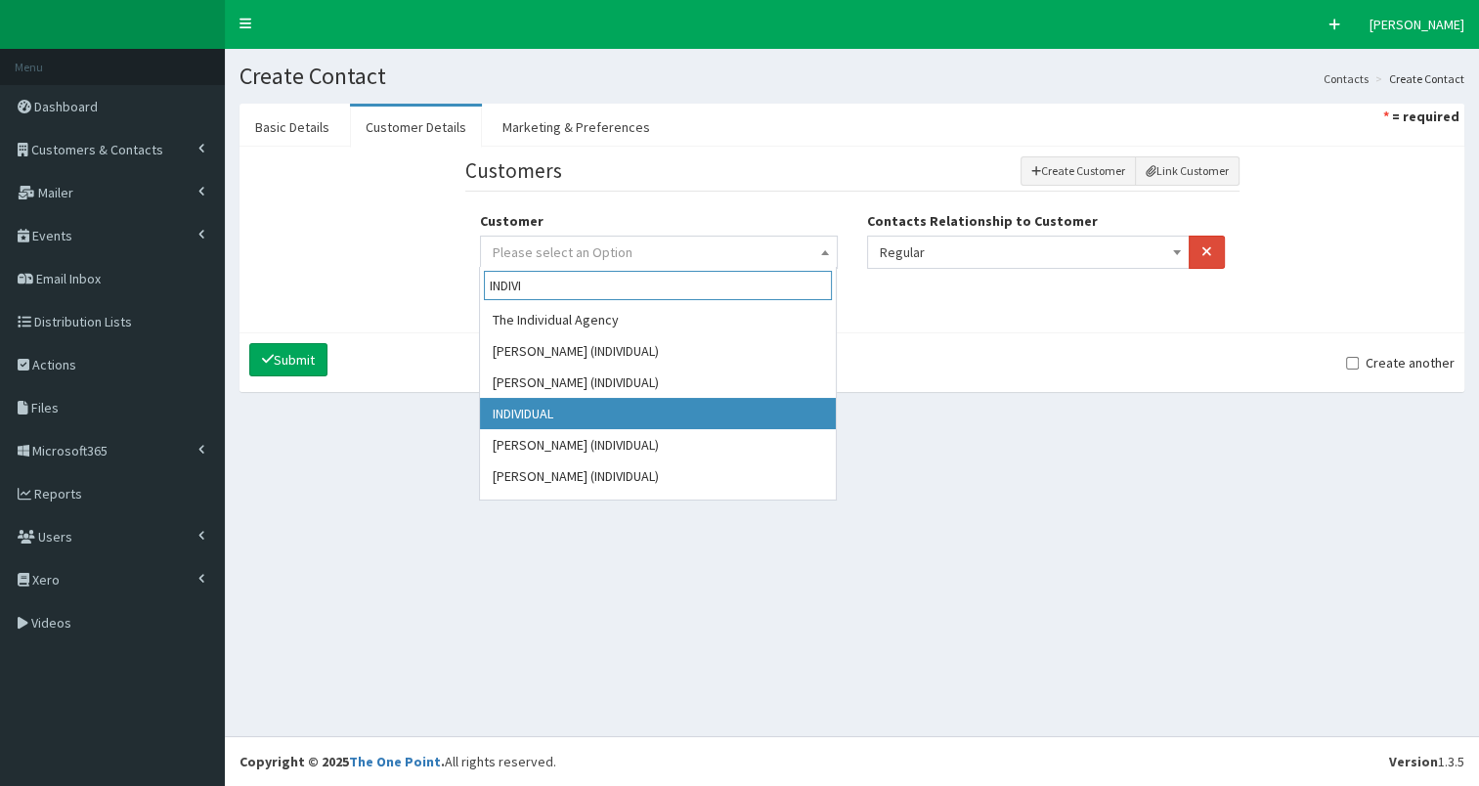
type input "INDIVI"
select select "4752"
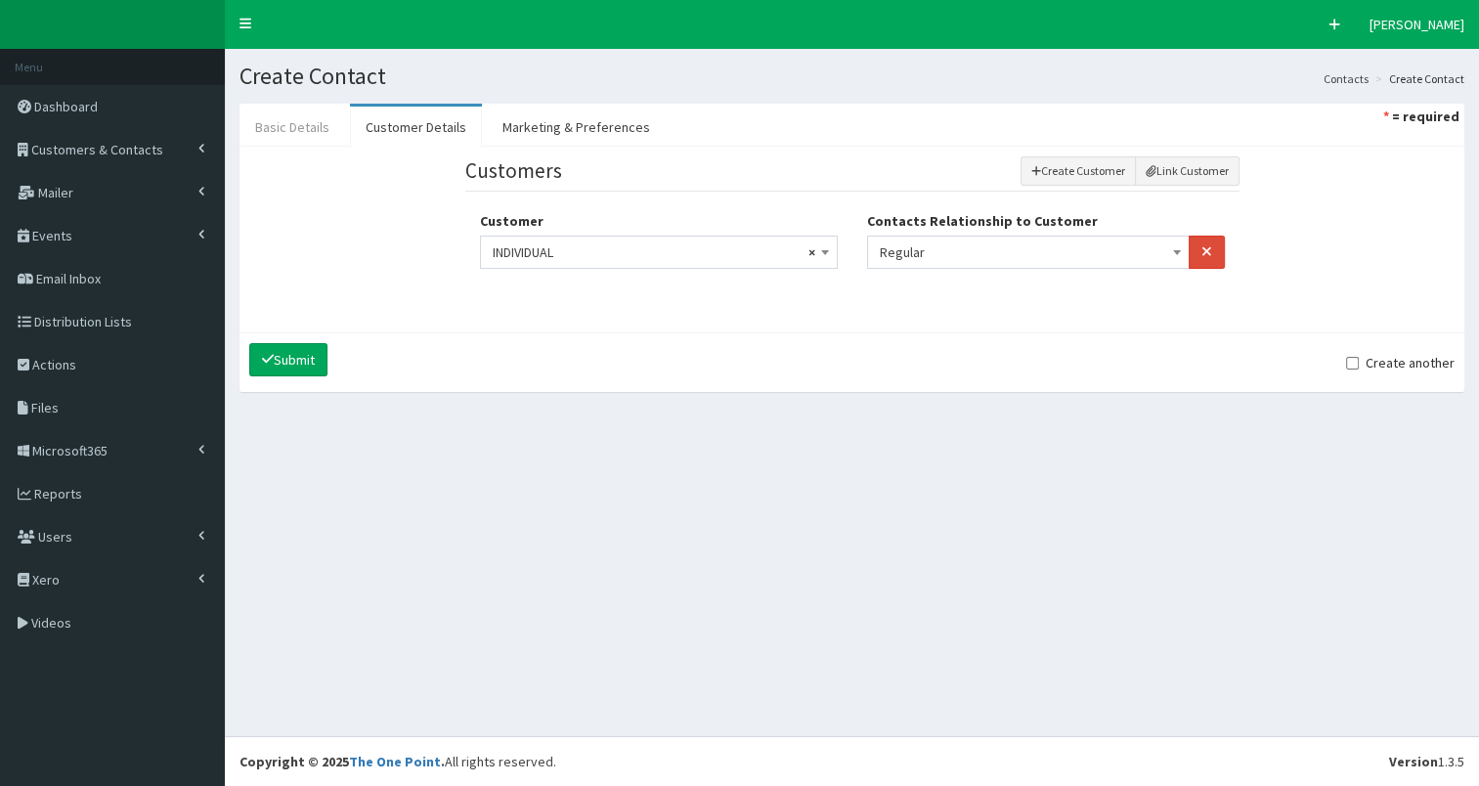
click at [299, 128] on link "Basic Details" at bounding box center [293, 127] width 106 height 41
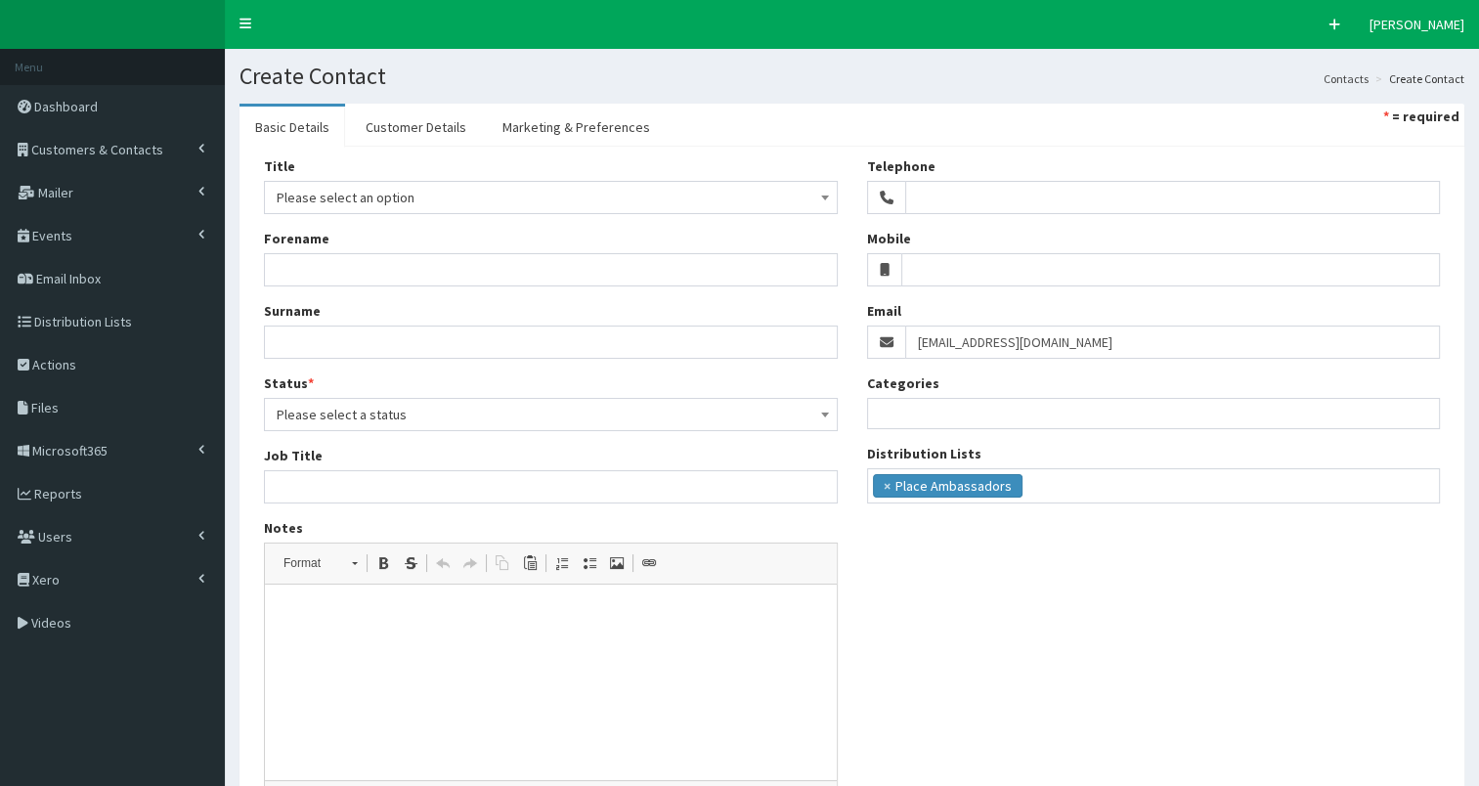
click at [317, 204] on span "Please select an option" at bounding box center [551, 197] width 549 height 27
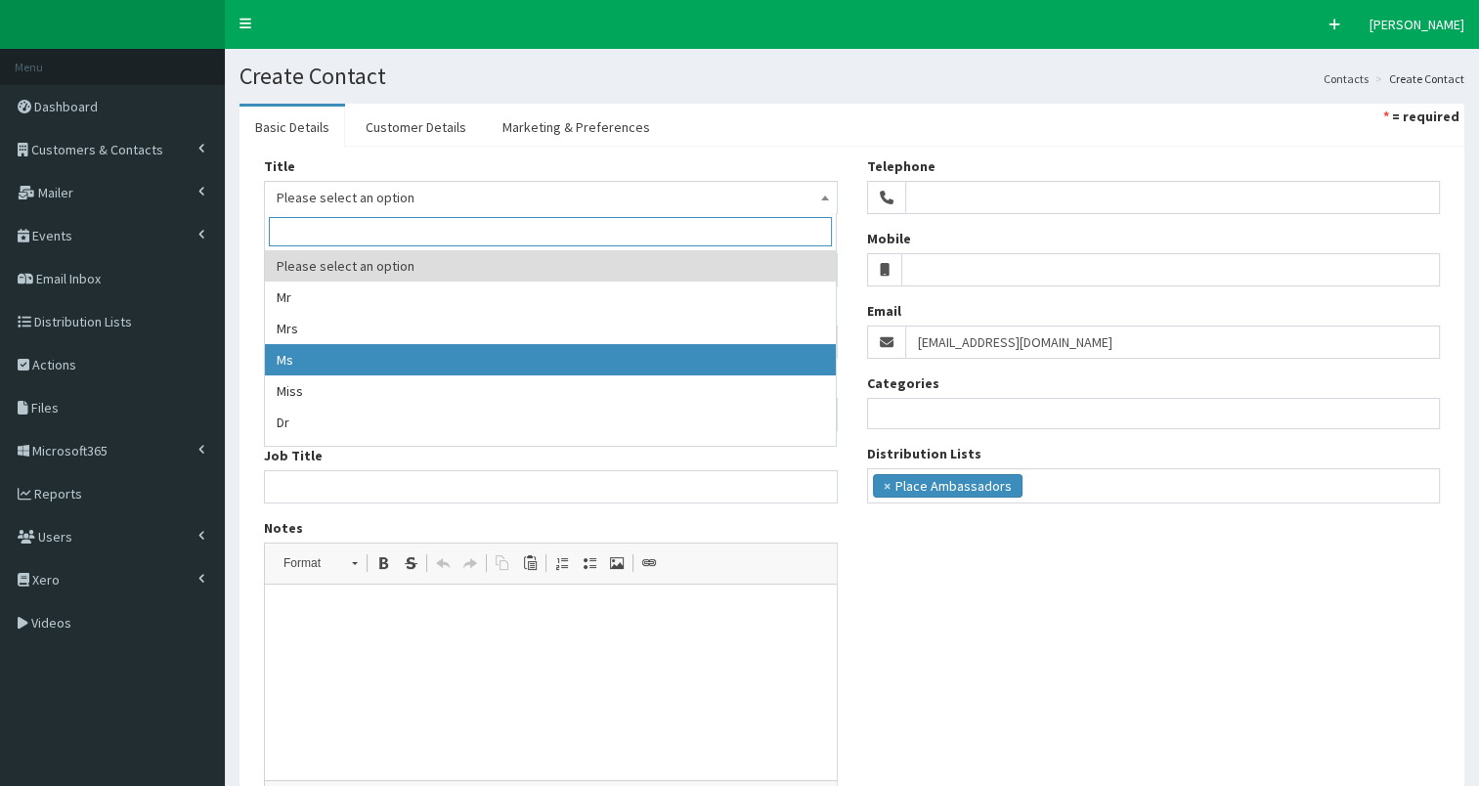
select select "3"
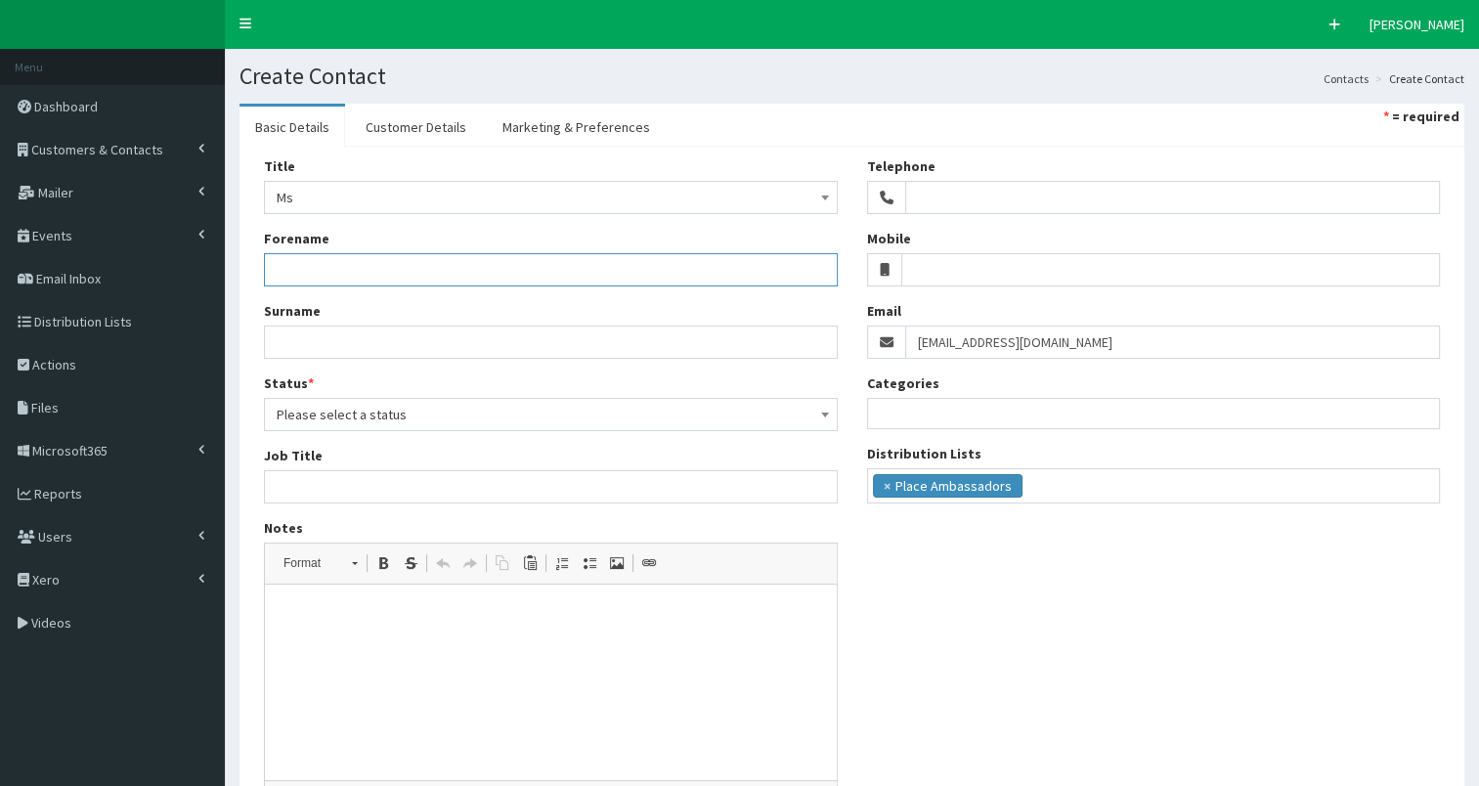
click at [345, 281] on input "Forename" at bounding box center [551, 269] width 574 height 33
type input "Jemm"
click at [322, 350] on input "Surname" at bounding box center [551, 342] width 574 height 33
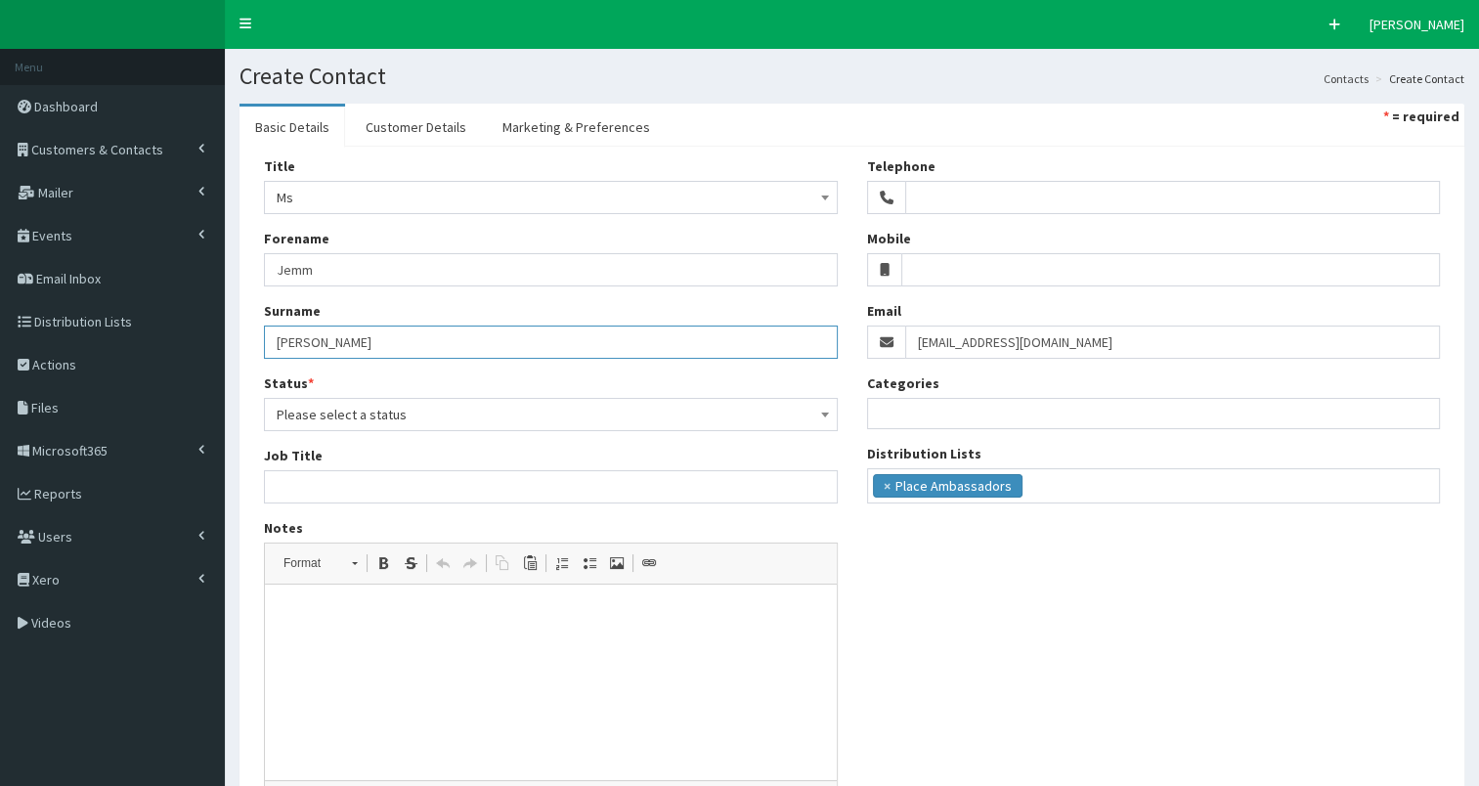
type input "Jay"
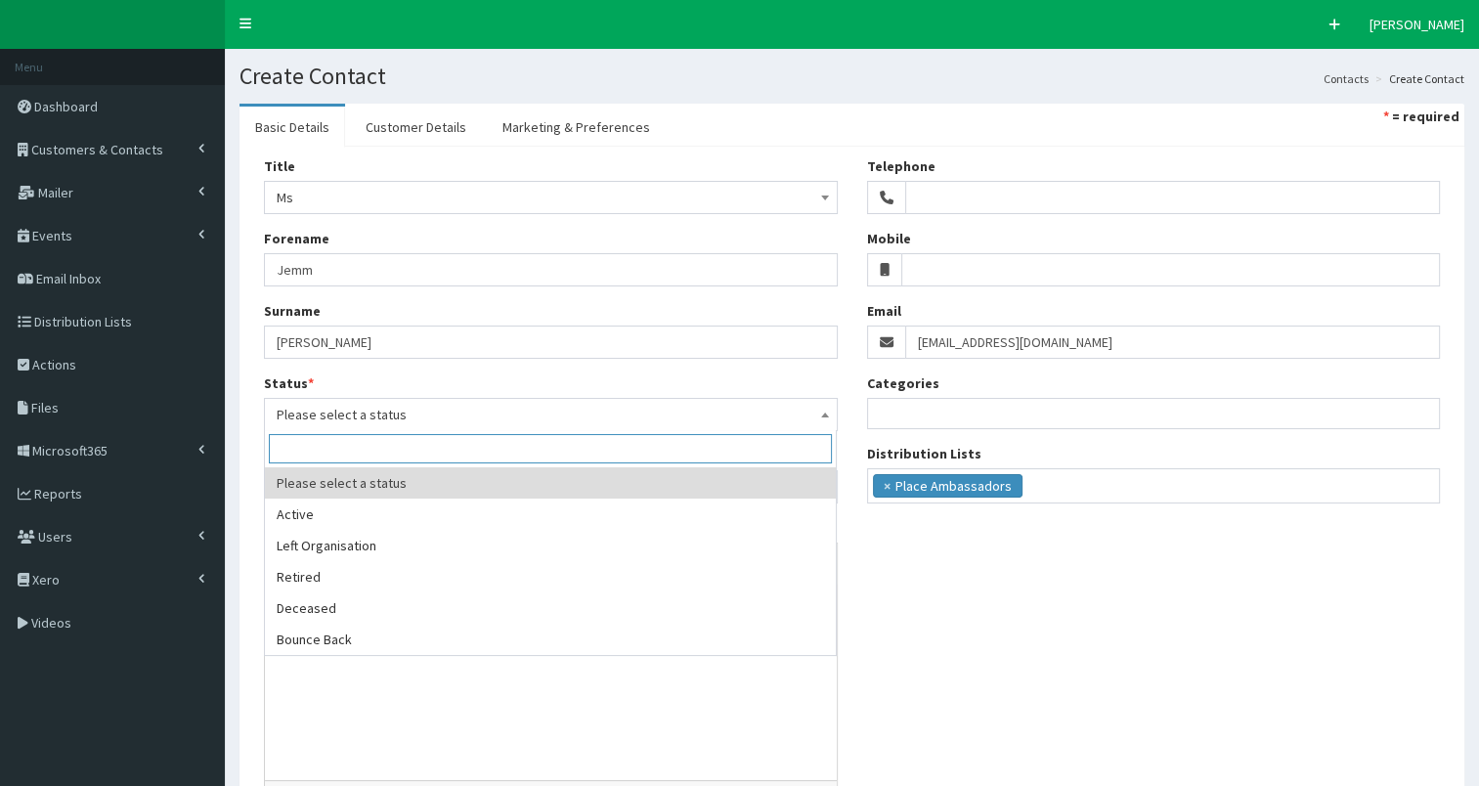
click at [321, 414] on span "Please select a status" at bounding box center [551, 414] width 549 height 27
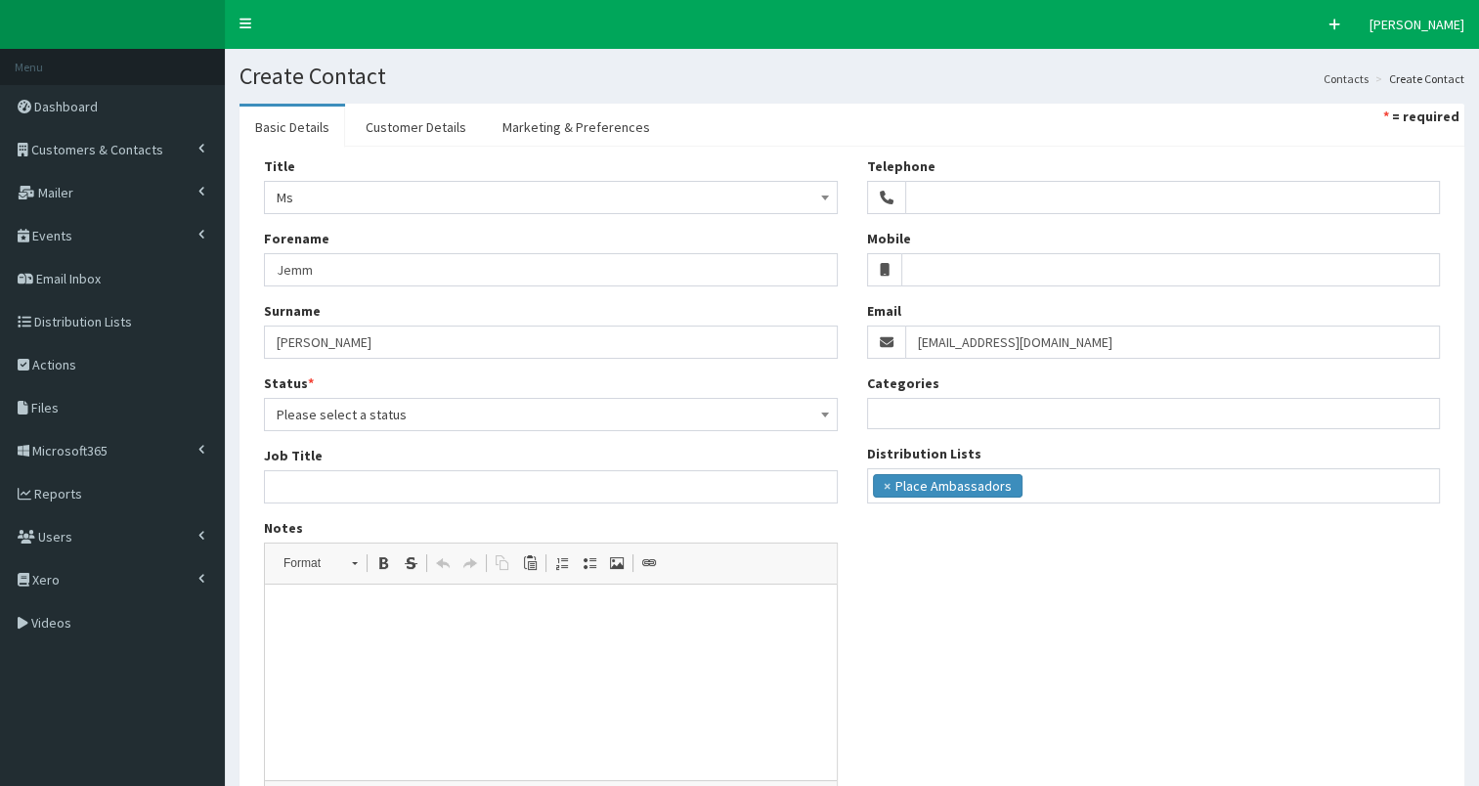
click at [348, 421] on span "Please select a status" at bounding box center [551, 414] width 549 height 27
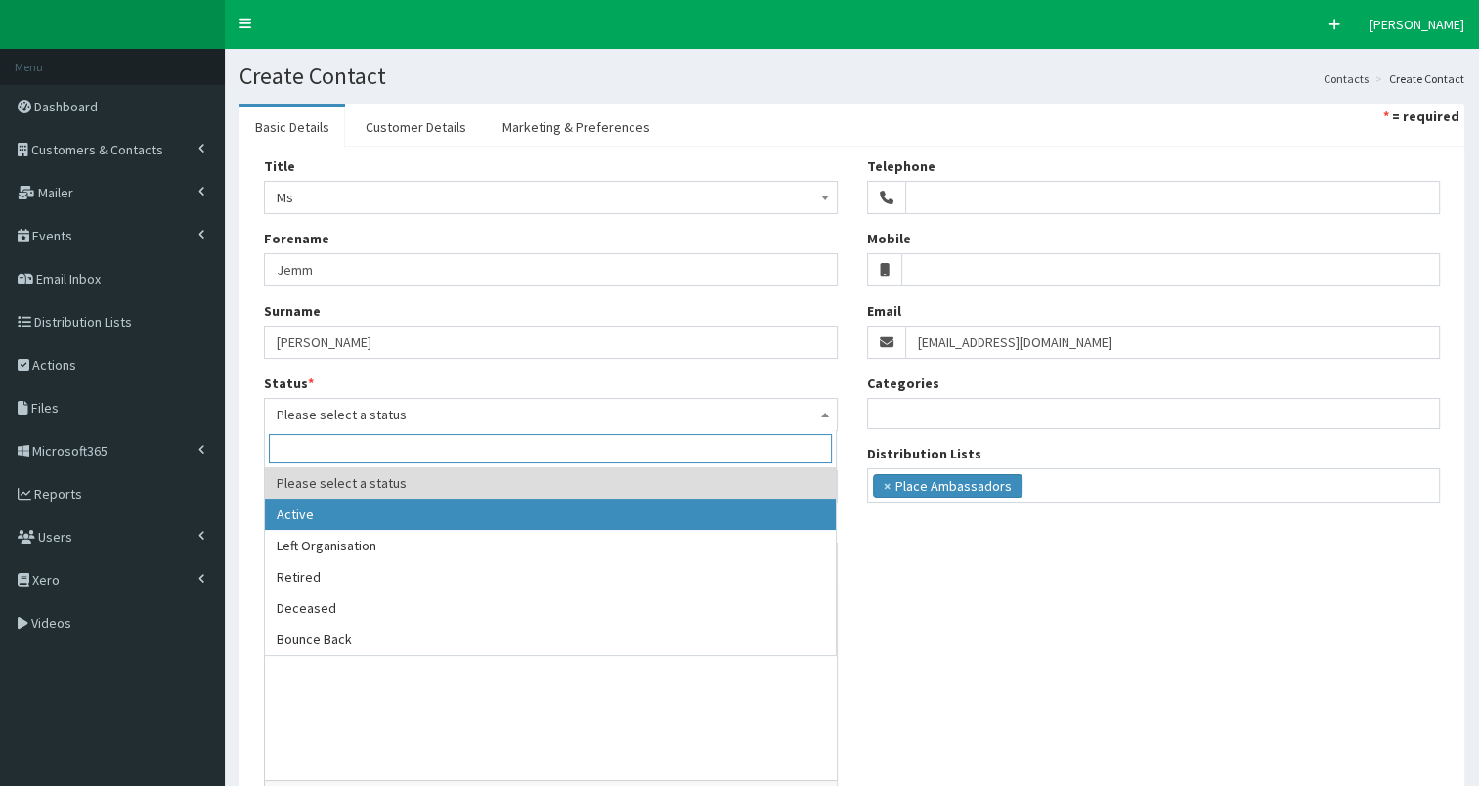
select select "1"
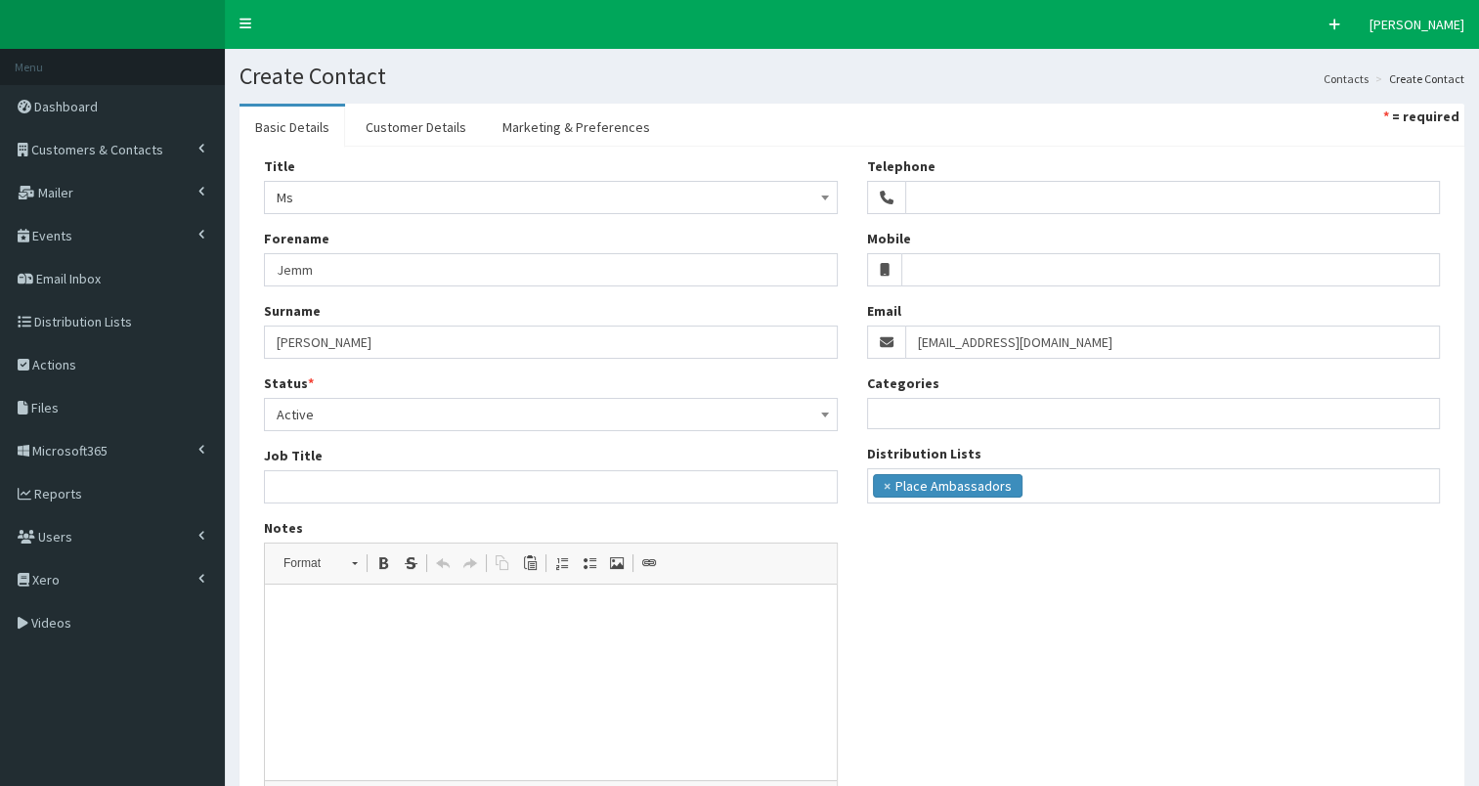
scroll to position [188, 0]
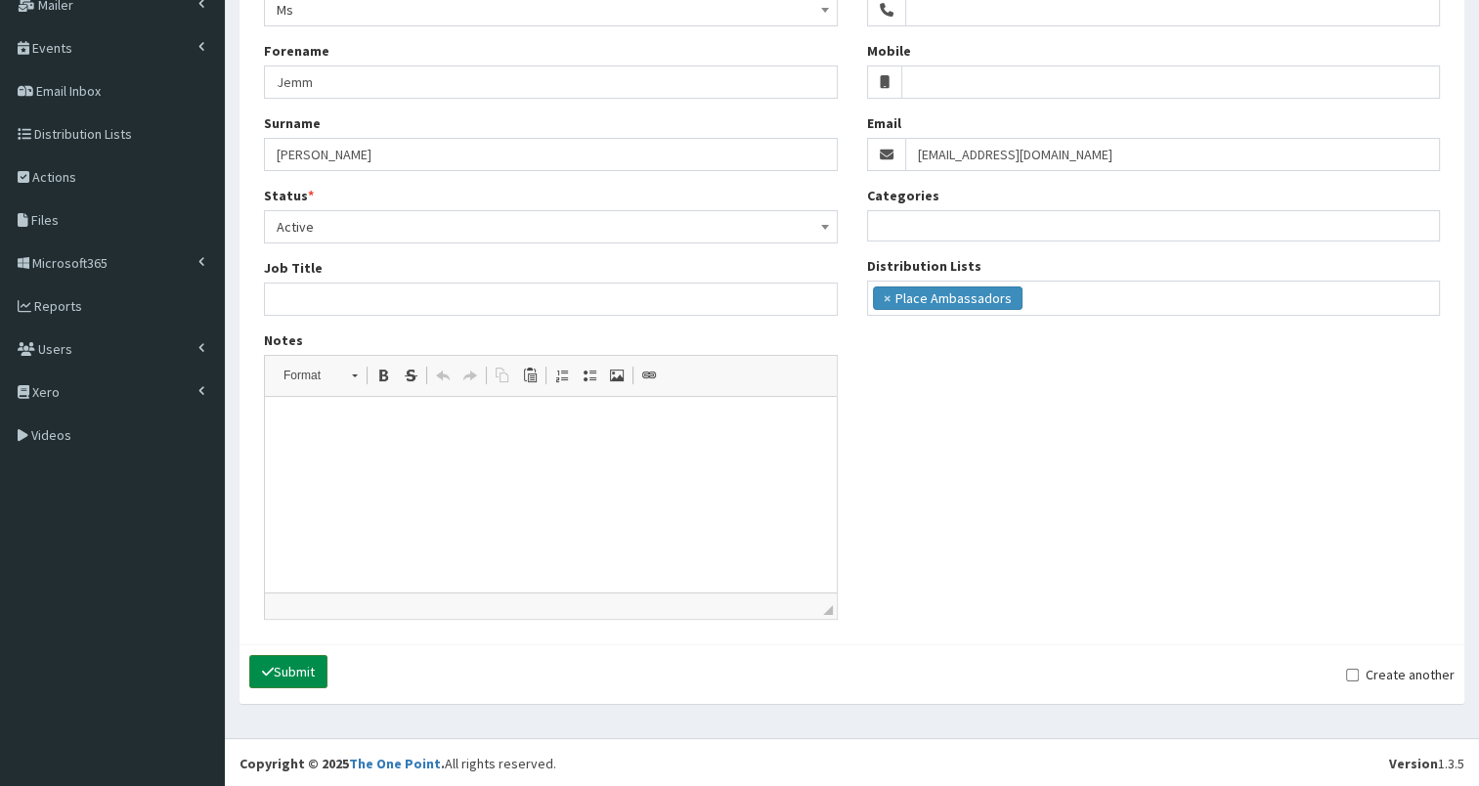
click at [289, 667] on button "Submit" at bounding box center [288, 671] width 78 height 33
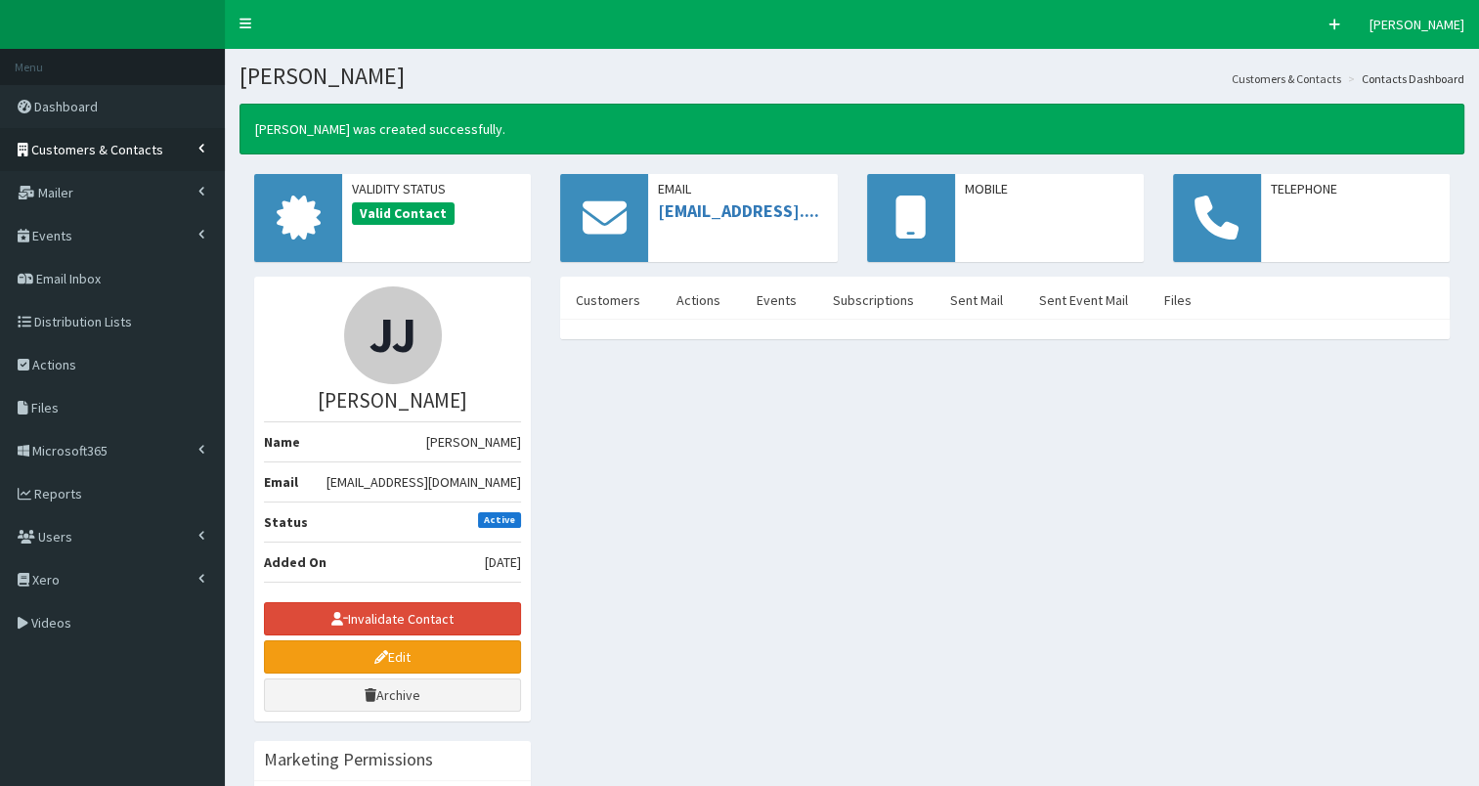
click at [138, 153] on span "Customers & Contacts" at bounding box center [97, 150] width 132 height 18
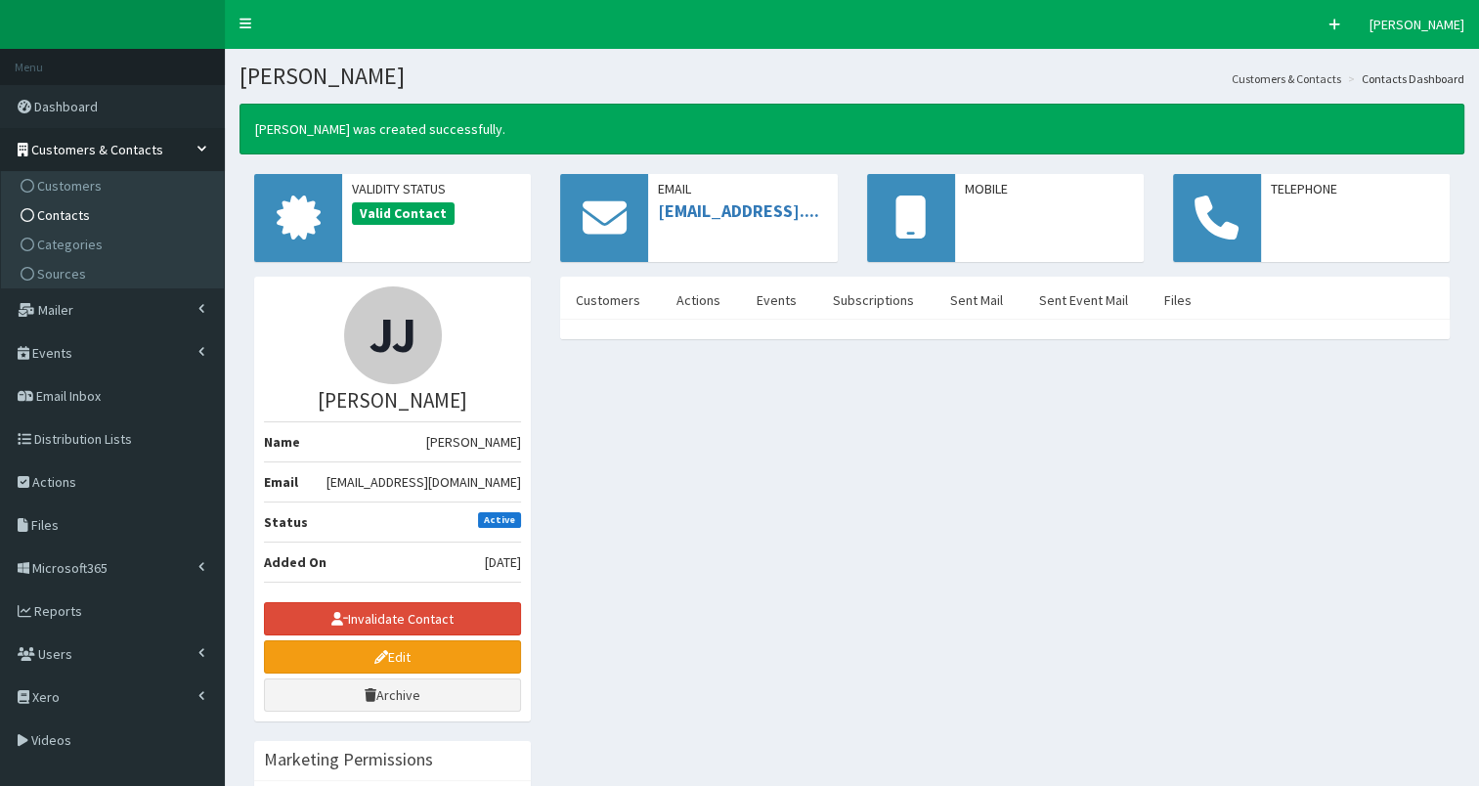
click at [139, 218] on link "Contacts" at bounding box center [115, 214] width 218 height 29
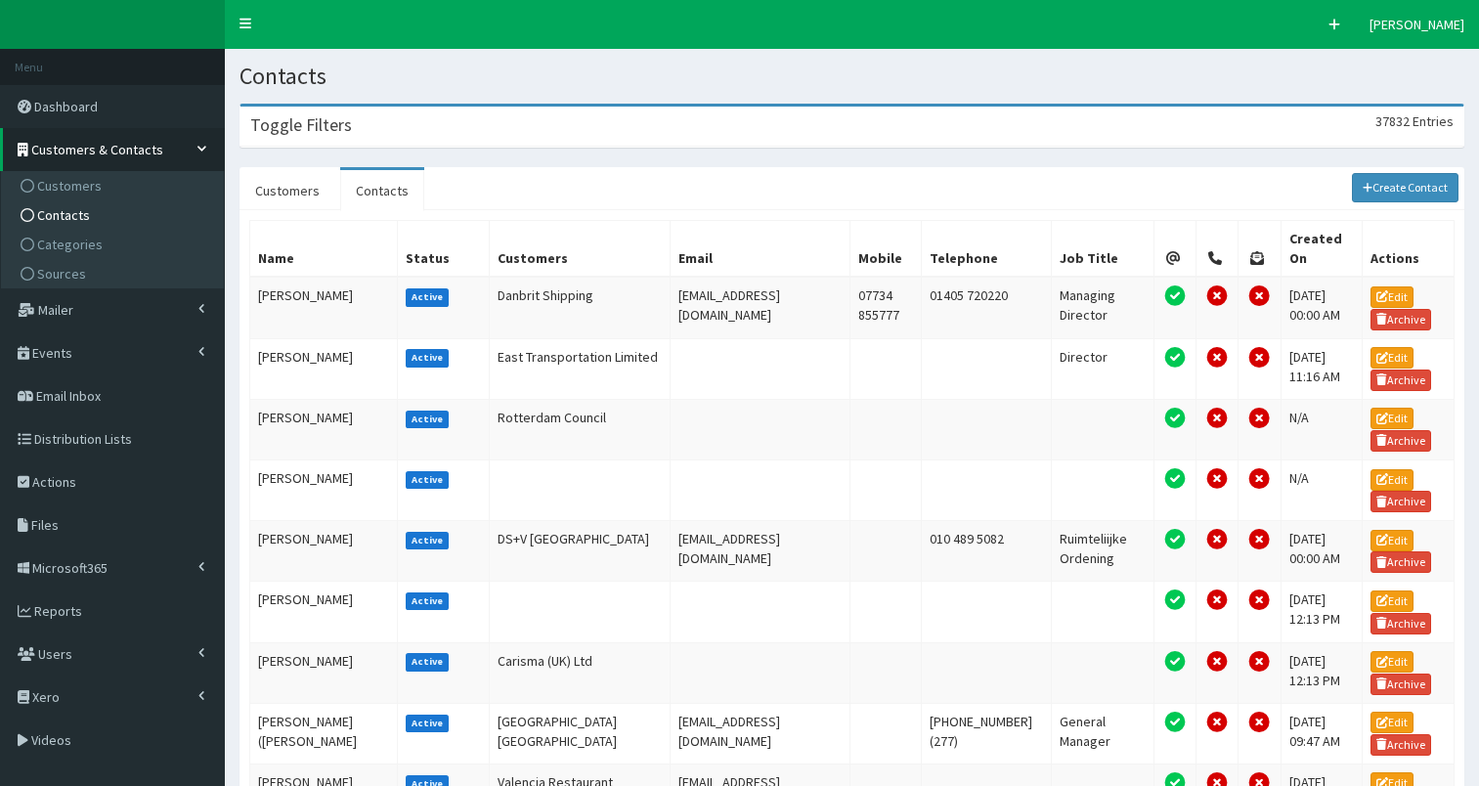
click at [523, 121] on div "Toggle Filters 37832 Entries" at bounding box center [852, 127] width 1223 height 40
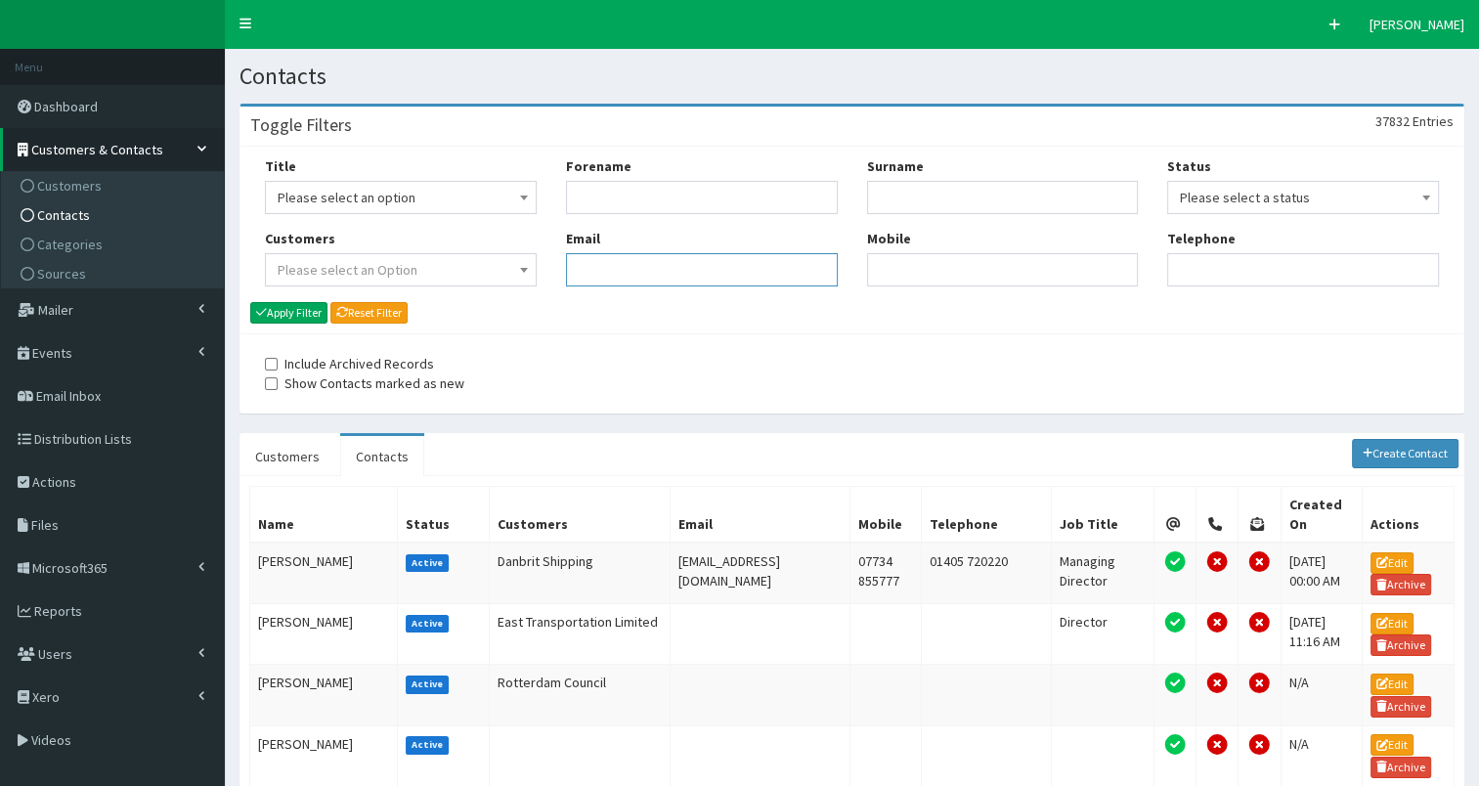
click at [631, 270] on input "Email" at bounding box center [702, 269] width 272 height 33
paste input "j.vincent@enlutc.co.uk"
type input "j.vincent@enlutc.co.uk"
click at [298, 309] on button "Apply Filter" at bounding box center [288, 313] width 77 height 22
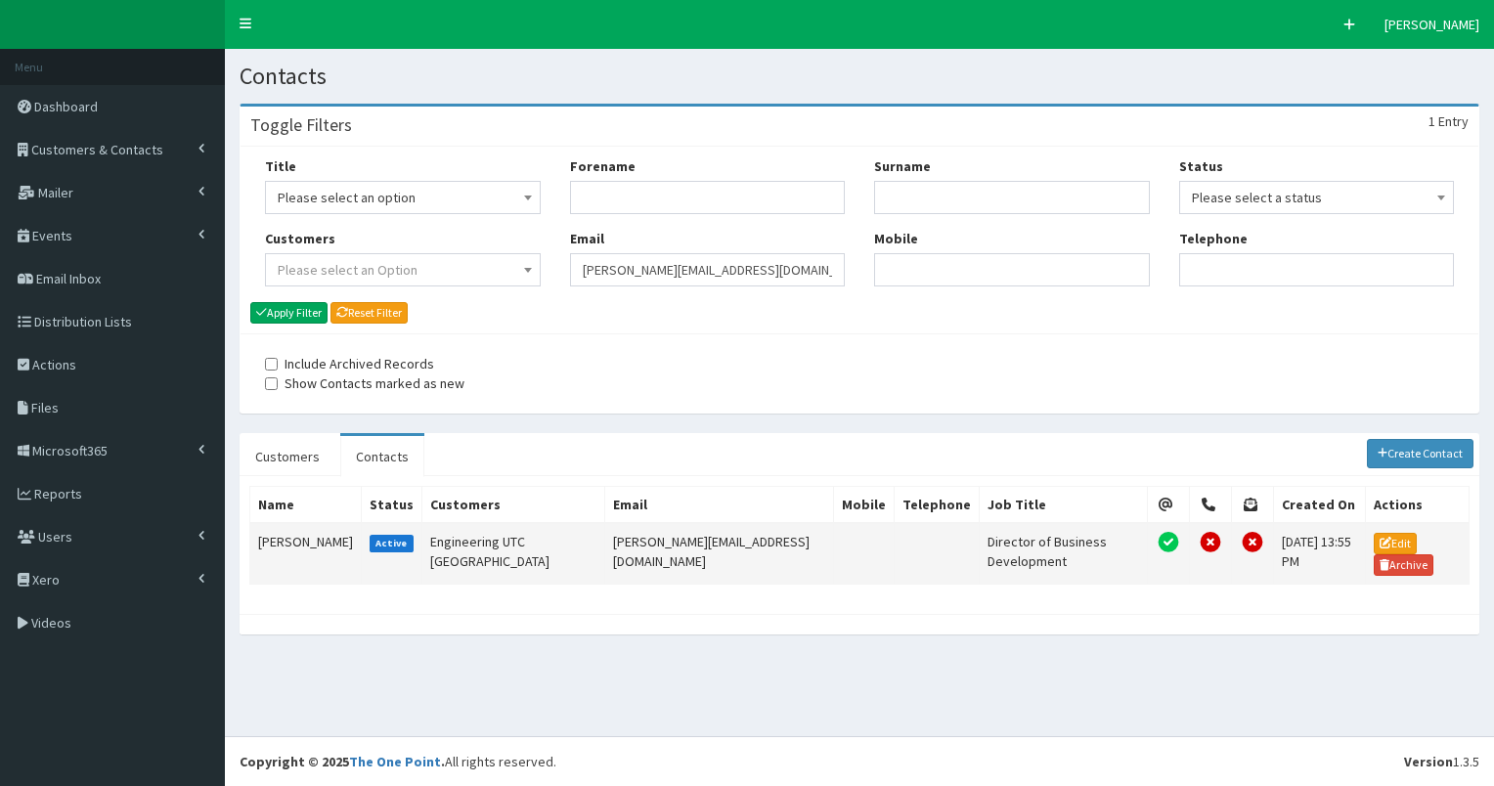
click at [283, 553] on td "[PERSON_NAME]" at bounding box center [305, 554] width 111 height 62
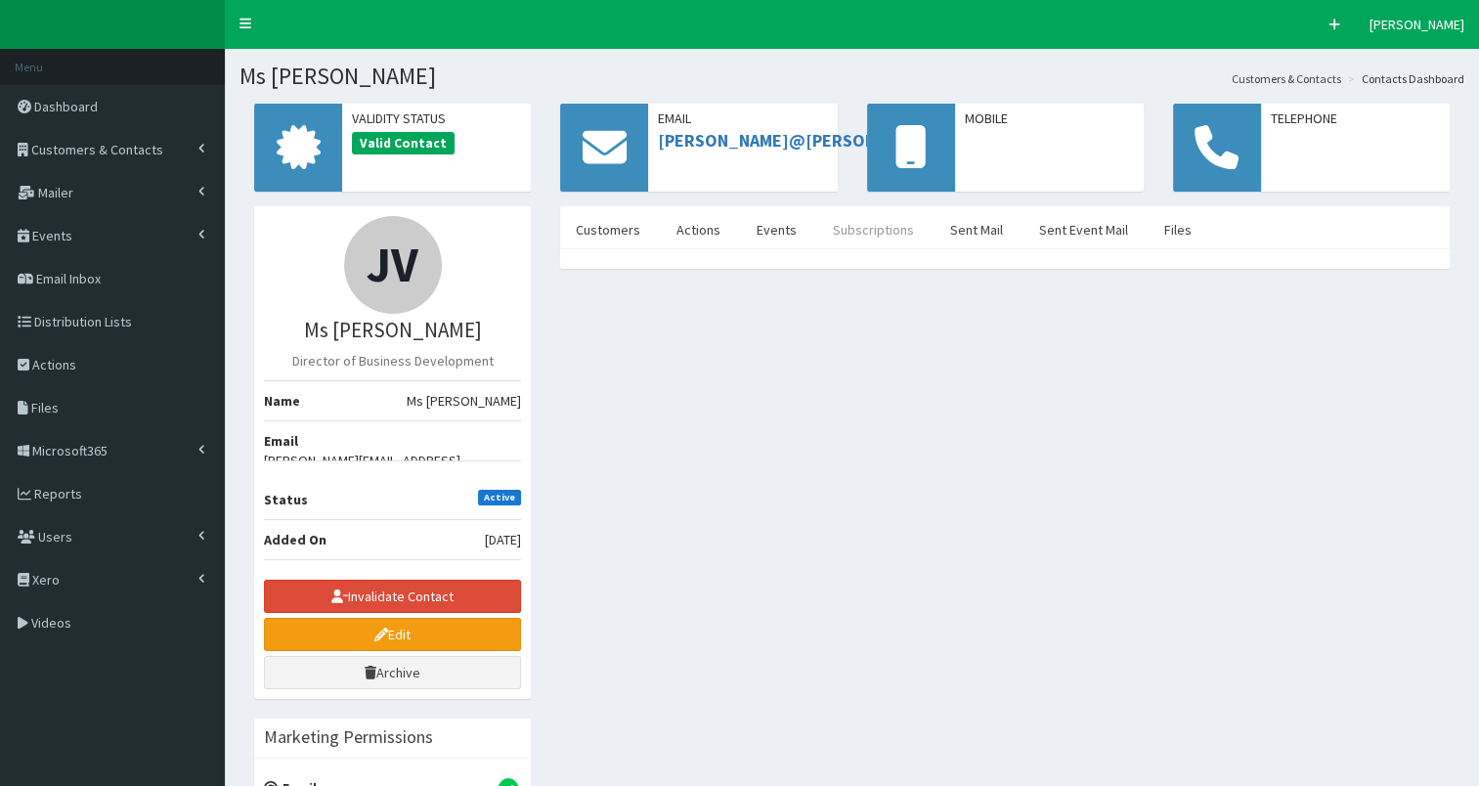
click at [862, 236] on link "Subscriptions" at bounding box center [873, 229] width 112 height 41
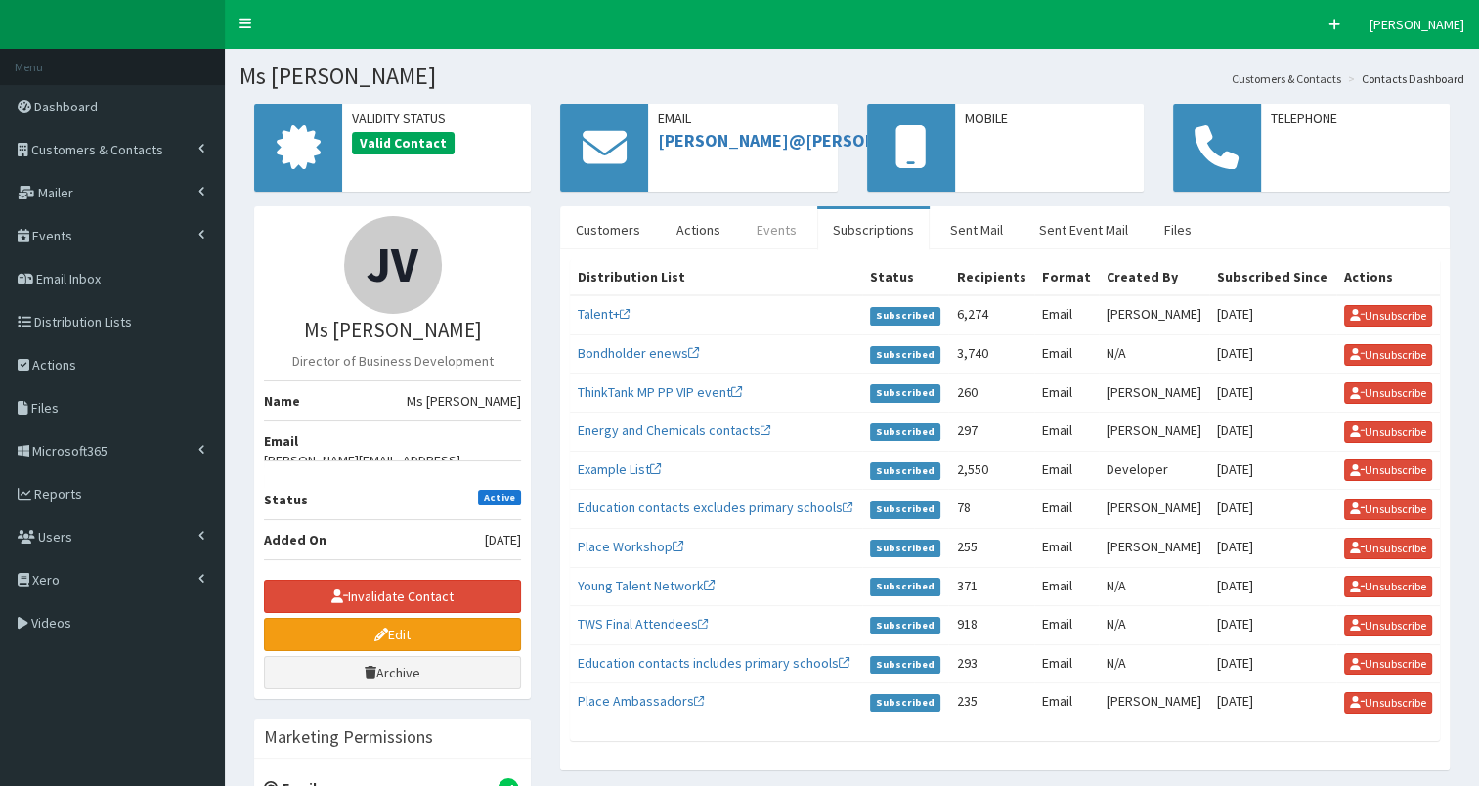
click at [771, 230] on link "Events" at bounding box center [776, 229] width 71 height 41
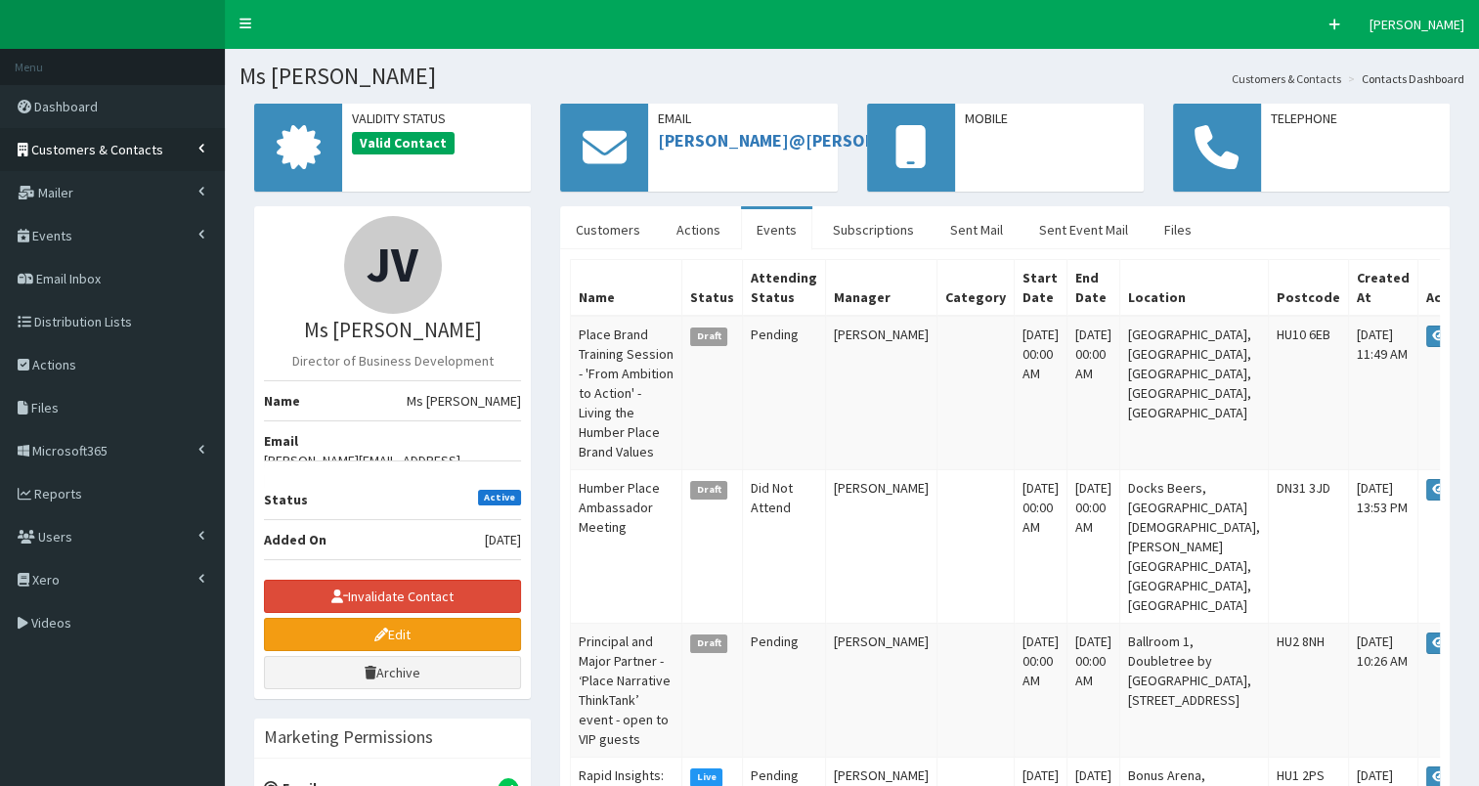
click at [128, 152] on span "Customers & Contacts" at bounding box center [97, 150] width 132 height 18
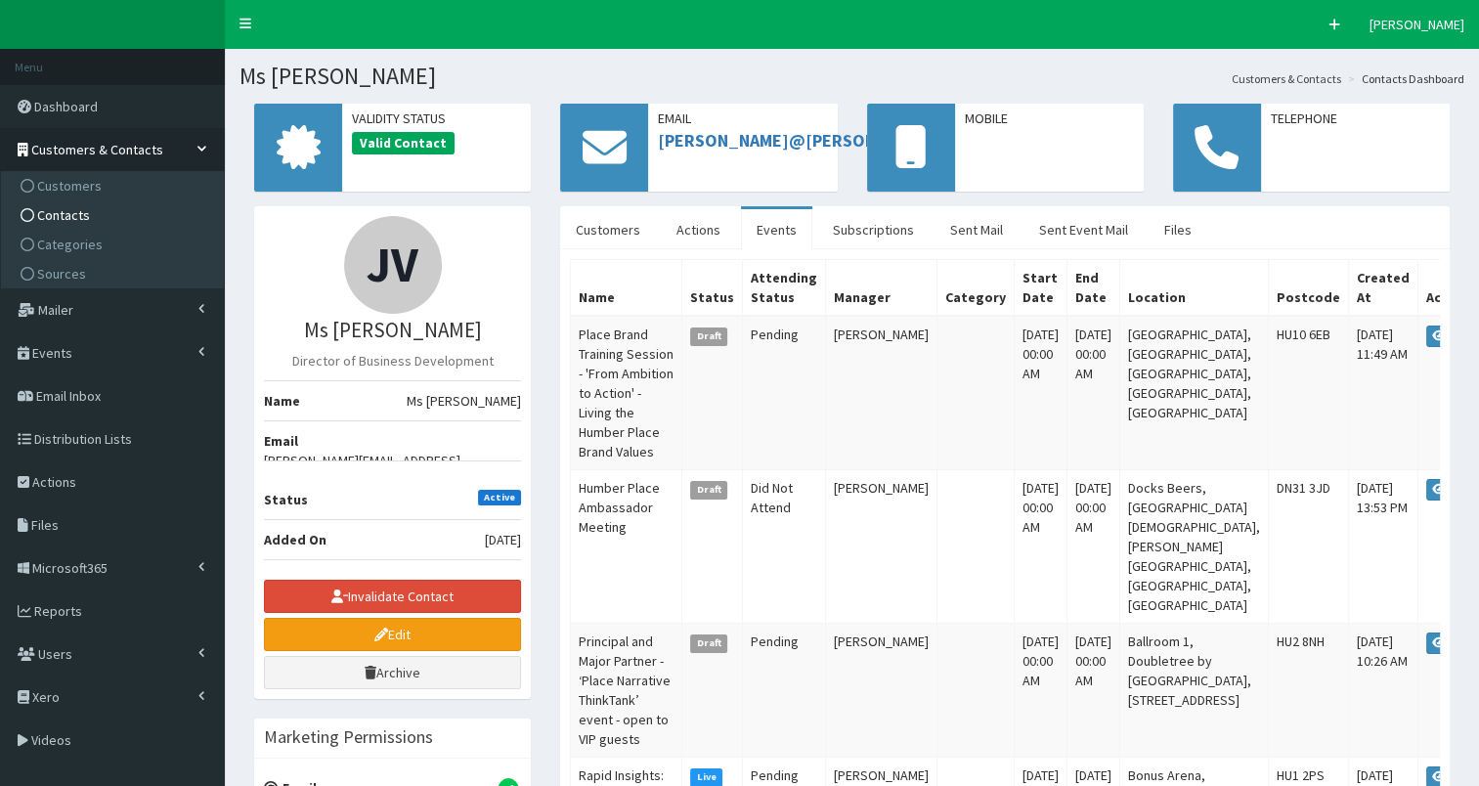
click at [125, 227] on link "Contacts" at bounding box center [115, 214] width 218 height 29
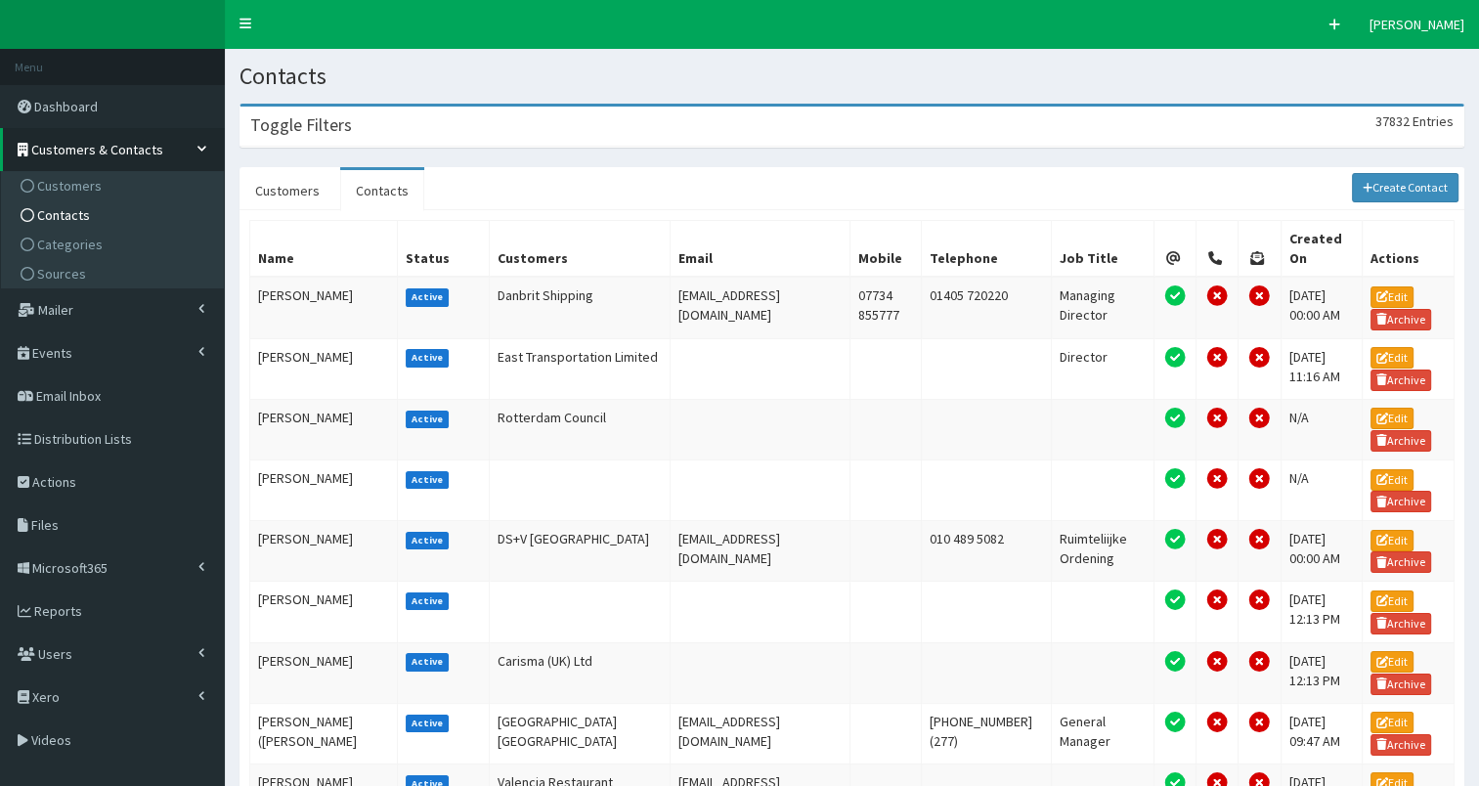
click at [507, 124] on div "Toggle Filters 37832 Entries" at bounding box center [852, 127] width 1223 height 40
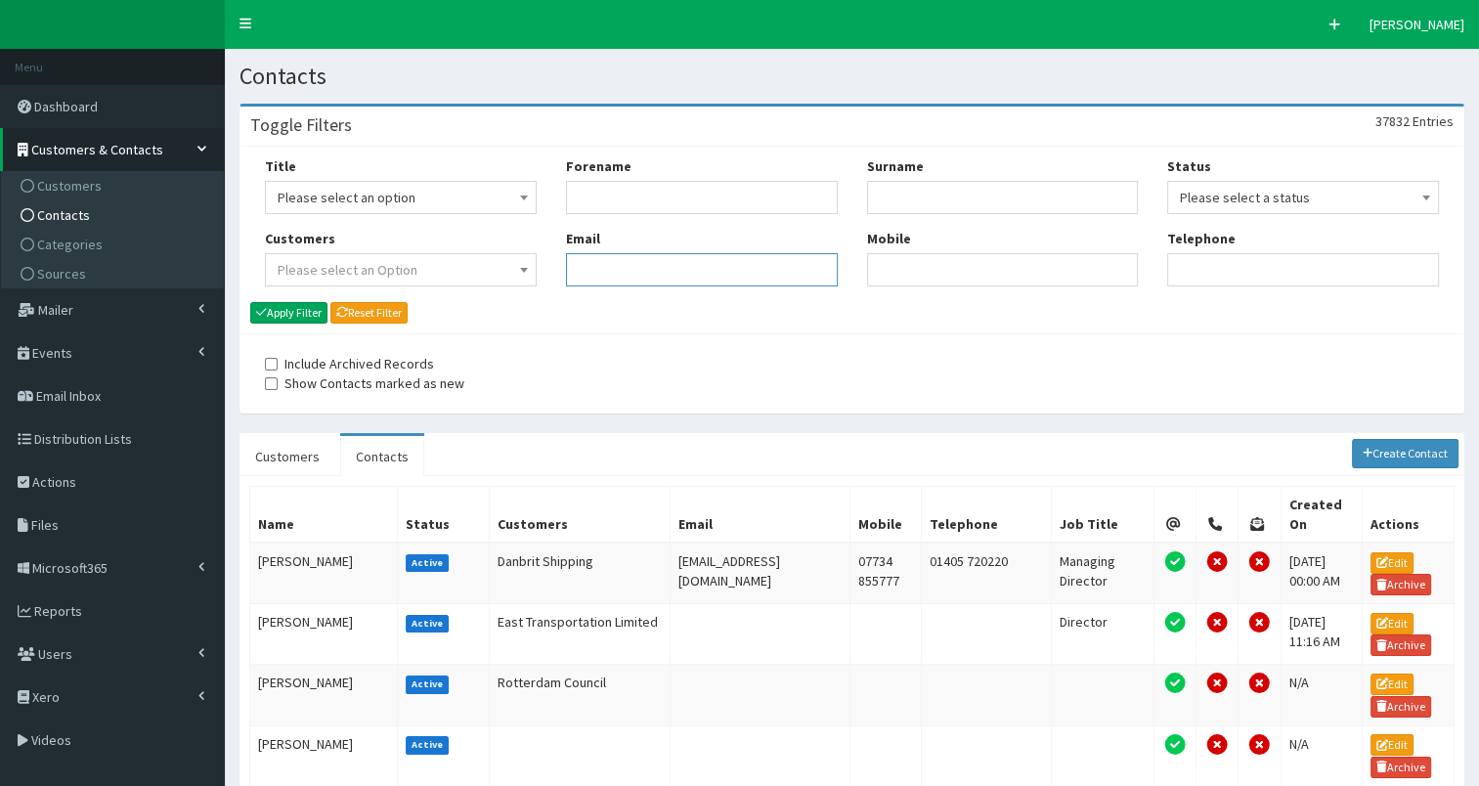
click at [602, 262] on input "Email" at bounding box center [702, 269] width 272 height 33
paste input "[PERSON_NAME][EMAIL_ADDRESS][DOMAIN_NAME]"
type input "[PERSON_NAME][EMAIL_ADDRESS][DOMAIN_NAME]"
click at [304, 313] on button "Apply Filter" at bounding box center [288, 313] width 77 height 22
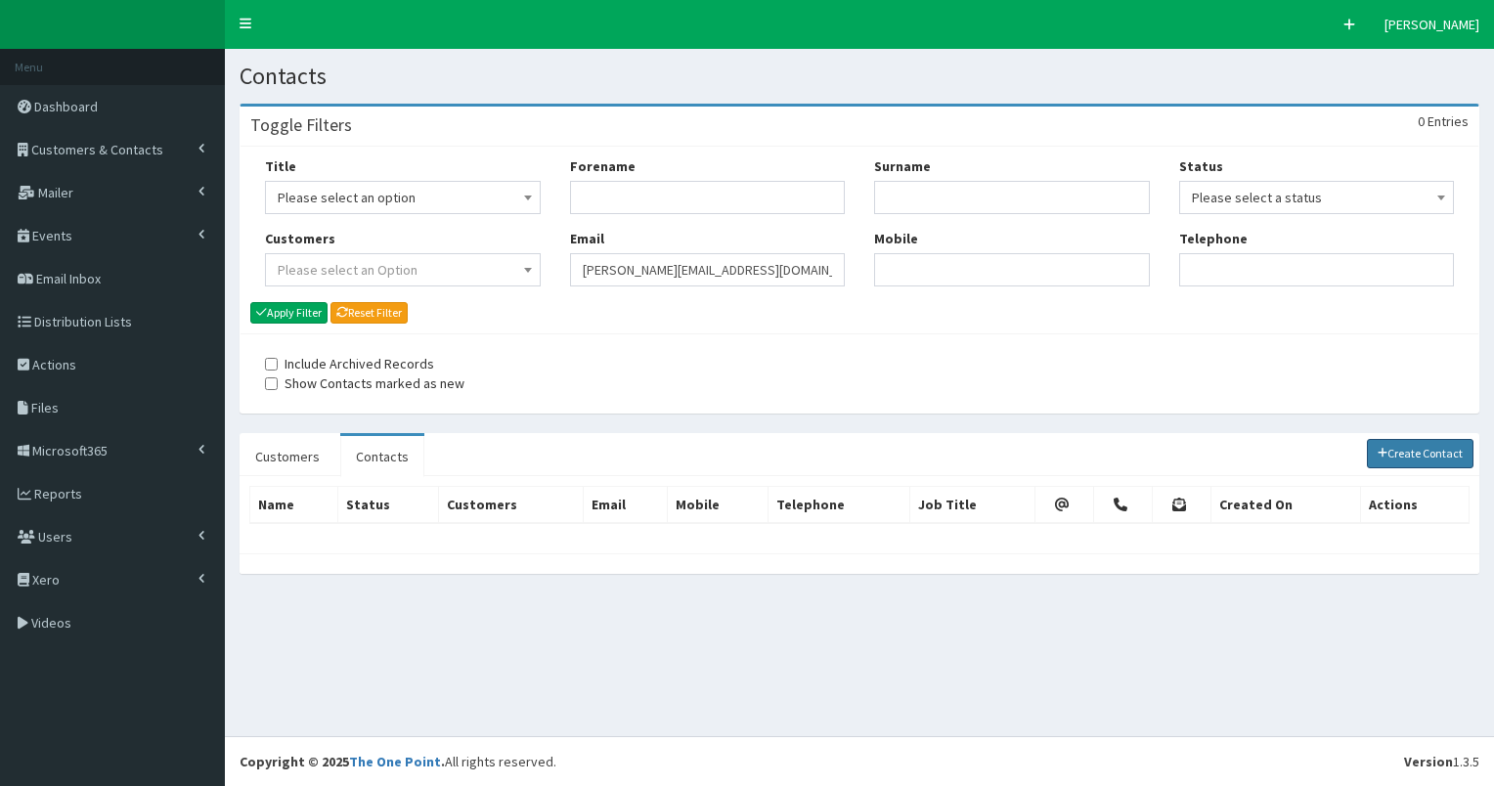
click at [1431, 453] on link "Create Contact" at bounding box center [1421, 453] width 108 height 29
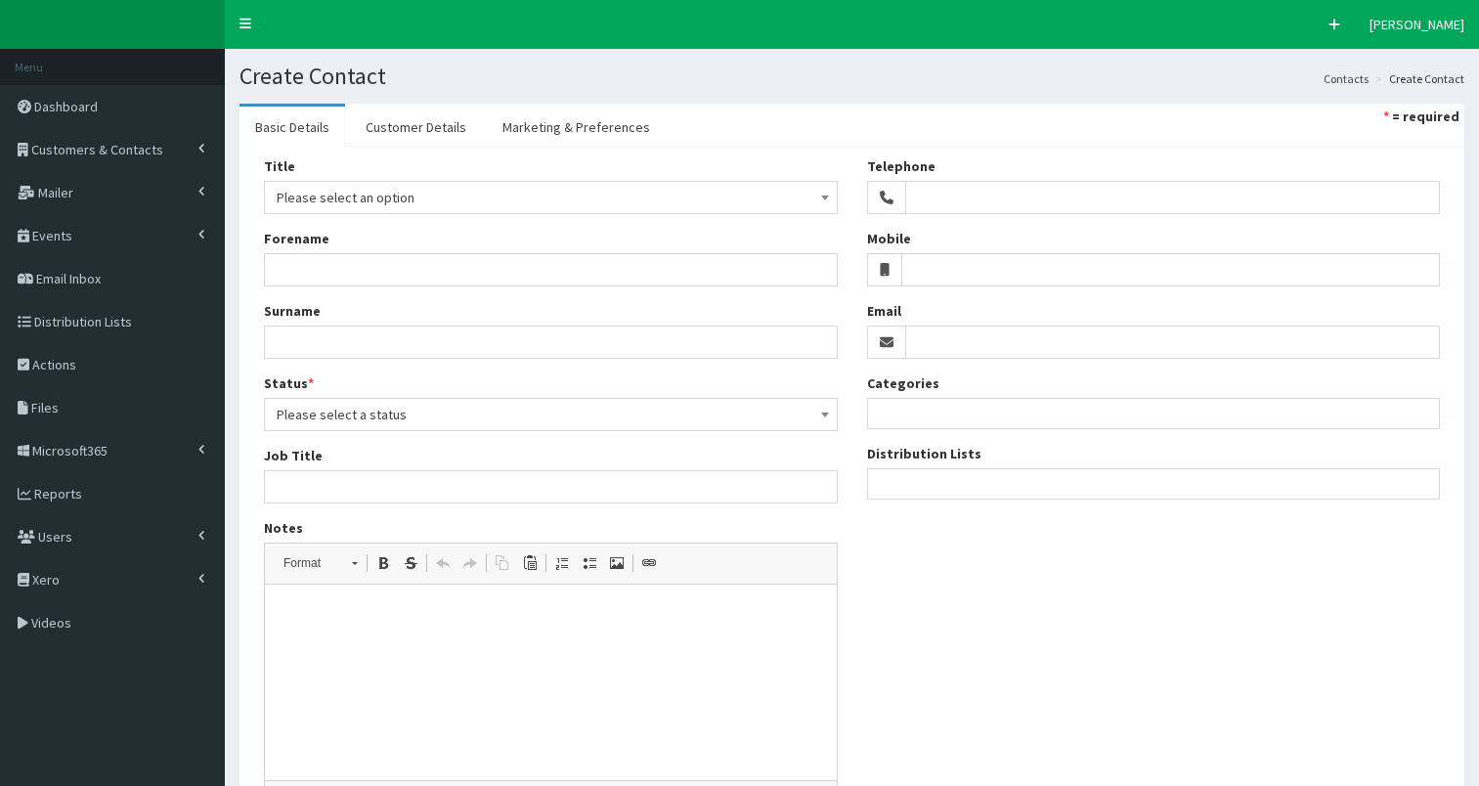
select select
click at [952, 345] on input "Email" at bounding box center [1173, 342] width 536 height 33
paste input "joseph@vipcommunications.co.uk"
type input "joseph@vipcommunications.co.uk"
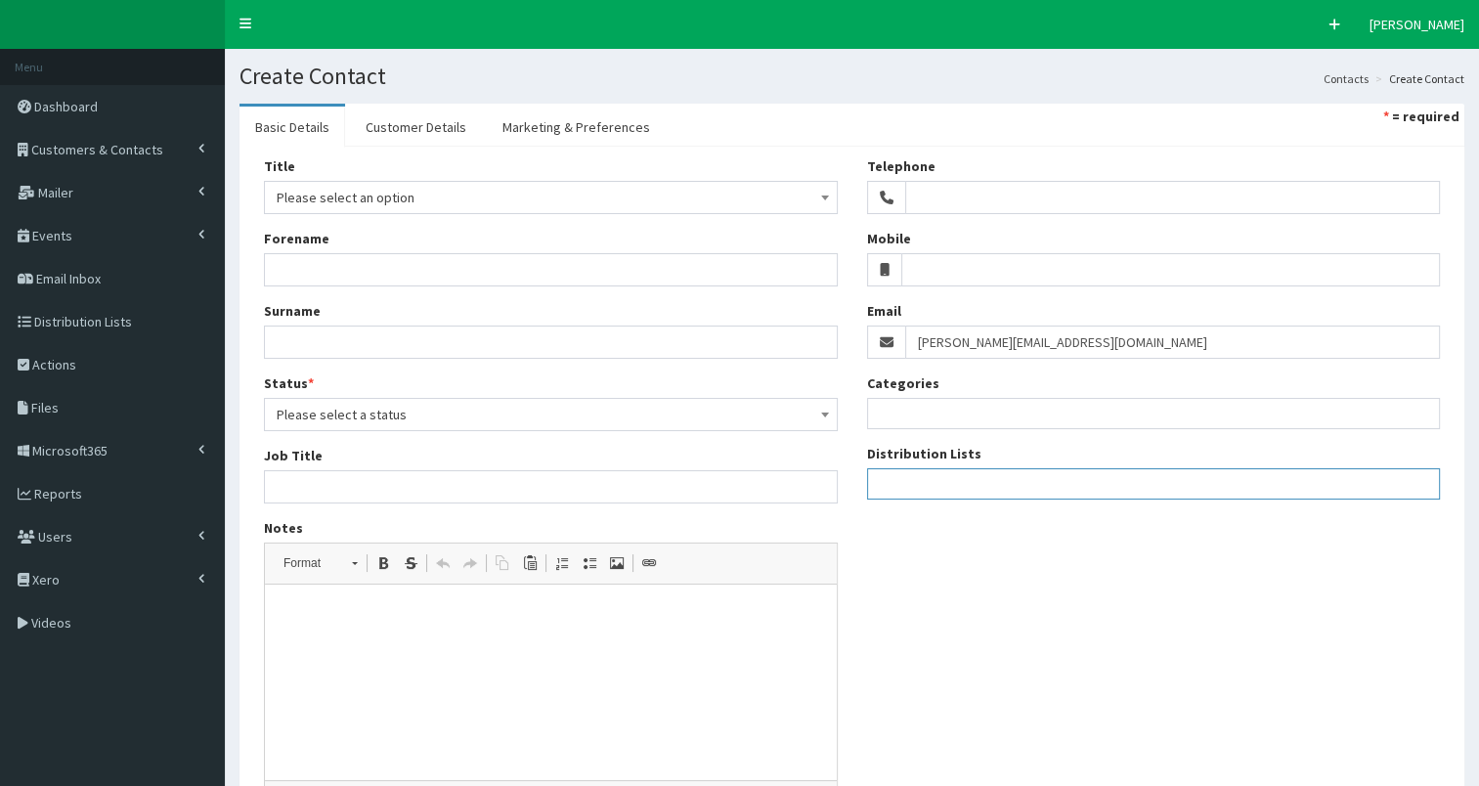
click at [889, 486] on ul at bounding box center [1154, 481] width 572 height 24
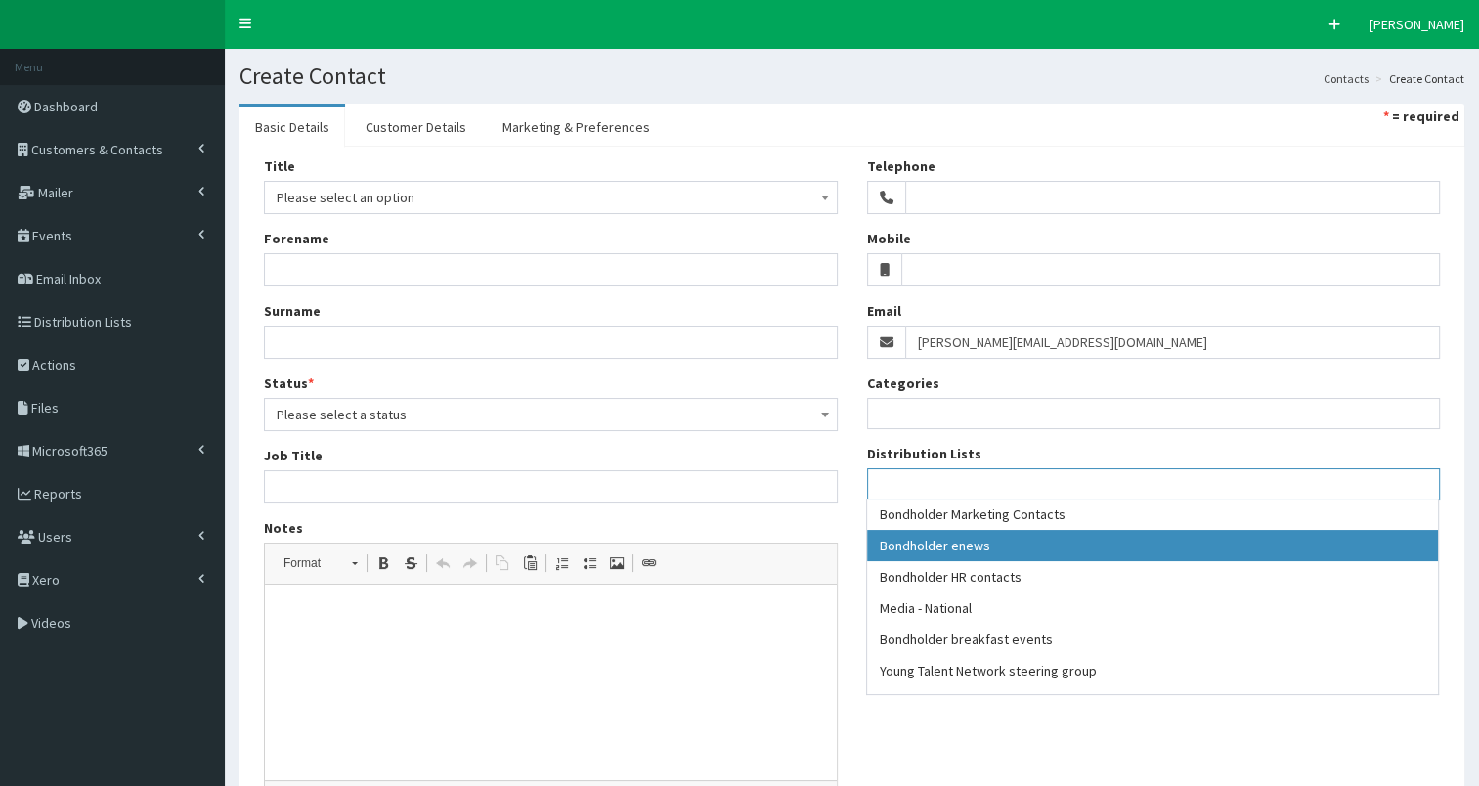
select select "79"
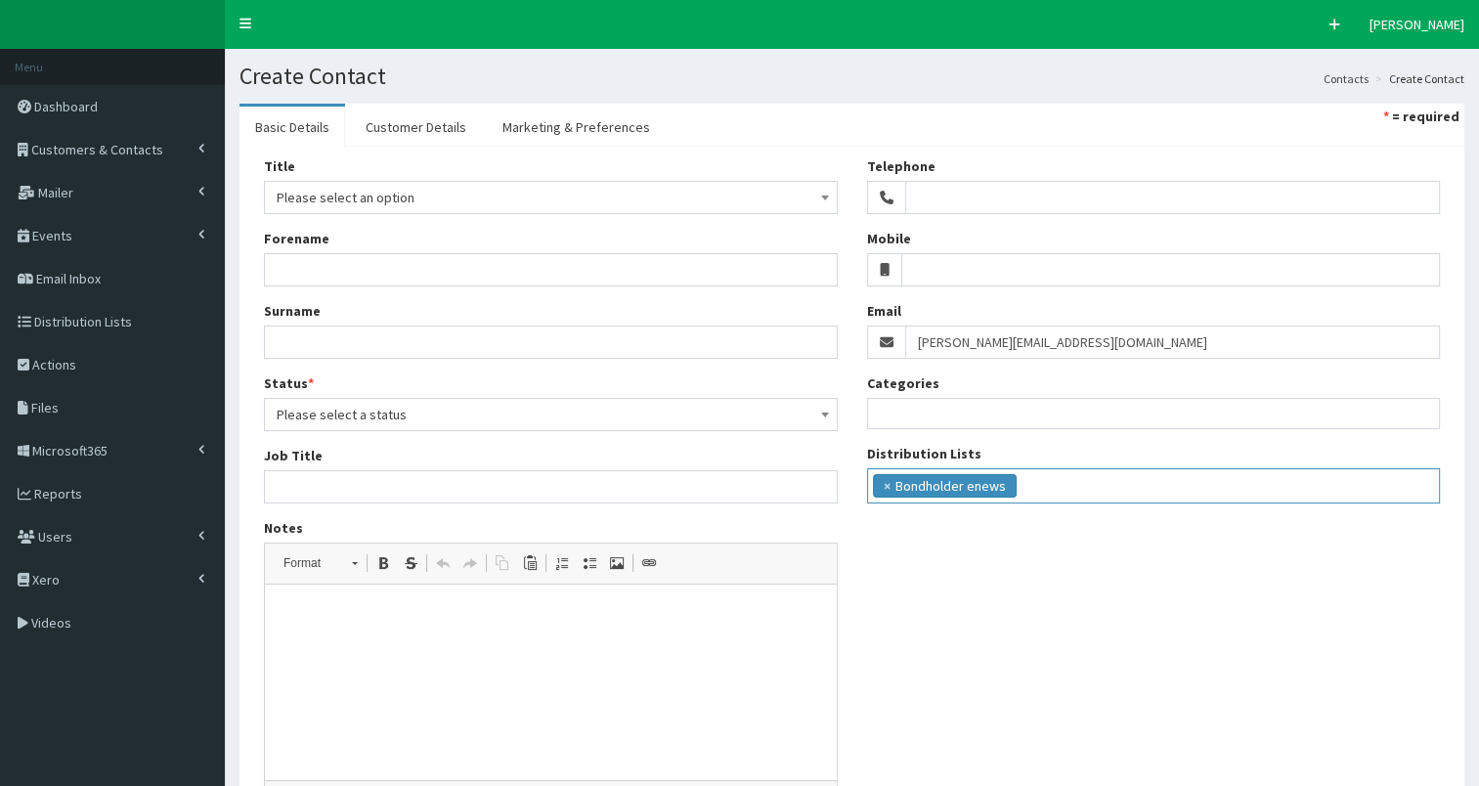
scroll to position [18, 0]
click at [1070, 490] on ul "× Bondholder enews" at bounding box center [1154, 483] width 572 height 28
click at [1233, 488] on input "search" at bounding box center [1238, 484] width 11 height 20
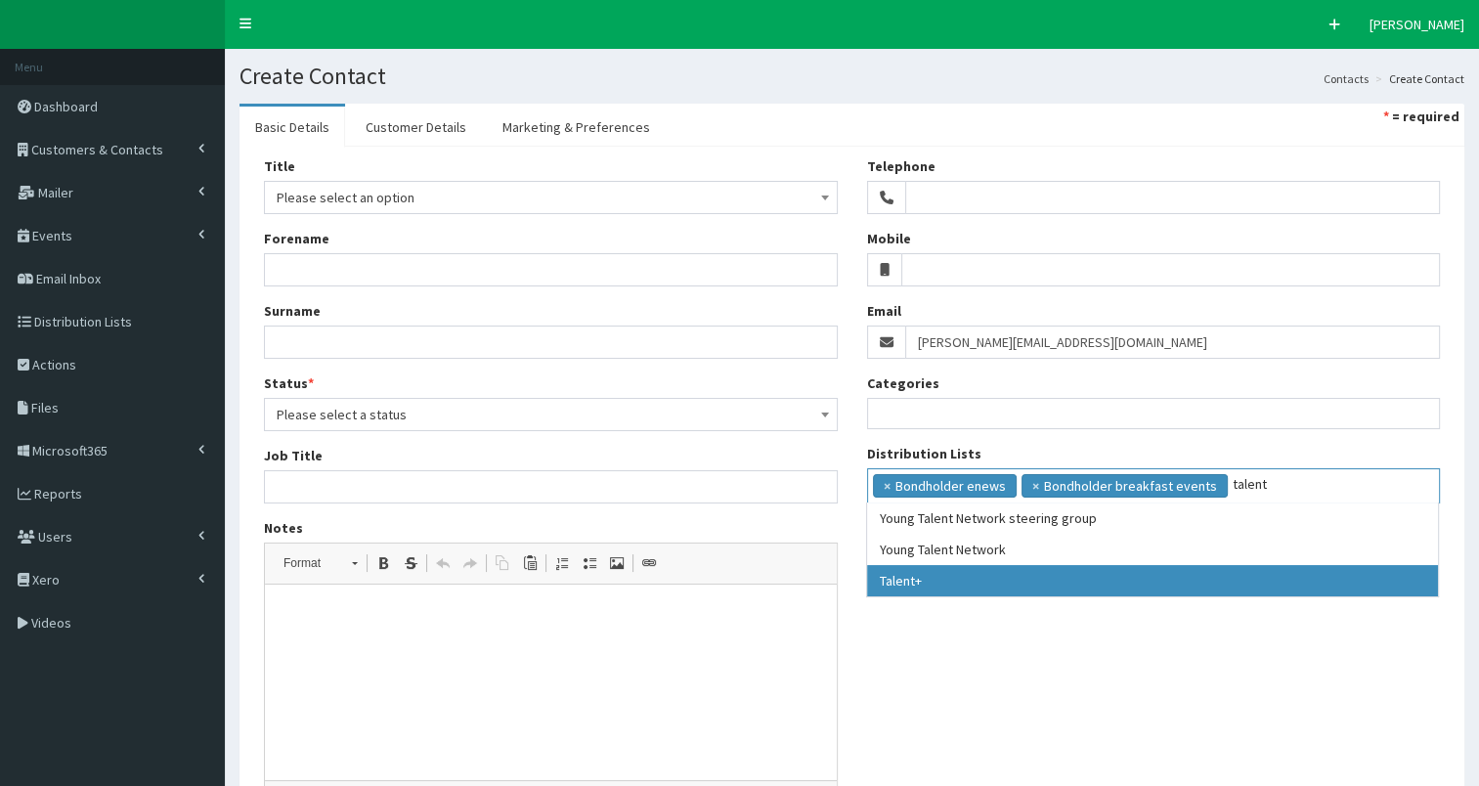
type input "talent"
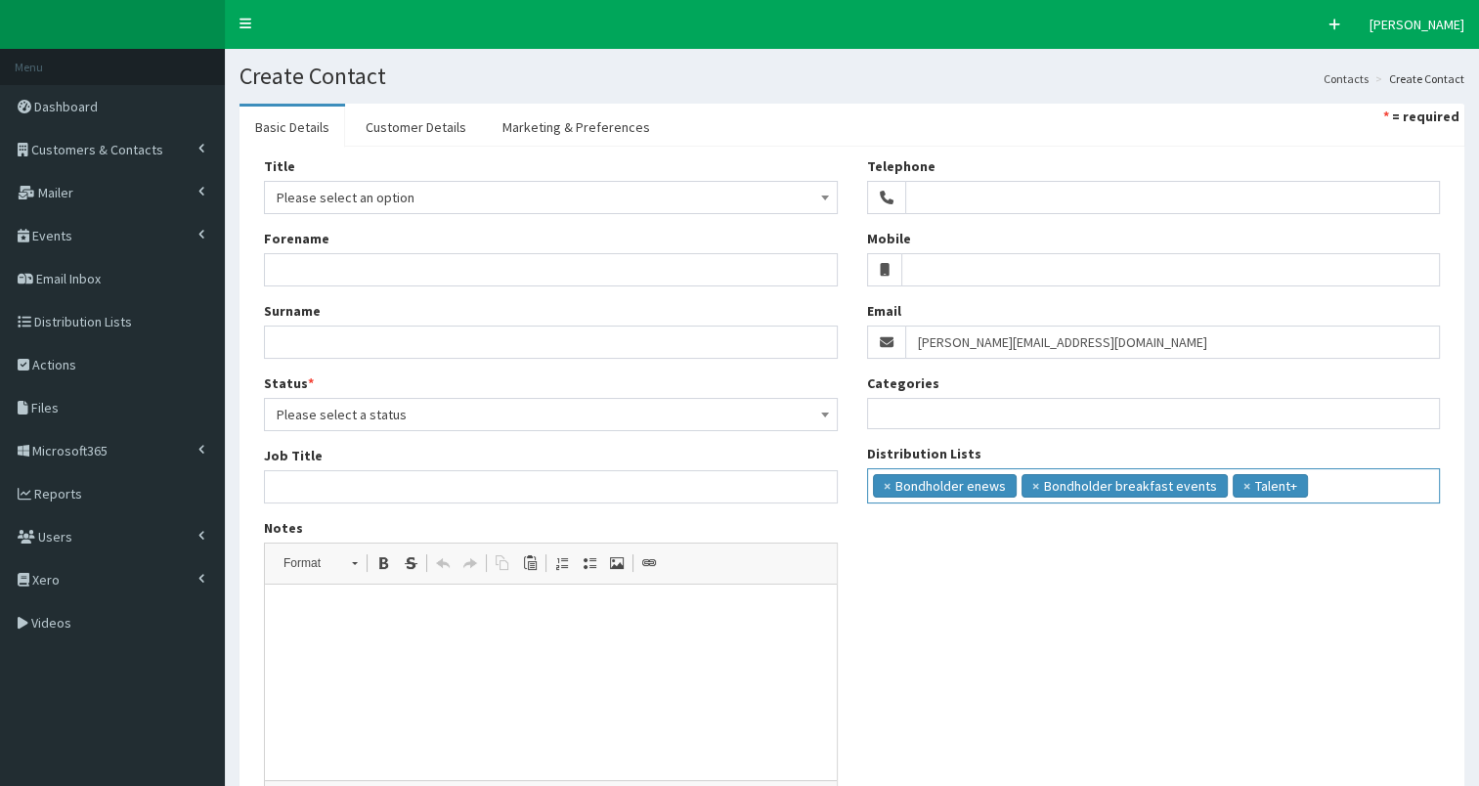
click at [1335, 484] on input "search" at bounding box center [1349, 484] width 72 height 20
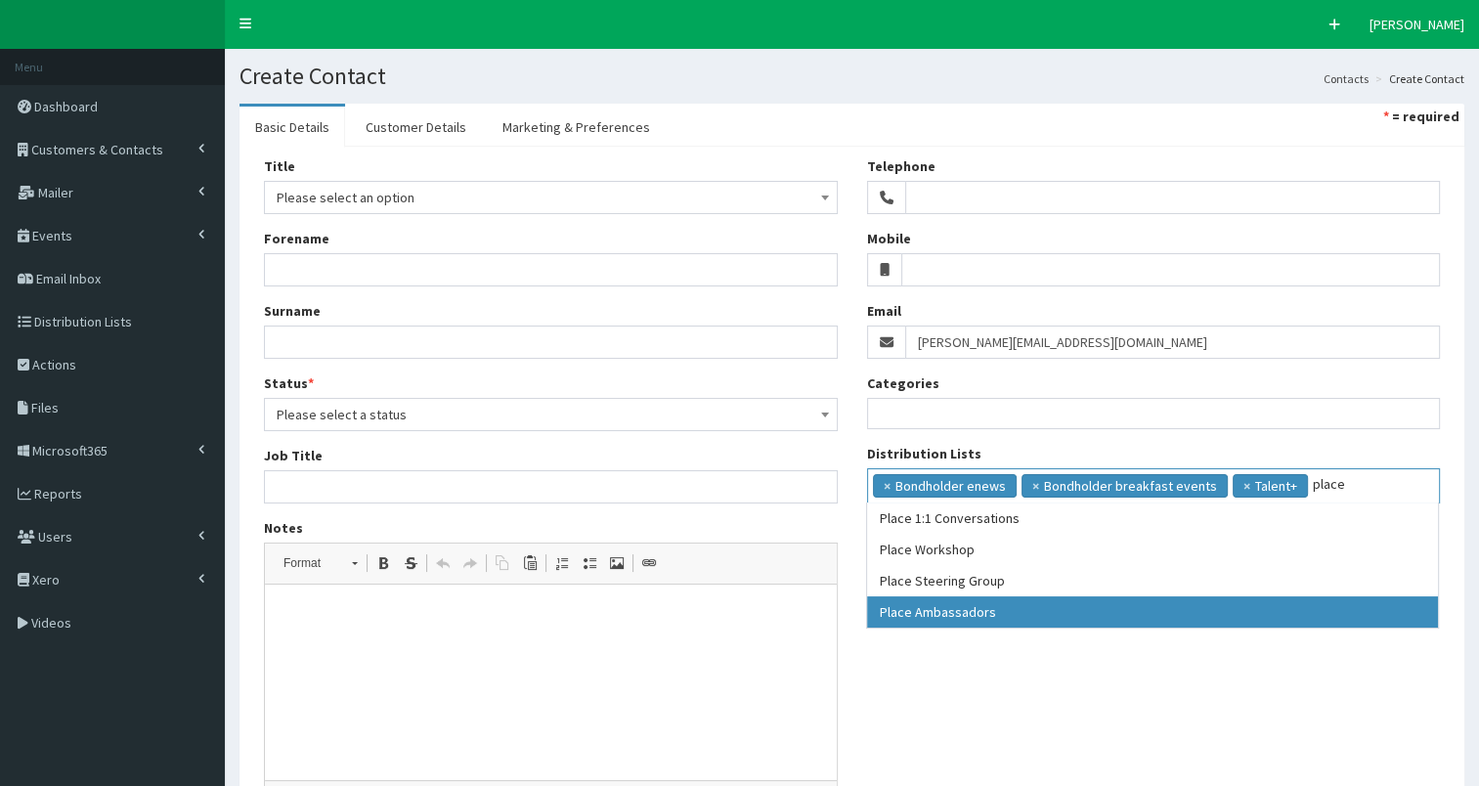
type input "place"
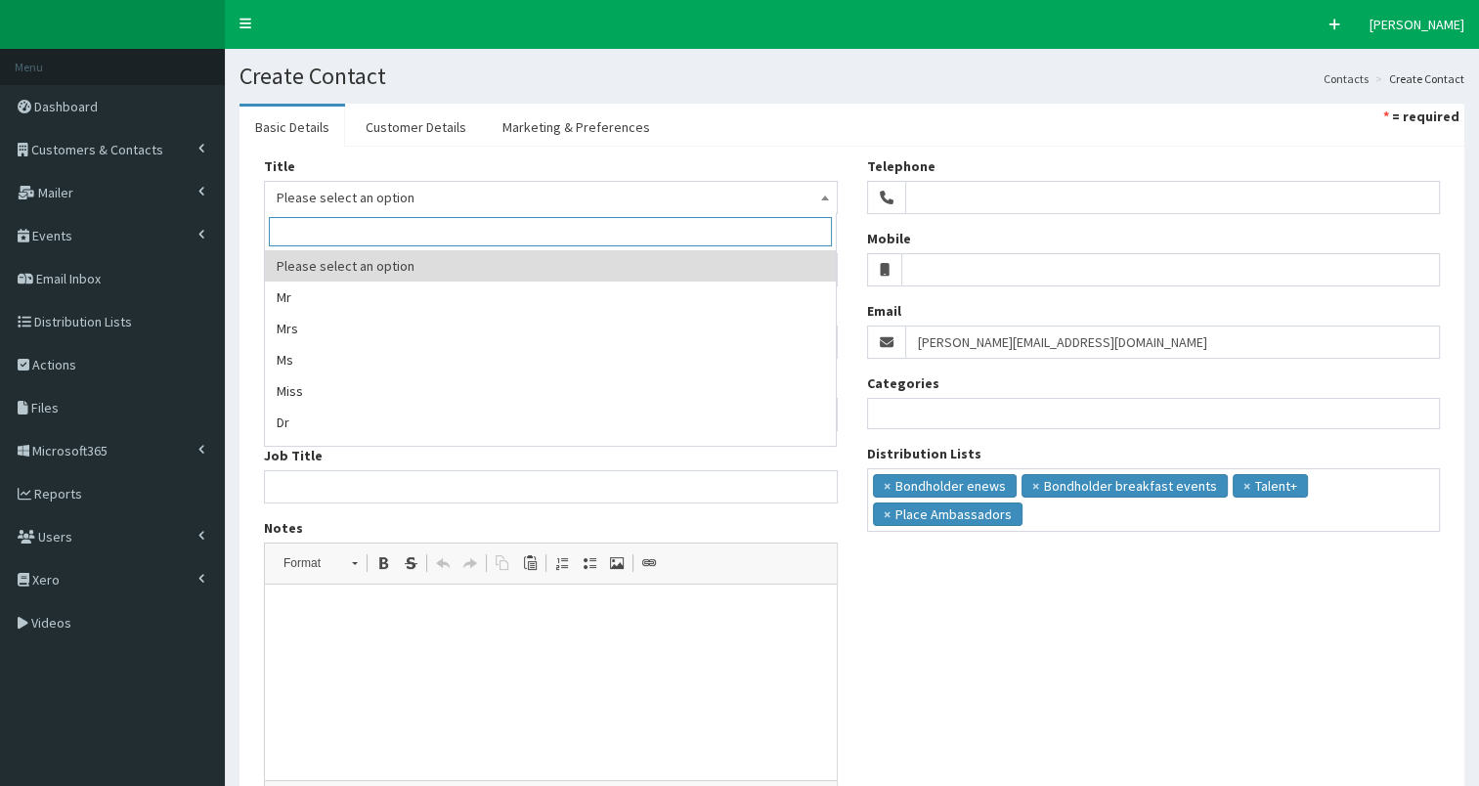
click at [445, 204] on span "Please select an option" at bounding box center [551, 197] width 549 height 27
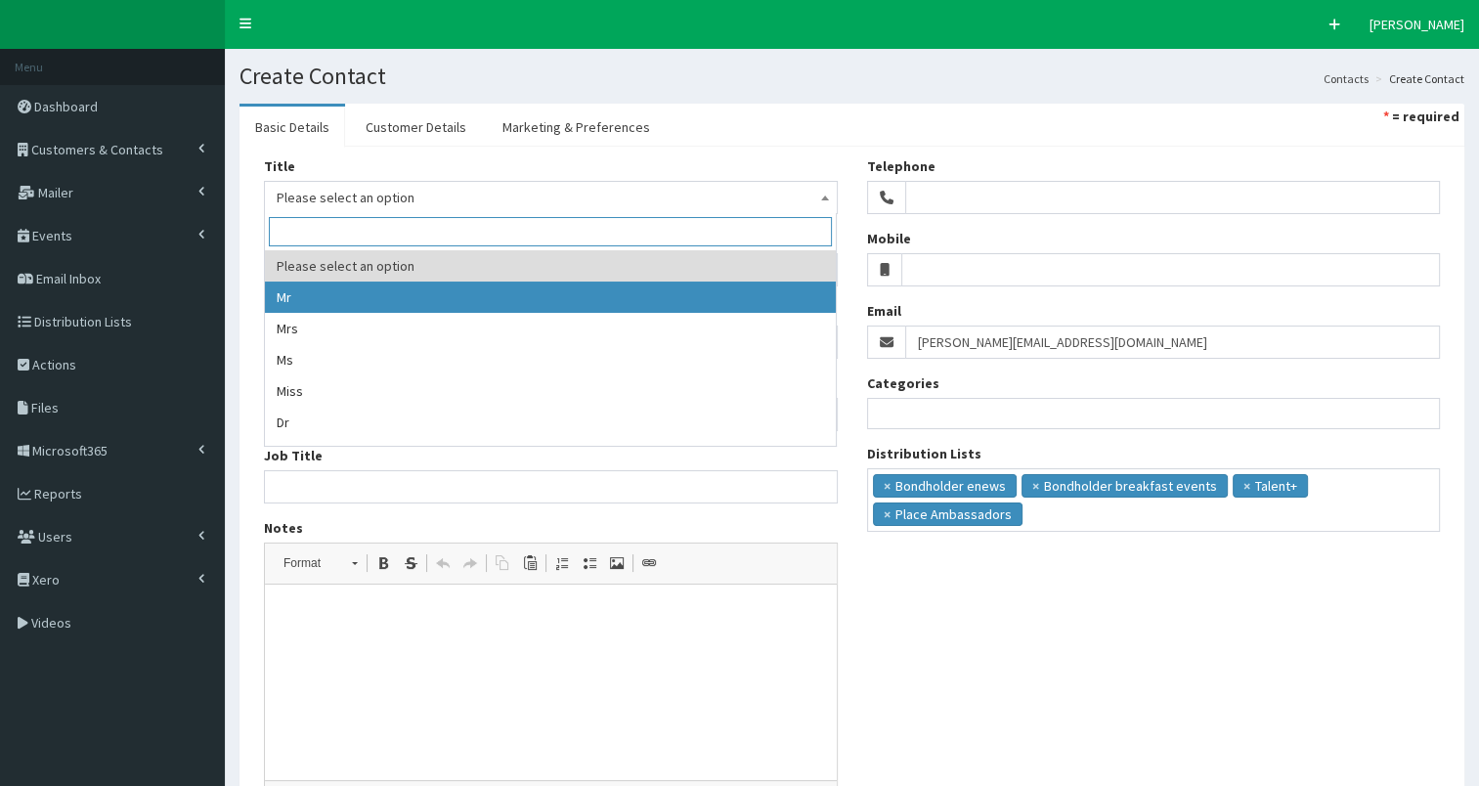
select select "1"
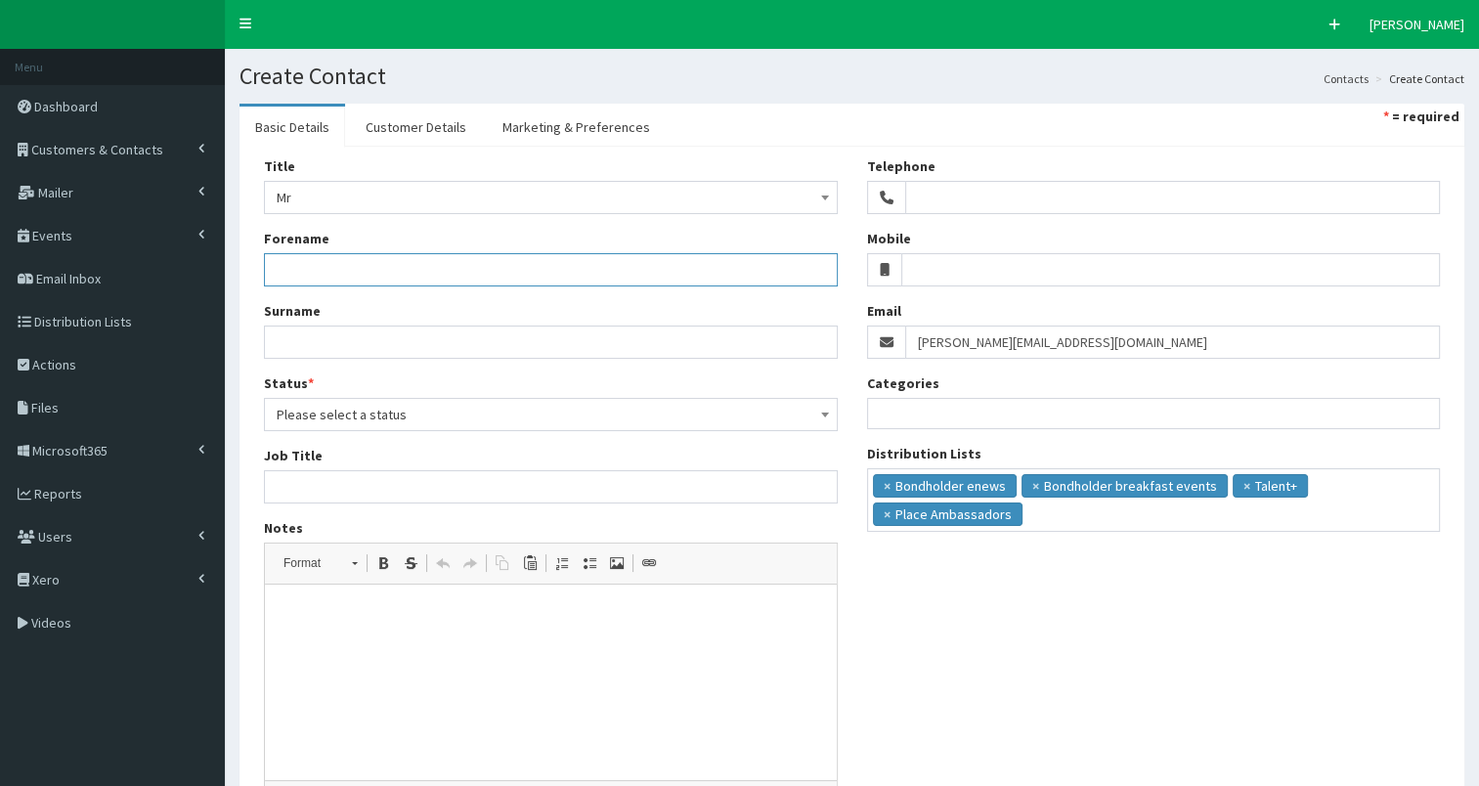
click at [361, 272] on input "Forename" at bounding box center [551, 269] width 574 height 33
type input "Joseph"
click at [278, 337] on input "Surname" at bounding box center [551, 342] width 574 height 33
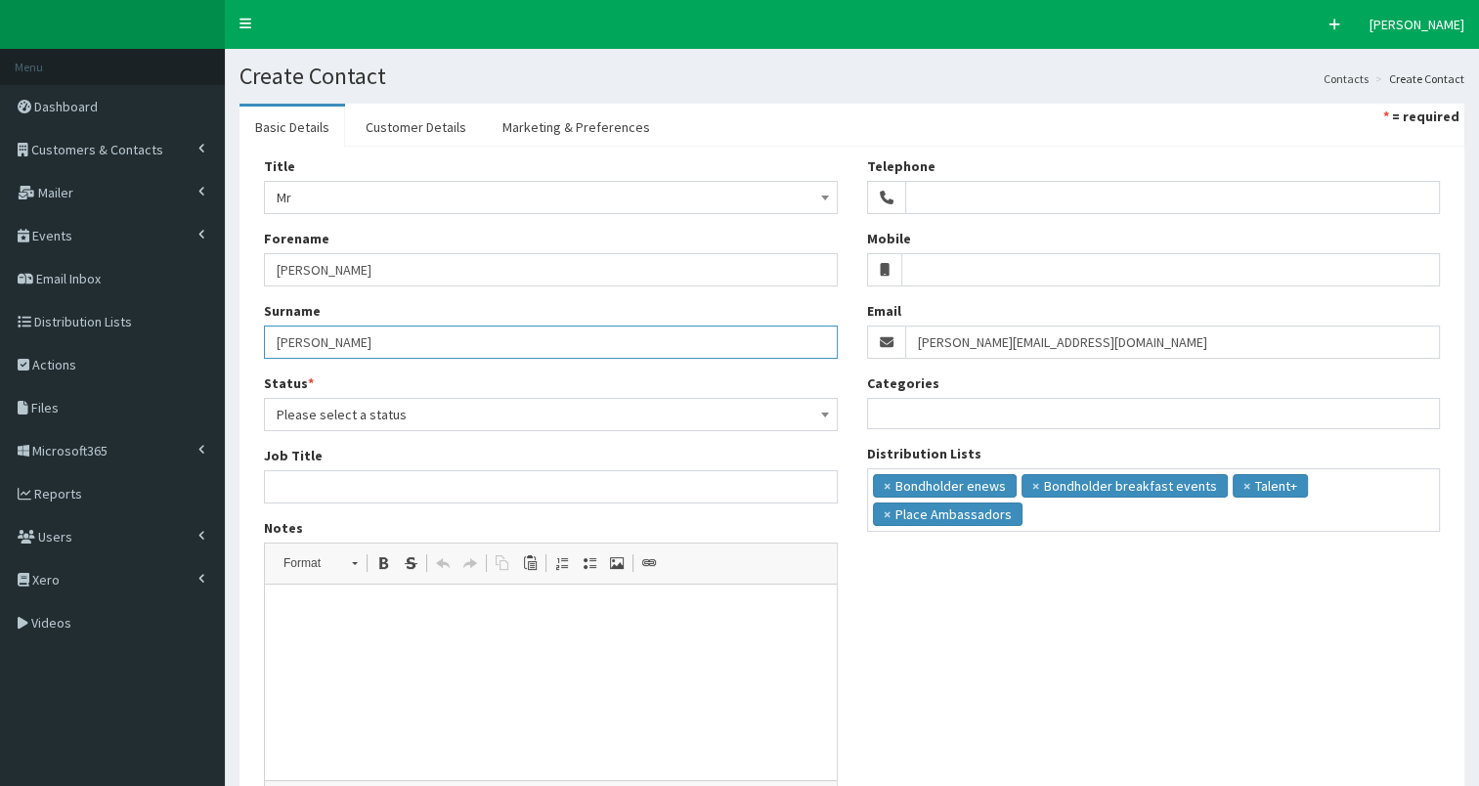
type input "Dixon"
click at [295, 416] on span "Please select a status" at bounding box center [551, 414] width 549 height 27
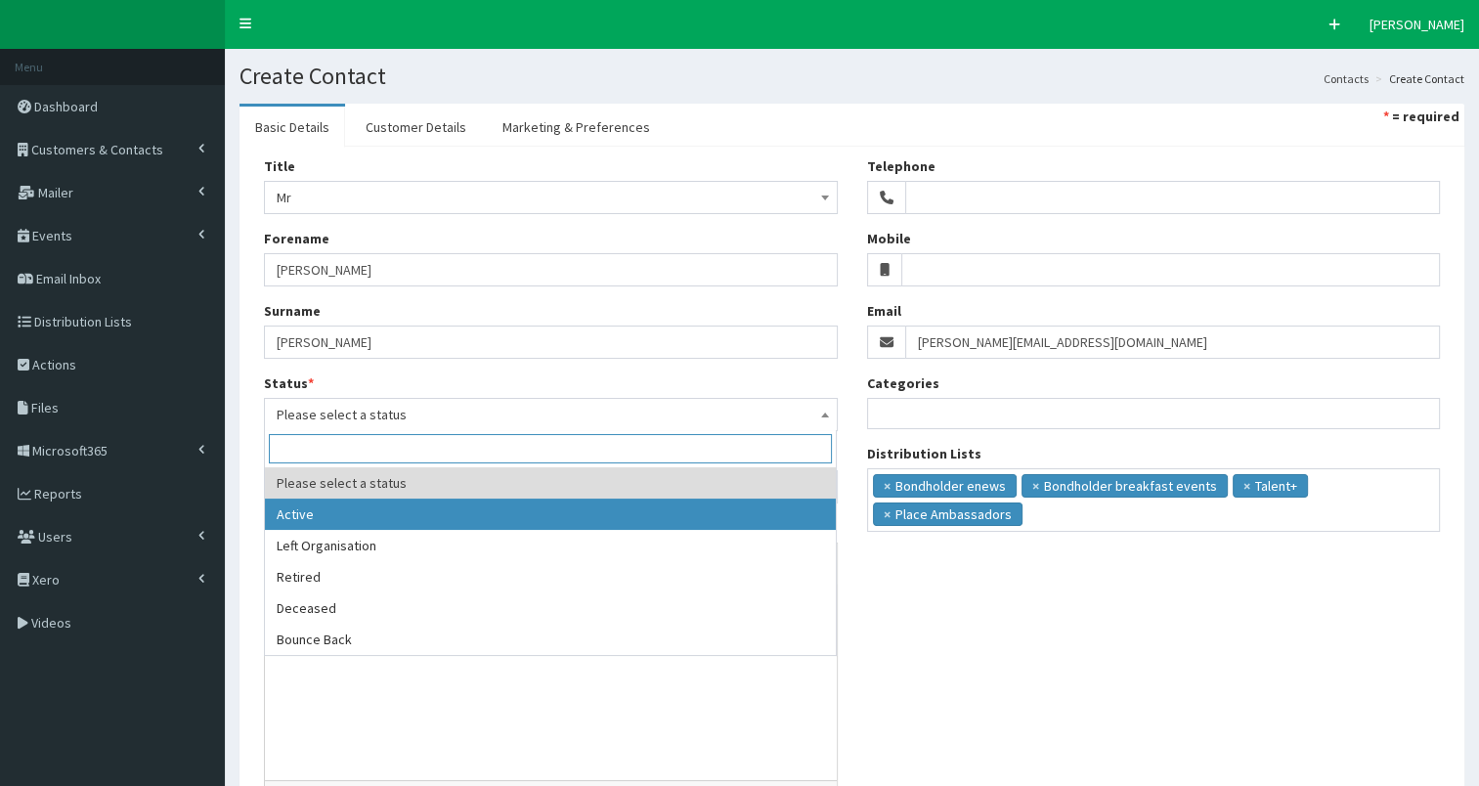
select select "1"
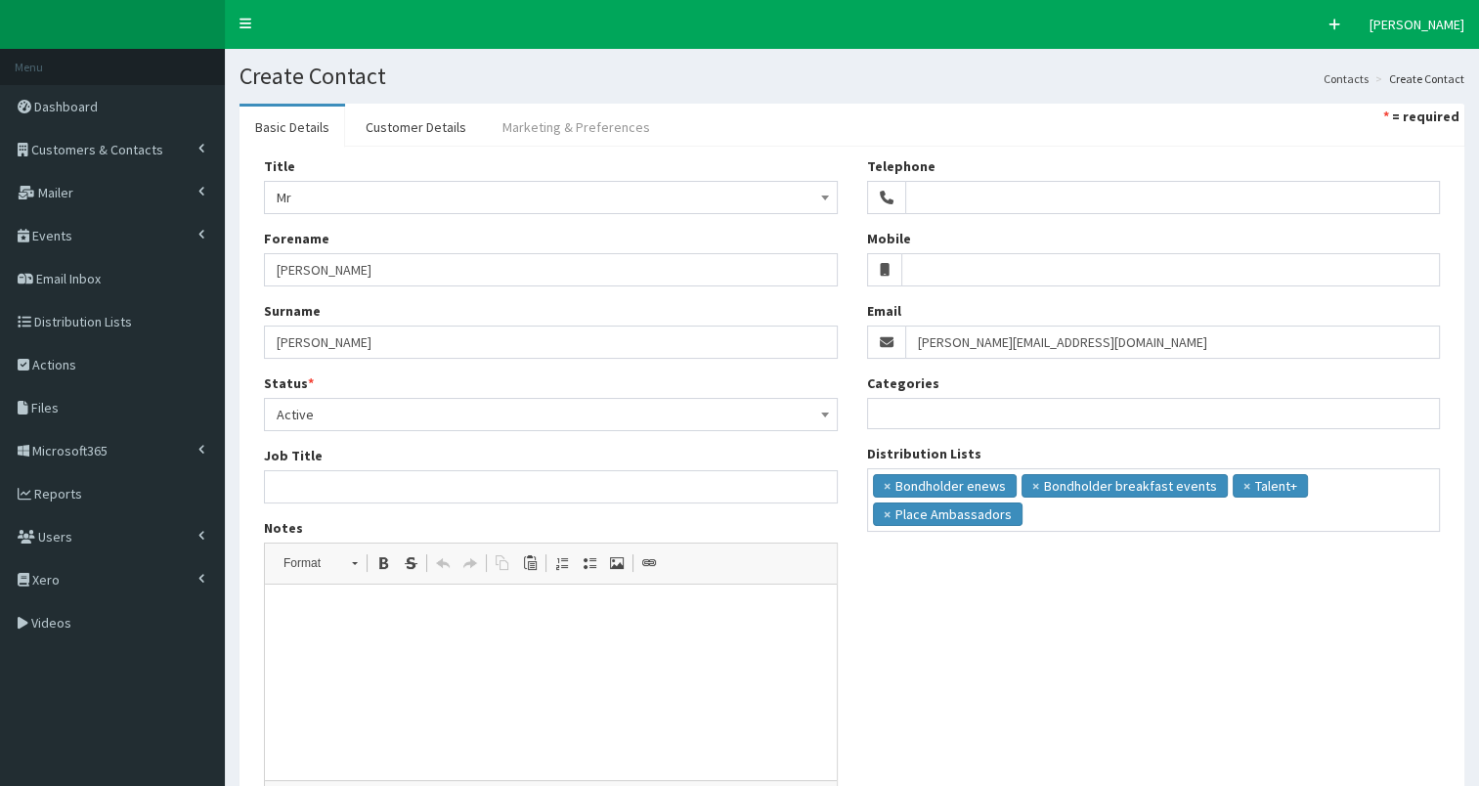
click at [557, 127] on link "Marketing & Preferences" at bounding box center [576, 127] width 179 height 41
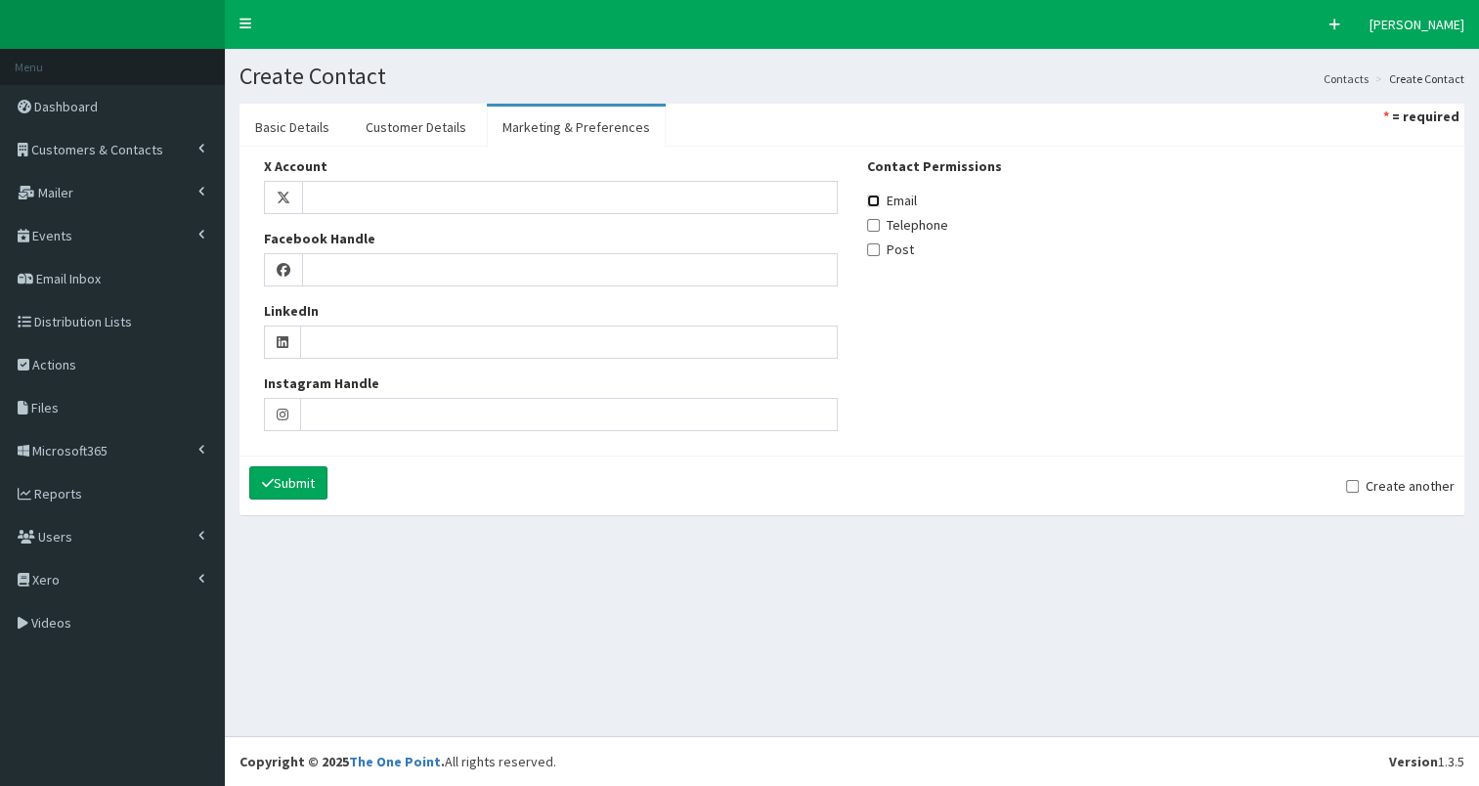
click at [872, 200] on input "Email" at bounding box center [873, 201] width 13 height 13
checkbox input "true"
click at [446, 137] on link "Customer Details" at bounding box center [416, 127] width 132 height 41
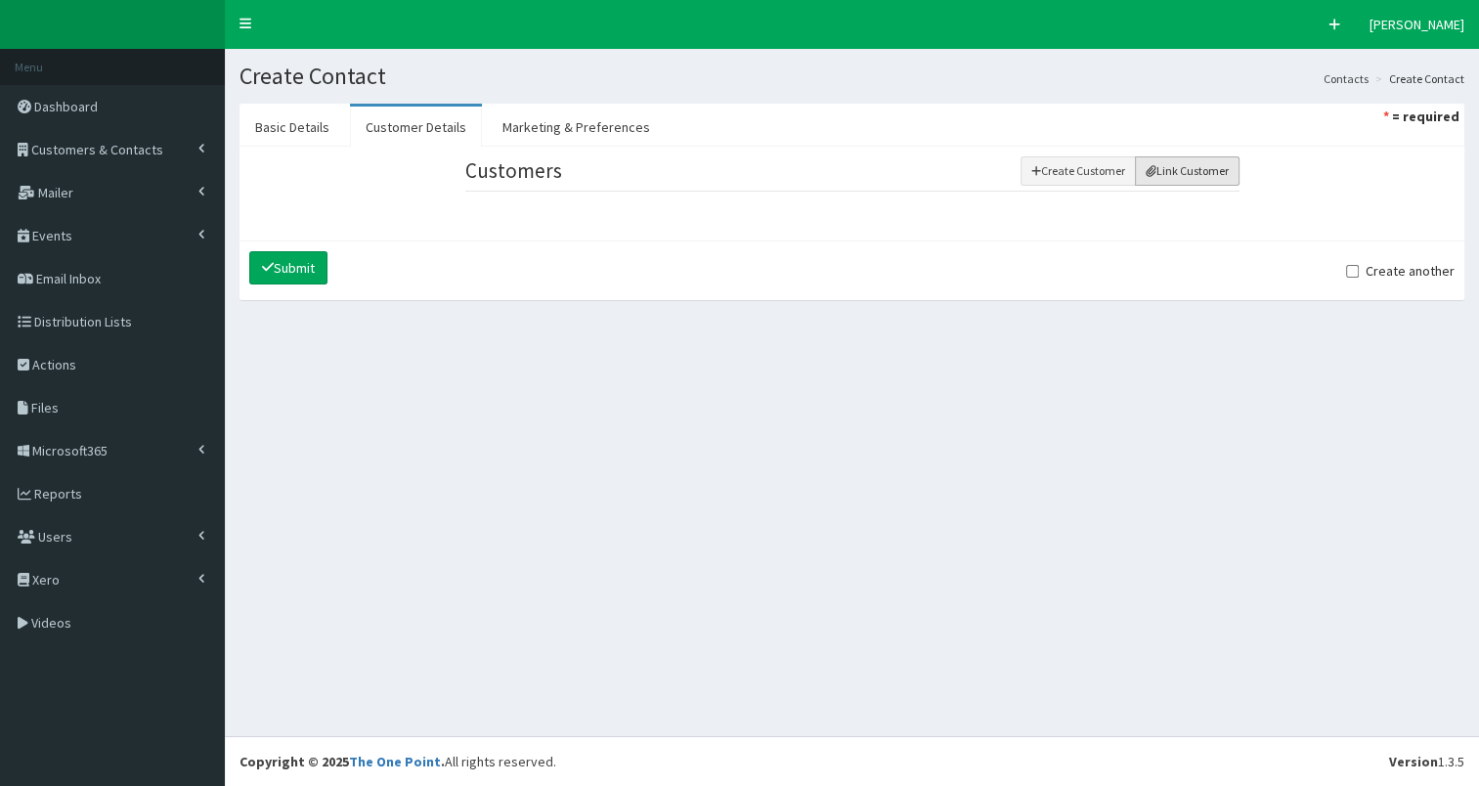
click at [1188, 176] on button "Link Customer" at bounding box center [1187, 170] width 105 height 29
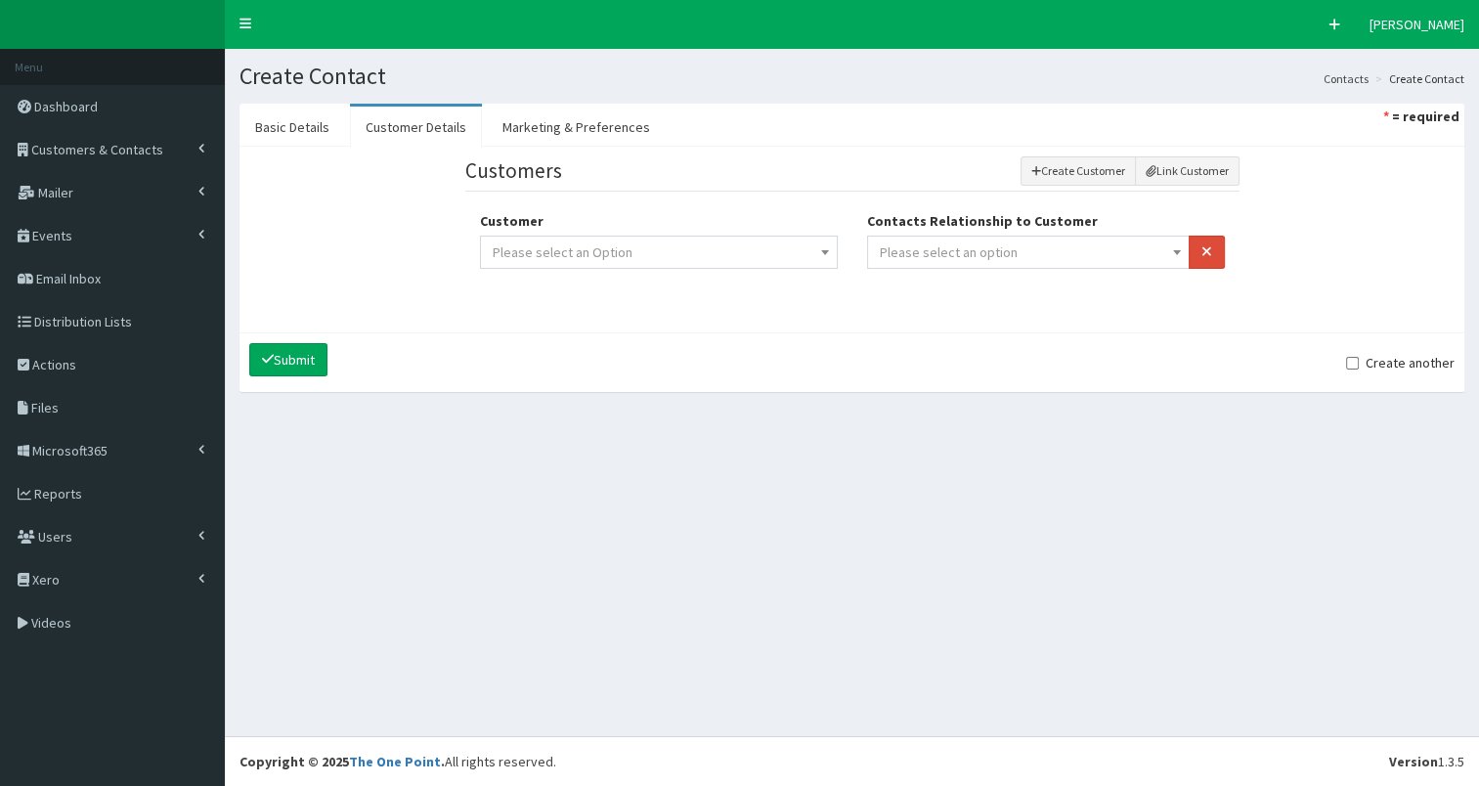
click at [1079, 248] on span "Please select an option" at bounding box center [1029, 252] width 298 height 27
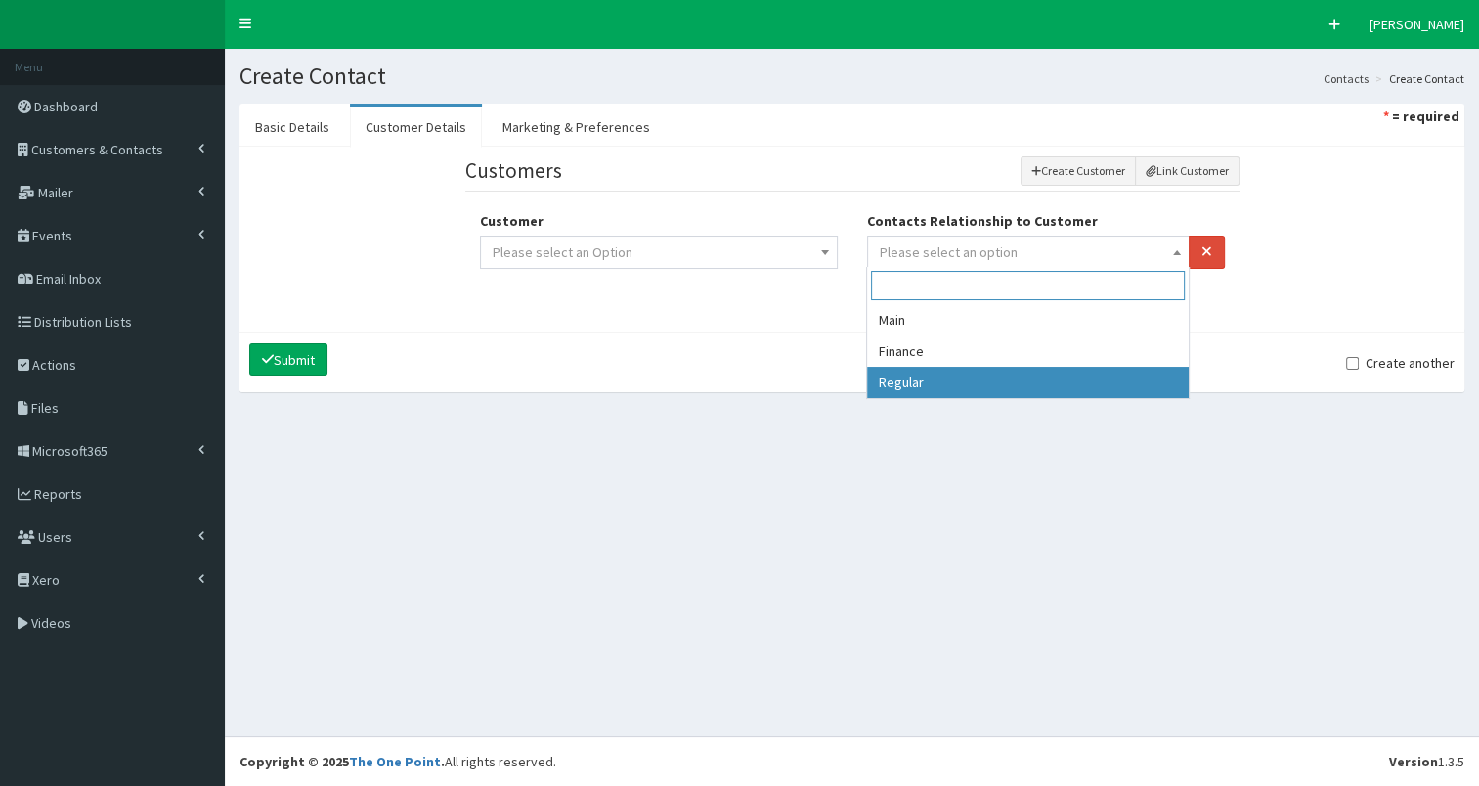
select select "3"
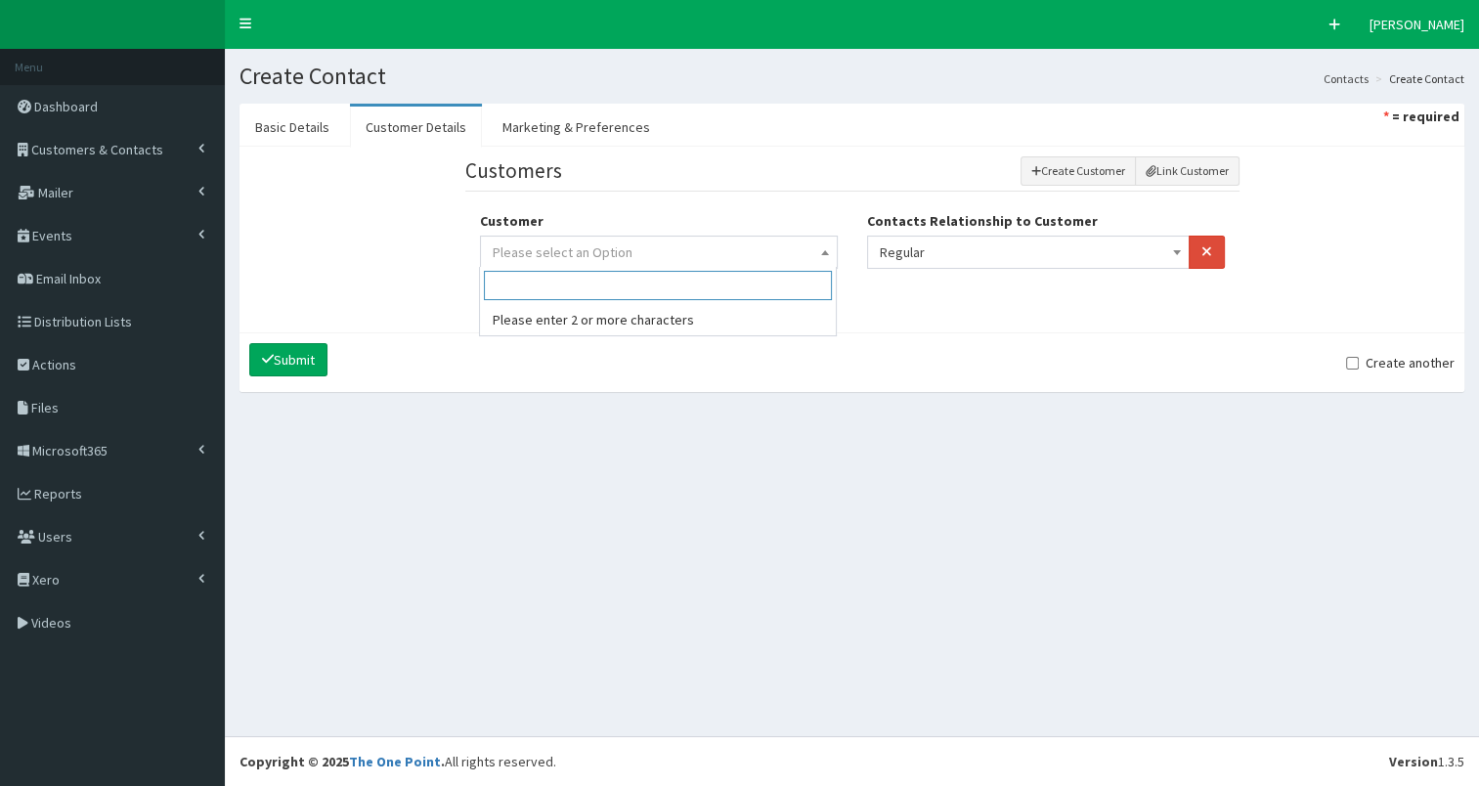
click at [811, 254] on span "Please select an Option" at bounding box center [659, 252] width 332 height 27
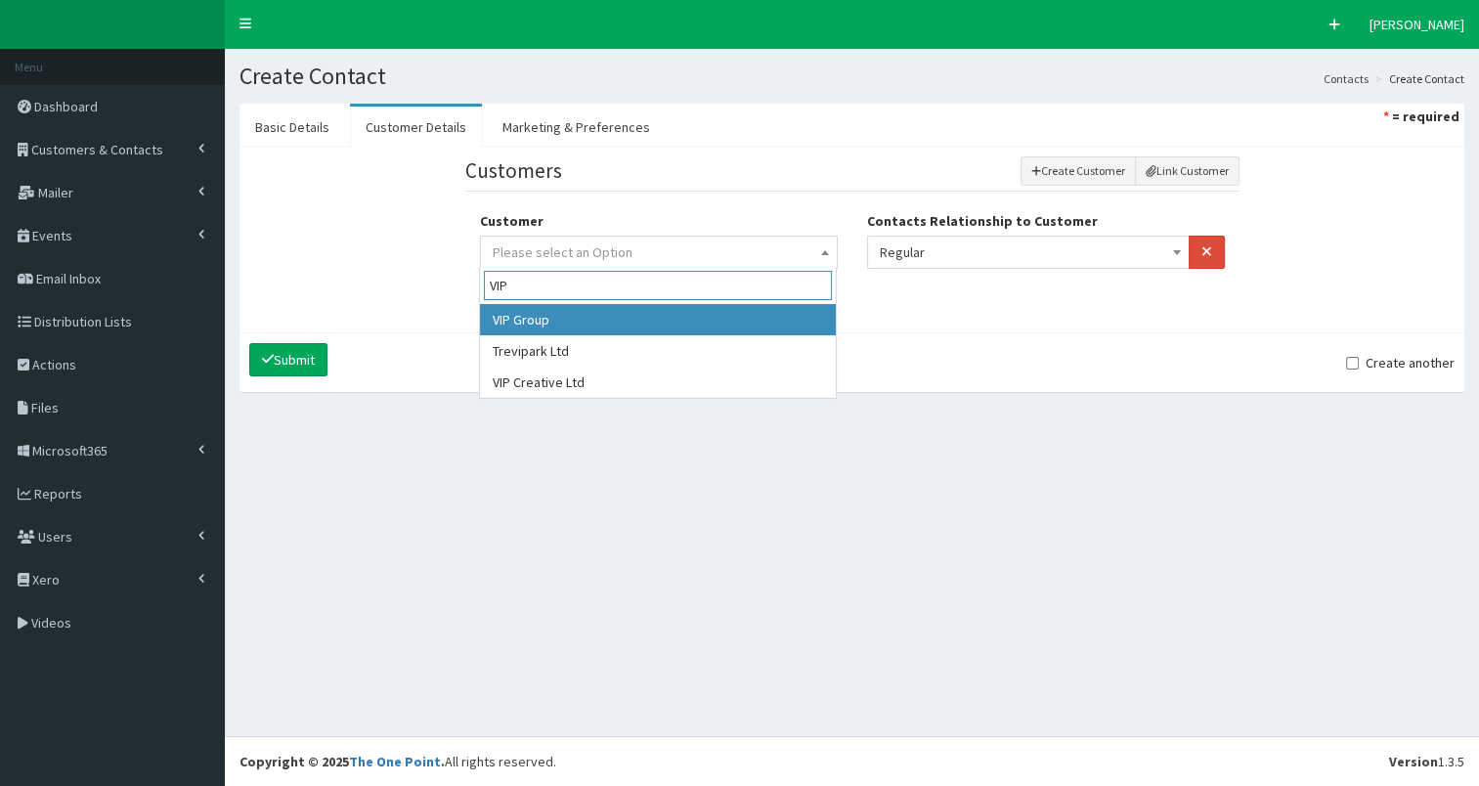
type input "VIP"
select select "550"
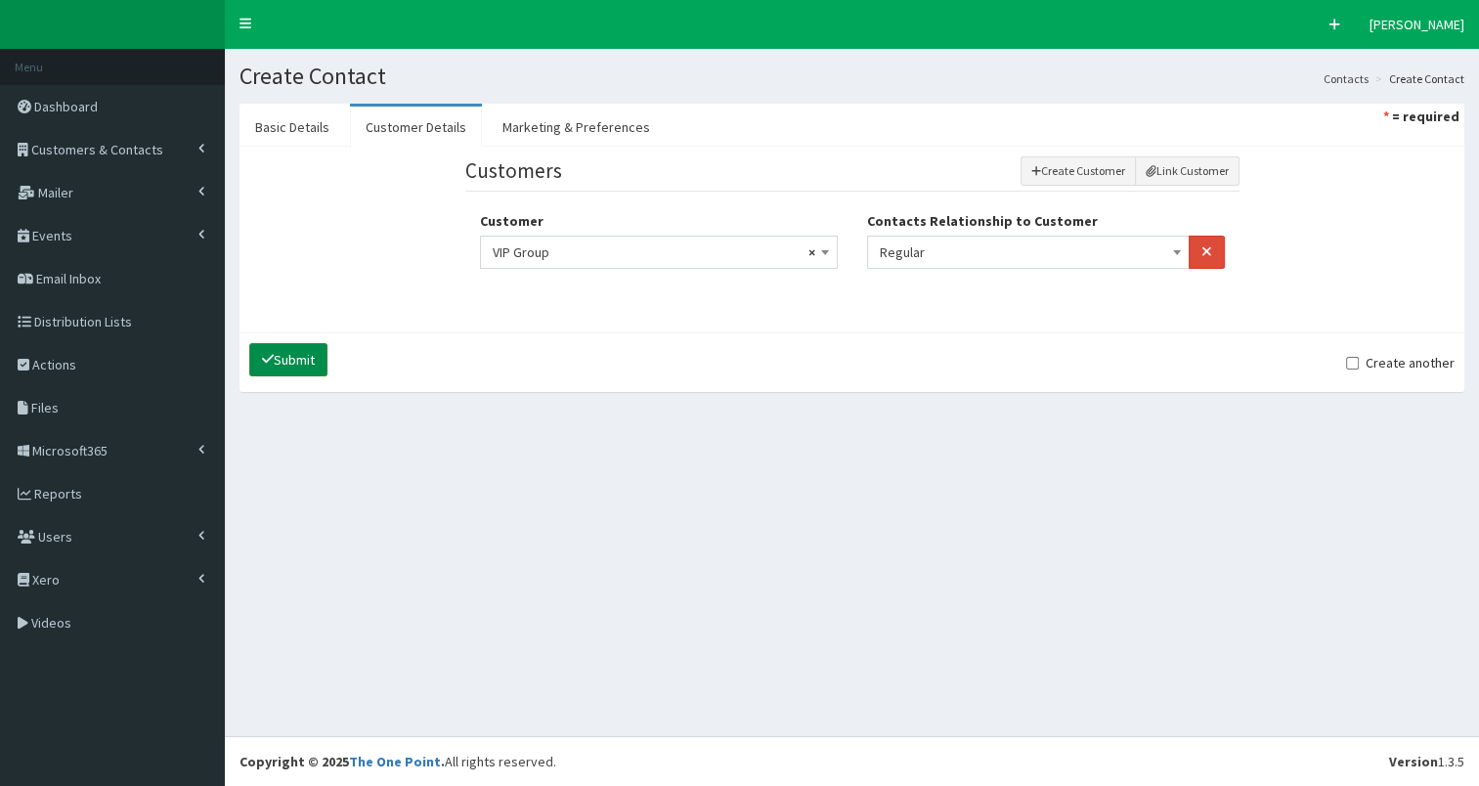
click at [306, 360] on button "Submit" at bounding box center [288, 359] width 78 height 33
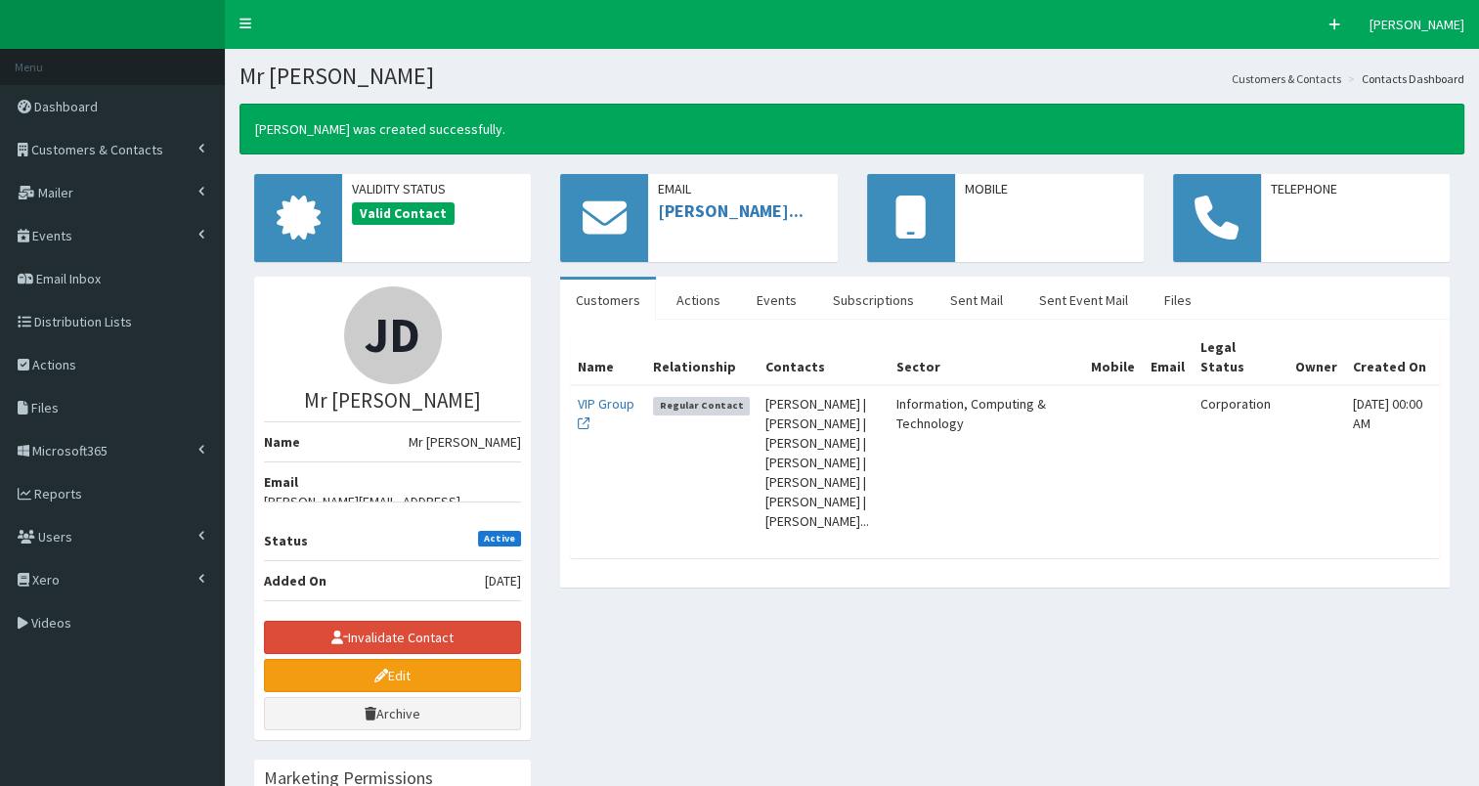
click at [121, 152] on span "Customers & Contacts" at bounding box center [97, 150] width 132 height 18
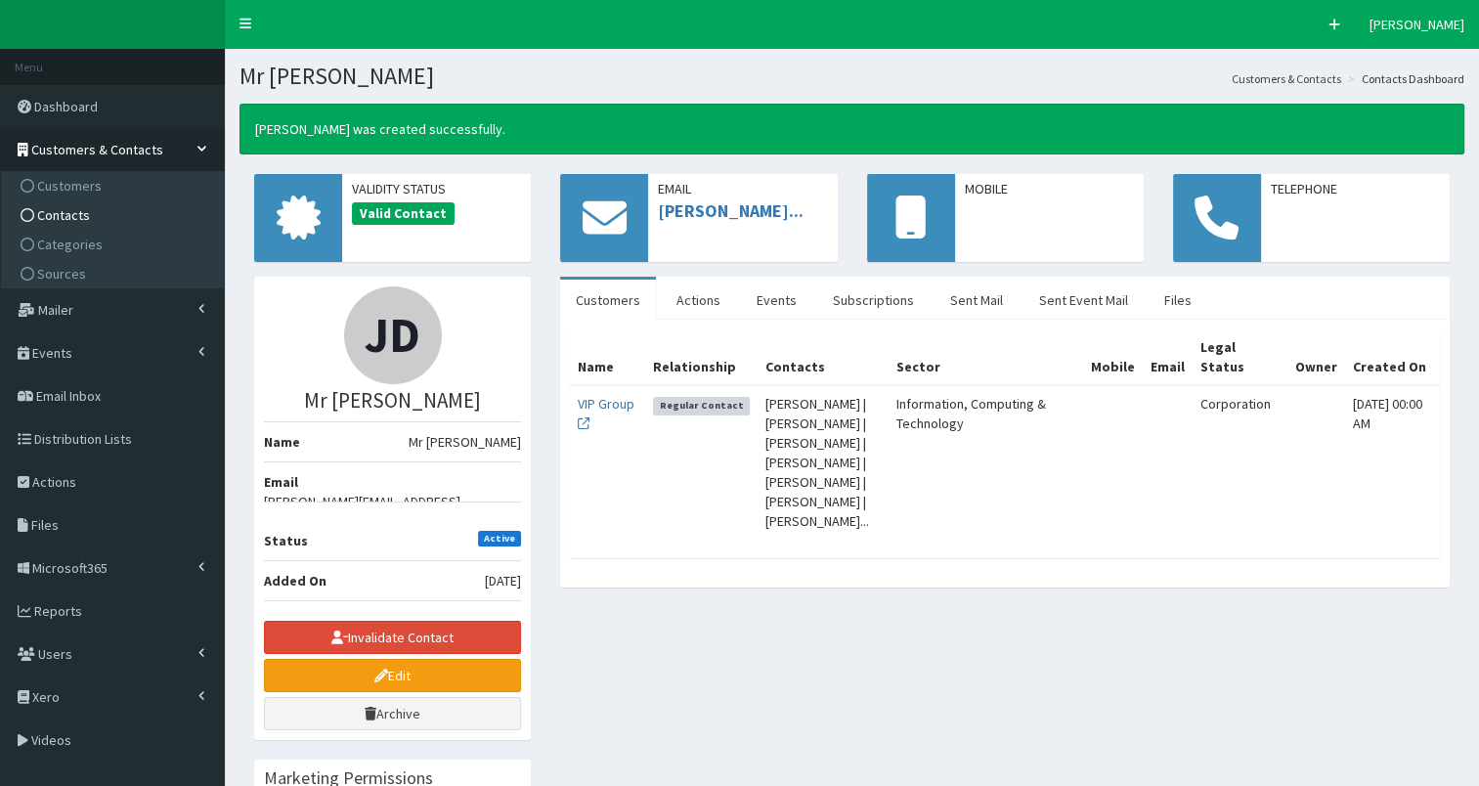
click at [105, 213] on link "Contacts" at bounding box center [115, 214] width 218 height 29
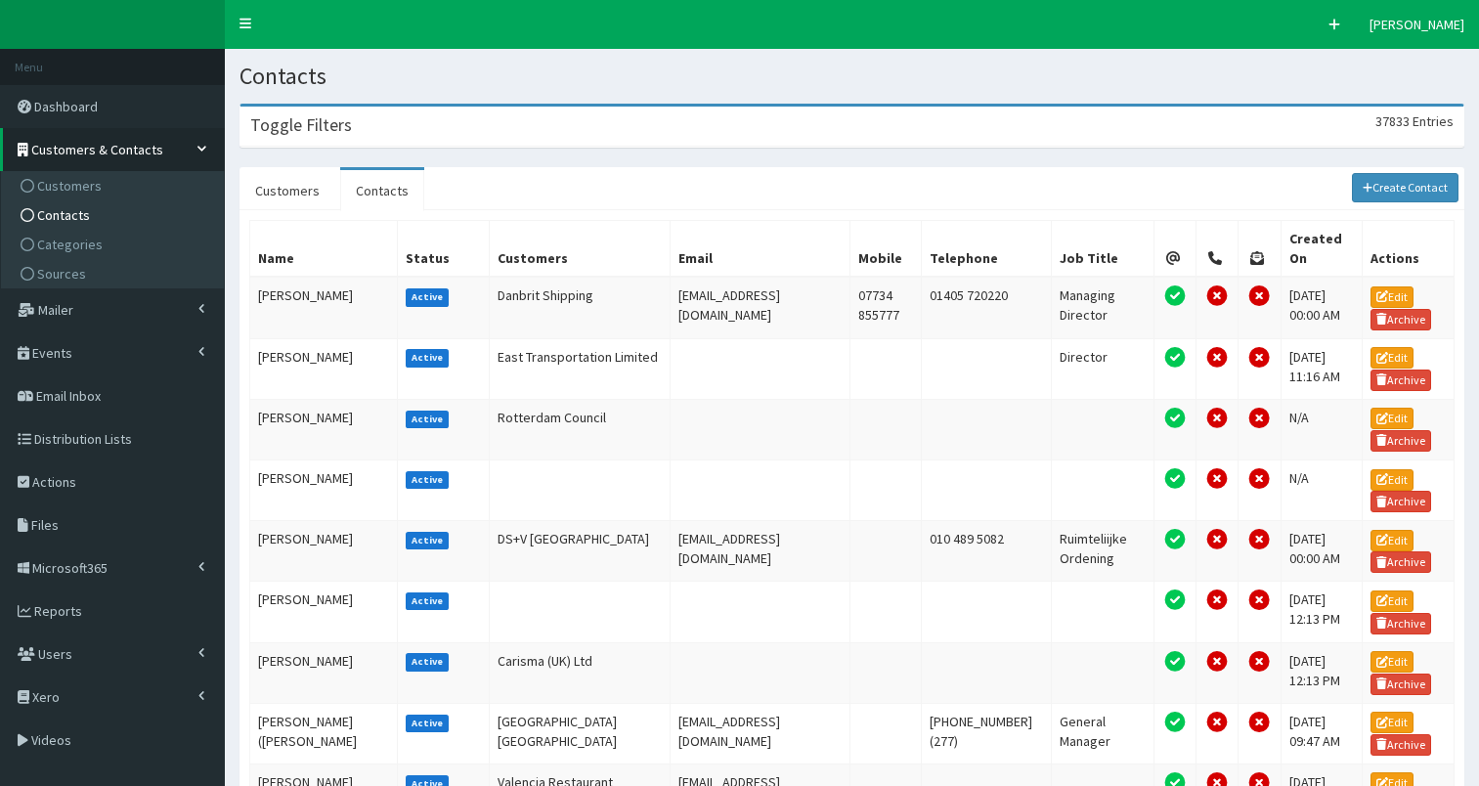
click at [550, 121] on div "Toggle Filters 37833 Entries" at bounding box center [852, 127] width 1223 height 40
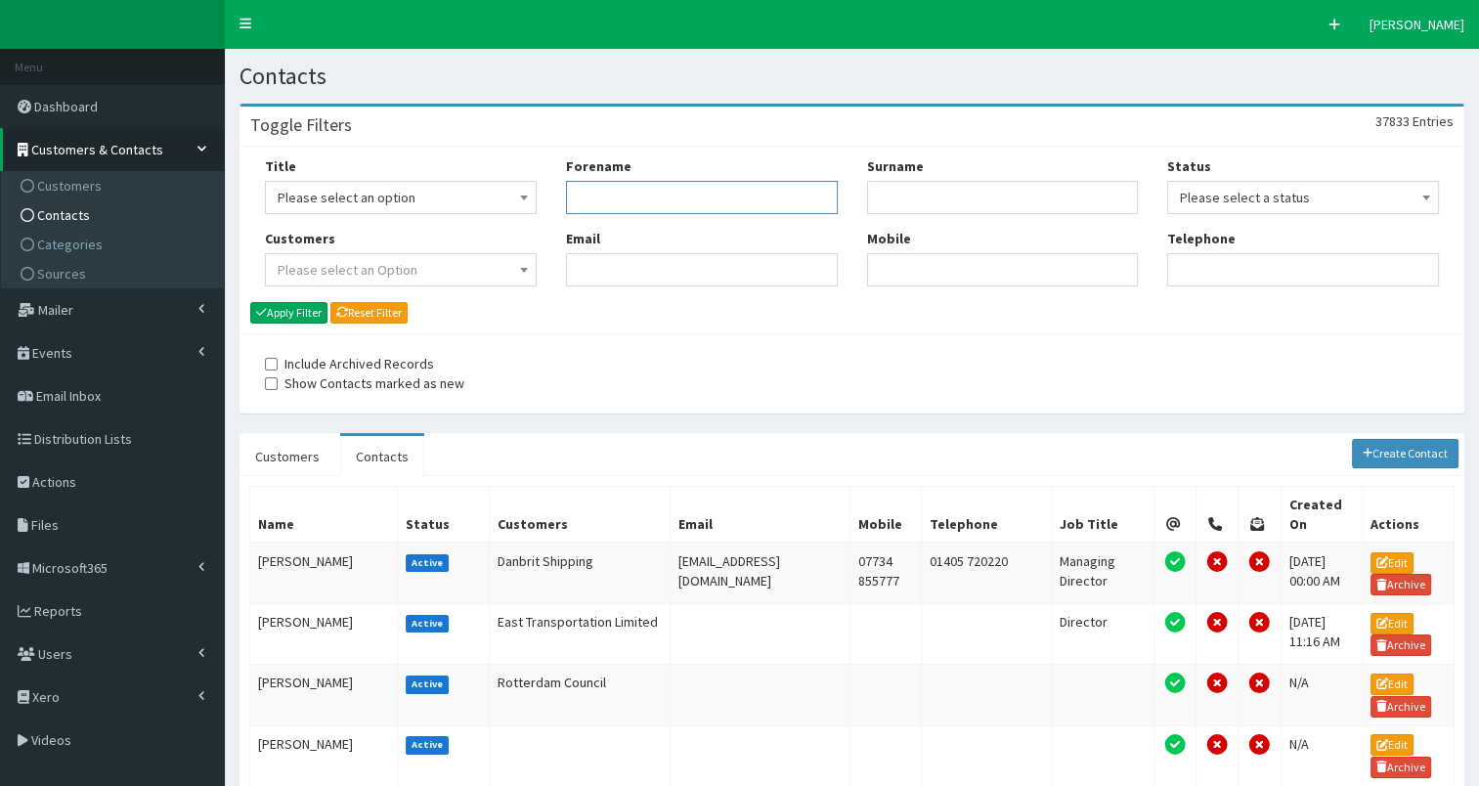
click at [617, 204] on input "Forename" at bounding box center [702, 197] width 272 height 33
type input "jemm"
click at [306, 308] on button "Apply Filter" at bounding box center [288, 313] width 77 height 22
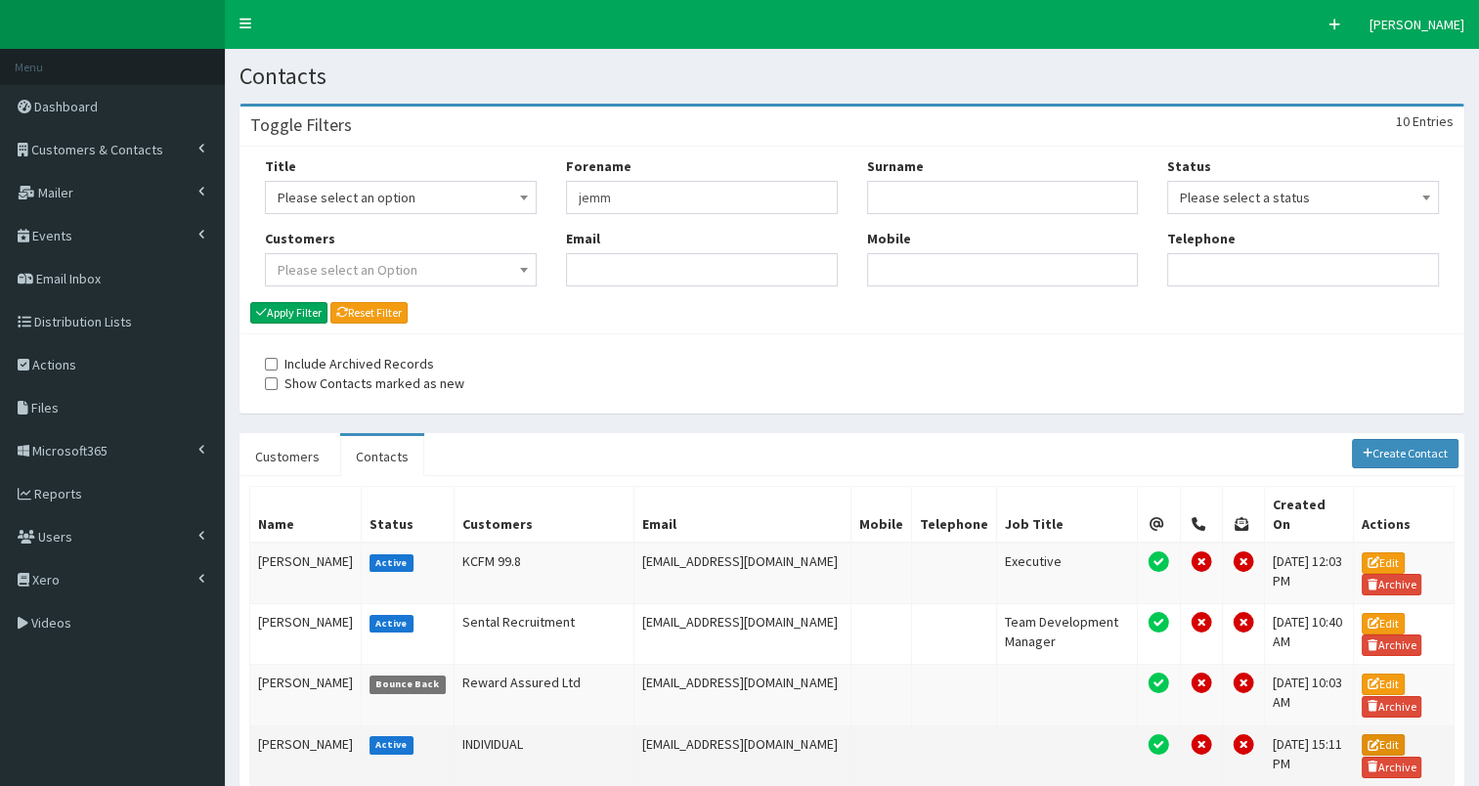
click at [1403, 748] on link "Edit" at bounding box center [1383, 745] width 43 height 22
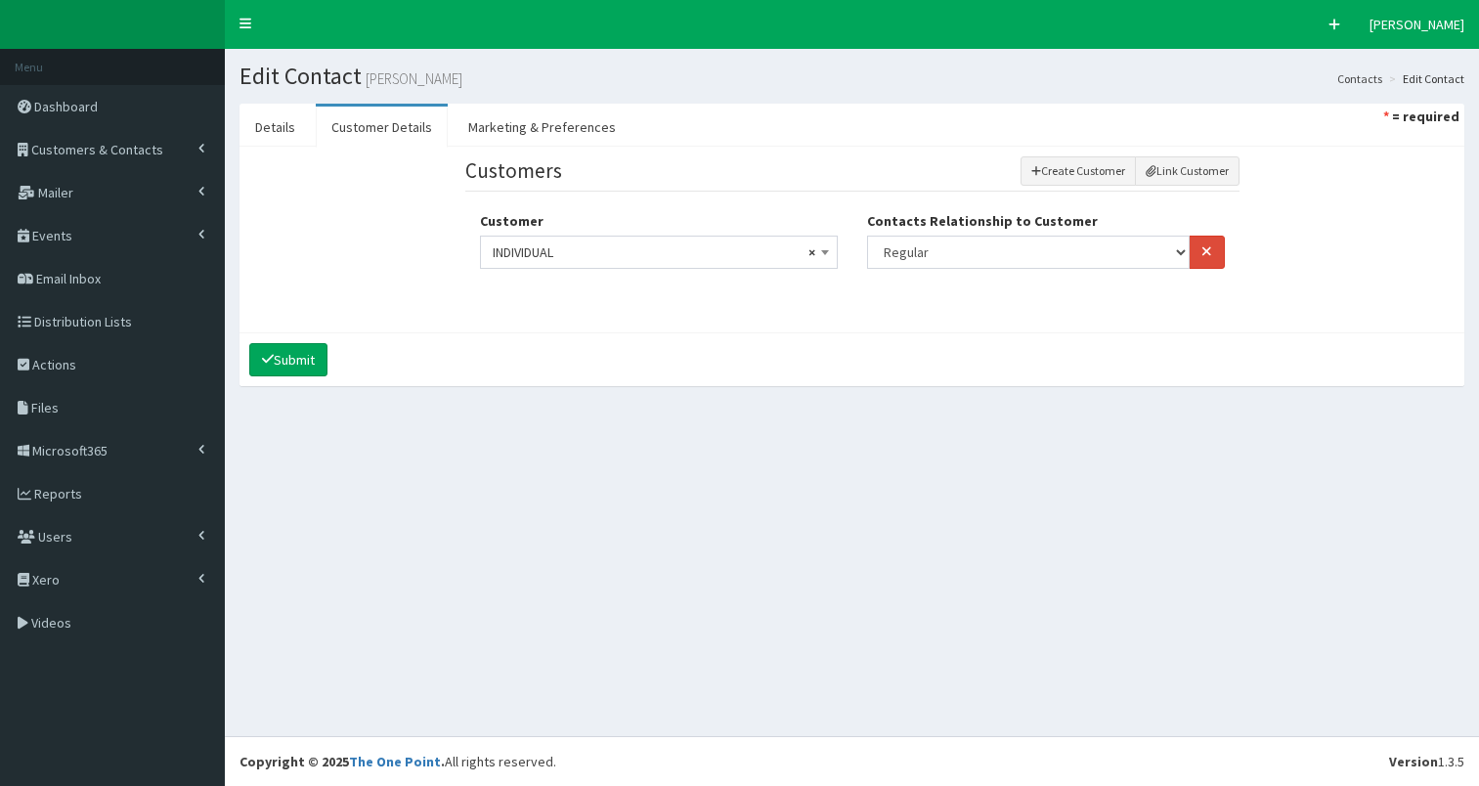
select select
click at [281, 134] on link "Details" at bounding box center [275, 127] width 71 height 41
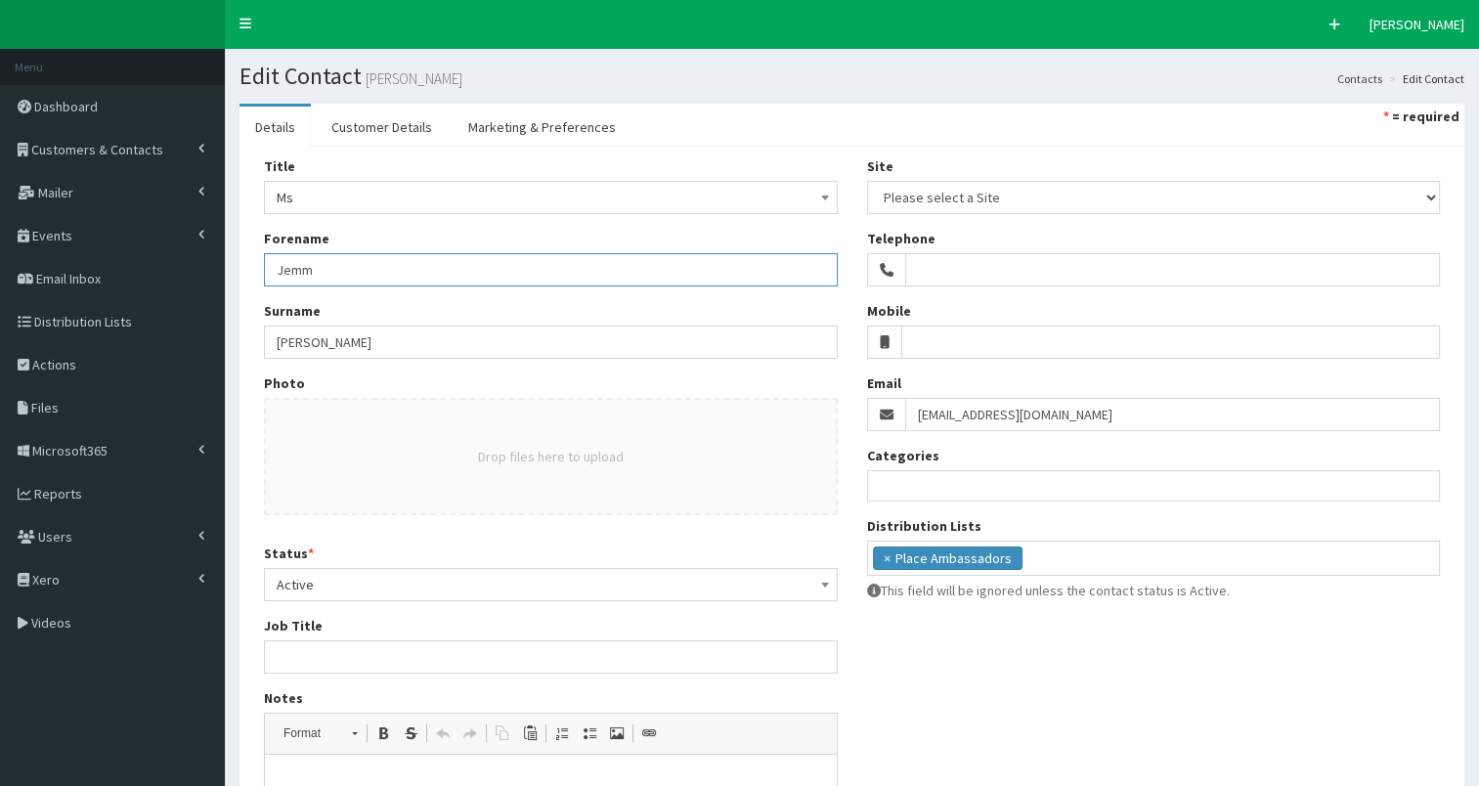
click at [328, 267] on input "Jemm" at bounding box center [551, 269] width 574 height 33
type input "Jemma"
drag, startPoint x: 275, startPoint y: 342, endPoint x: 446, endPoint y: 342, distance: 171.1
click at [446, 342] on input "Jay" at bounding box center [551, 342] width 574 height 33
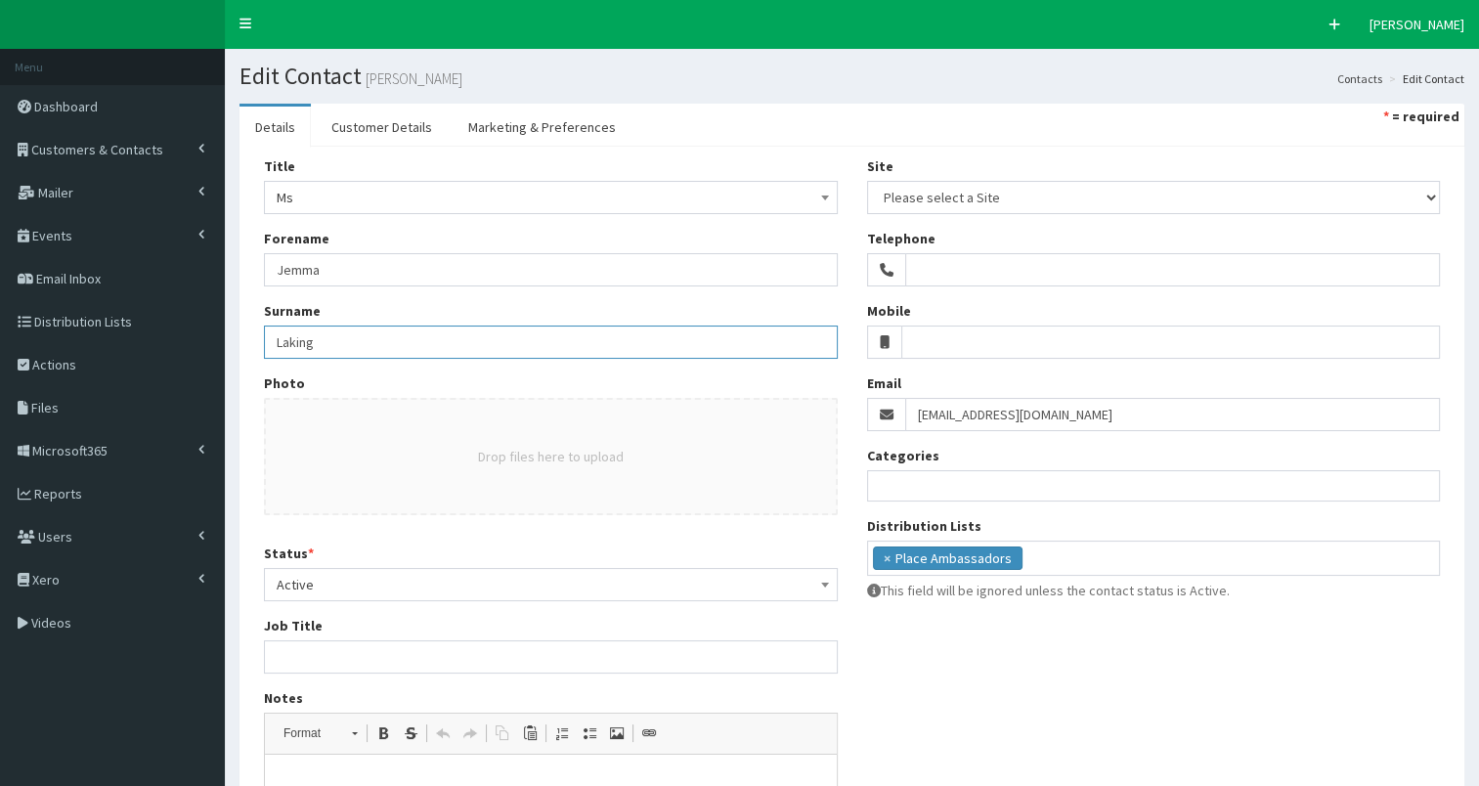
scroll to position [352, 0]
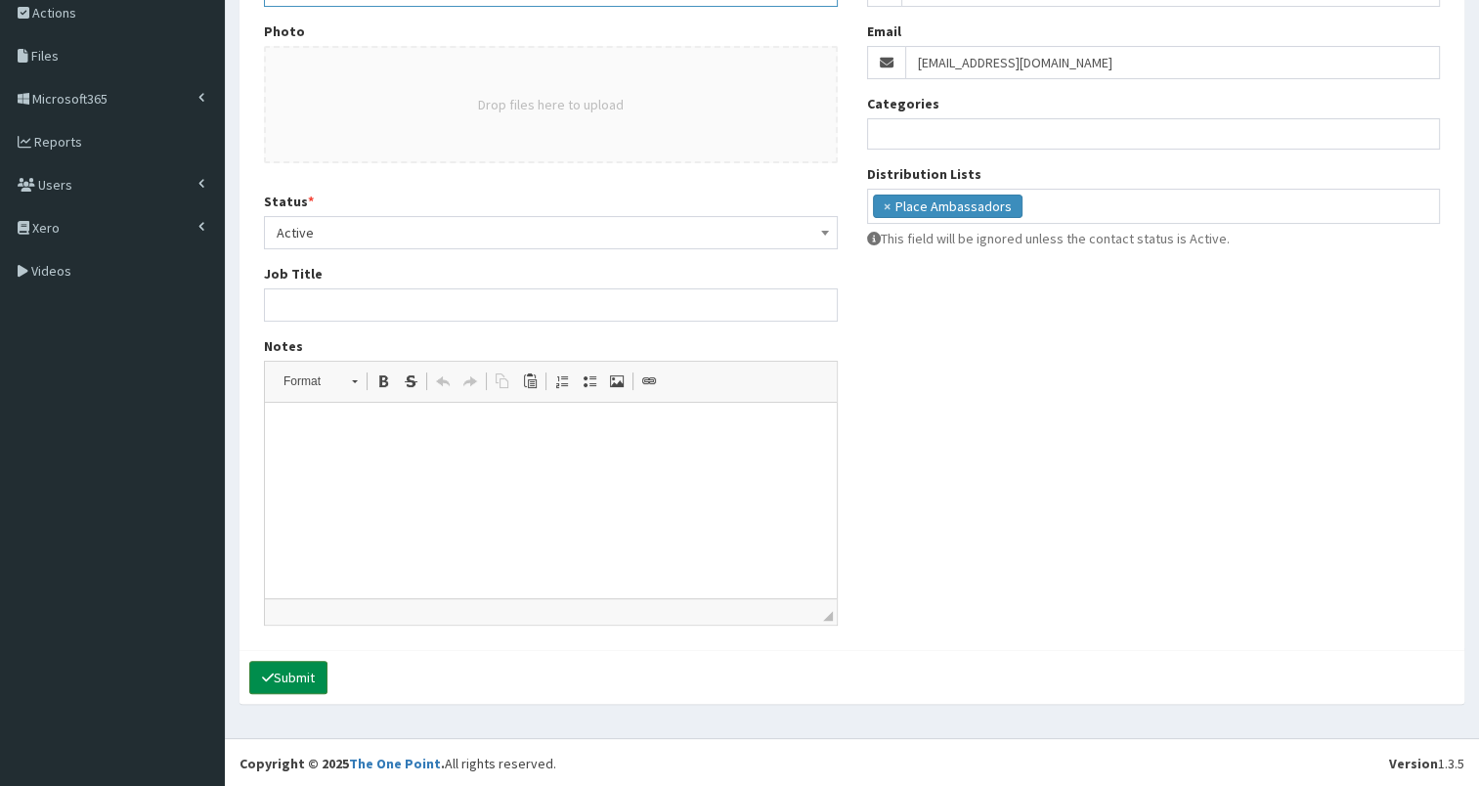
type input "Laking"
click at [278, 680] on button "Submit" at bounding box center [288, 677] width 78 height 33
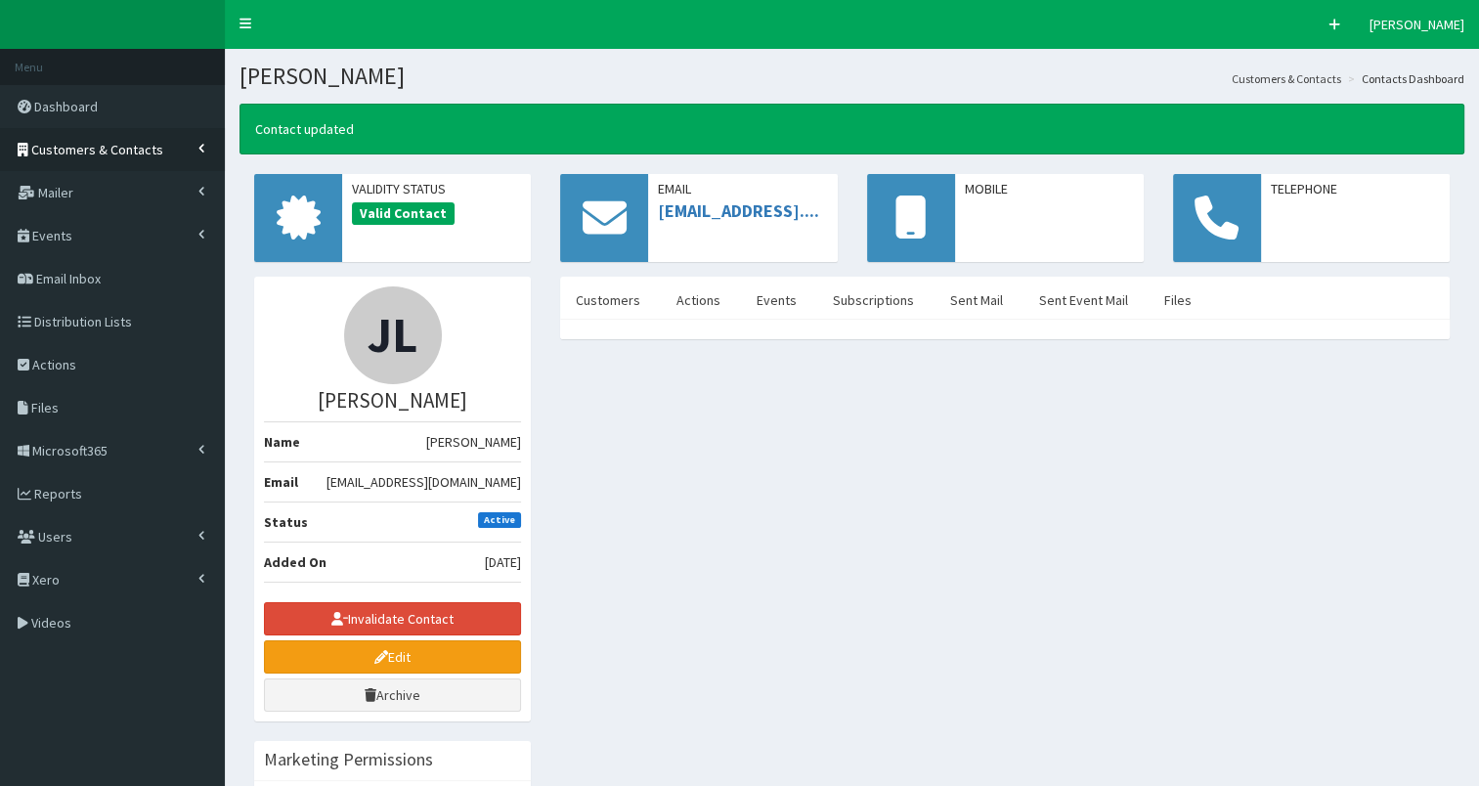
click at [140, 168] on link "Customers & Contacts" at bounding box center [112, 149] width 225 height 43
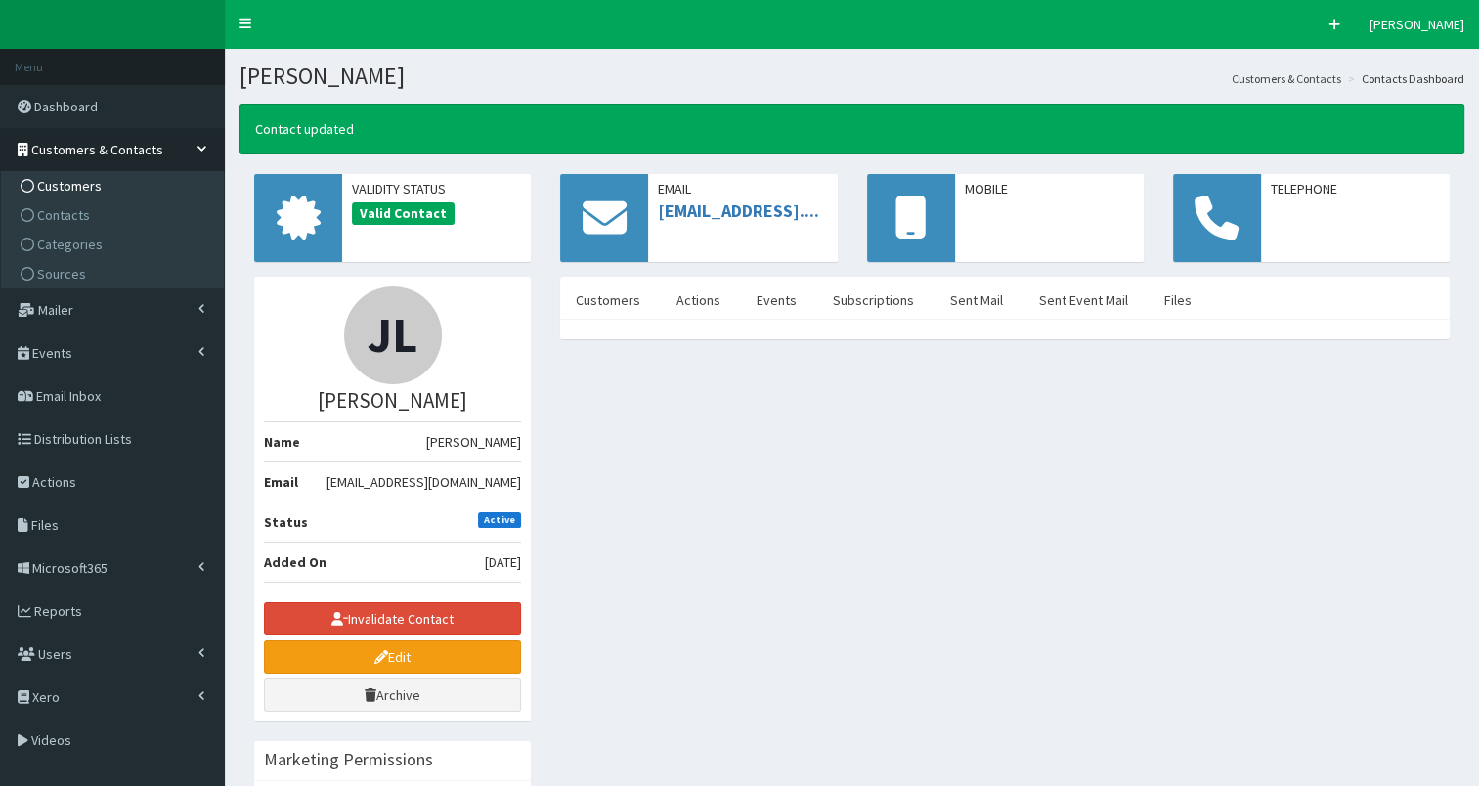
click at [133, 192] on link "Customers" at bounding box center [115, 185] width 218 height 29
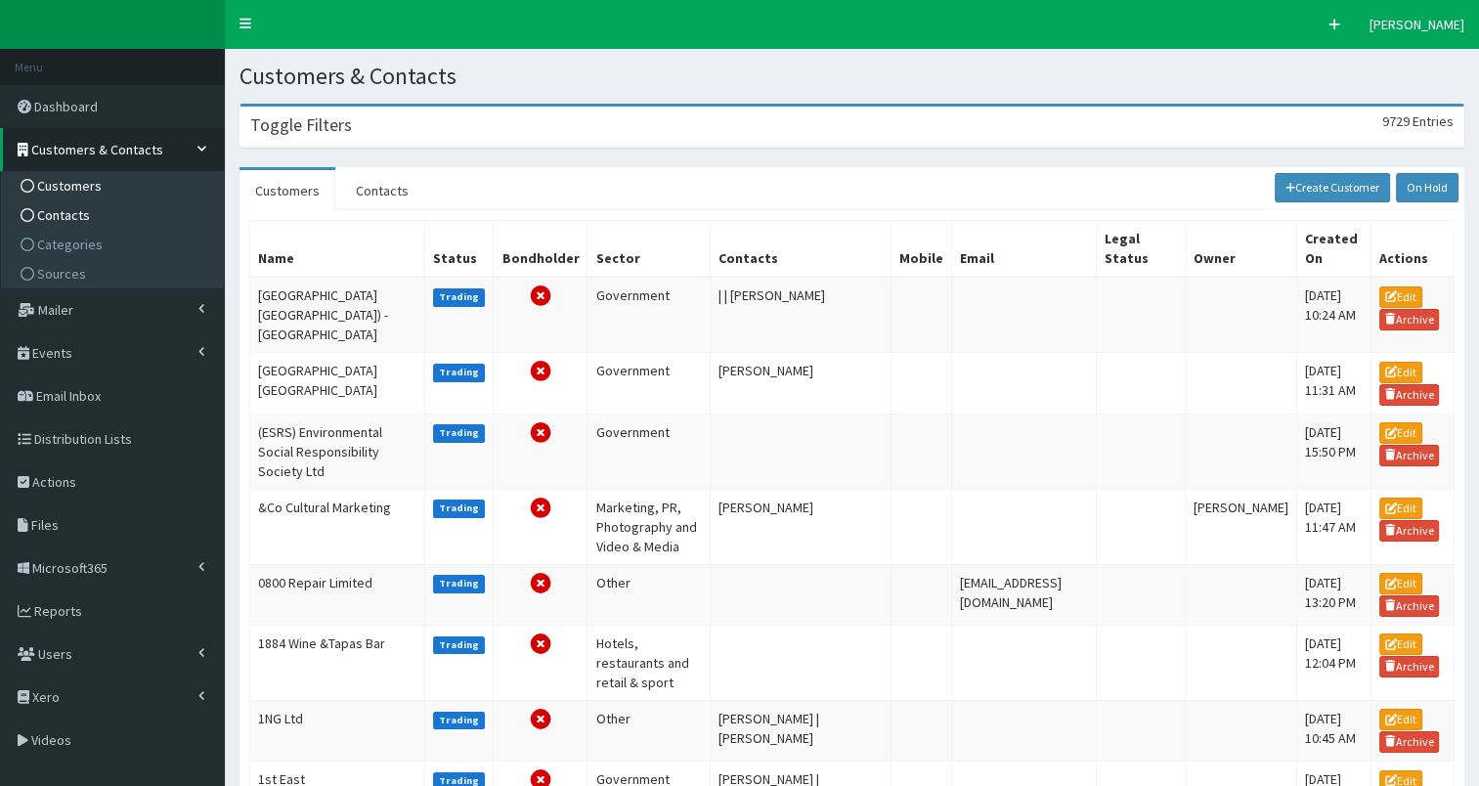
click at [77, 214] on span "Contacts" at bounding box center [63, 215] width 53 height 18
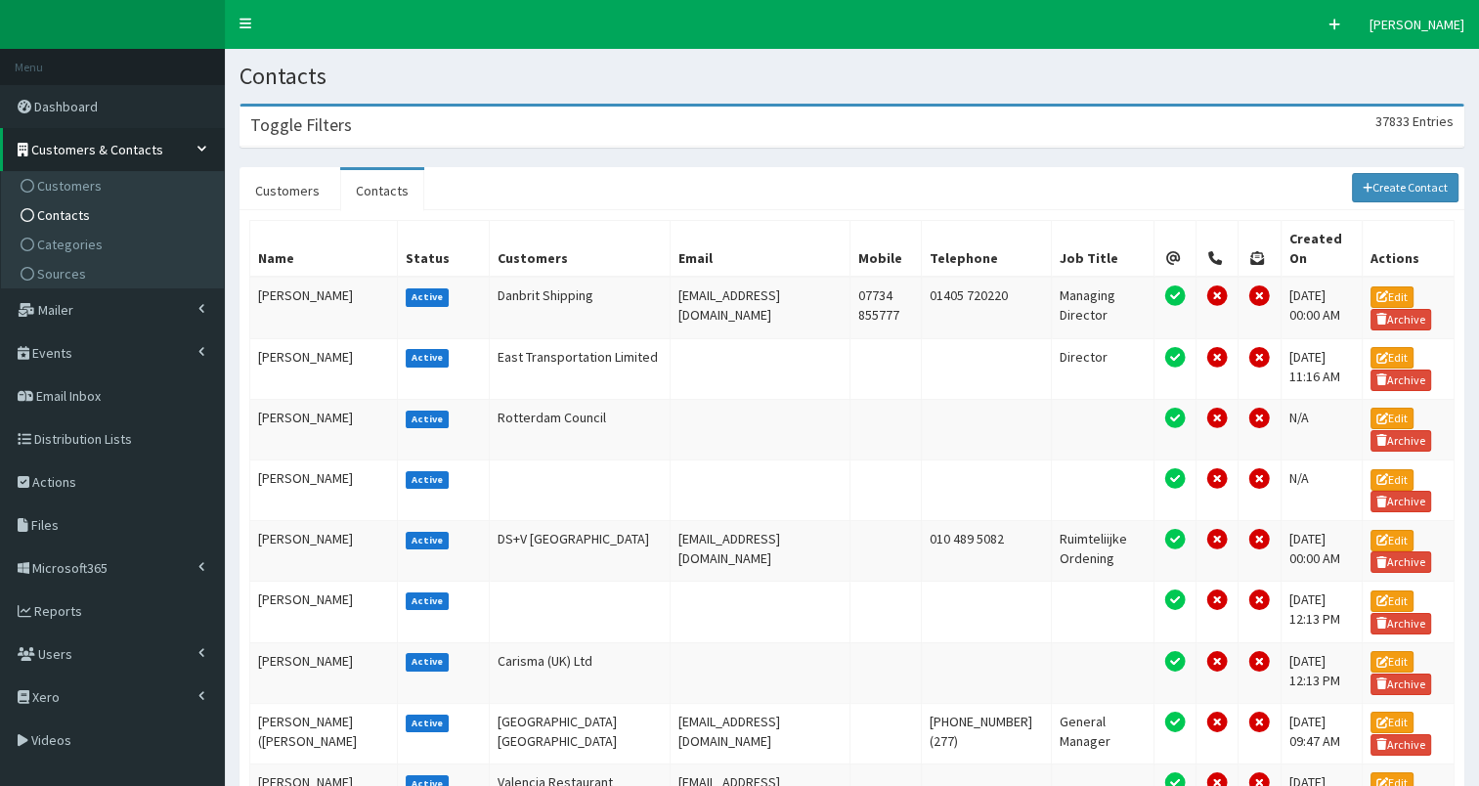
click at [277, 136] on div "Toggle Filters 37833 Entries" at bounding box center [852, 127] width 1223 height 40
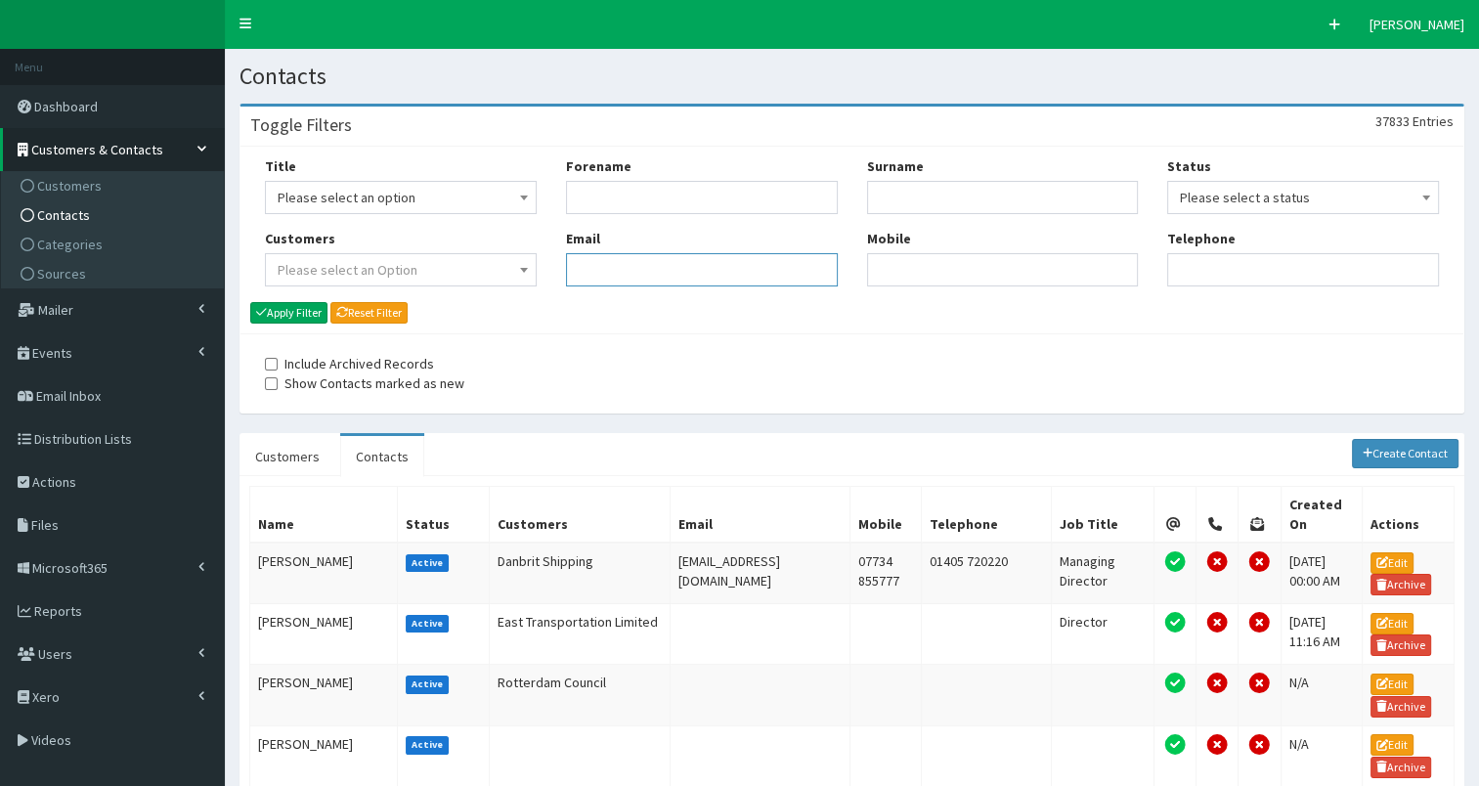
click at [590, 267] on input "Email" at bounding box center [702, 269] width 272 height 33
paste input "[PERSON_NAME][EMAIL_ADDRESS][PERSON_NAME][PERSON_NAME][DOMAIN_NAME]"
type input "[PERSON_NAME][EMAIL_ADDRESS][PERSON_NAME][PERSON_NAME][DOMAIN_NAME]"
click at [291, 306] on button "Apply Filter" at bounding box center [288, 313] width 77 height 22
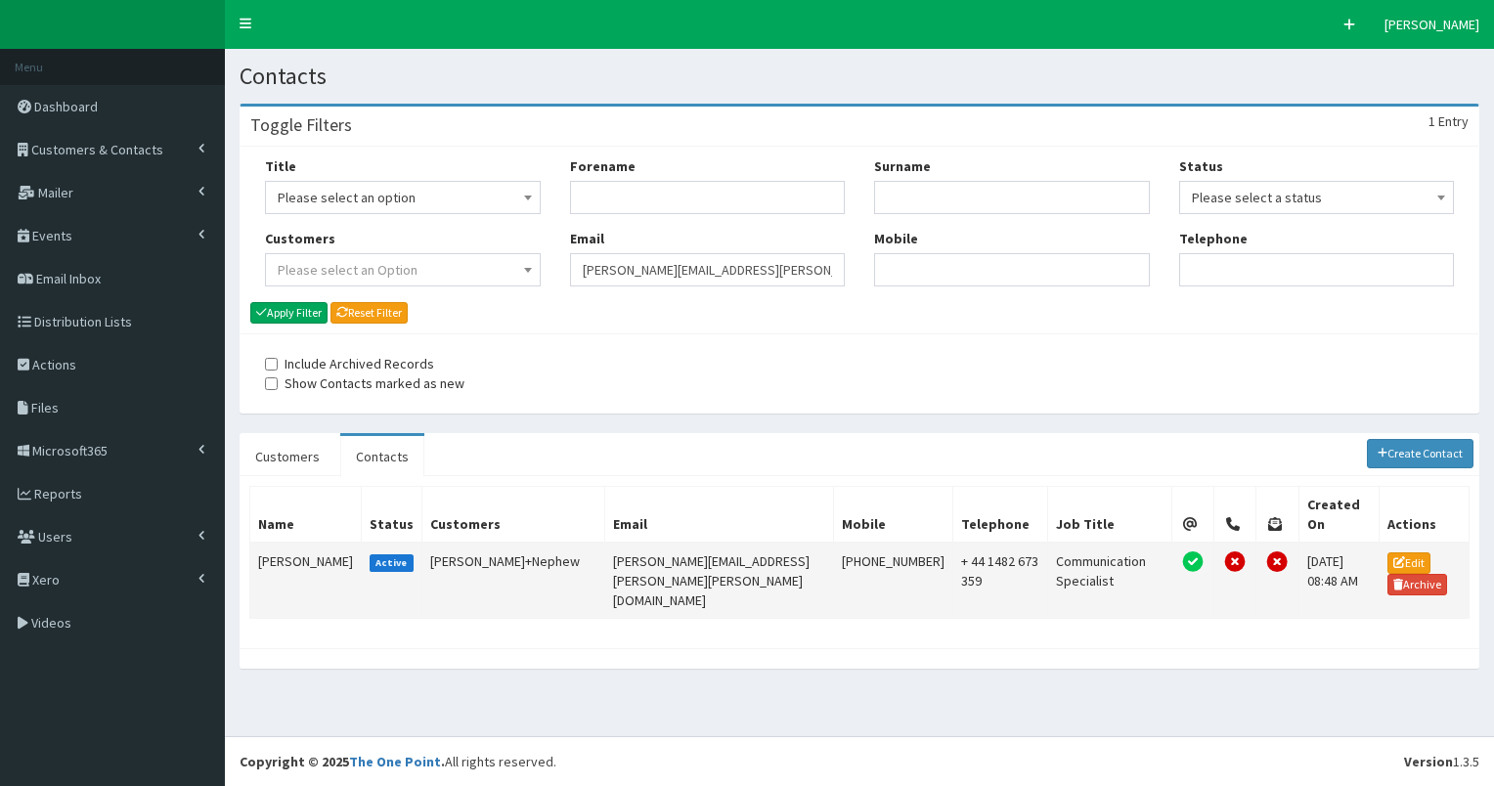
click at [267, 543] on td "Katie McGrory" at bounding box center [305, 581] width 111 height 76
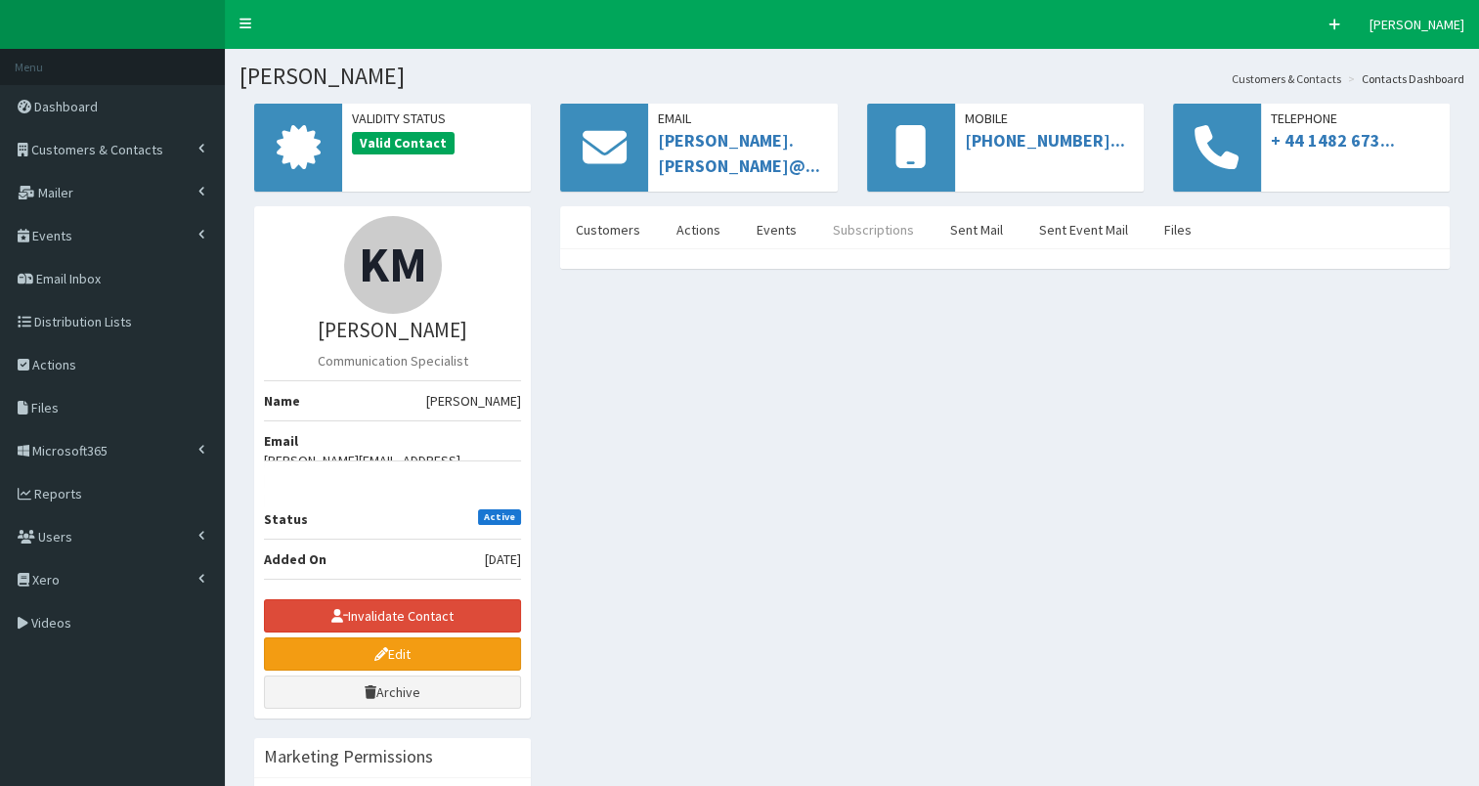
click at [857, 218] on link "Subscriptions" at bounding box center [873, 229] width 112 height 41
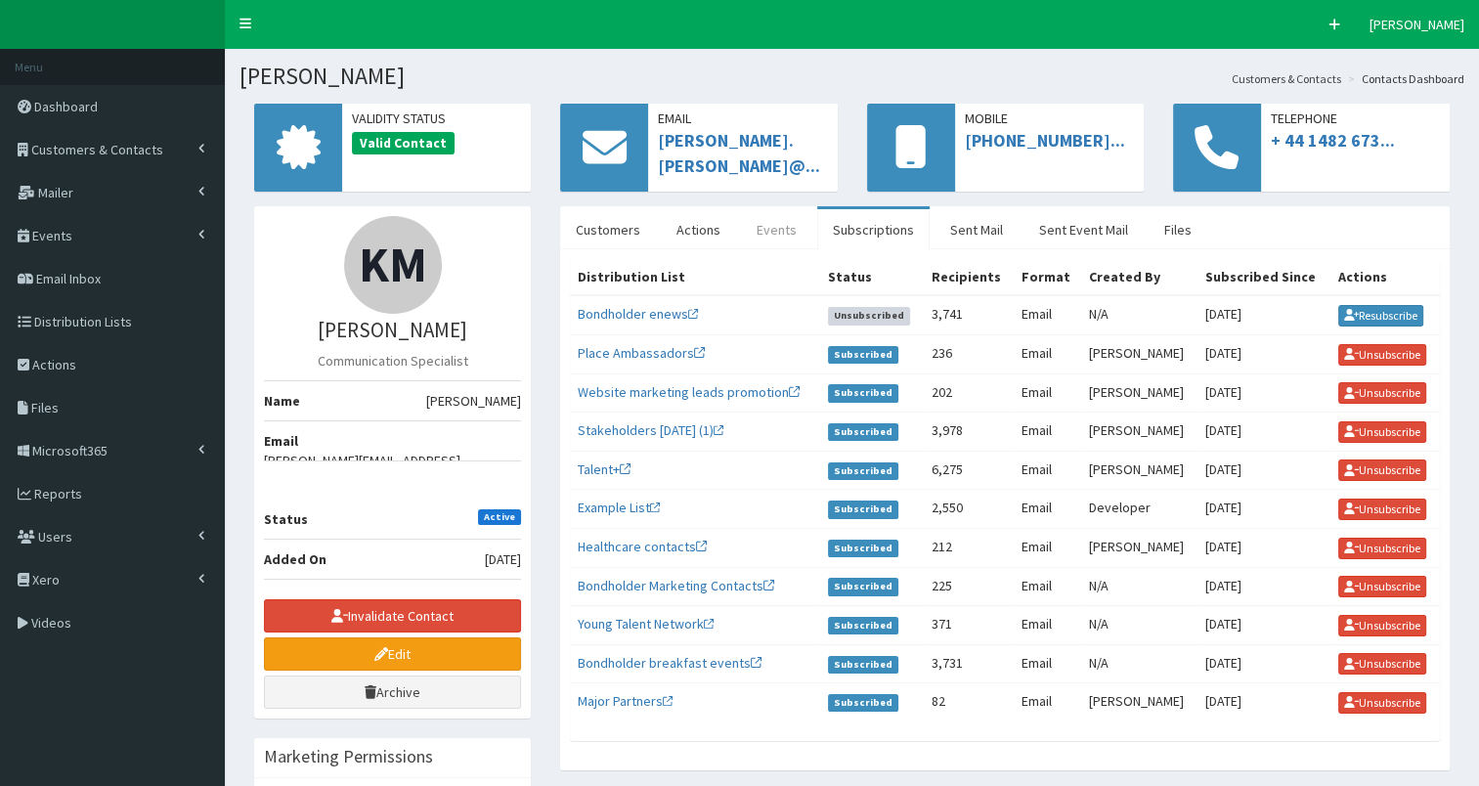
click at [767, 231] on link "Events" at bounding box center [776, 229] width 71 height 41
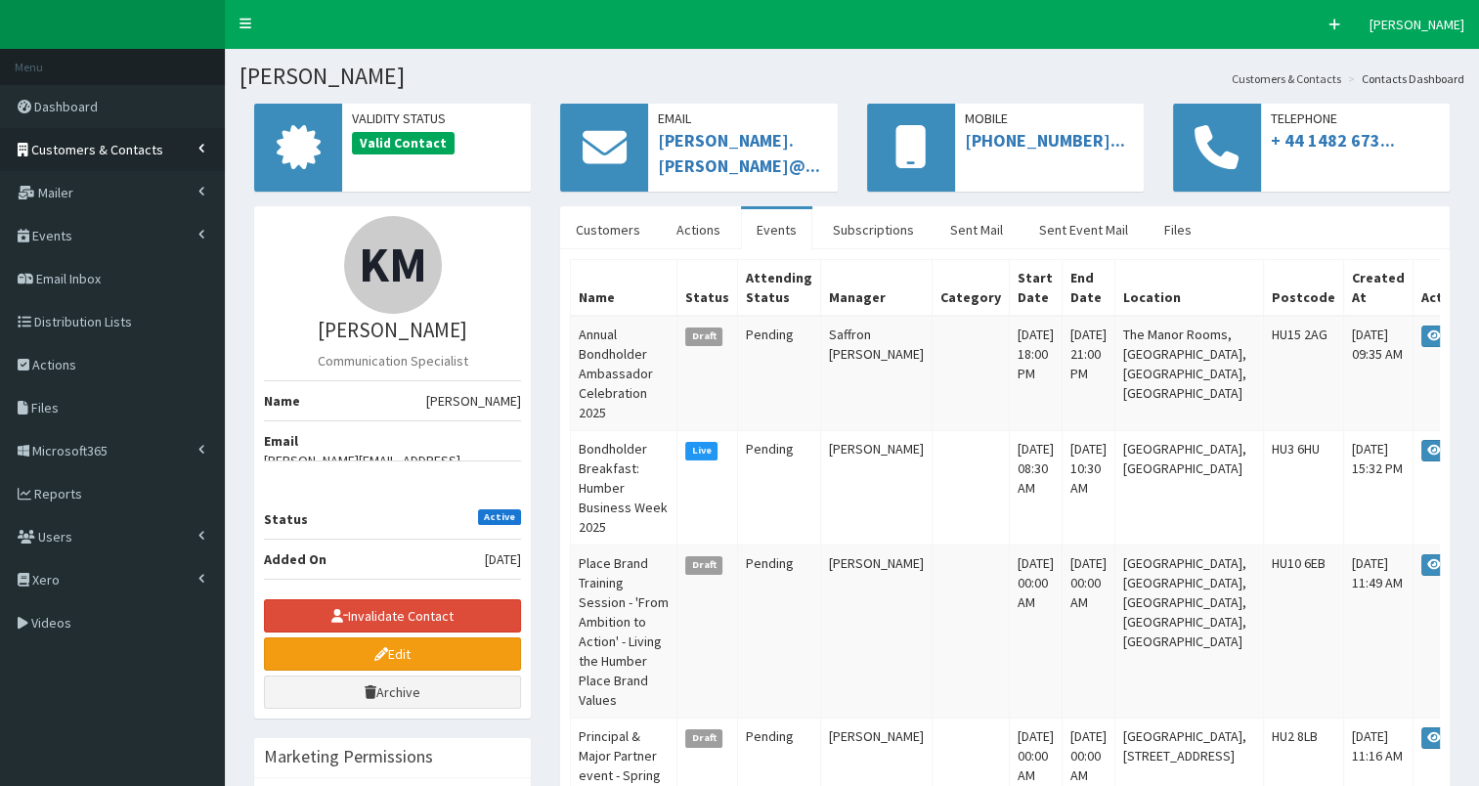
click at [135, 150] on span "Customers & Contacts" at bounding box center [97, 150] width 132 height 18
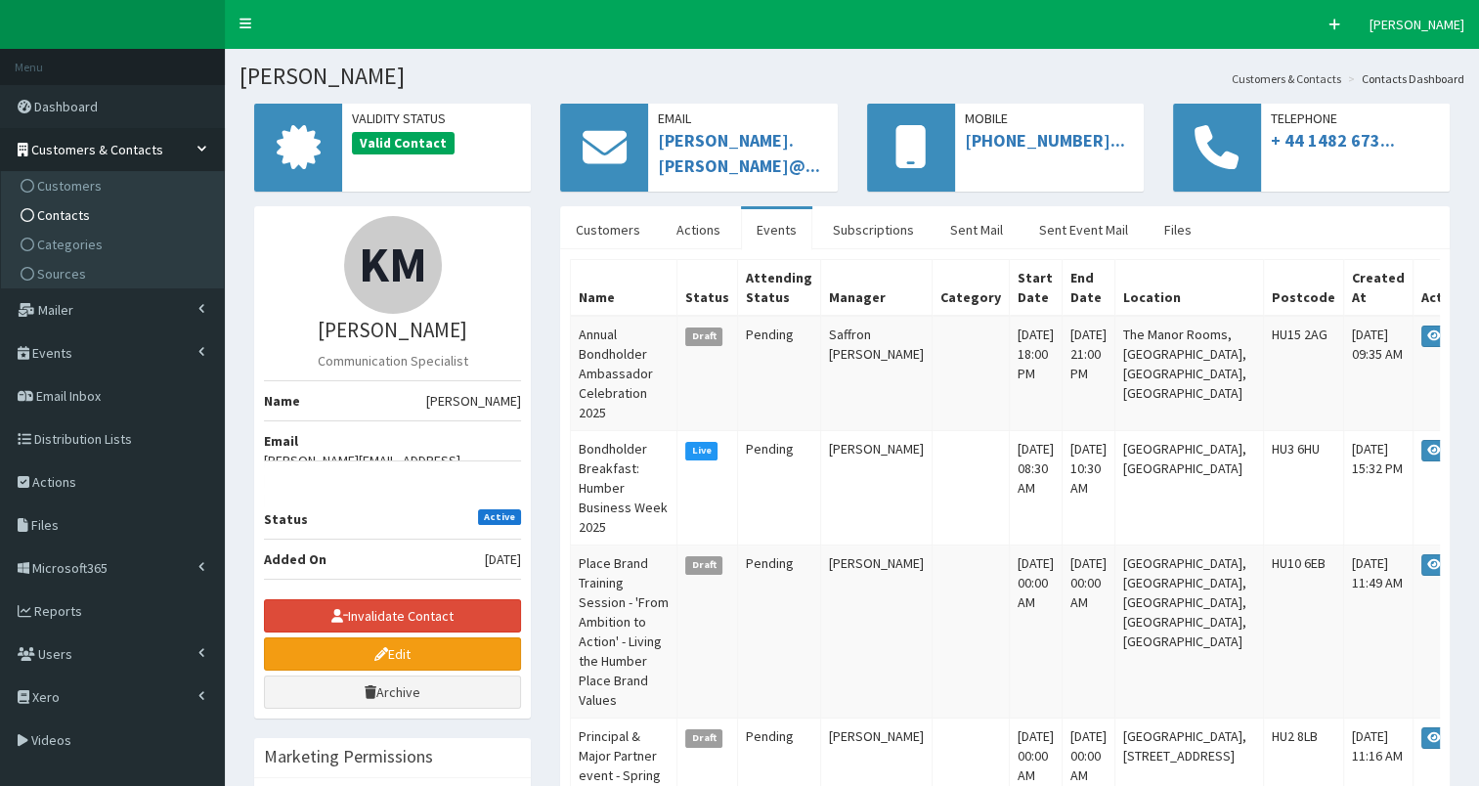
click at [131, 224] on link "Contacts" at bounding box center [115, 214] width 218 height 29
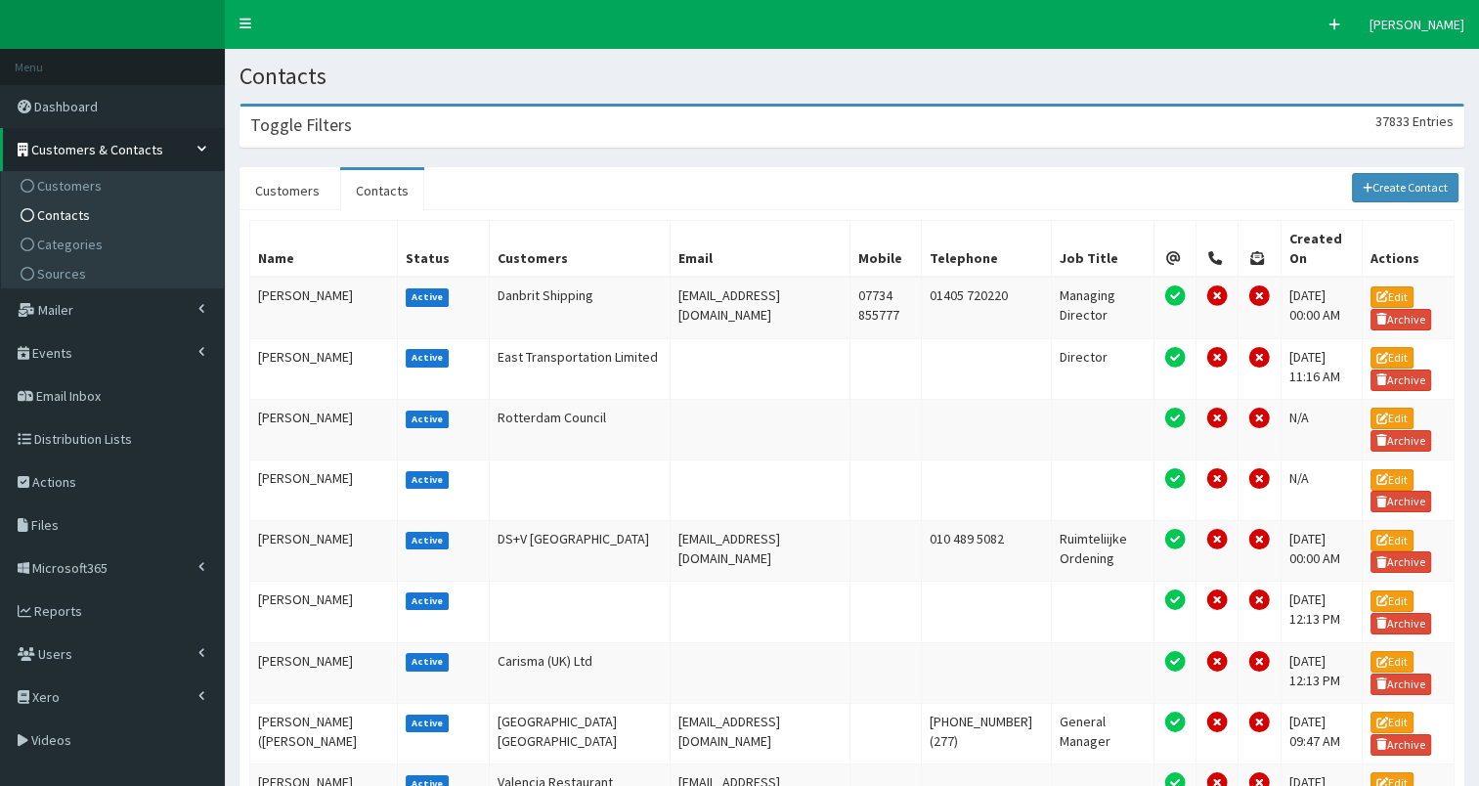
click at [404, 112] on div "Toggle Filters 37833 Entries" at bounding box center [852, 127] width 1223 height 40
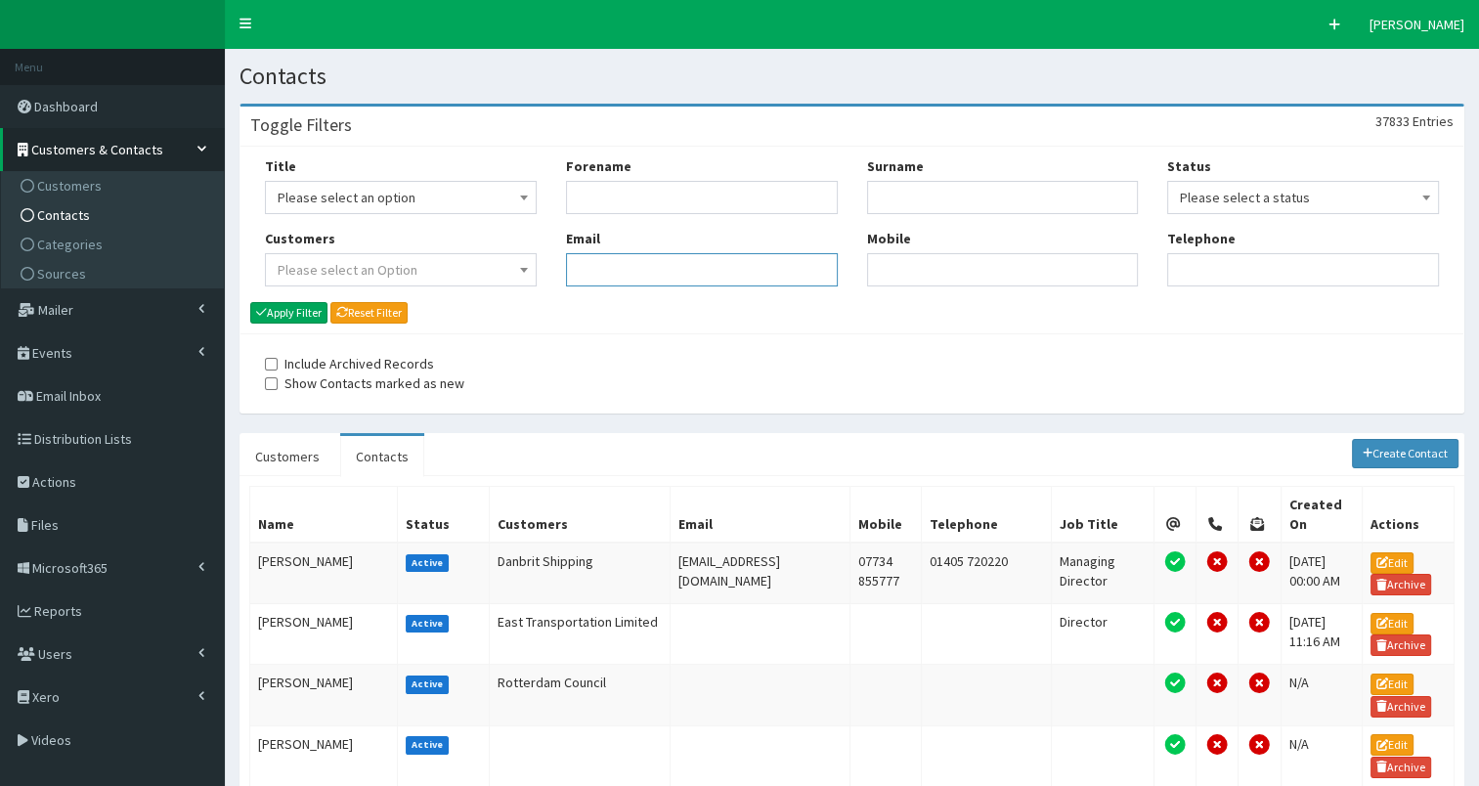
click at [598, 267] on input "Email" at bounding box center [702, 269] width 272 height 33
paste input "[PERSON_NAME][EMAIL_ADDRESS][PERSON_NAME][DOMAIN_NAME]"
type input "[PERSON_NAME][EMAIL_ADDRESS][PERSON_NAME][DOMAIN_NAME]"
click at [283, 308] on button "Apply Filter" at bounding box center [288, 313] width 77 height 22
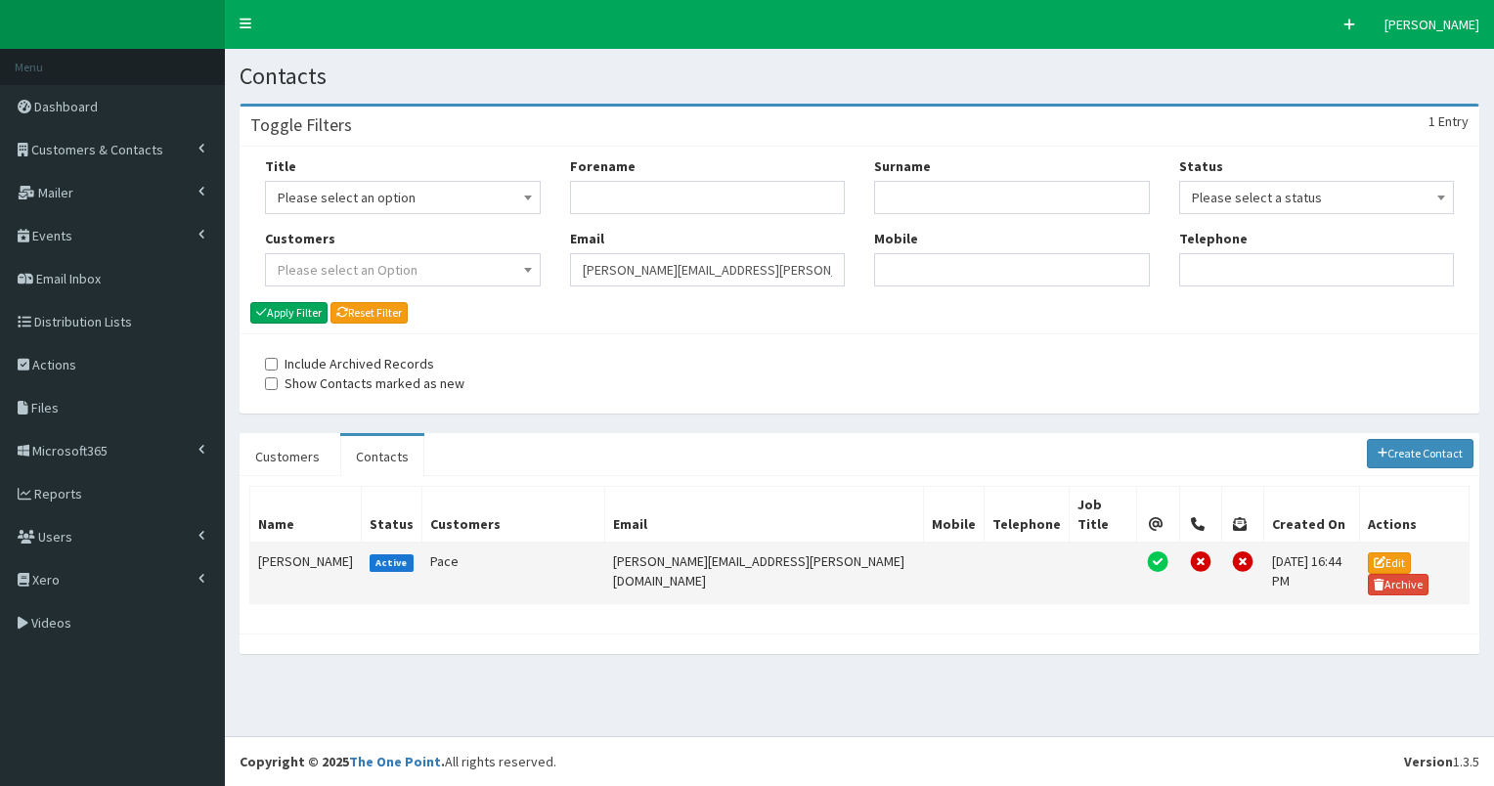
click at [278, 543] on td "[PERSON_NAME]" at bounding box center [305, 574] width 111 height 62
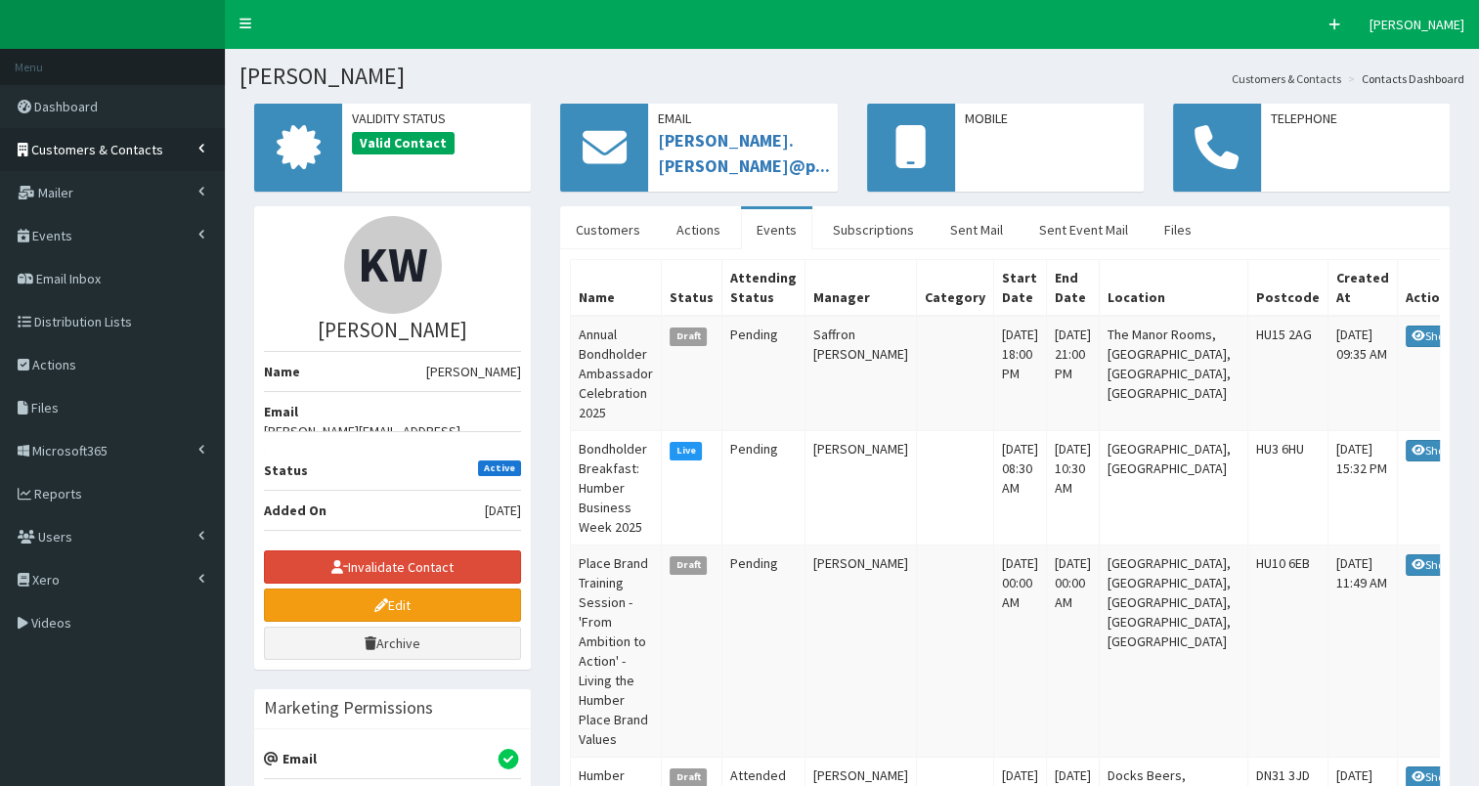
click at [152, 150] on span "Customers & Contacts" at bounding box center [97, 150] width 132 height 18
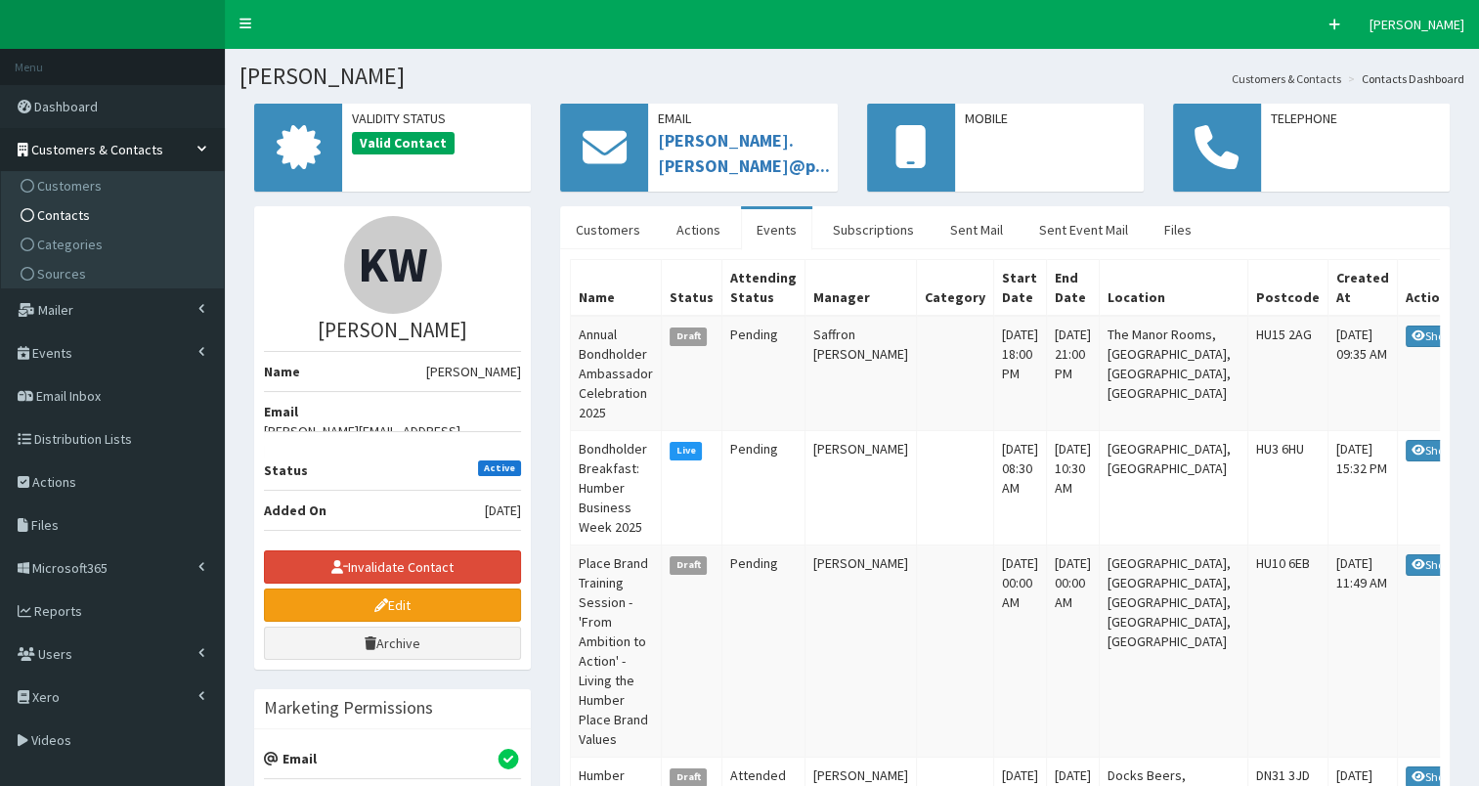
click at [125, 218] on link "Contacts" at bounding box center [115, 214] width 218 height 29
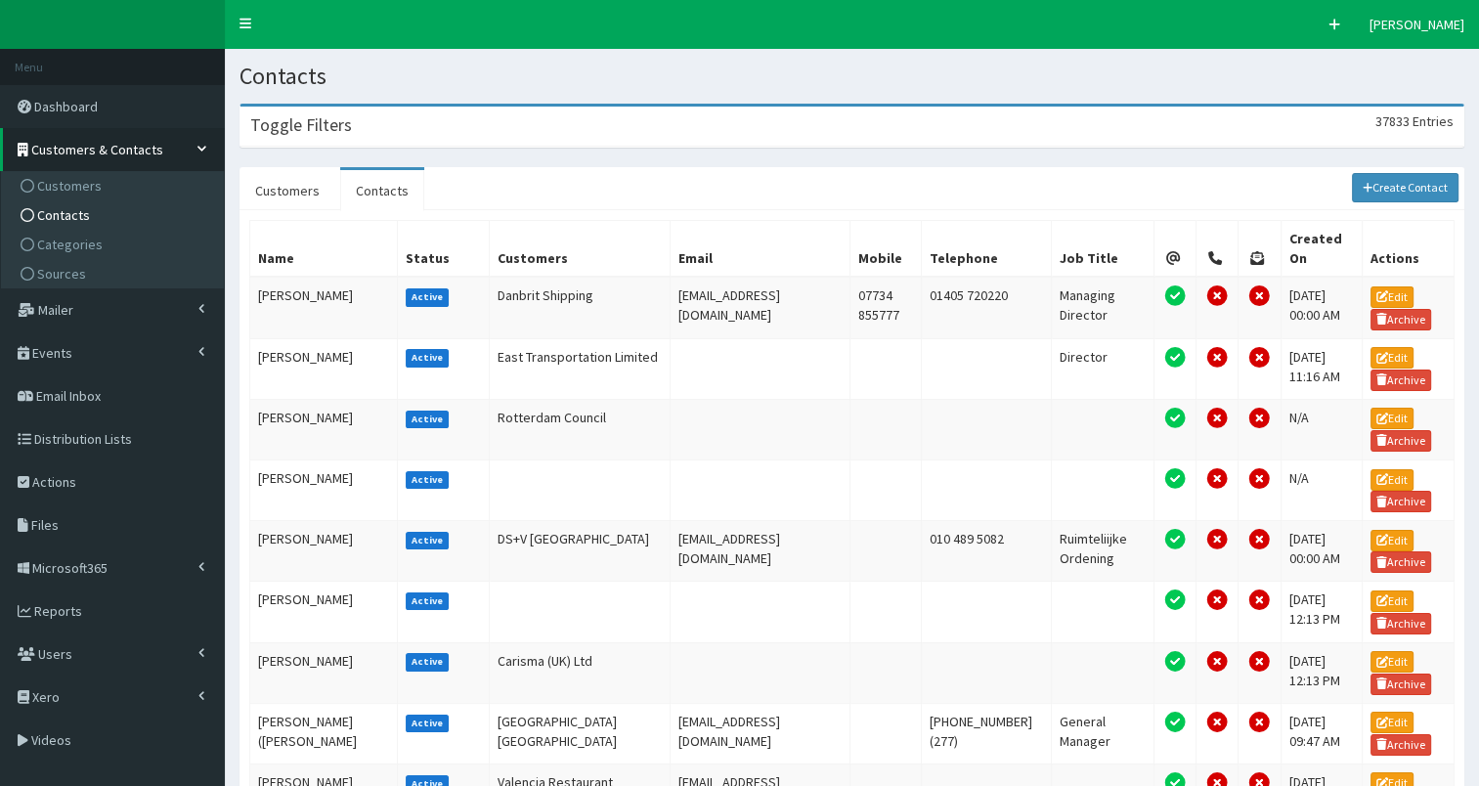
click at [401, 121] on div "Toggle Filters 37833 Entries" at bounding box center [852, 127] width 1223 height 40
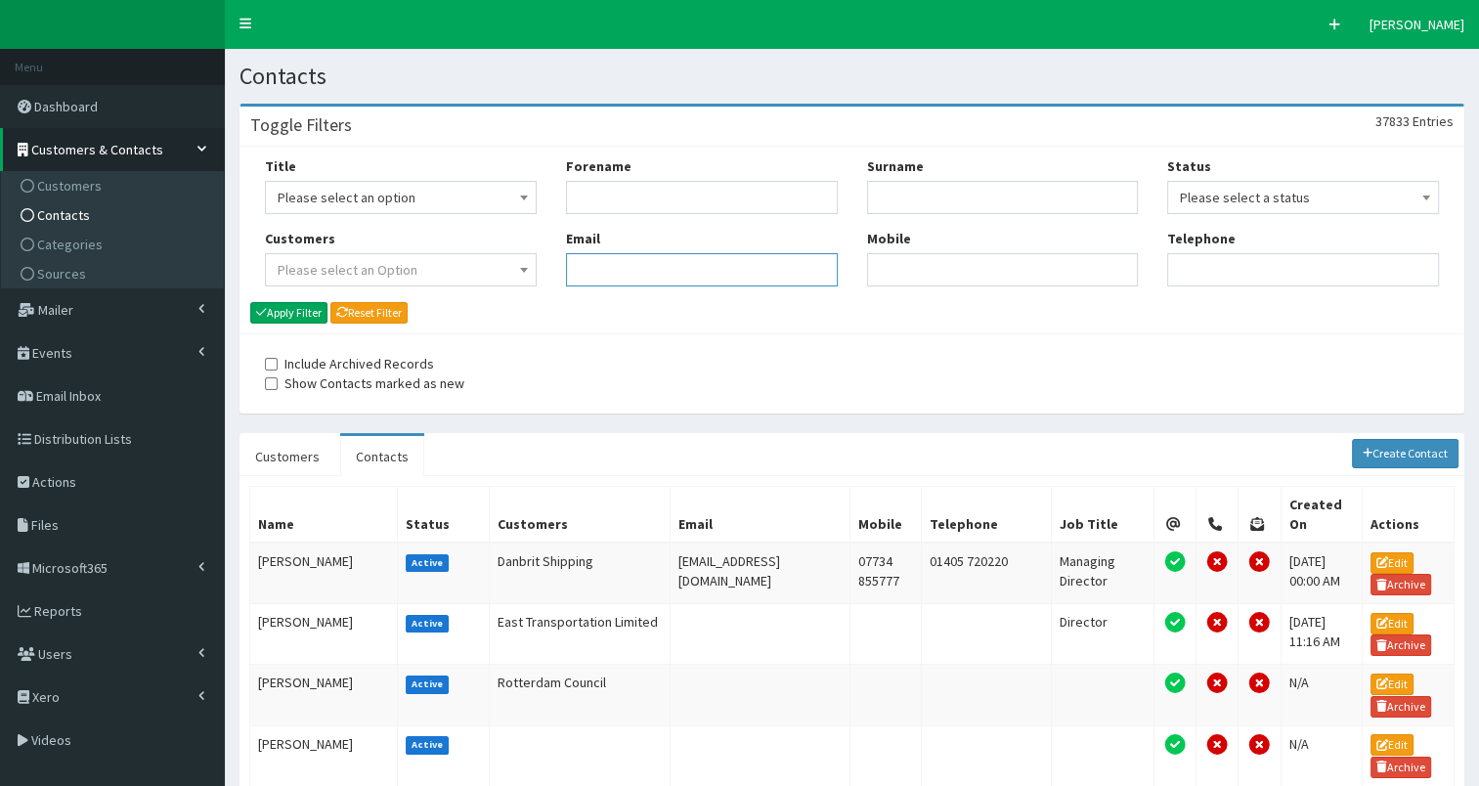
click at [575, 260] on input "Email" at bounding box center [702, 269] width 272 height 33
paste input "laura.greendale@bluestormdesign.co.uk"
type input "laura.greendale@bluestormdesign.co.uk"
click at [302, 308] on button "Apply Filter" at bounding box center [288, 313] width 77 height 22
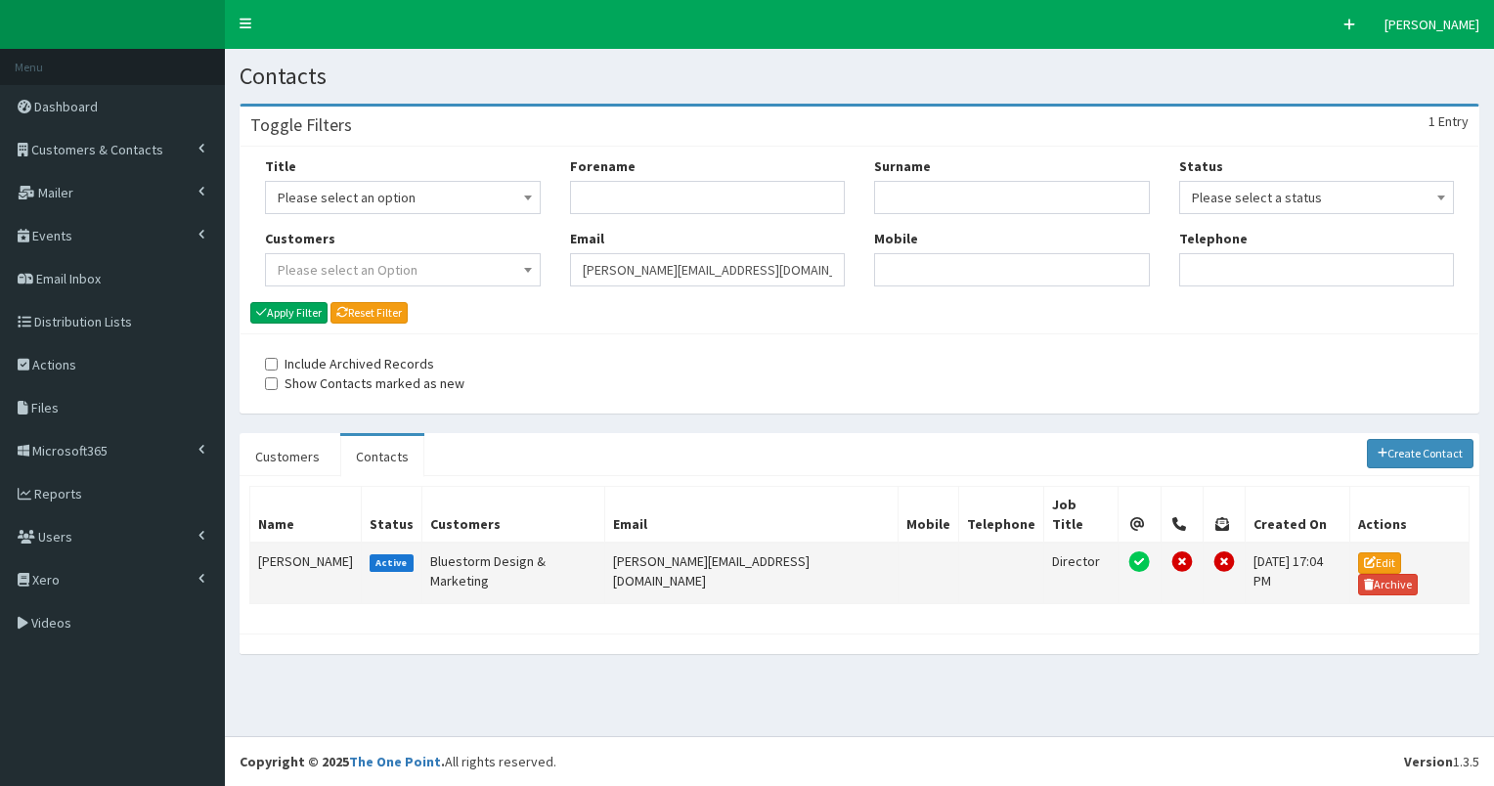
click at [284, 543] on td "Laura Greendale" at bounding box center [305, 574] width 111 height 62
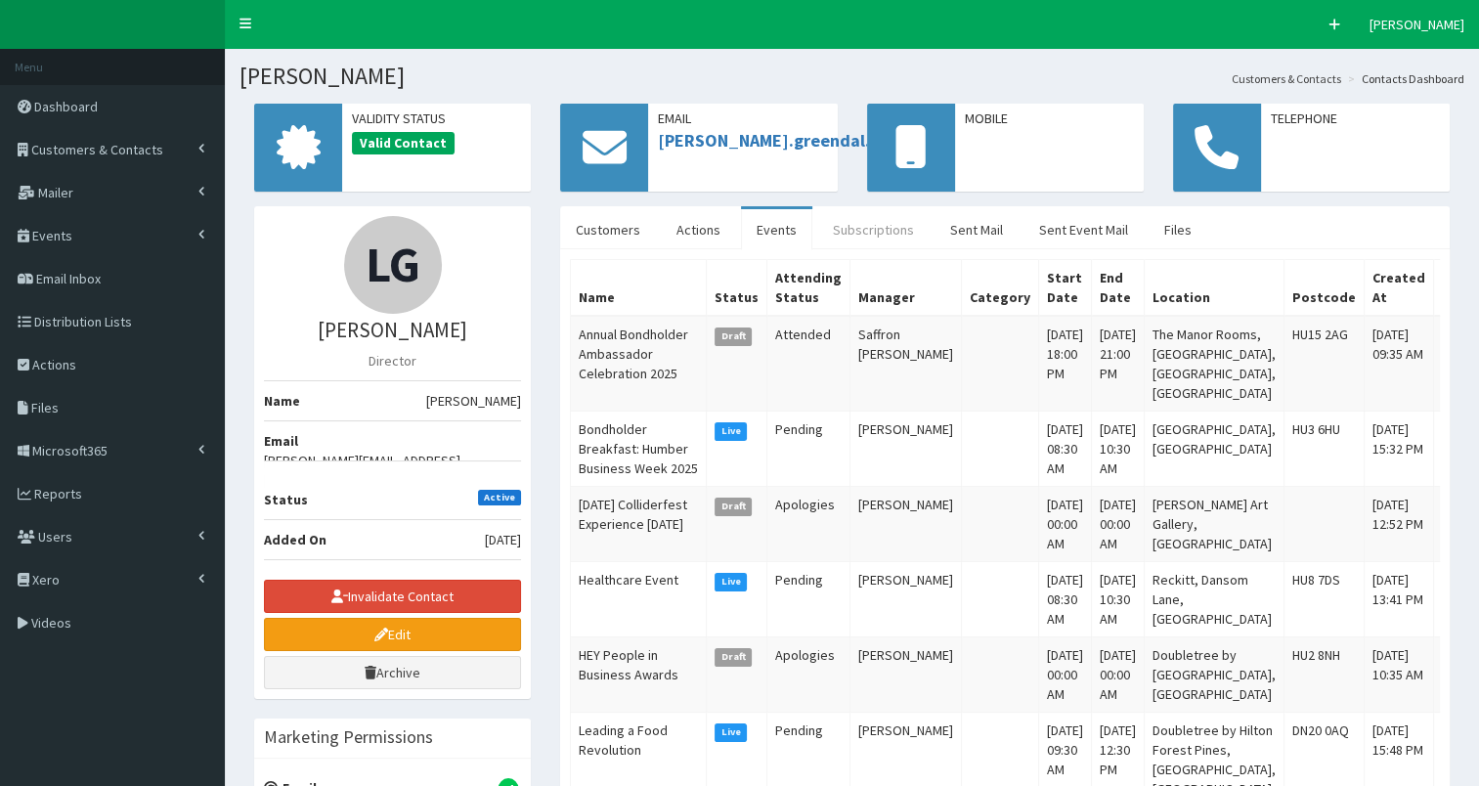
click at [885, 227] on link "Subscriptions" at bounding box center [873, 229] width 112 height 41
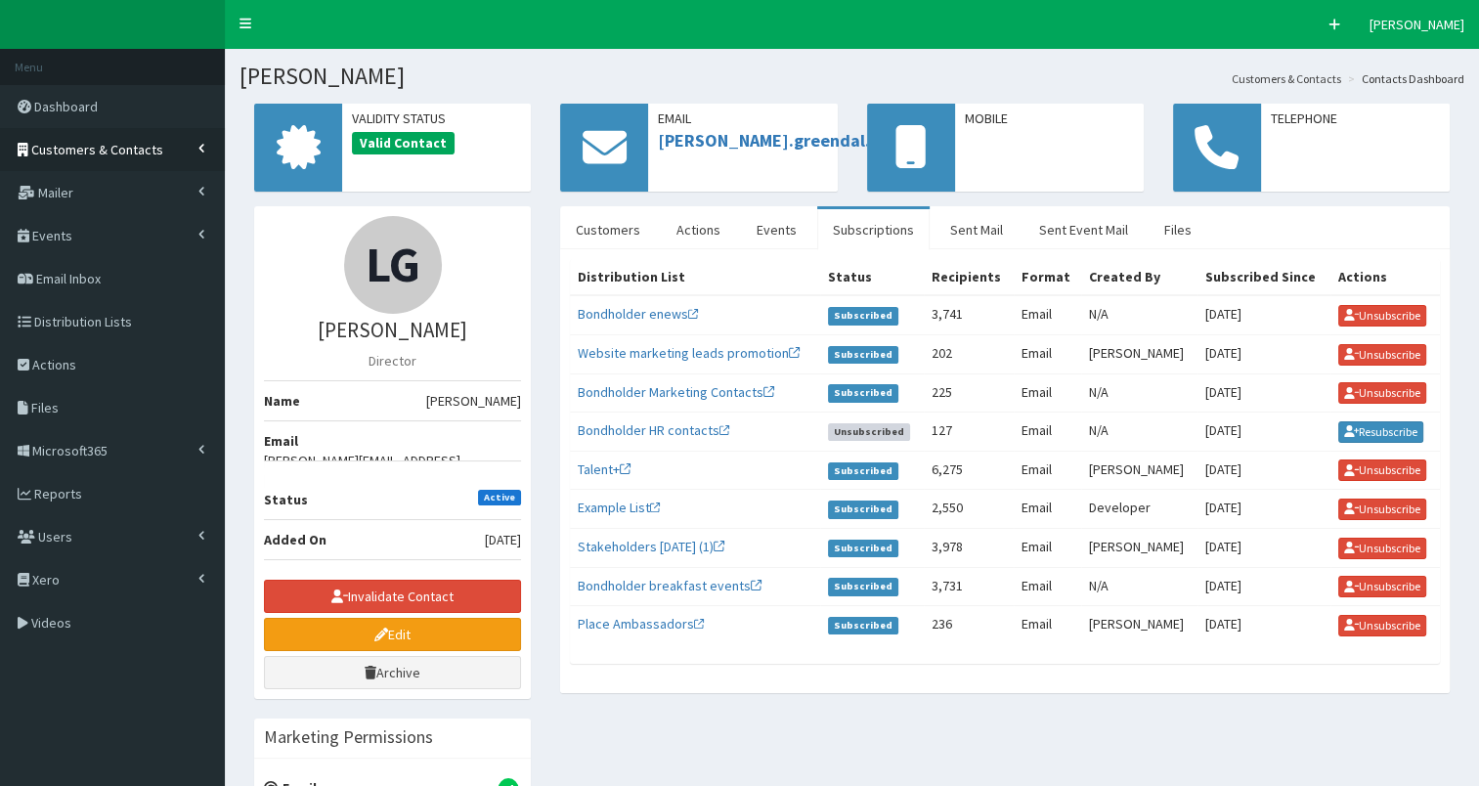
click at [133, 152] on span "Customers & Contacts" at bounding box center [97, 150] width 132 height 18
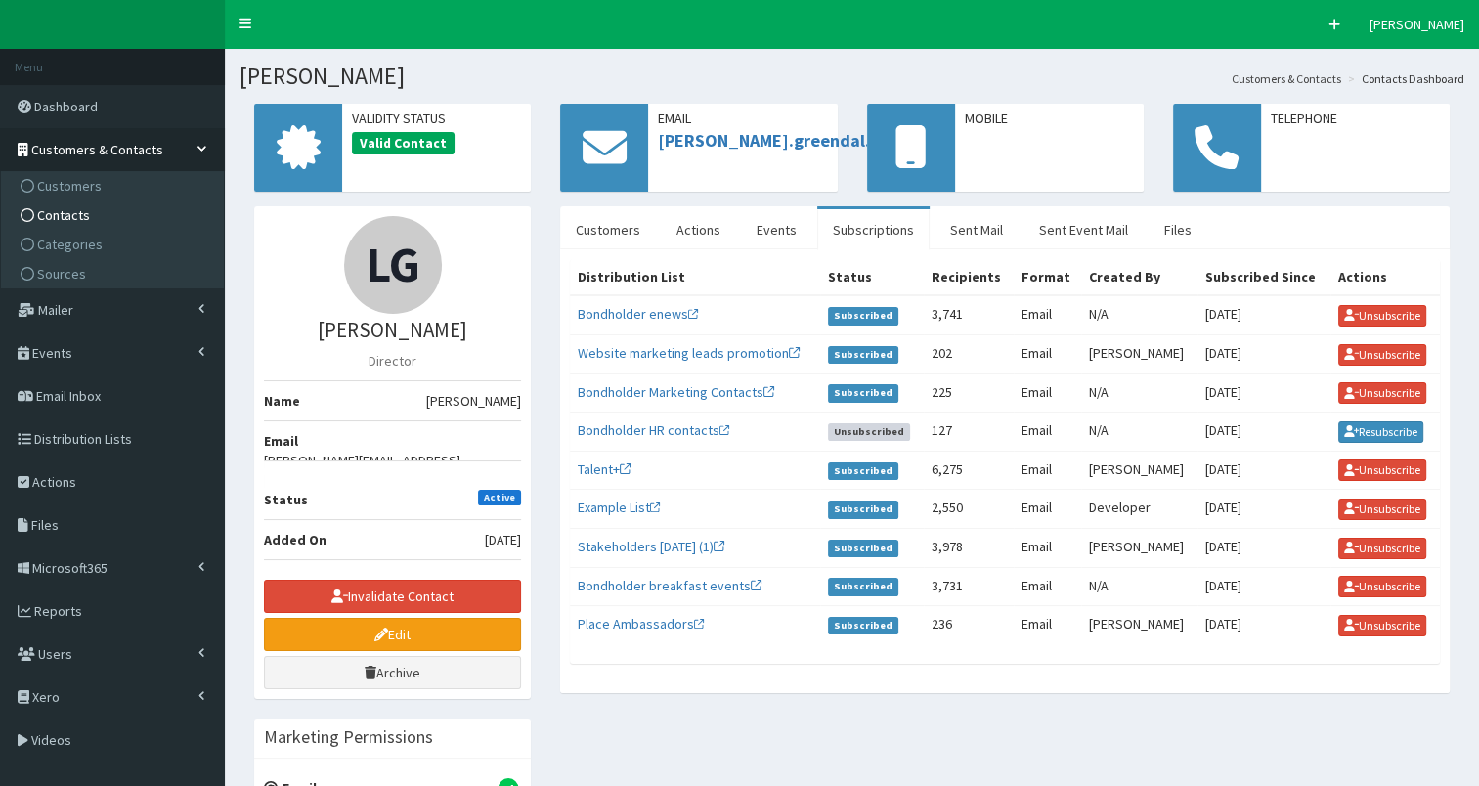
click at [126, 213] on link "Contacts" at bounding box center [115, 214] width 218 height 29
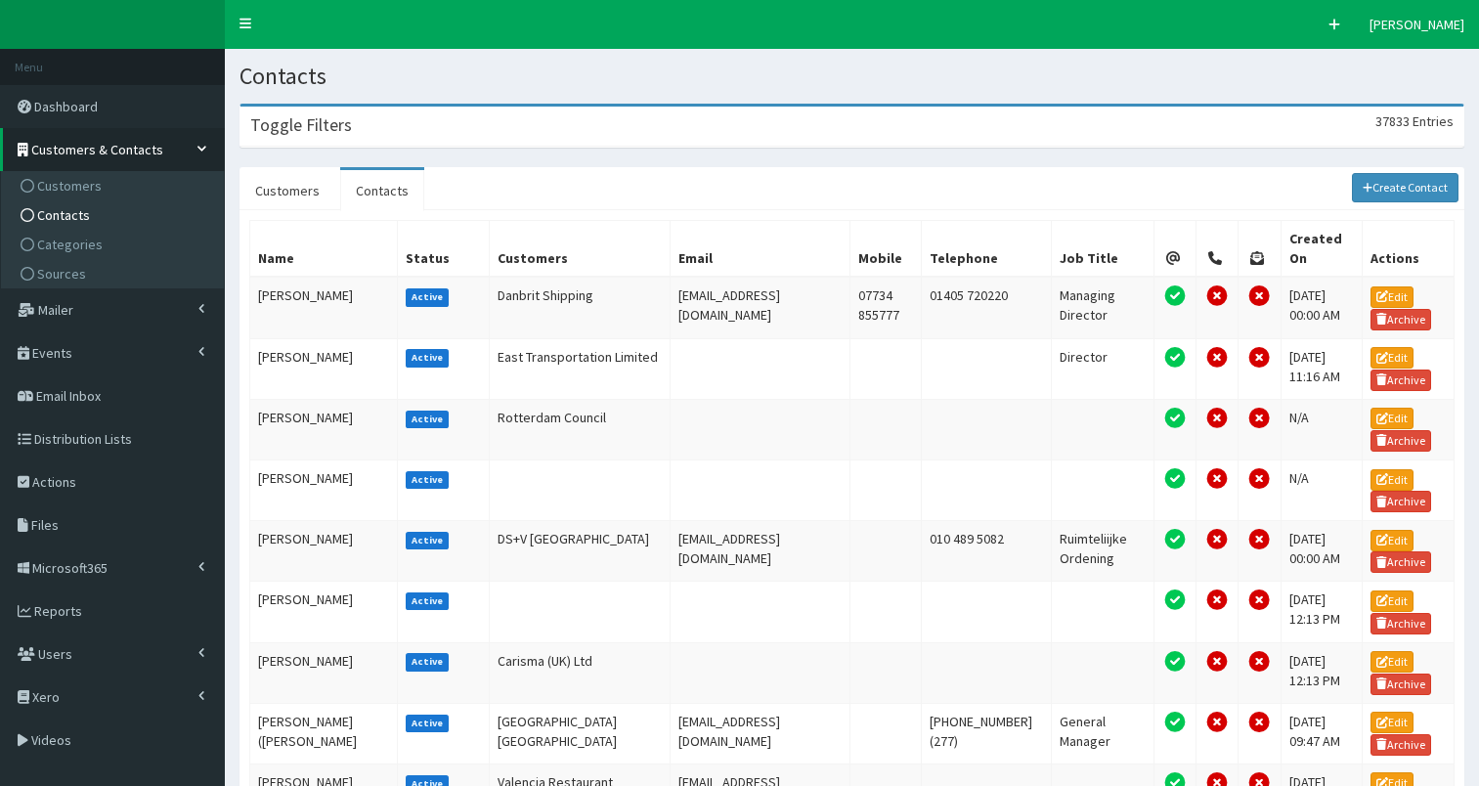
click at [518, 115] on div "Toggle Filters 37833 Entries" at bounding box center [852, 127] width 1223 height 40
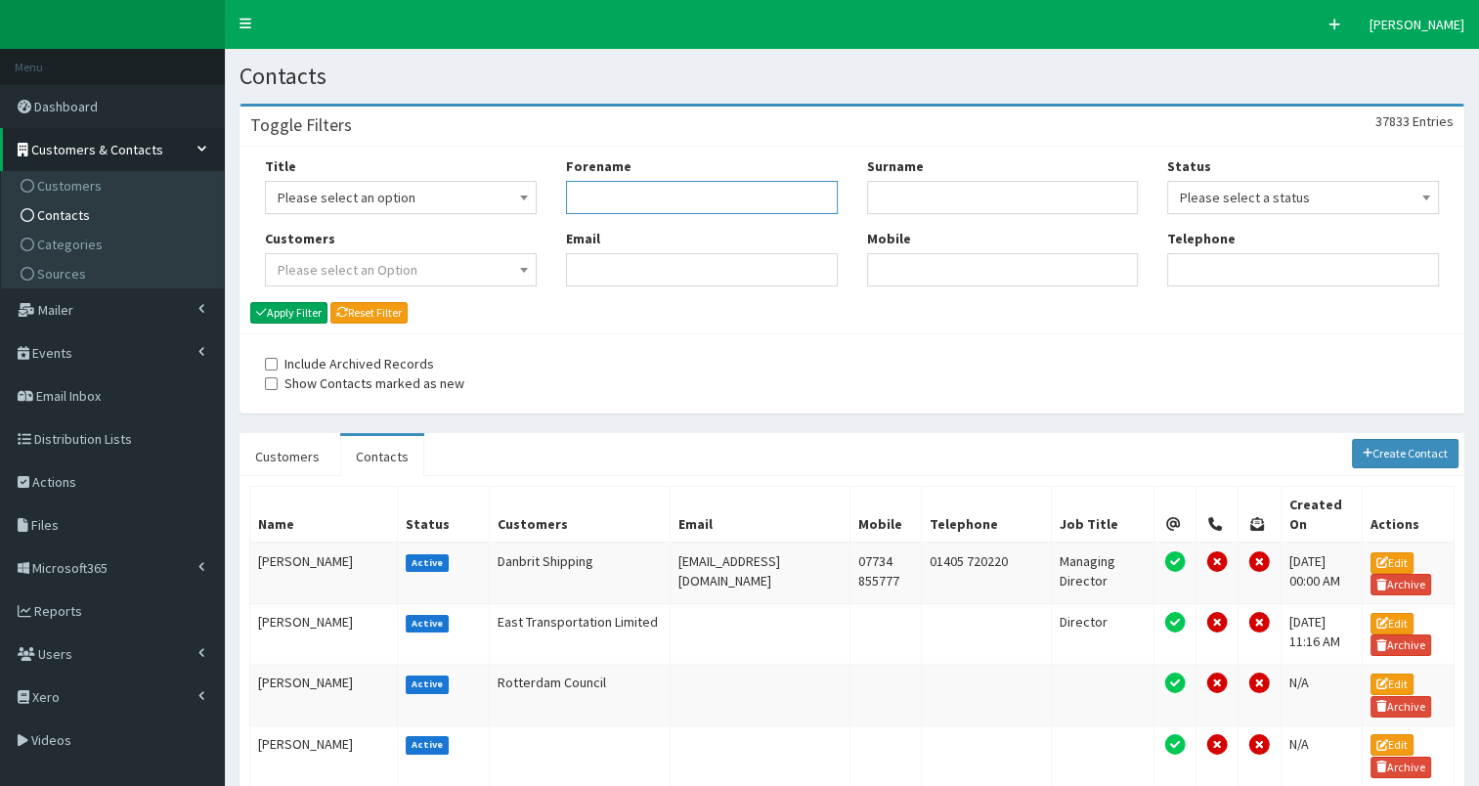
click at [594, 196] on input "Forename" at bounding box center [702, 197] width 272 height 33
type input "[PERSON_NAME]"
type input "rack"
click at [304, 311] on button "Apply Filter" at bounding box center [288, 313] width 77 height 22
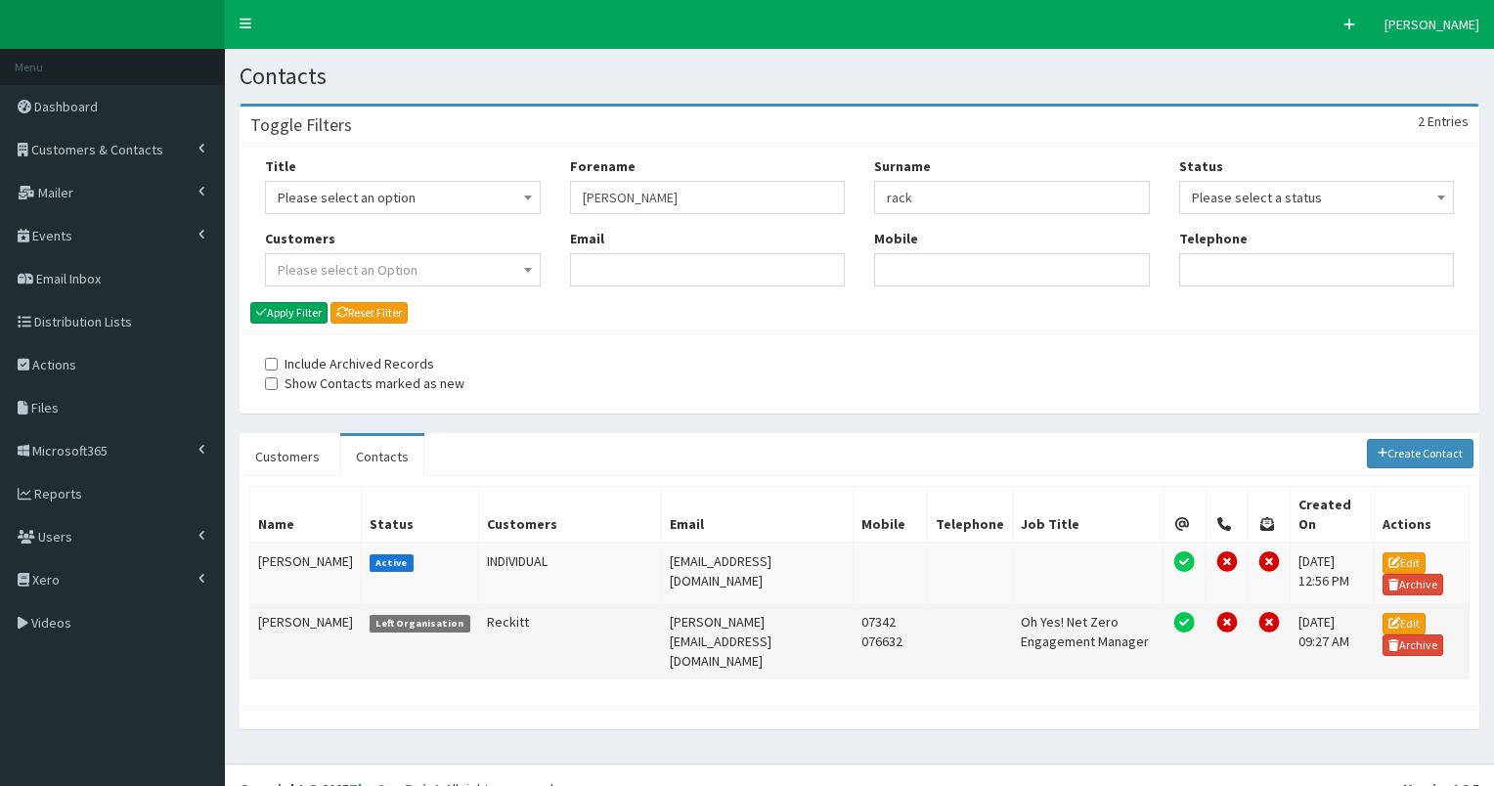
click at [287, 604] on td "[PERSON_NAME]" at bounding box center [305, 641] width 111 height 75
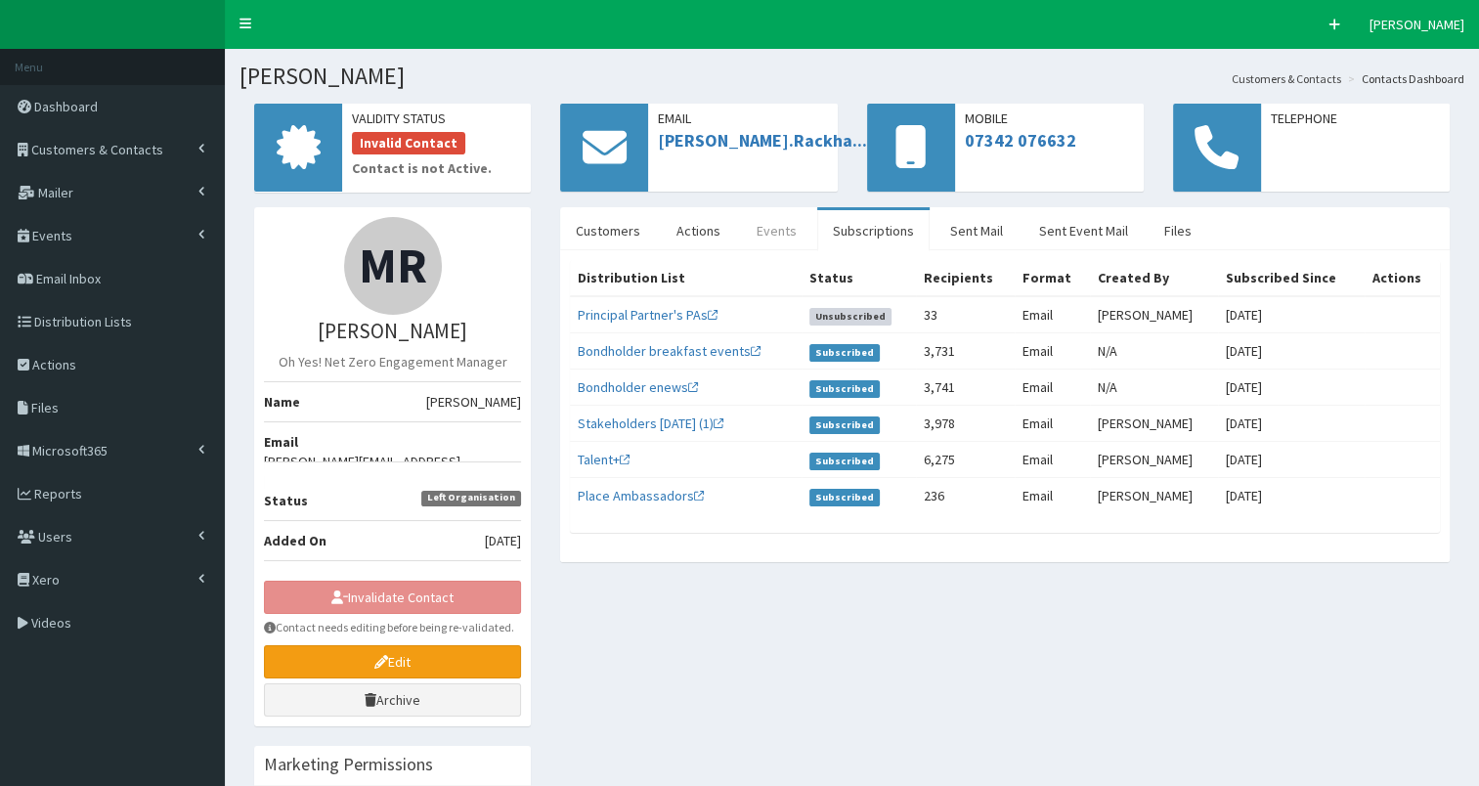
click at [777, 226] on link "Events" at bounding box center [776, 230] width 71 height 41
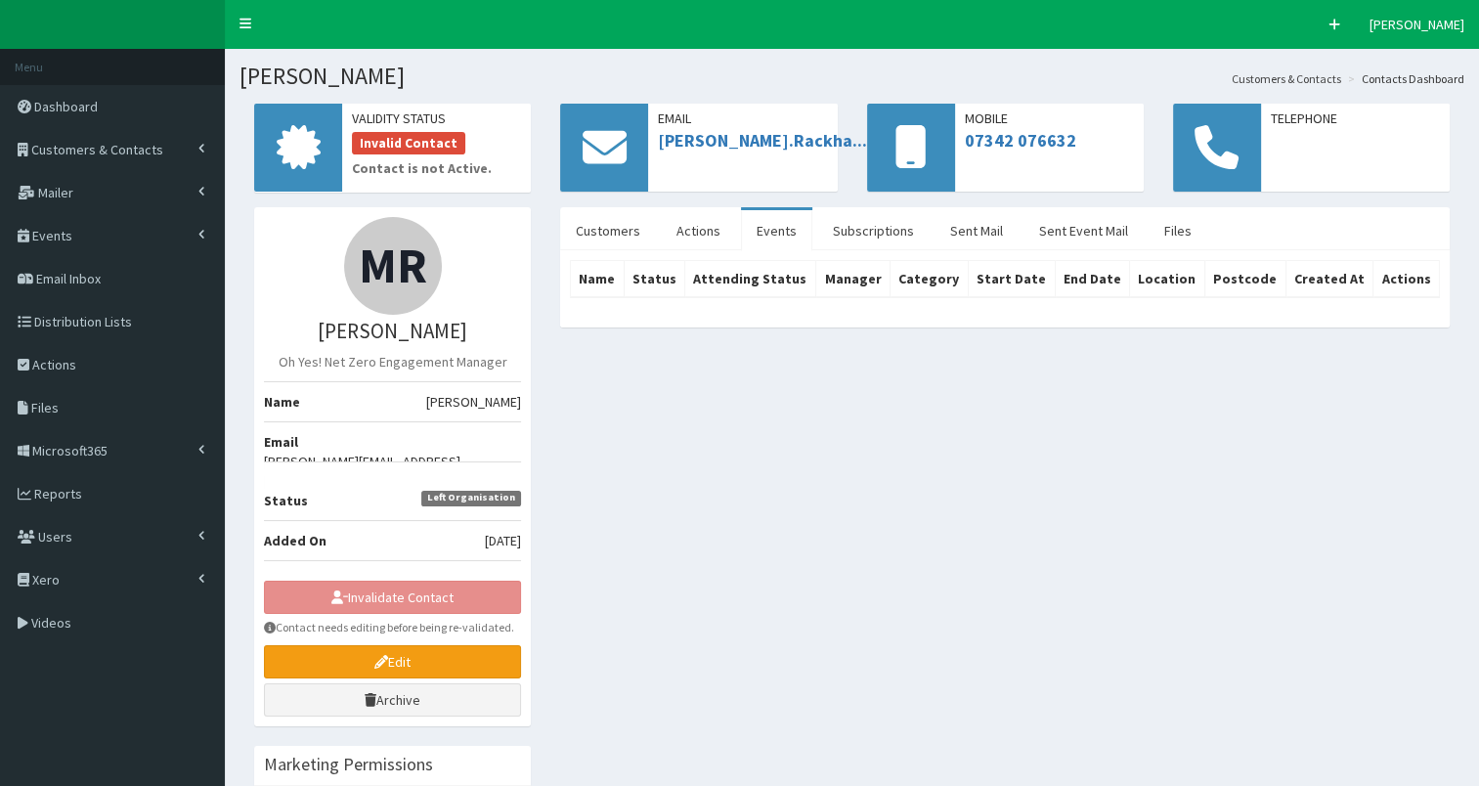
click at [777, 226] on link "Events" at bounding box center [776, 230] width 71 height 41
click at [706, 373] on div "MR Ms Melissa Rackham Oh Yes! Net Zero Engagement Manager Name Ms Melissa Rackh…" at bounding box center [852, 768] width 1225 height 1123
click at [133, 171] on link "Mailer" at bounding box center [112, 192] width 225 height 43
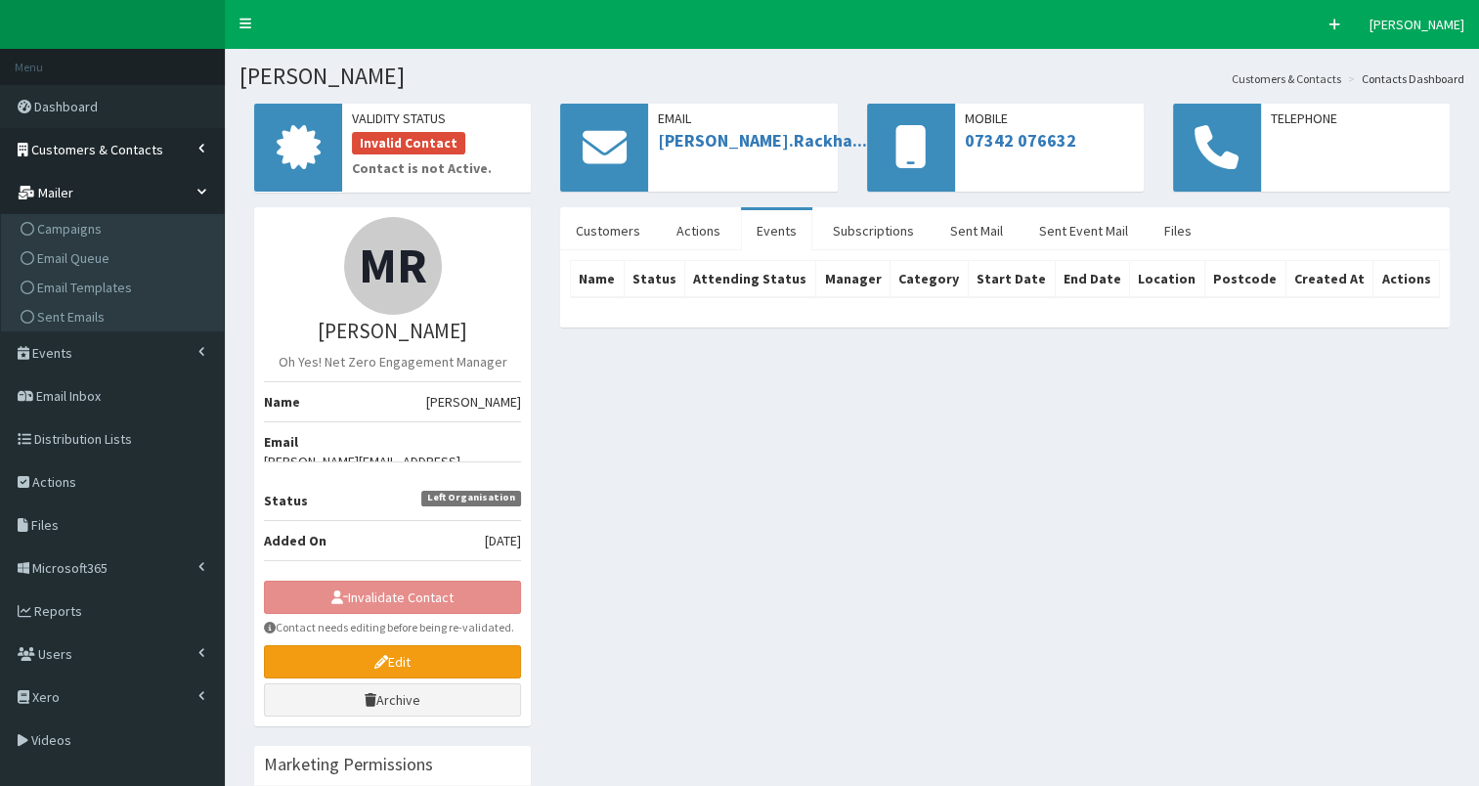
click at [130, 153] on span "Customers & Contacts" at bounding box center [97, 150] width 132 height 18
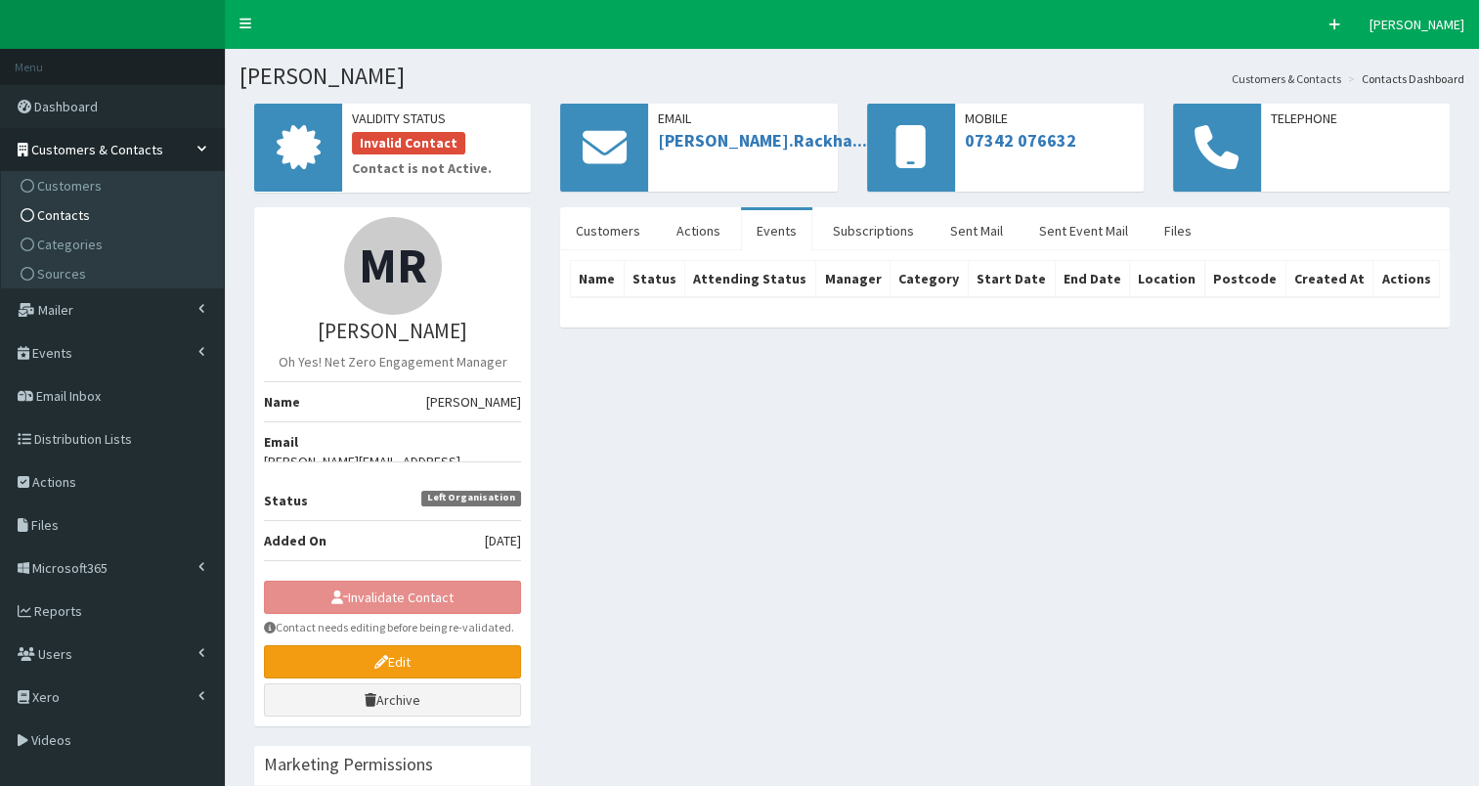
click at [128, 211] on link "Contacts" at bounding box center [115, 214] width 218 height 29
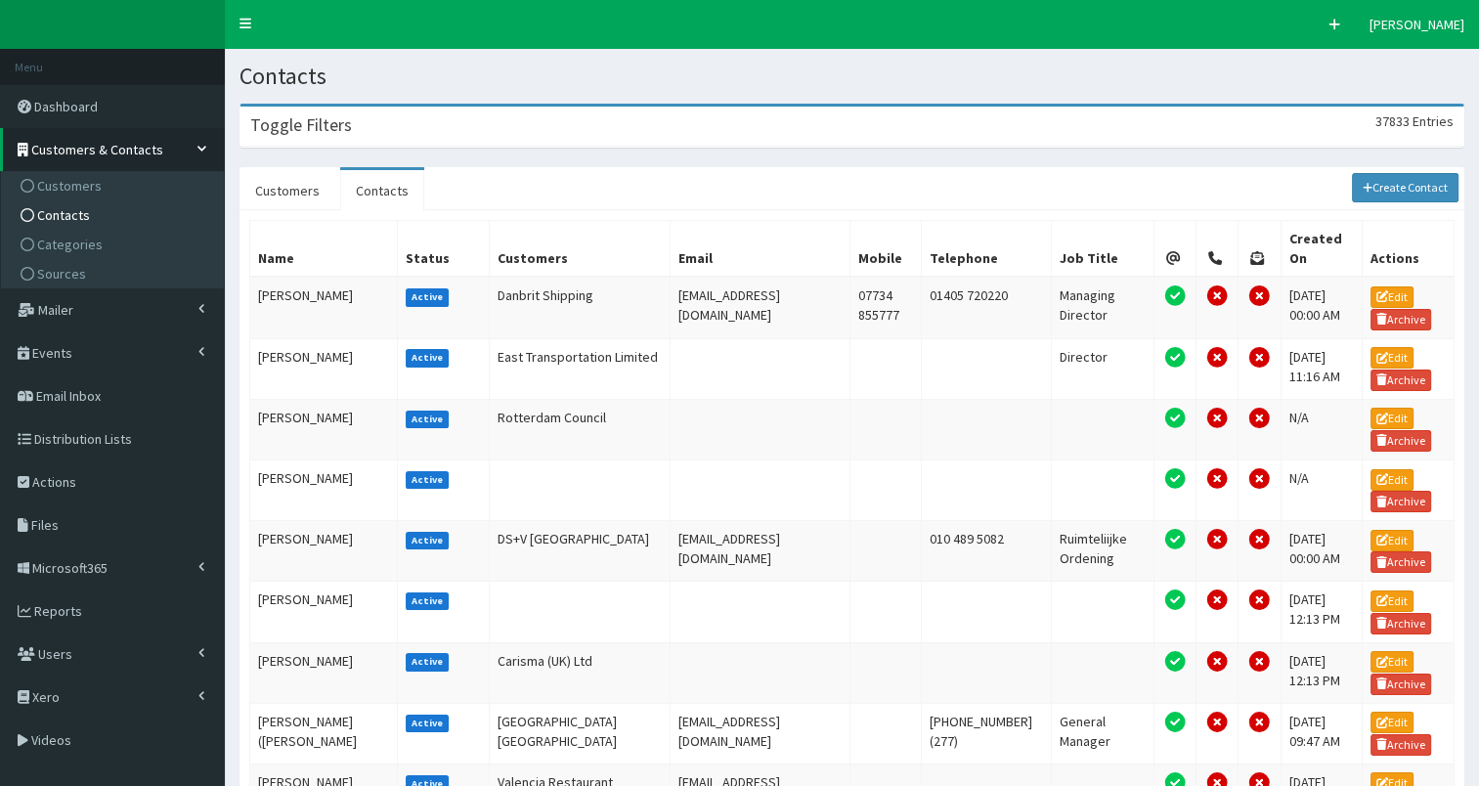
click at [552, 117] on div "Toggle Filters 37833 Entries" at bounding box center [852, 127] width 1223 height 40
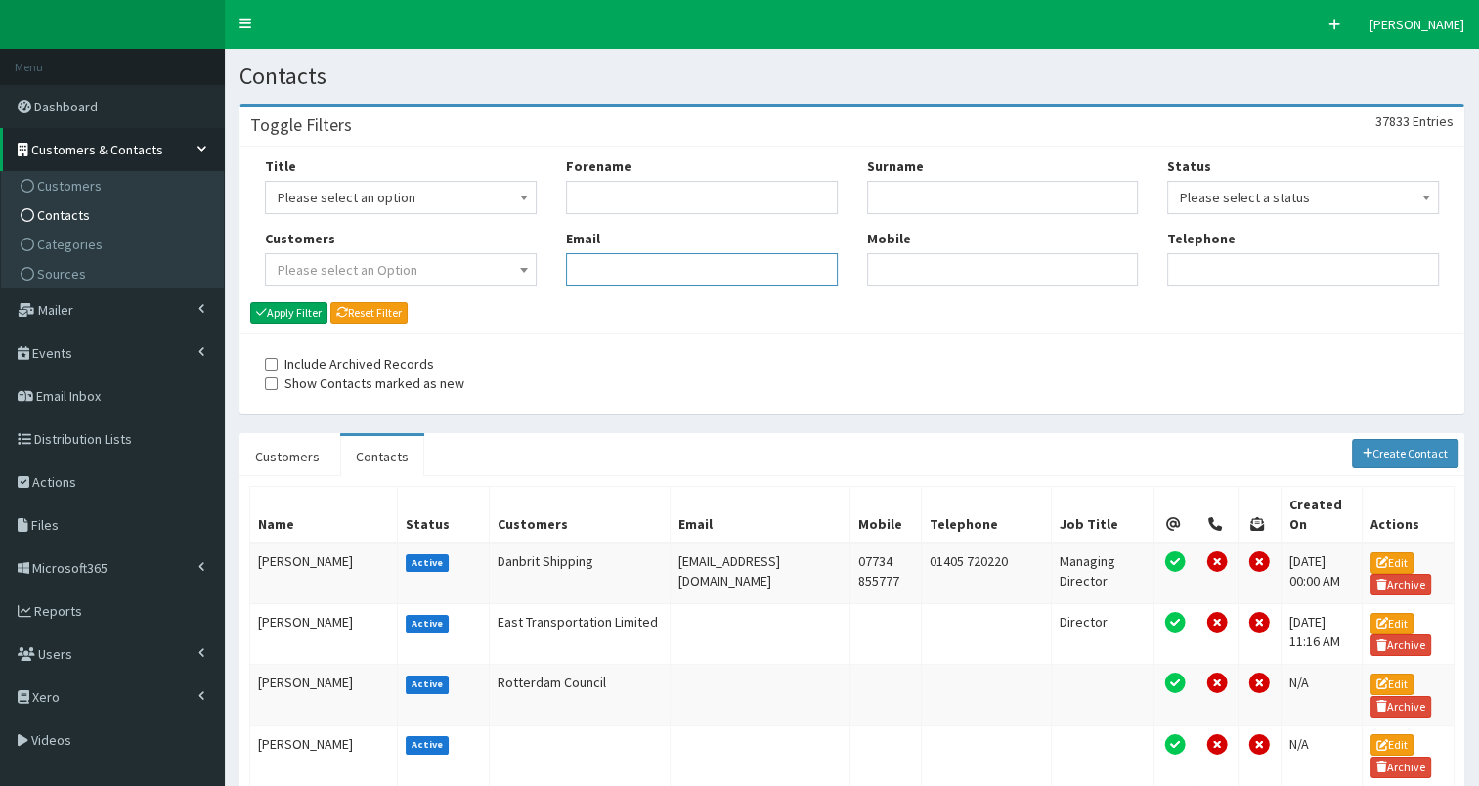
click at [628, 262] on input "Email" at bounding box center [702, 269] width 272 height 33
paste input "[PERSON_NAME][EMAIL_ADDRESS][PERSON_NAME][DOMAIN_NAME]"
type input "[PERSON_NAME][EMAIL_ADDRESS][PERSON_NAME][DOMAIN_NAME]"
click at [306, 311] on button "Apply Filter" at bounding box center [288, 313] width 77 height 22
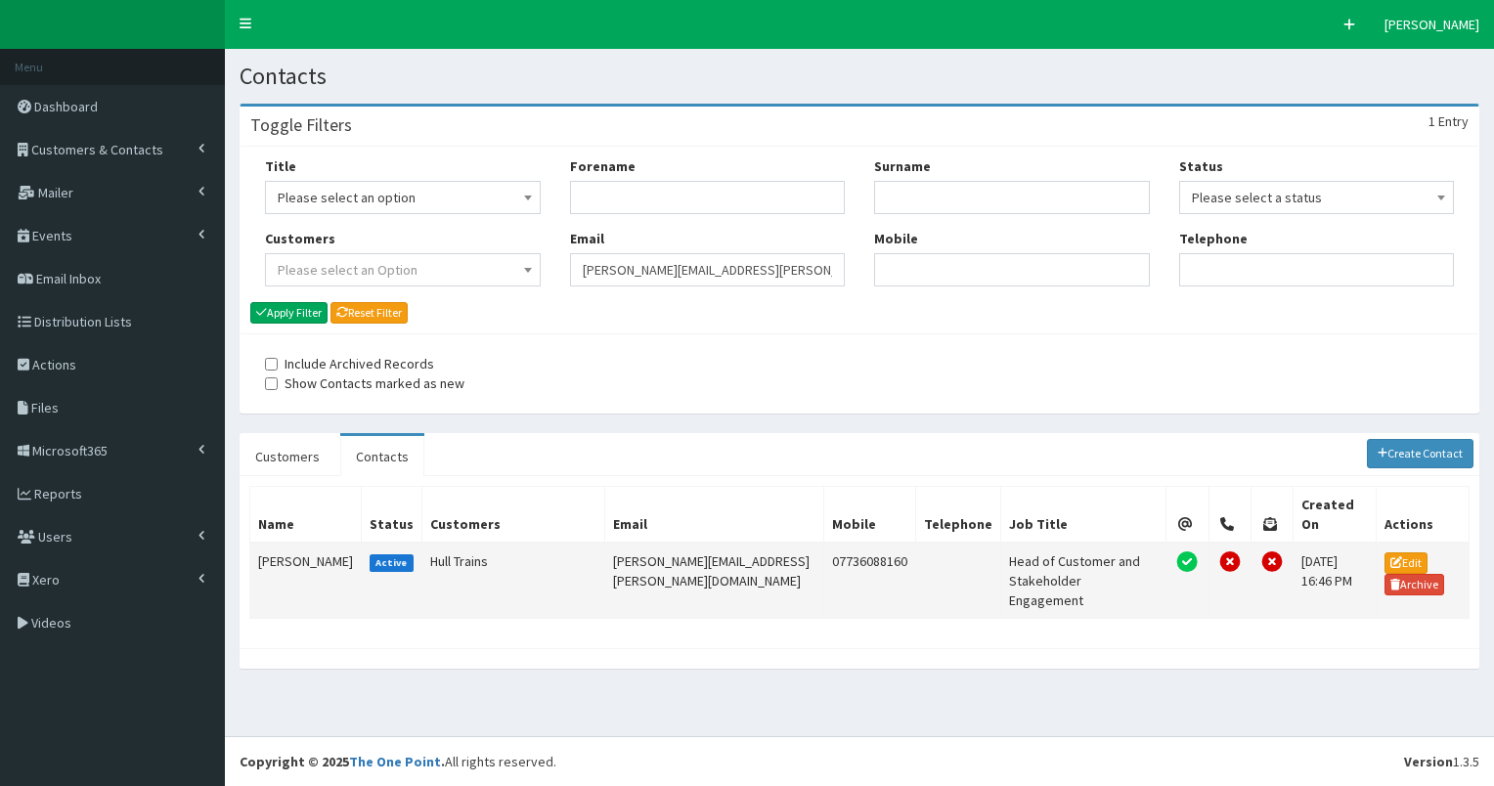
click at [273, 545] on td "[PERSON_NAME]" at bounding box center [305, 581] width 111 height 76
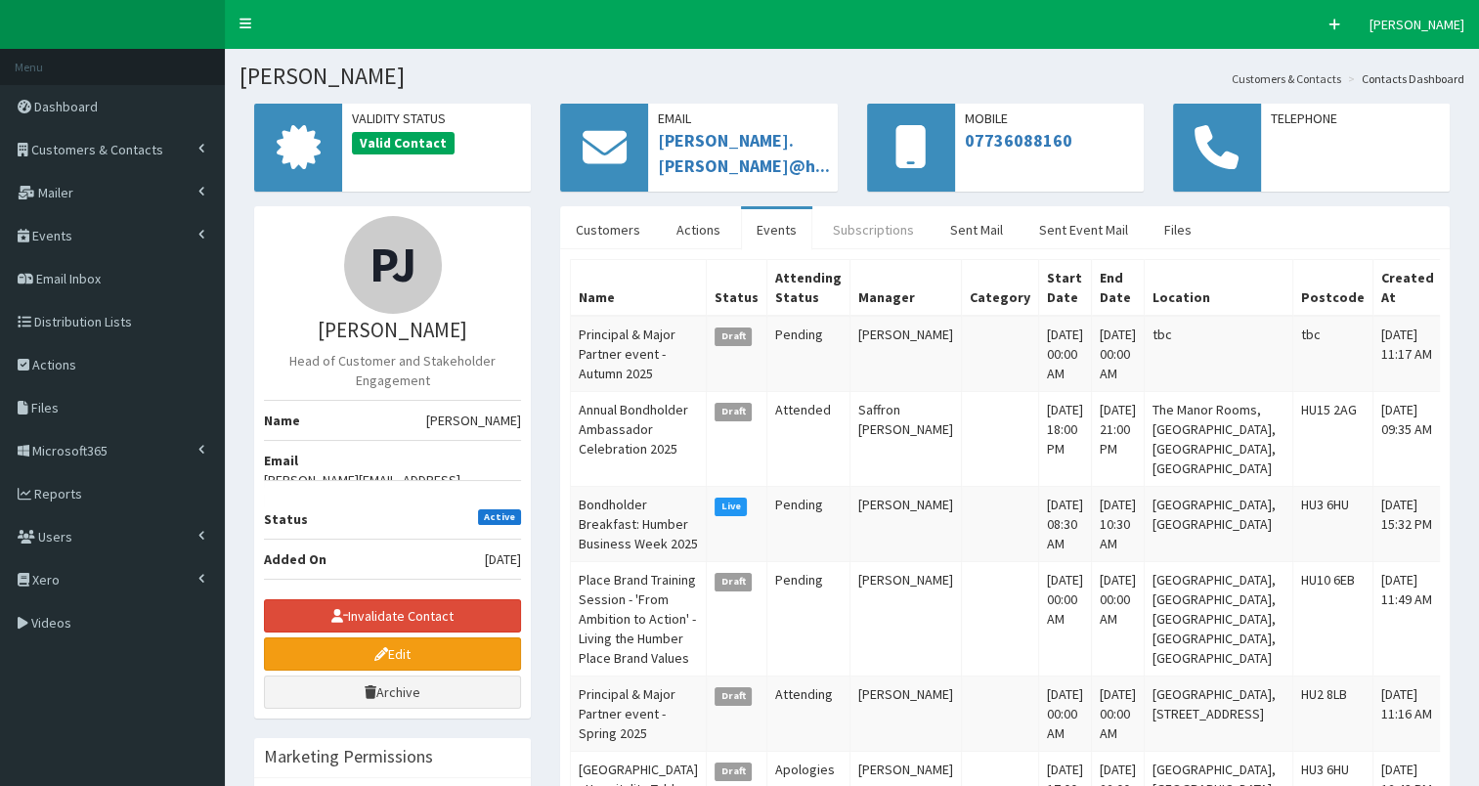
click at [845, 230] on link "Subscriptions" at bounding box center [873, 229] width 112 height 41
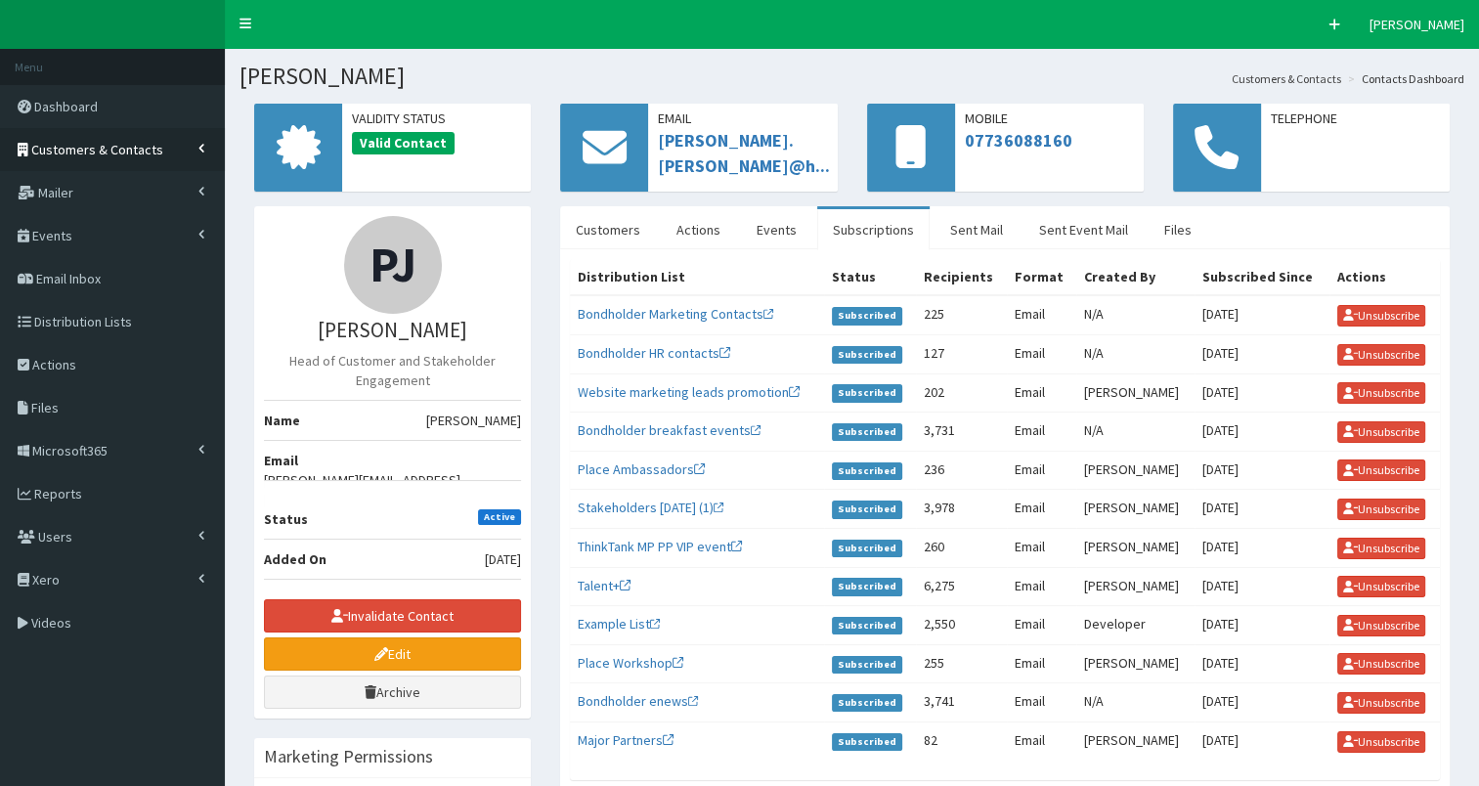
click at [150, 144] on span "Customers & Contacts" at bounding box center [97, 150] width 132 height 18
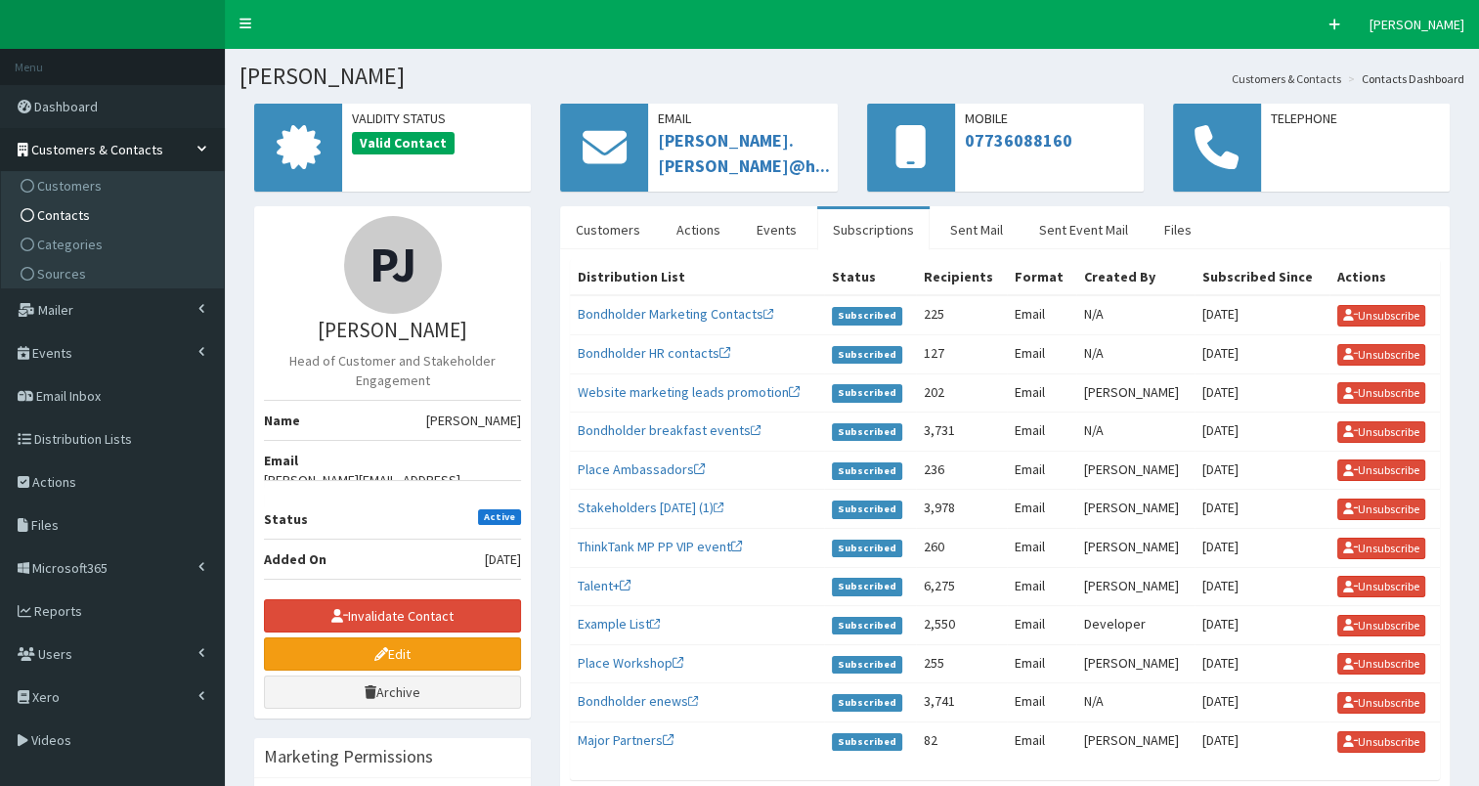
click at [138, 214] on link "Contacts" at bounding box center [115, 214] width 218 height 29
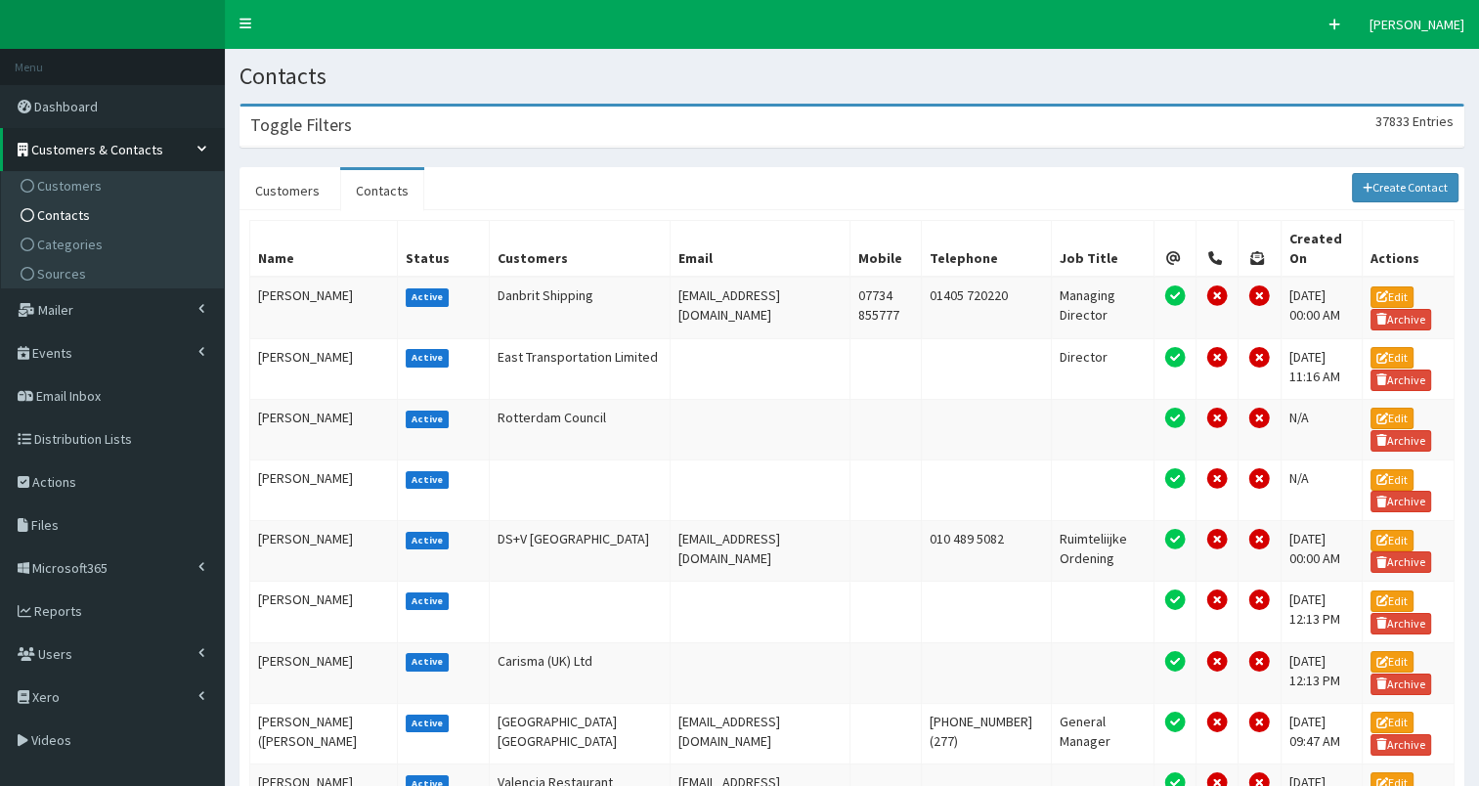
click at [531, 129] on div "Toggle Filters 37833 Entries" at bounding box center [852, 127] width 1223 height 40
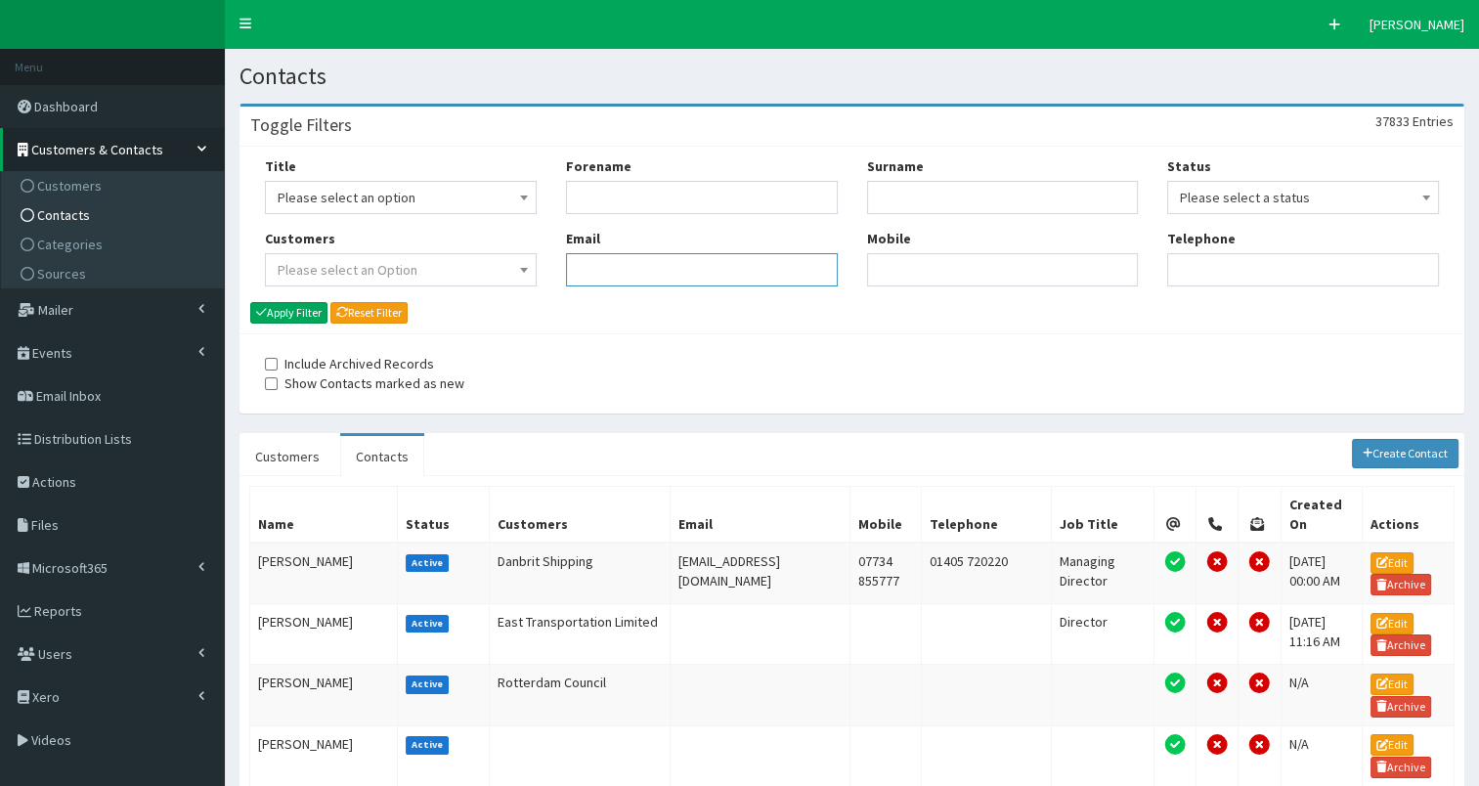
click at [602, 266] on input "Email" at bounding box center [702, 269] width 272 height 33
paste input "[EMAIL_ADDRESS][DOMAIN_NAME]"
type input "[EMAIL_ADDRESS][DOMAIN_NAME]"
click at [287, 307] on button "Apply Filter" at bounding box center [288, 313] width 77 height 22
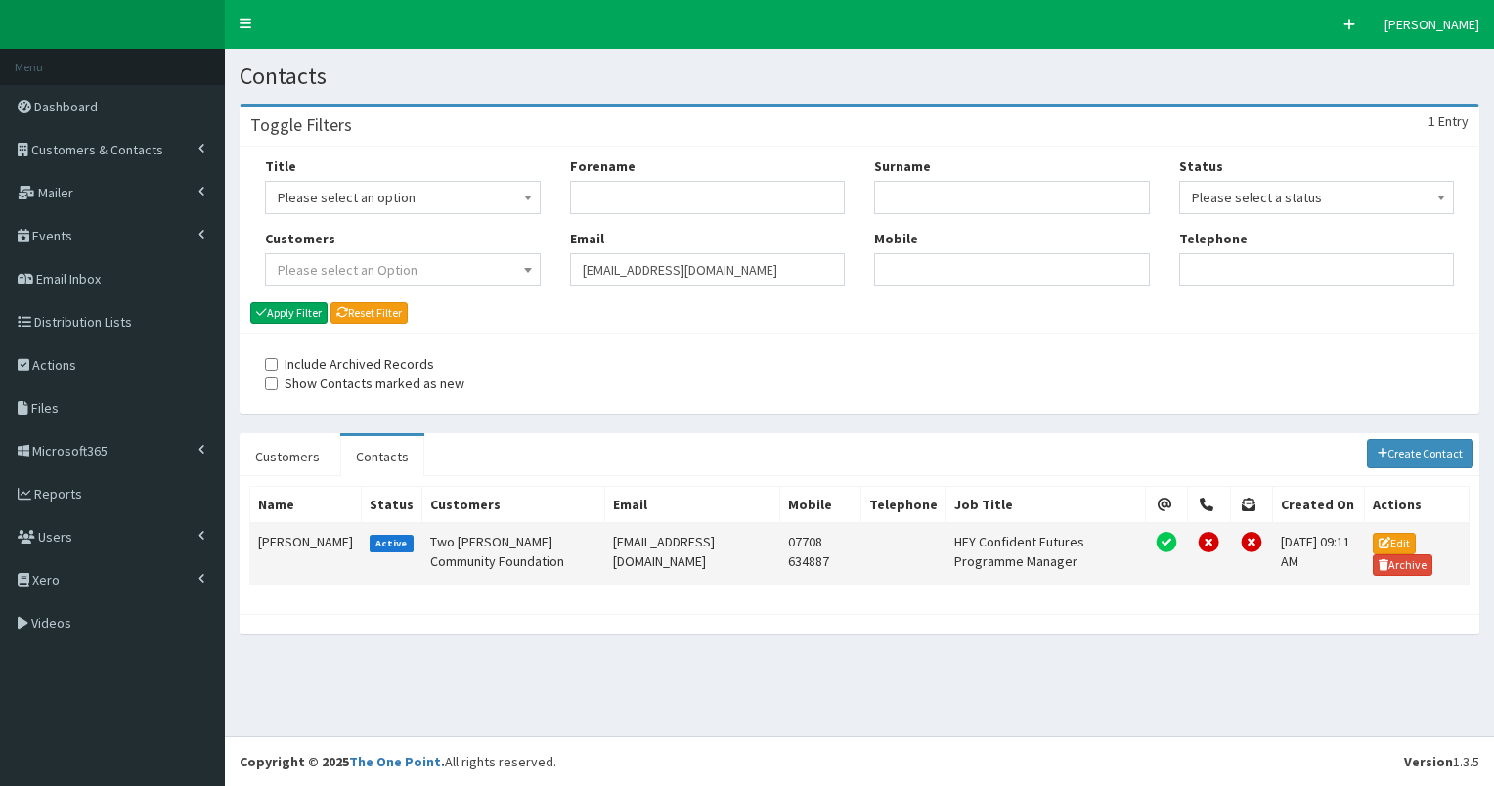
click at [270, 547] on td "[PERSON_NAME]" at bounding box center [305, 554] width 111 height 62
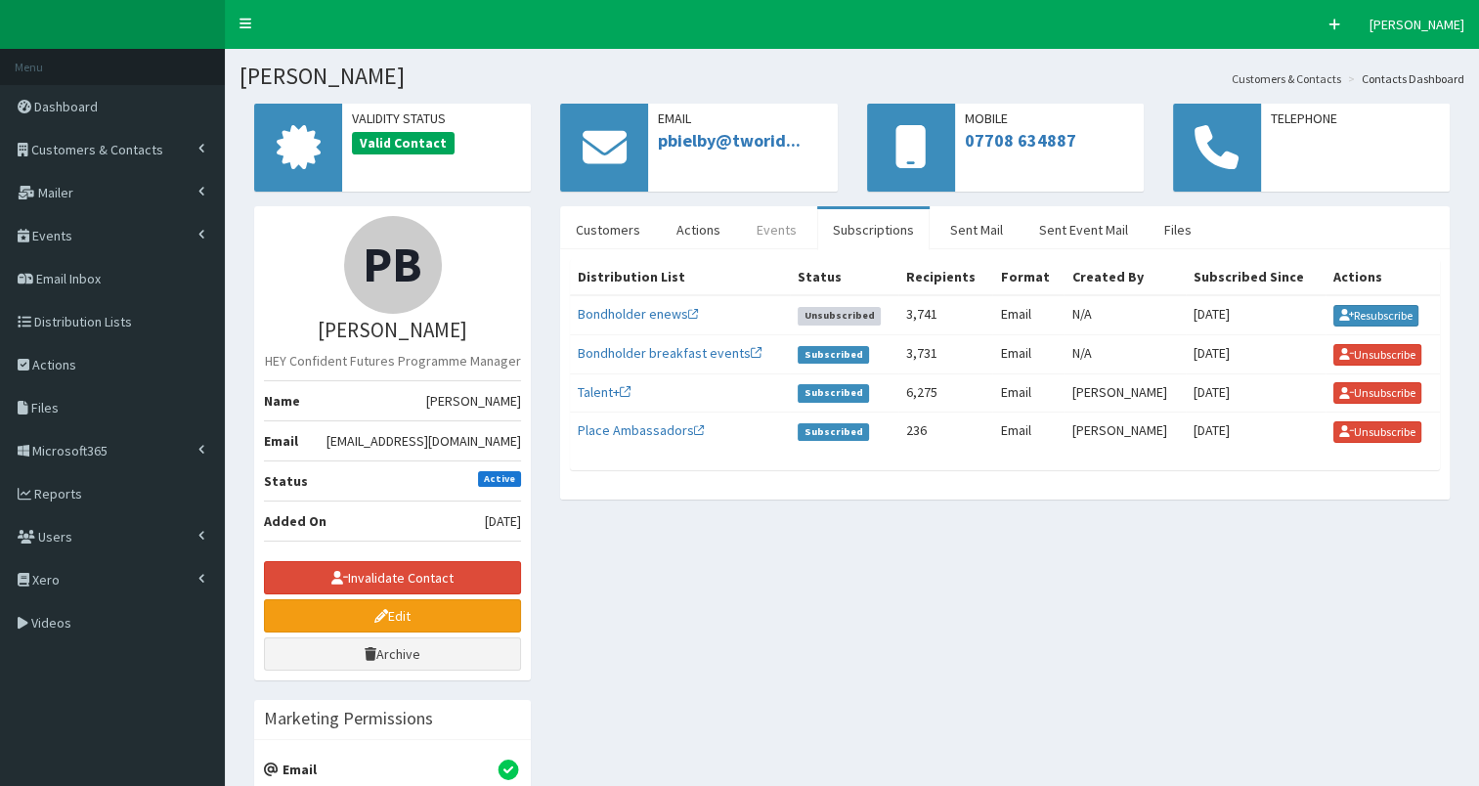
click at [761, 227] on link "Events" at bounding box center [776, 229] width 71 height 41
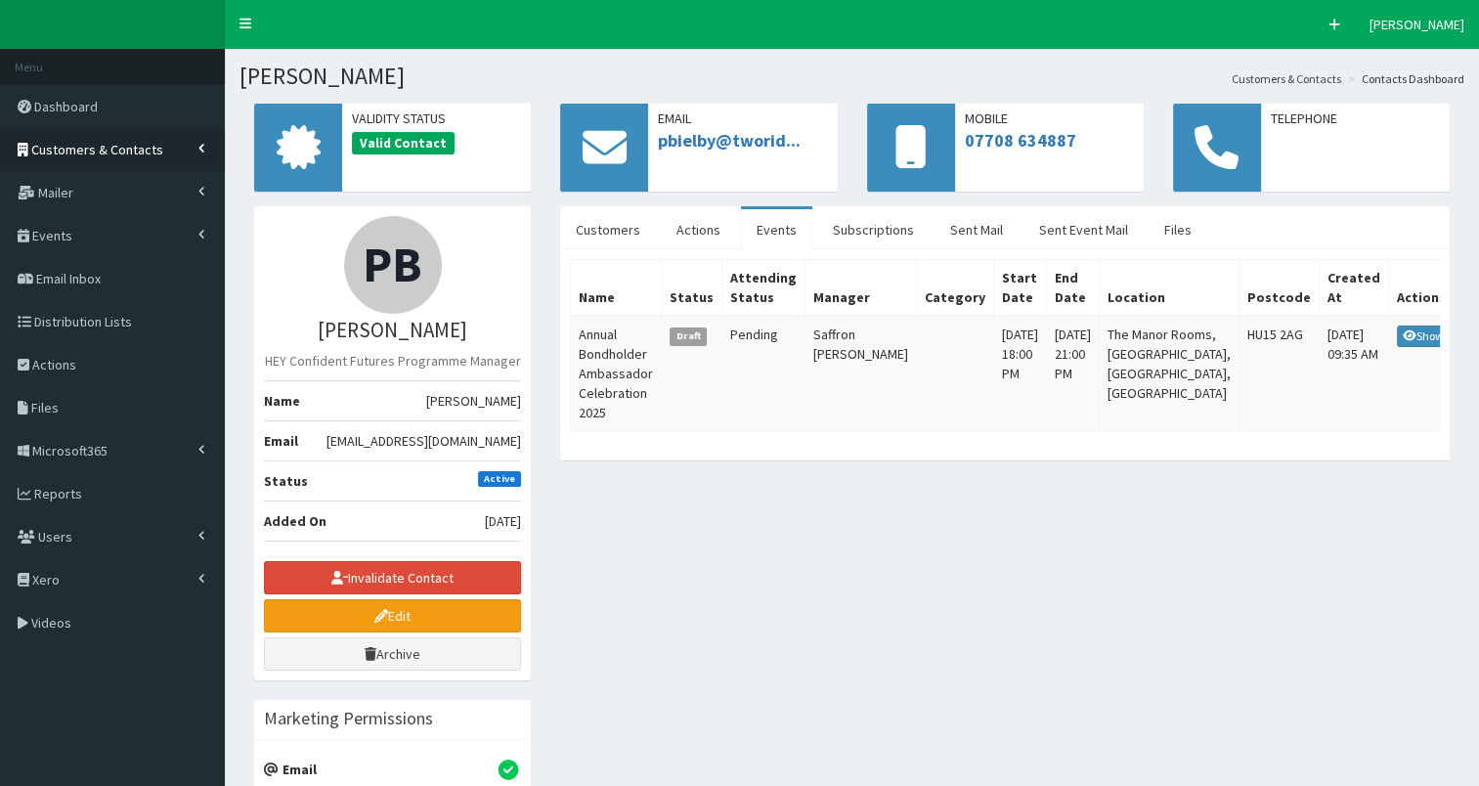
click at [151, 147] on span "Customers & Contacts" at bounding box center [97, 150] width 132 height 18
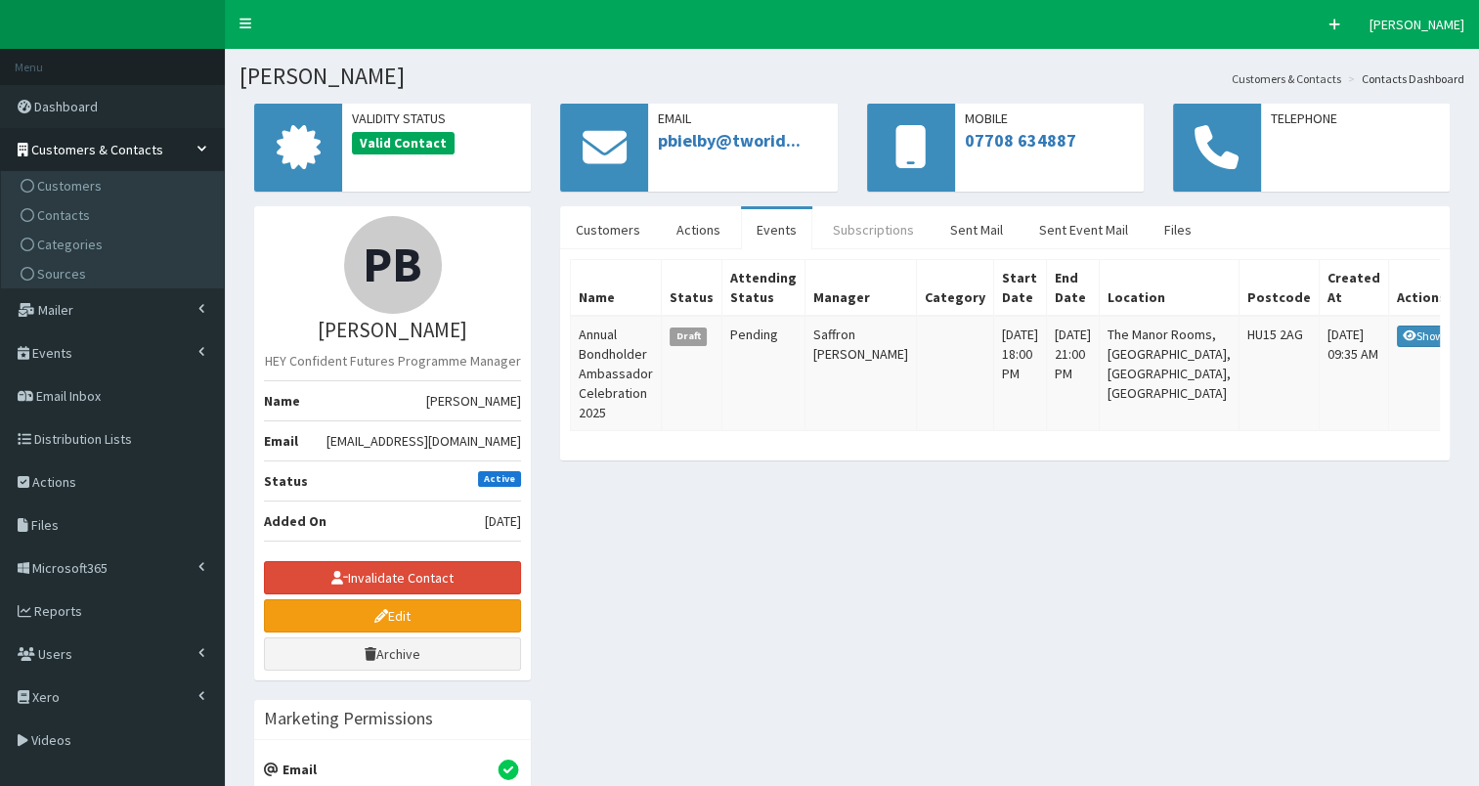
click at [852, 239] on link "Subscriptions" at bounding box center [873, 229] width 112 height 41
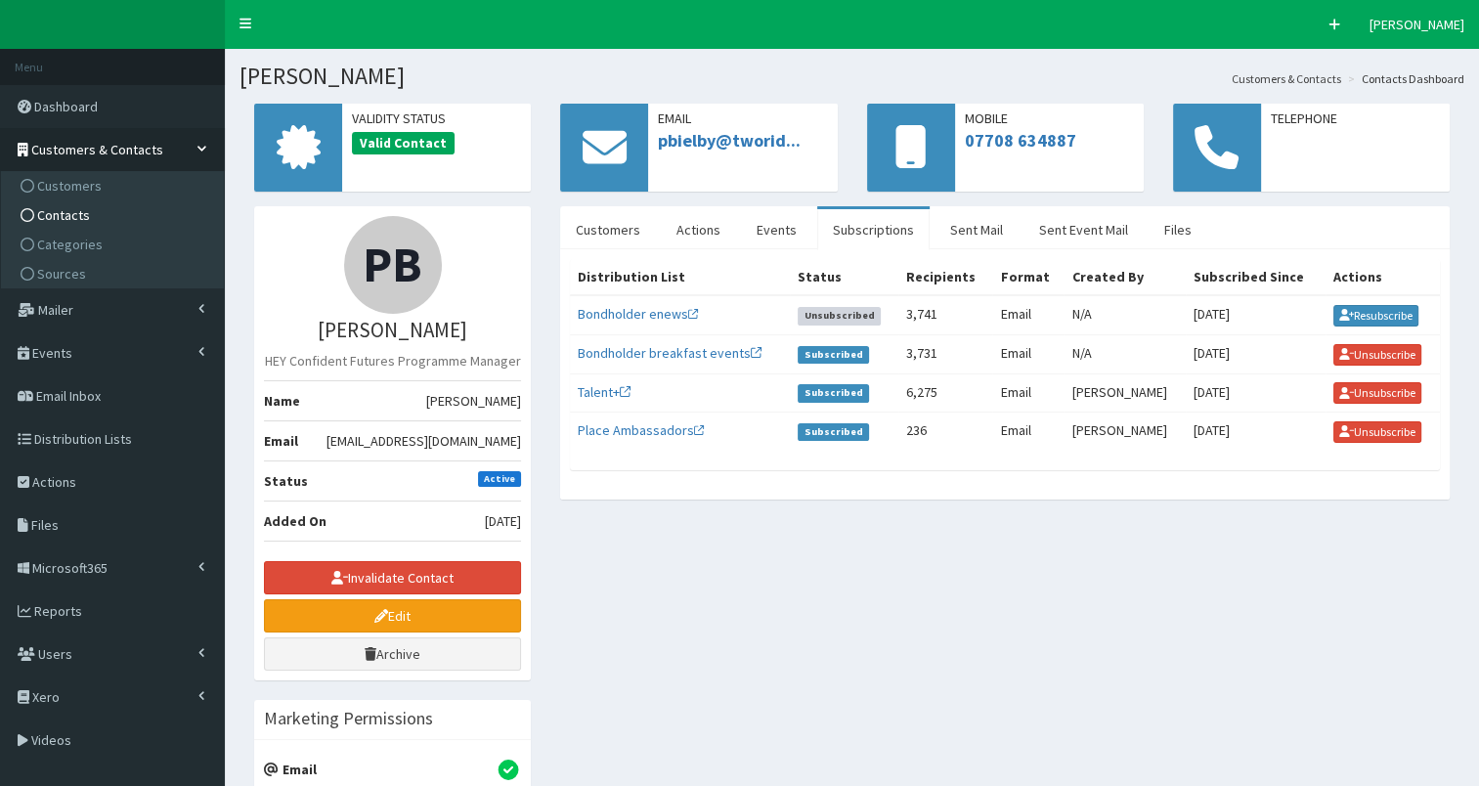
click at [66, 219] on span "Contacts" at bounding box center [63, 215] width 53 height 18
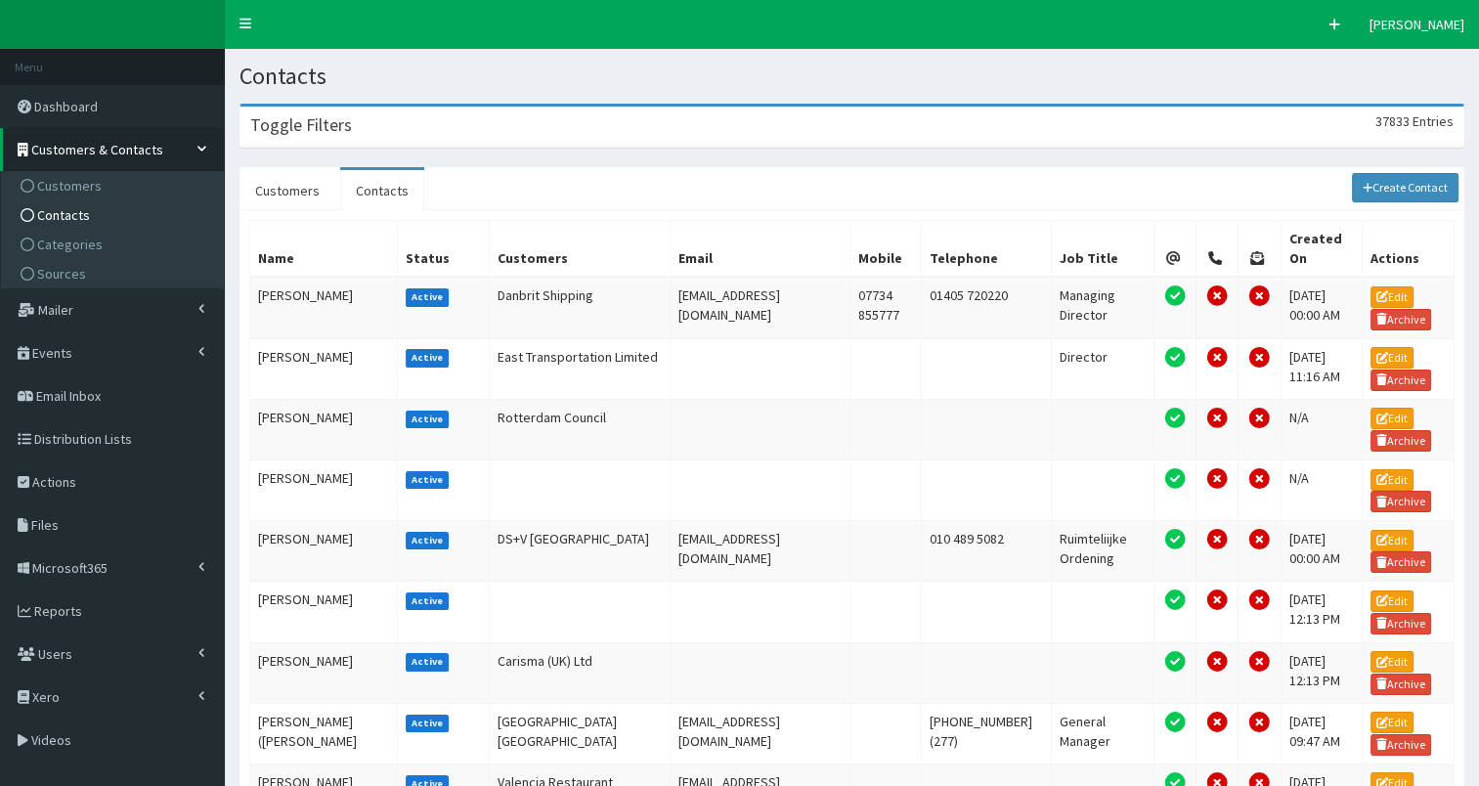
click at [438, 129] on div "Toggle Filters 37833 Entries" at bounding box center [852, 127] width 1223 height 40
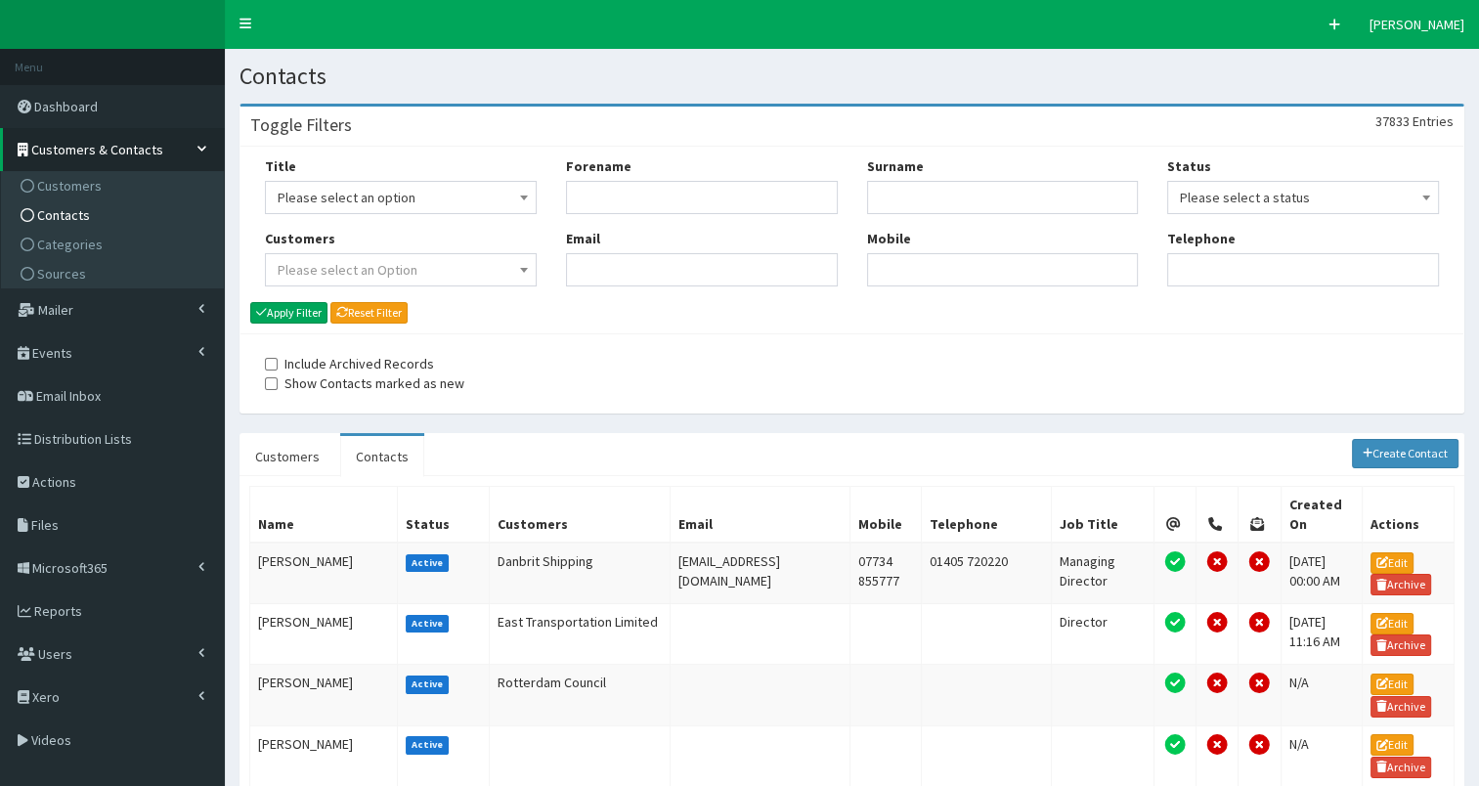
click at [631, 249] on div "Email" at bounding box center [702, 258] width 272 height 58
click at [610, 261] on input "Email" at bounding box center [702, 269] width 272 height 33
paste input "[PERSON_NAME][EMAIL_ADDRESS][PERSON_NAME][DOMAIN_NAME]"
type input "[PERSON_NAME][EMAIL_ADDRESS][PERSON_NAME][DOMAIN_NAME]"
click at [301, 314] on button "Apply Filter" at bounding box center [288, 313] width 77 height 22
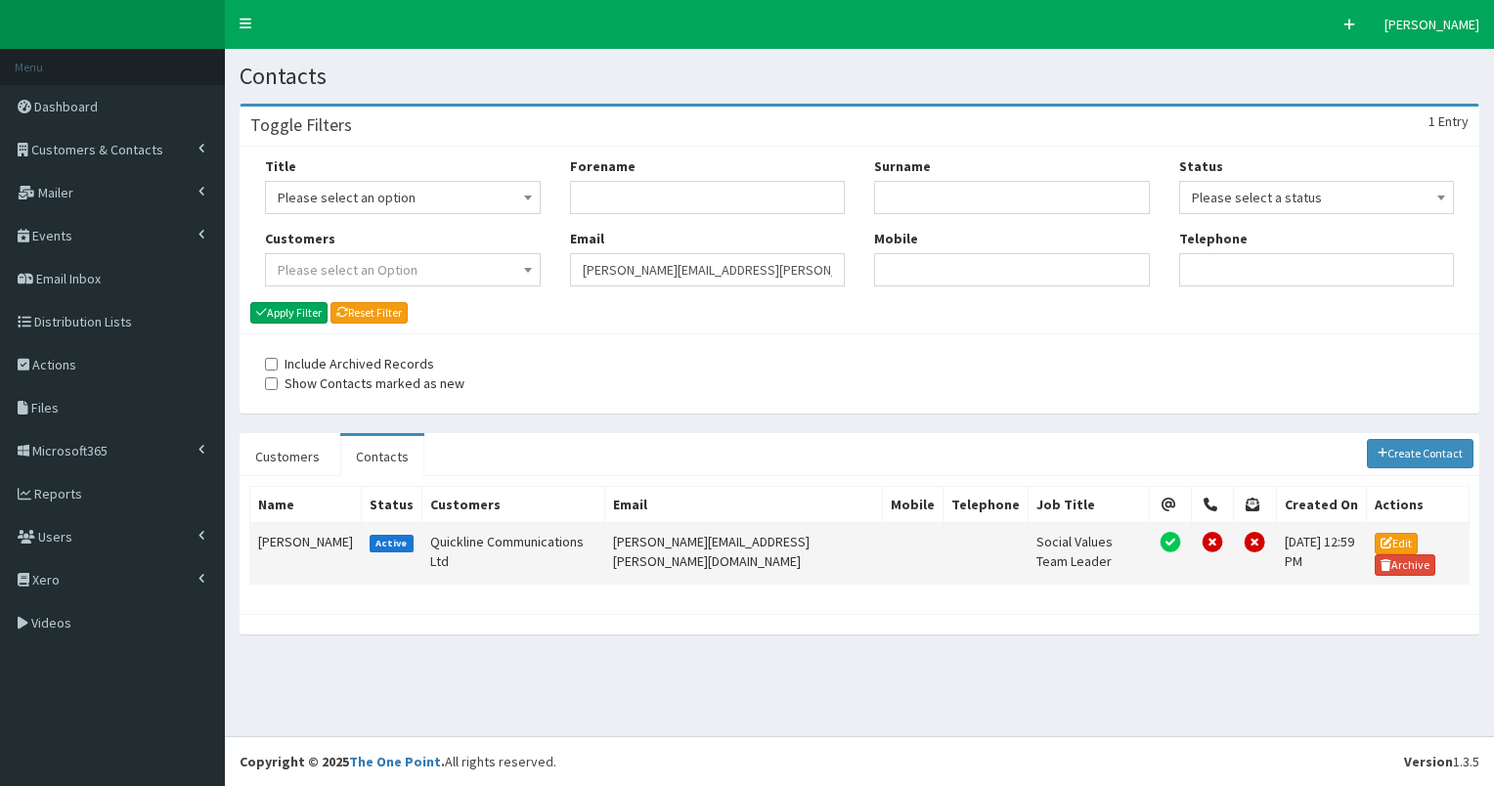
click at [280, 532] on td "[PERSON_NAME]" at bounding box center [305, 554] width 111 height 62
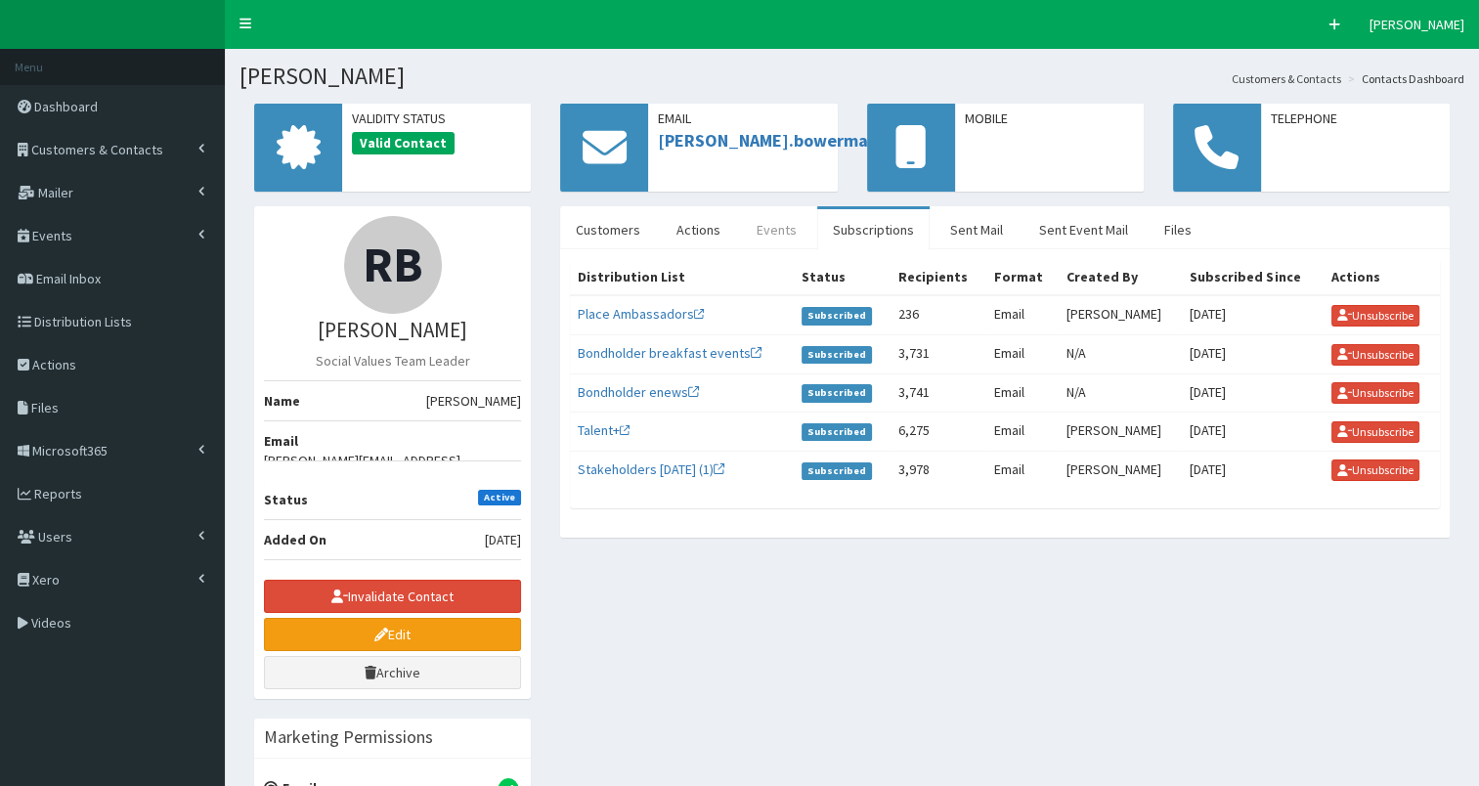
click at [759, 233] on link "Events" at bounding box center [776, 229] width 71 height 41
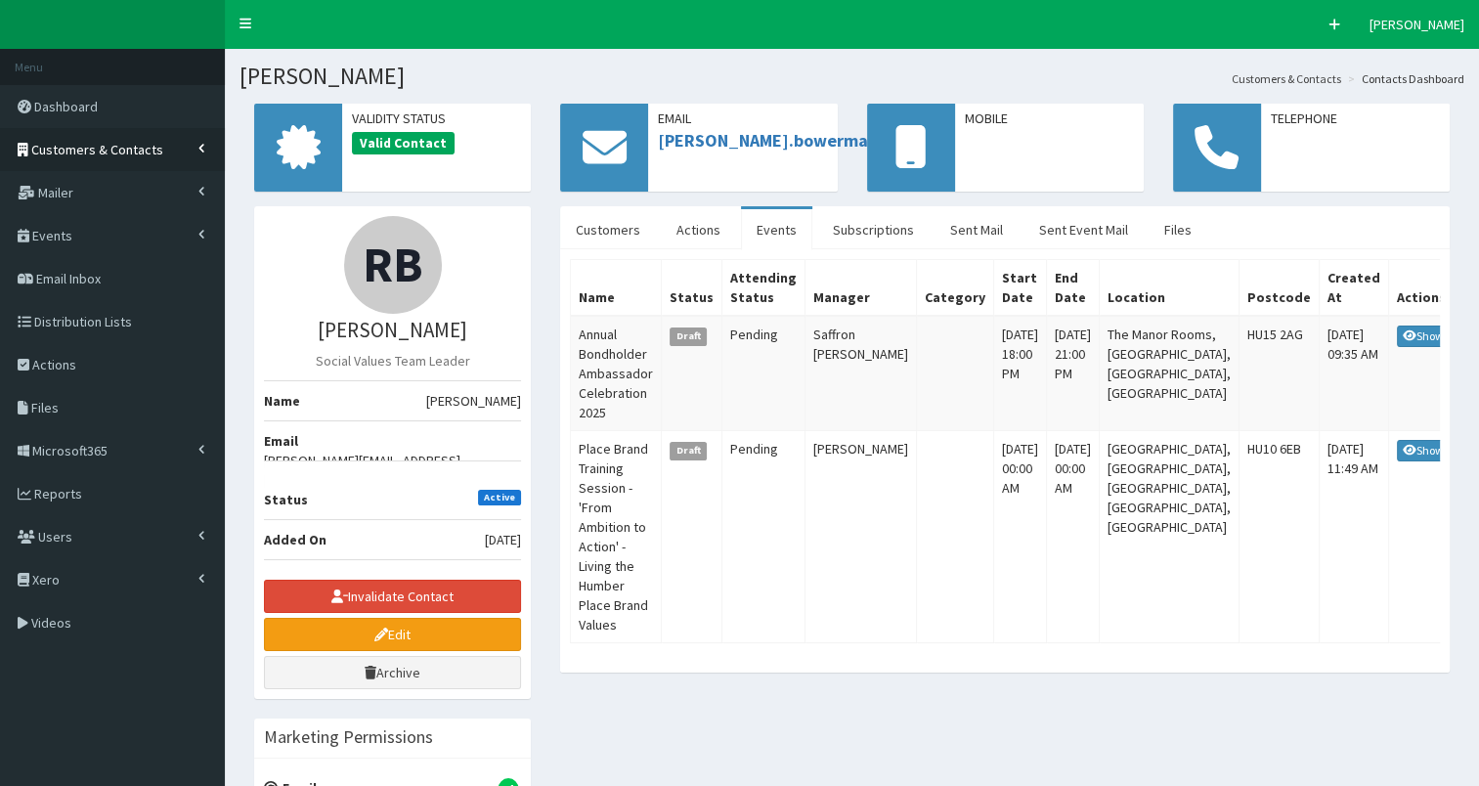
click at [158, 152] on link "Customers & Contacts" at bounding box center [112, 149] width 225 height 43
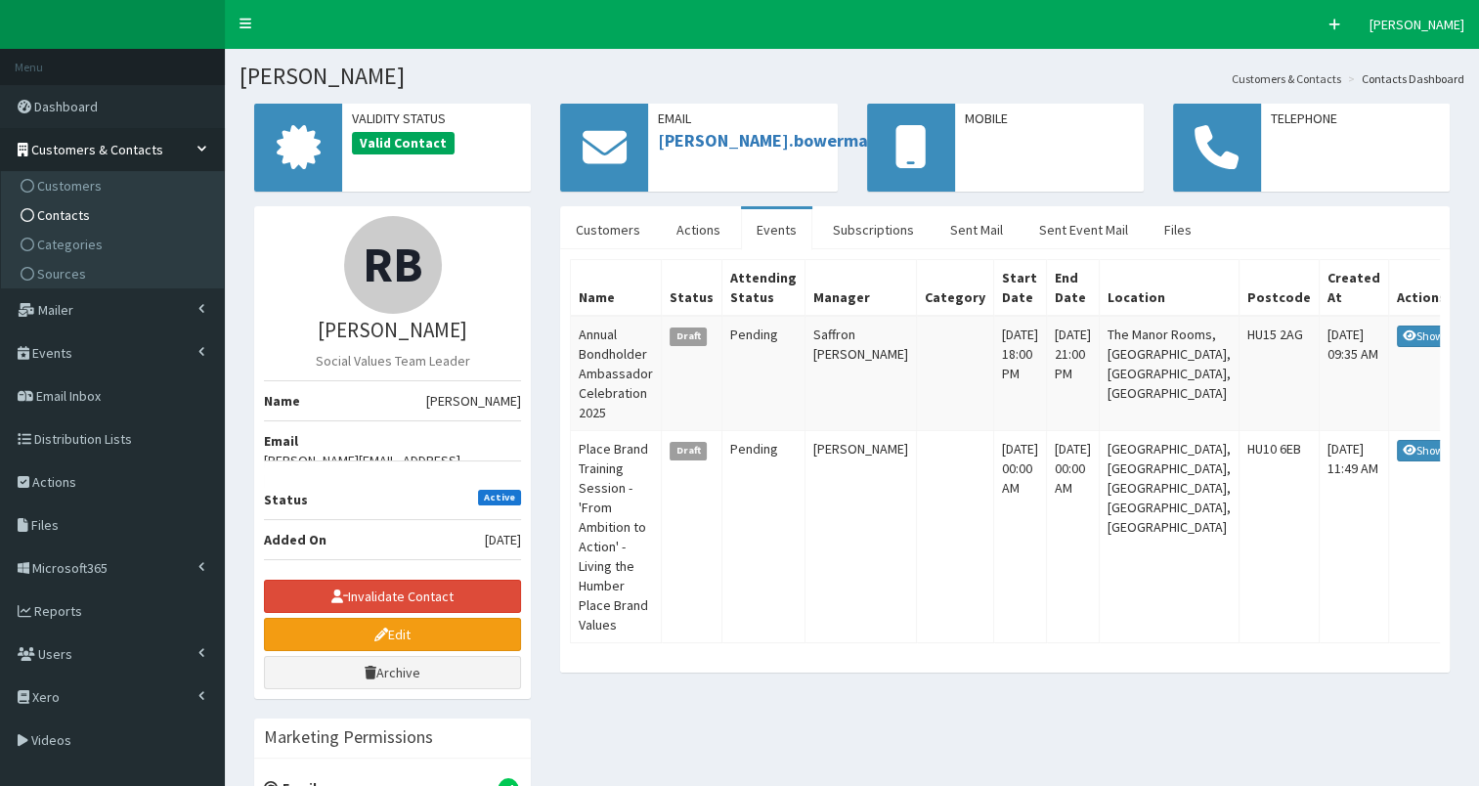
click at [113, 212] on link "Contacts" at bounding box center [115, 214] width 218 height 29
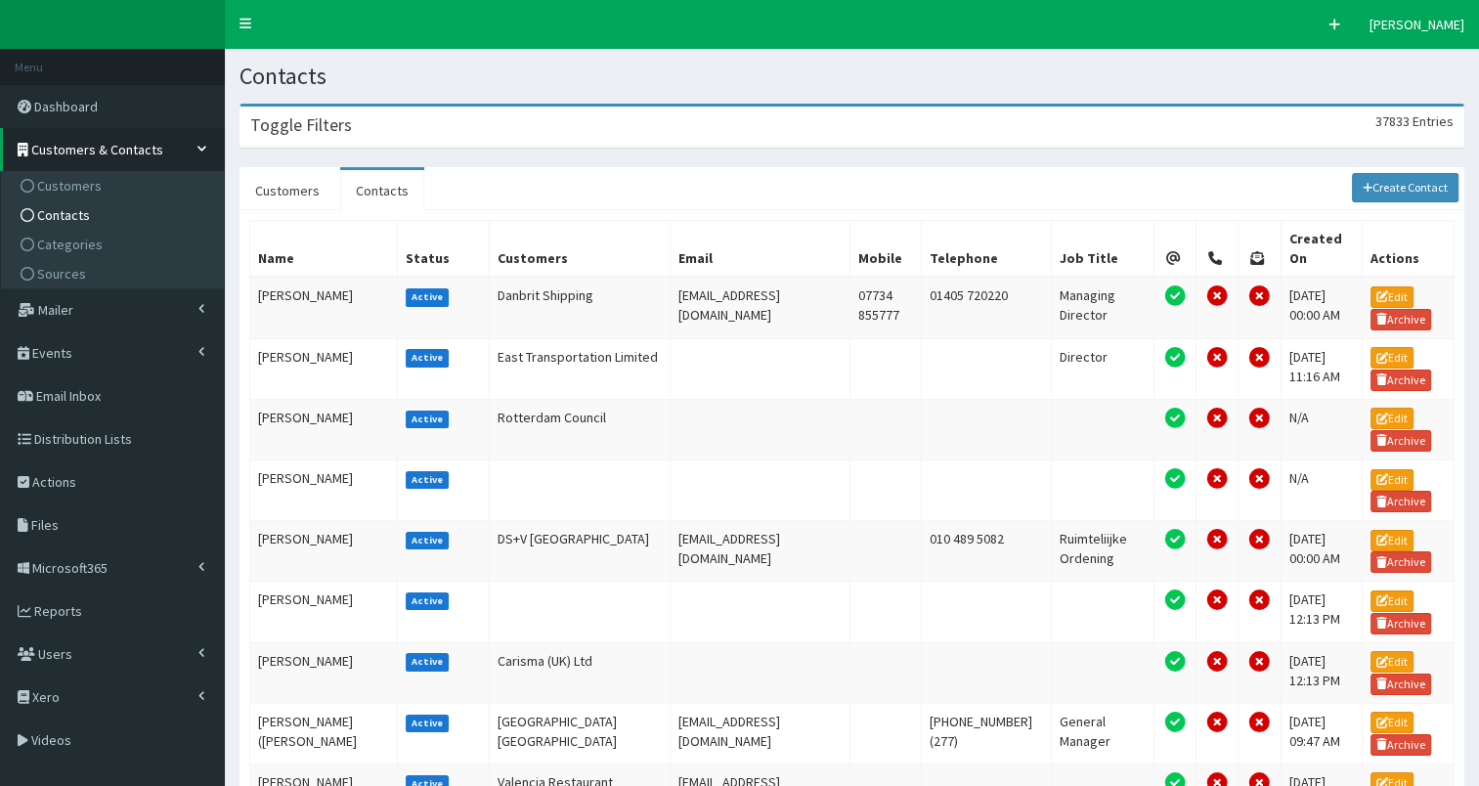
click at [450, 124] on div "Toggle Filters 37833 Entries" at bounding box center [852, 127] width 1223 height 40
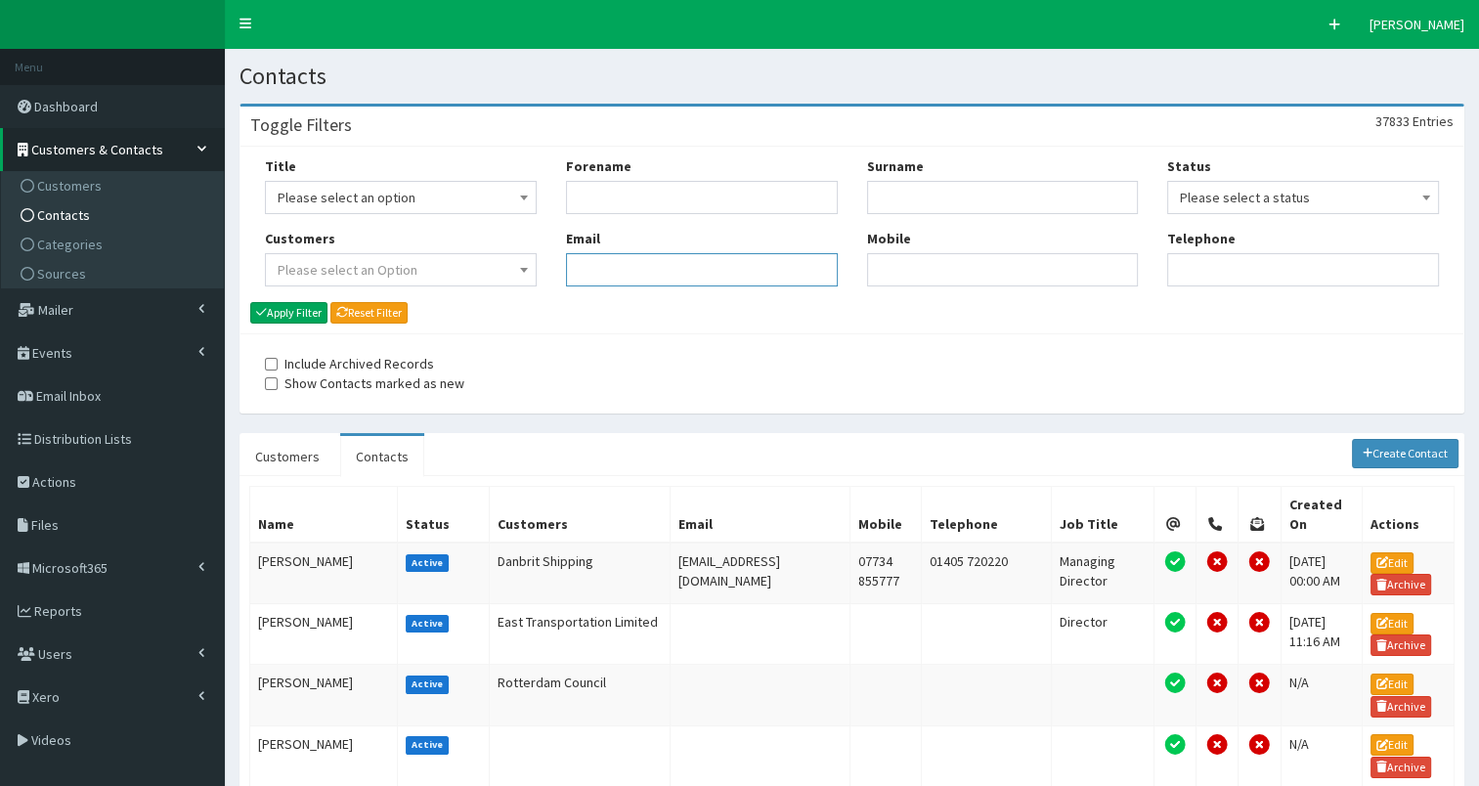
click at [589, 276] on input "Email" at bounding box center [702, 269] width 272 height 33
paste input "[EMAIL_ADDRESS][DOMAIN_NAME]"
type input "[EMAIL_ADDRESS][DOMAIN_NAME]"
click at [272, 309] on button "Apply Filter" at bounding box center [288, 313] width 77 height 22
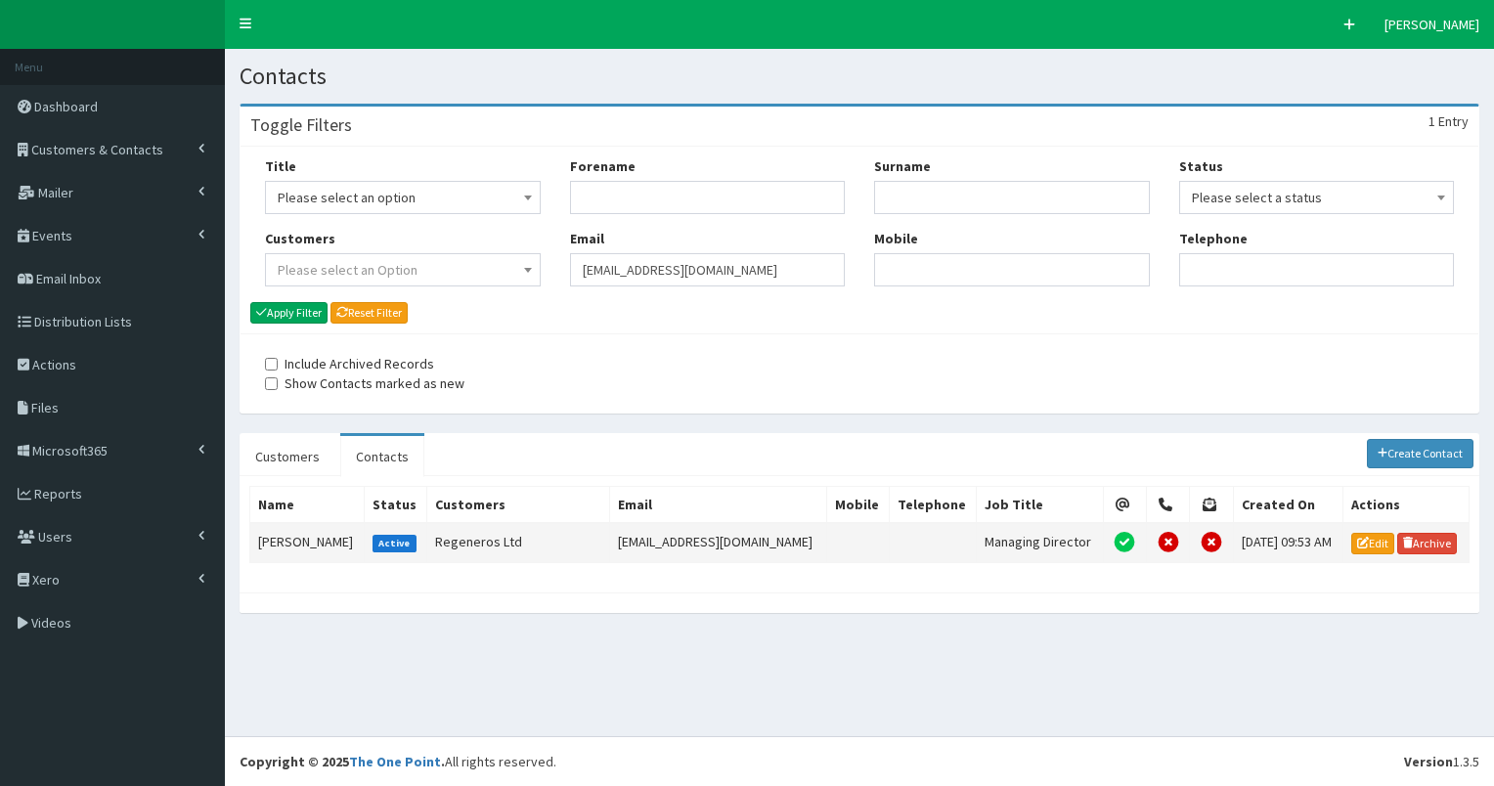
click at [341, 536] on td "[PERSON_NAME]" at bounding box center [307, 542] width 114 height 39
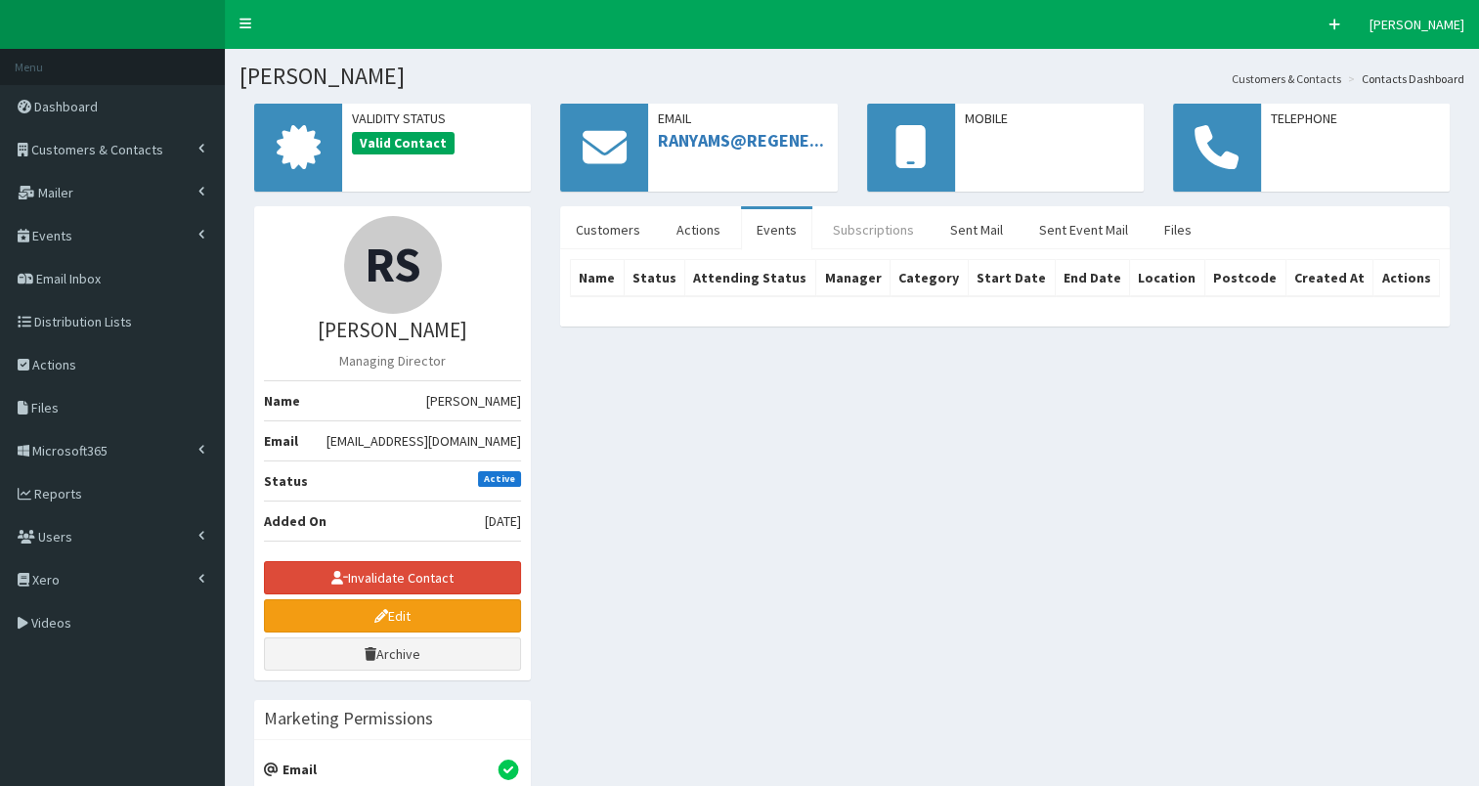
click at [872, 227] on link "Subscriptions" at bounding box center [873, 229] width 112 height 41
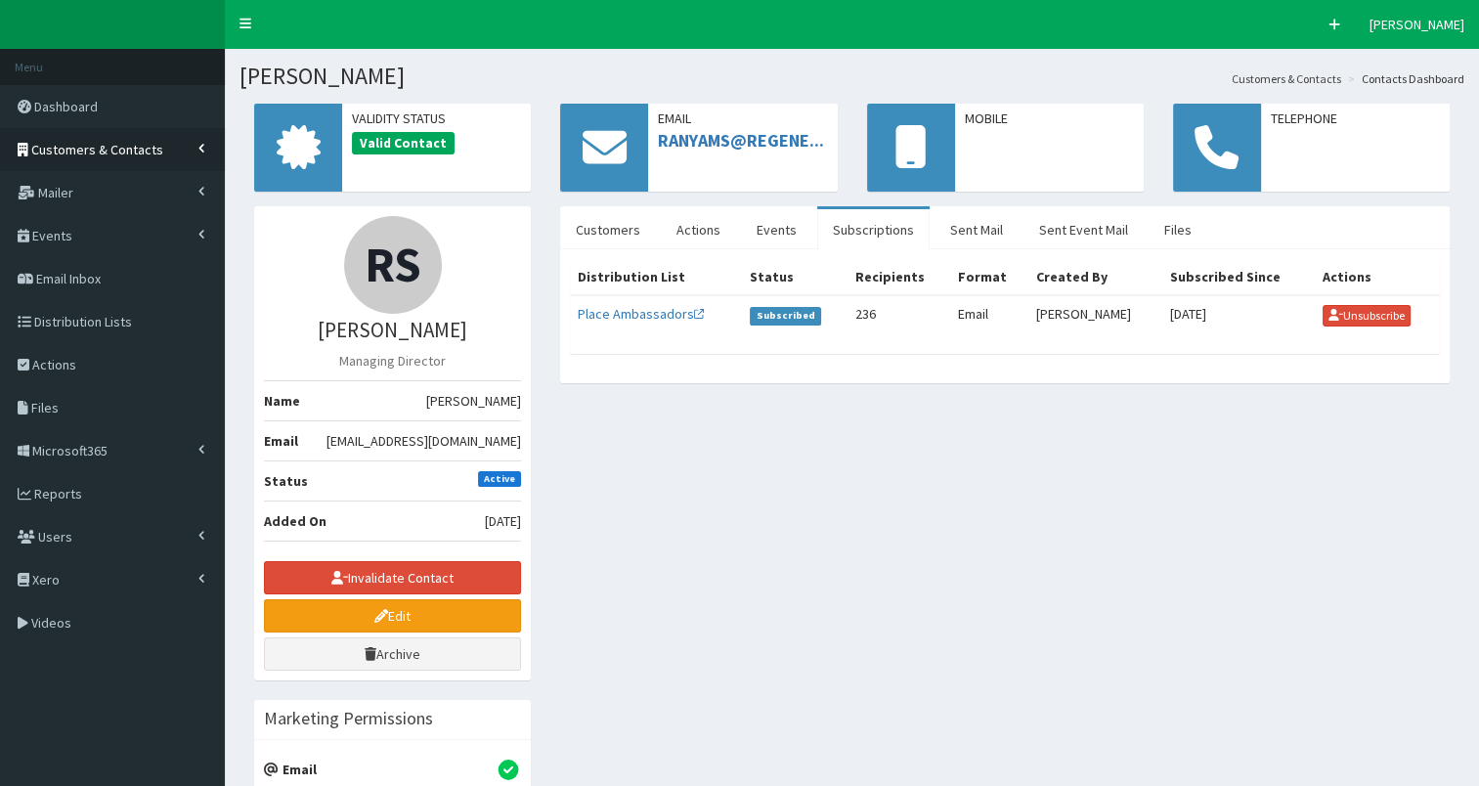
click at [124, 150] on span "Customers & Contacts" at bounding box center [97, 150] width 132 height 18
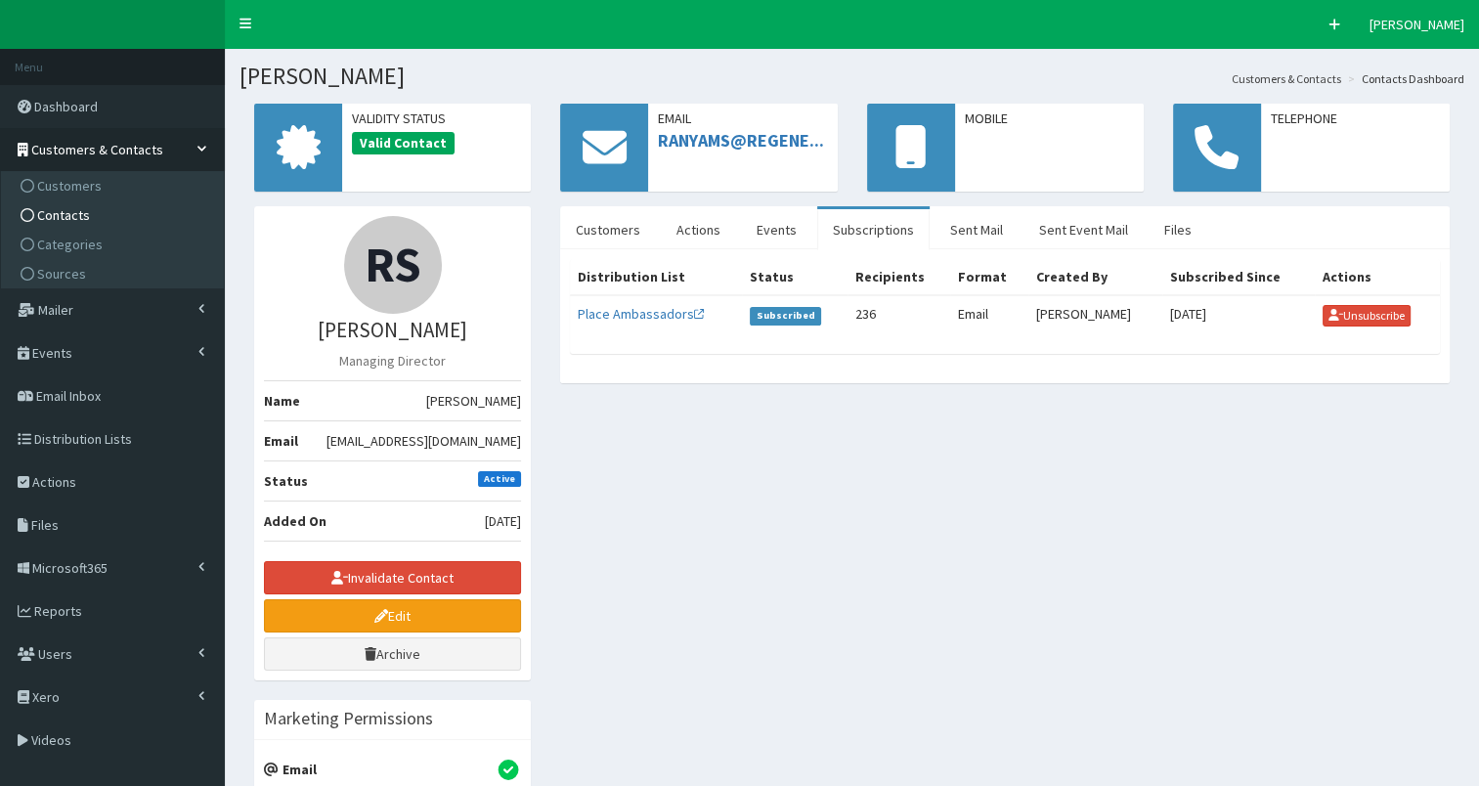
click at [125, 210] on link "Contacts" at bounding box center [115, 214] width 218 height 29
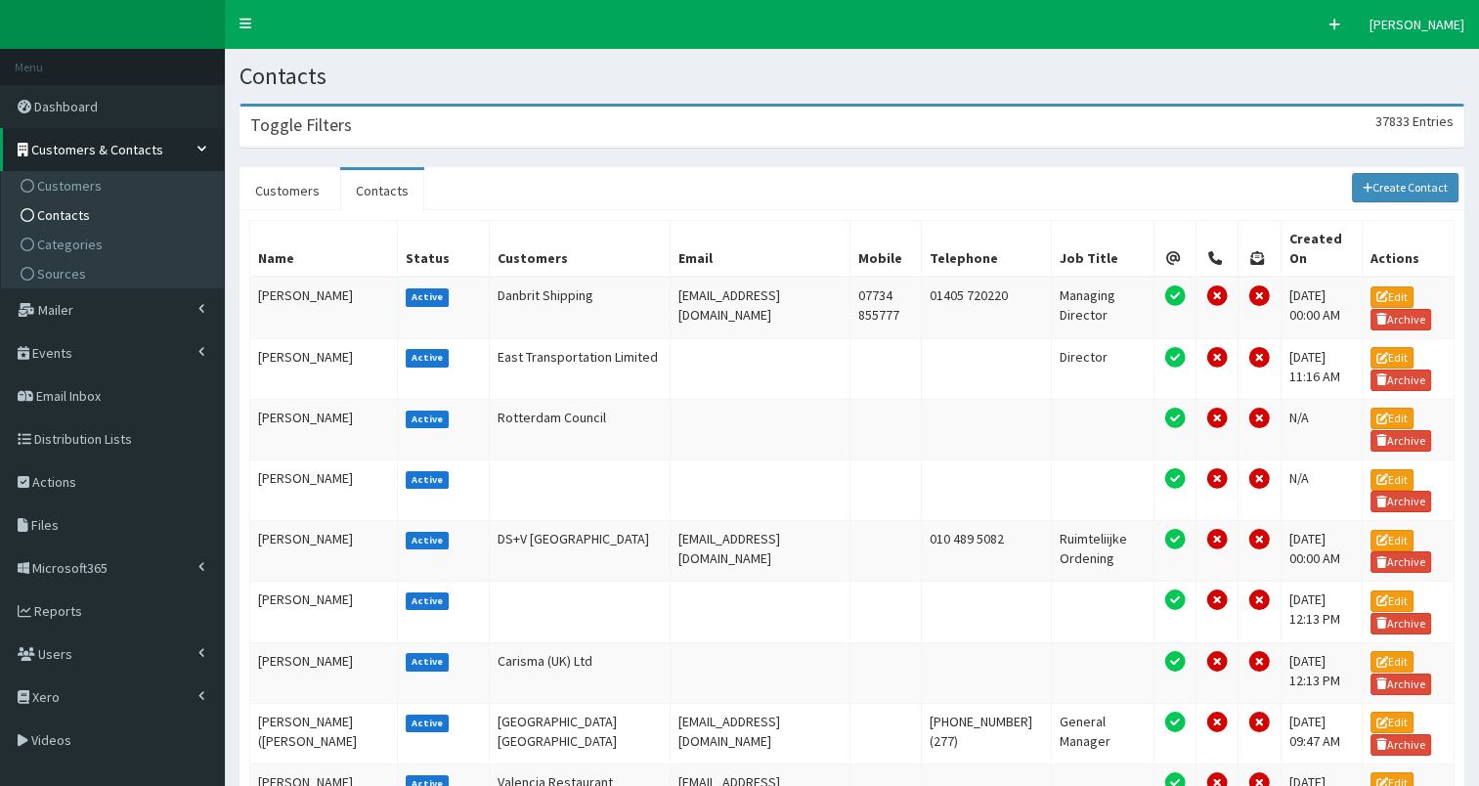
click at [540, 129] on div "Toggle Filters 37833 Entries" at bounding box center [852, 127] width 1223 height 40
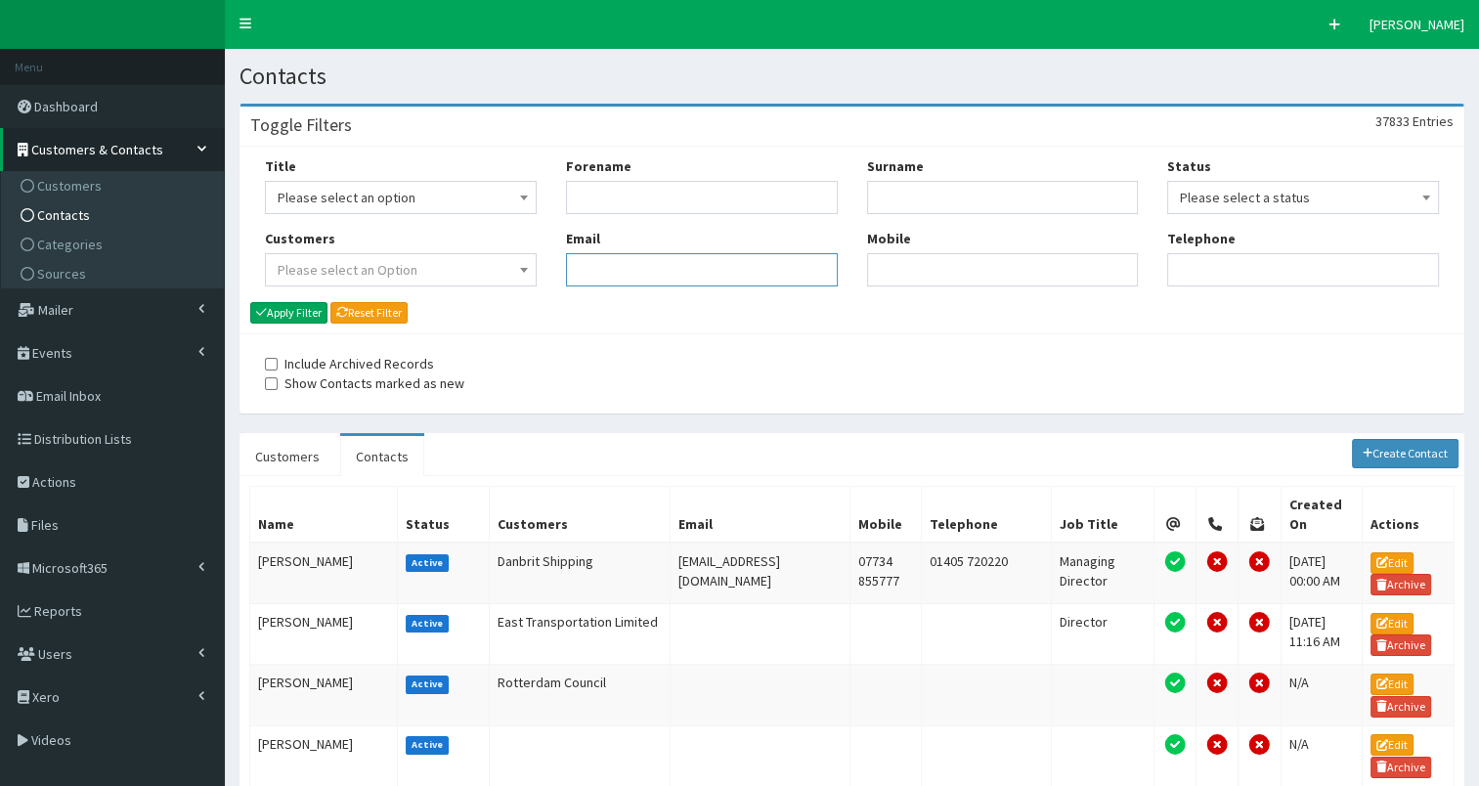
click at [600, 270] on input "Email" at bounding box center [702, 269] width 272 height 33
paste input "[EMAIL_ADDRESS][DOMAIN_NAME]"
type input "[EMAIL_ADDRESS][DOMAIN_NAME]"
click at [289, 313] on button "Apply Filter" at bounding box center [288, 313] width 77 height 22
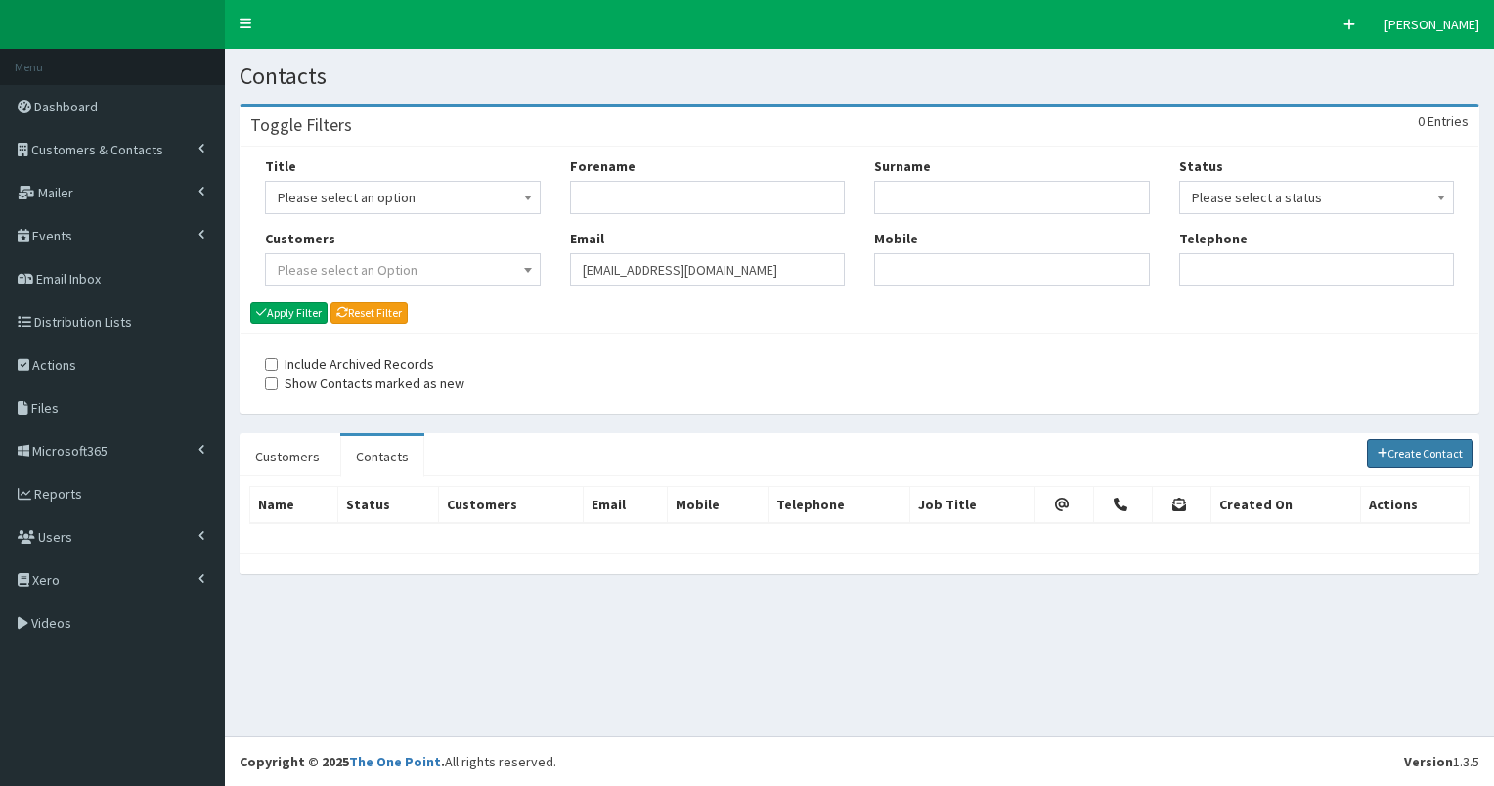
click at [1409, 453] on link "Create Contact" at bounding box center [1421, 453] width 108 height 29
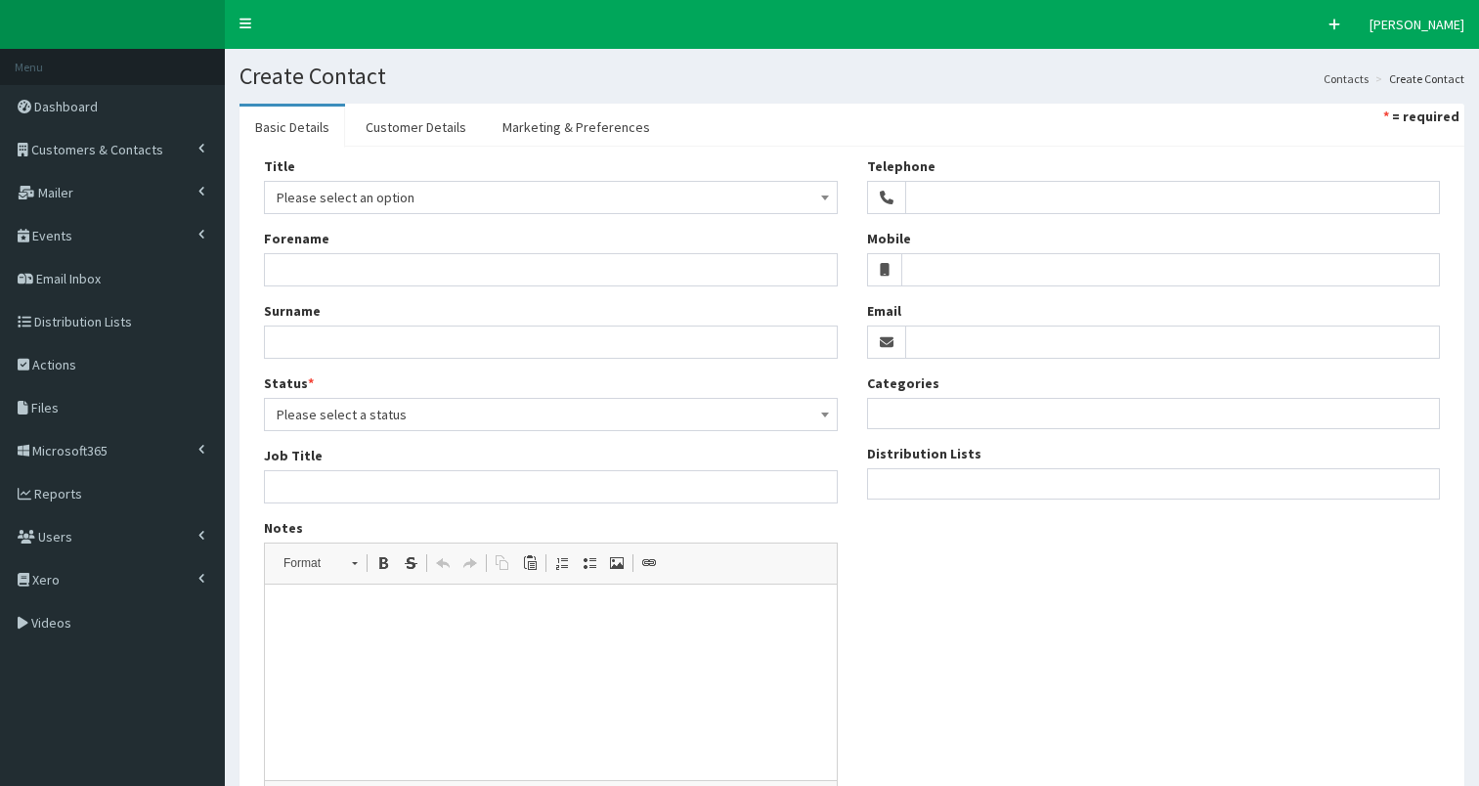
select select
click at [940, 342] on input "Email" at bounding box center [1173, 342] width 536 height 33
paste input "[EMAIL_ADDRESS][DOMAIN_NAME]"
type input "[EMAIL_ADDRESS][DOMAIN_NAME]"
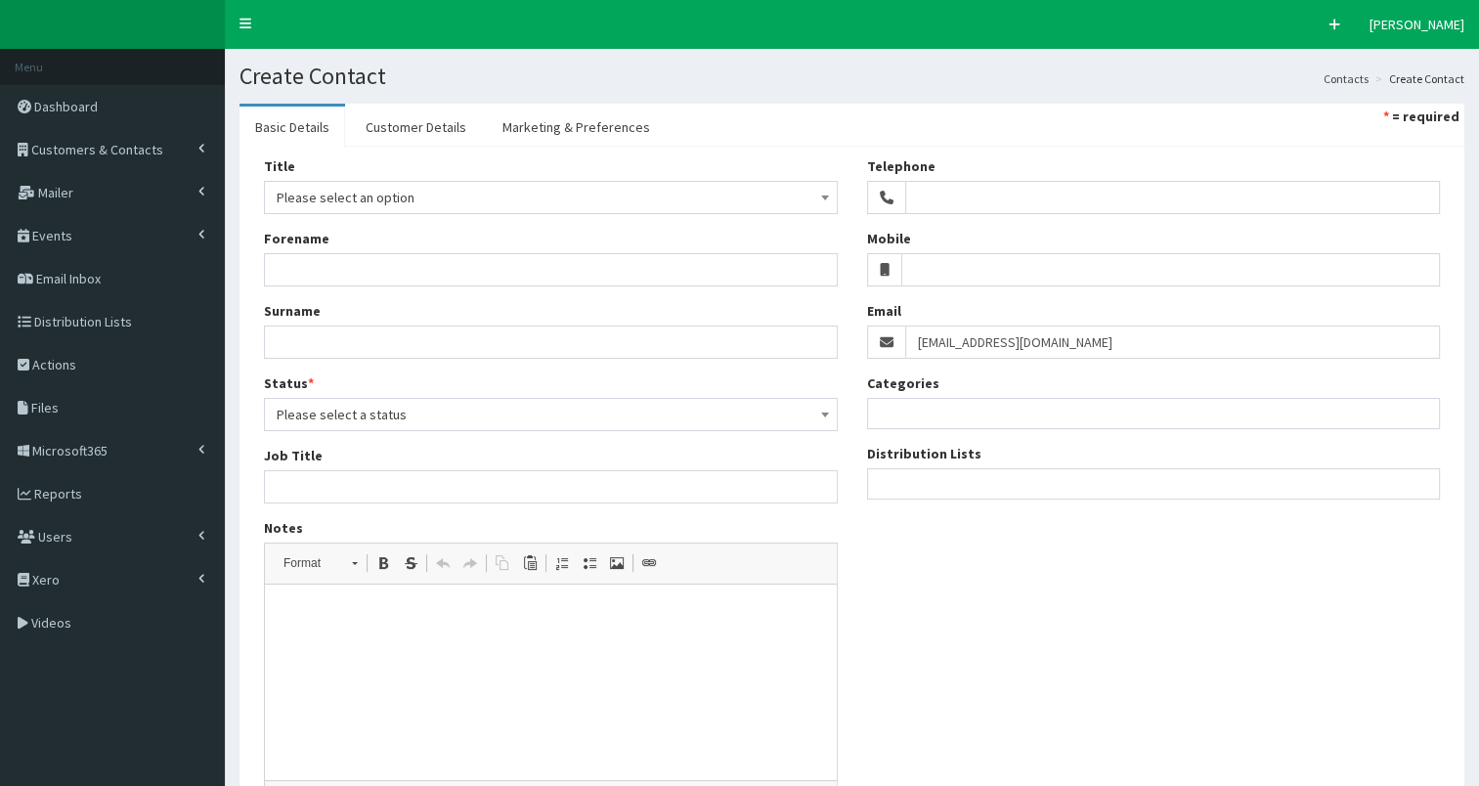
click at [903, 487] on ul at bounding box center [1154, 481] width 572 height 24
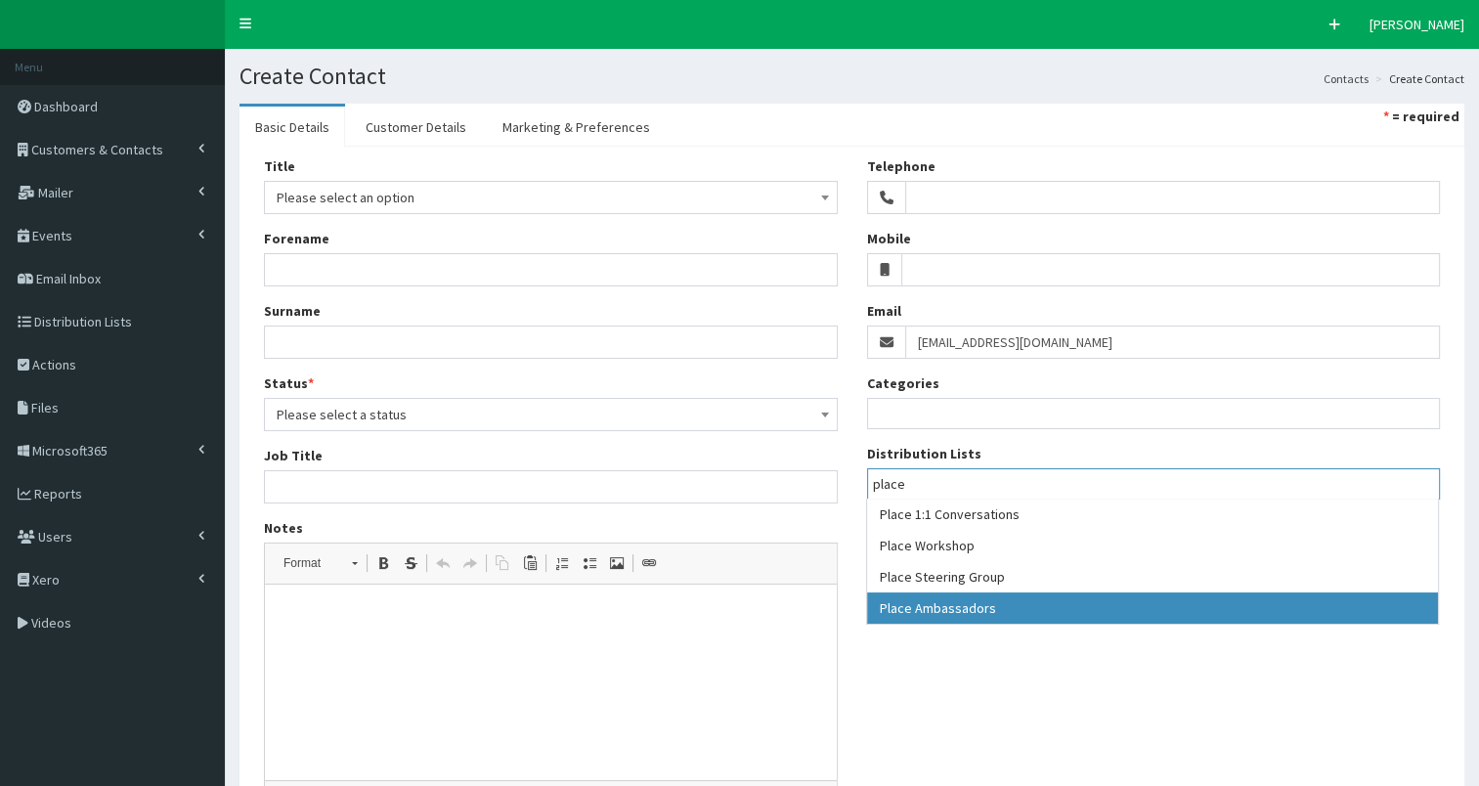
type input "place"
select select "204"
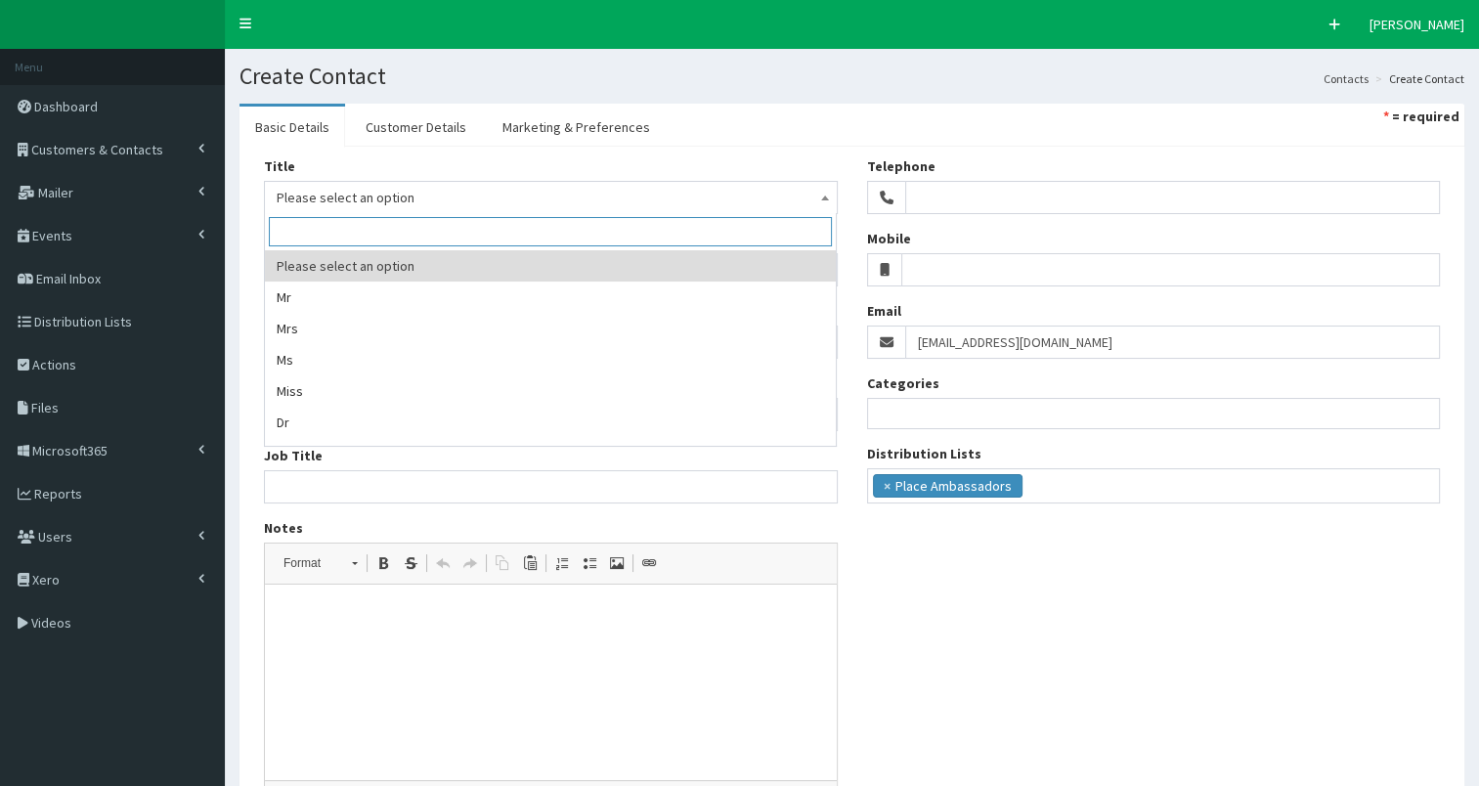
click at [360, 199] on span "Please select an option" at bounding box center [551, 197] width 549 height 27
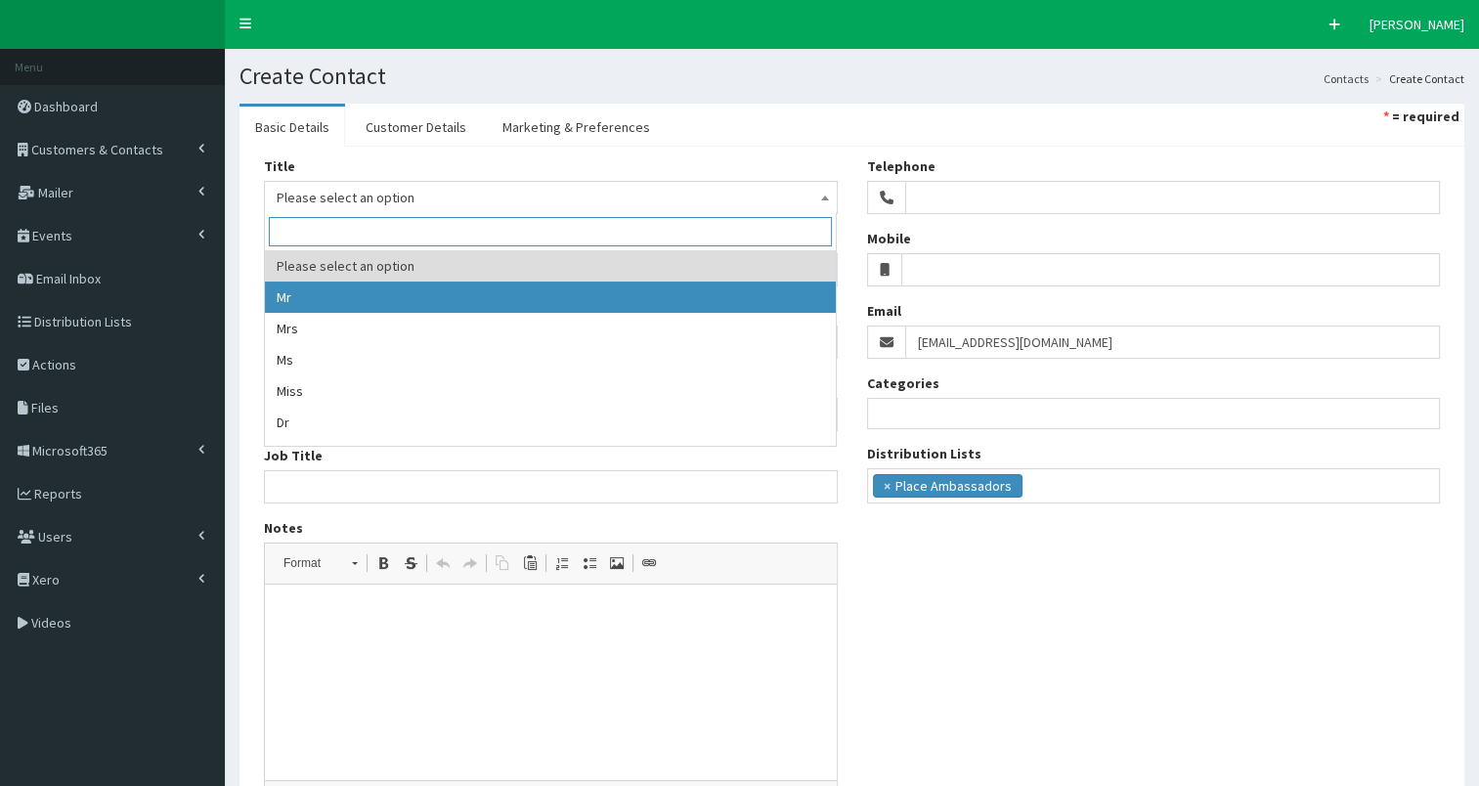
select select "1"
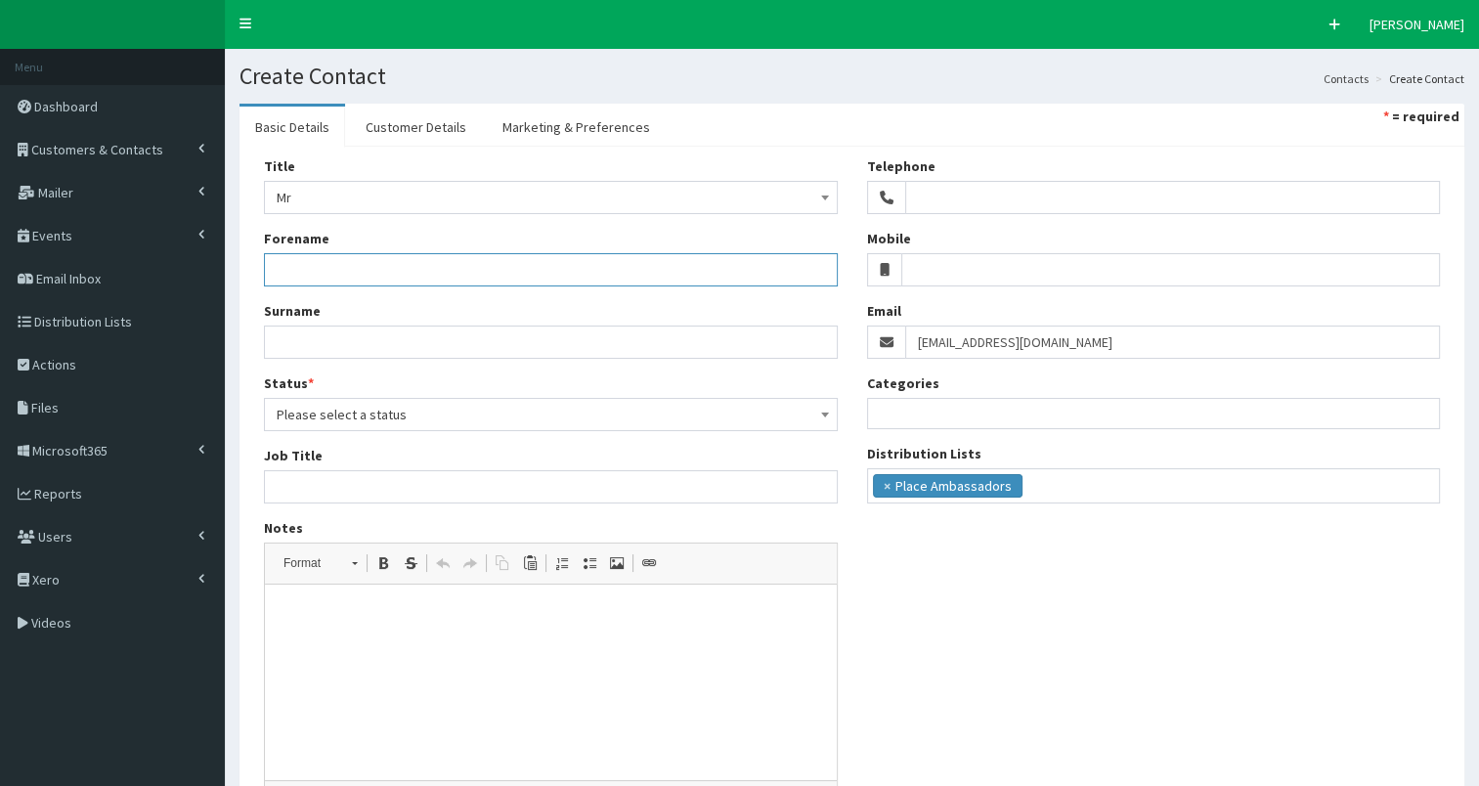
click at [332, 266] on input "Forename" at bounding box center [551, 269] width 574 height 33
type input "William"
click at [288, 348] on input "Surname" at bounding box center [551, 342] width 574 height 33
paste input "Heath"
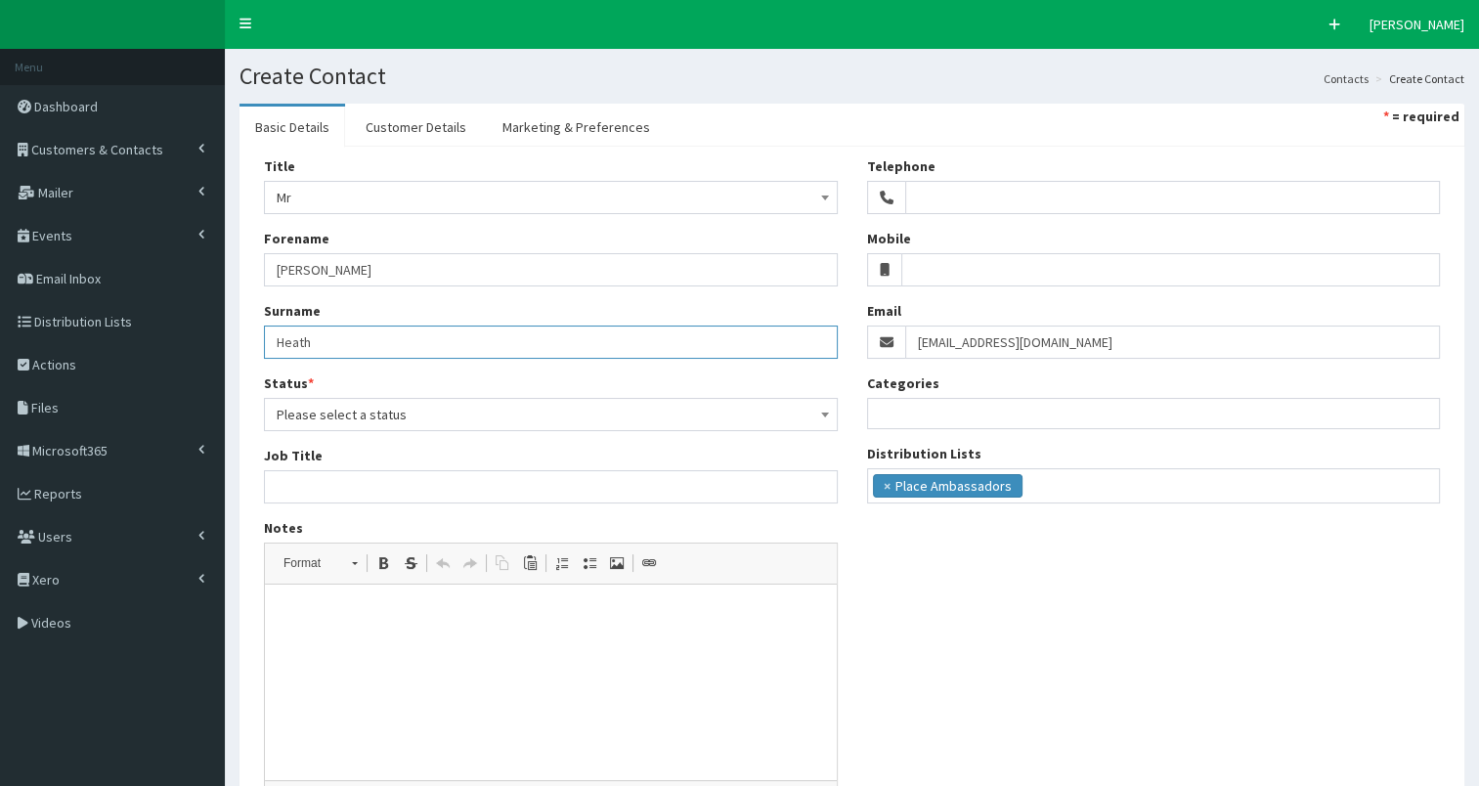
type input "Heath"
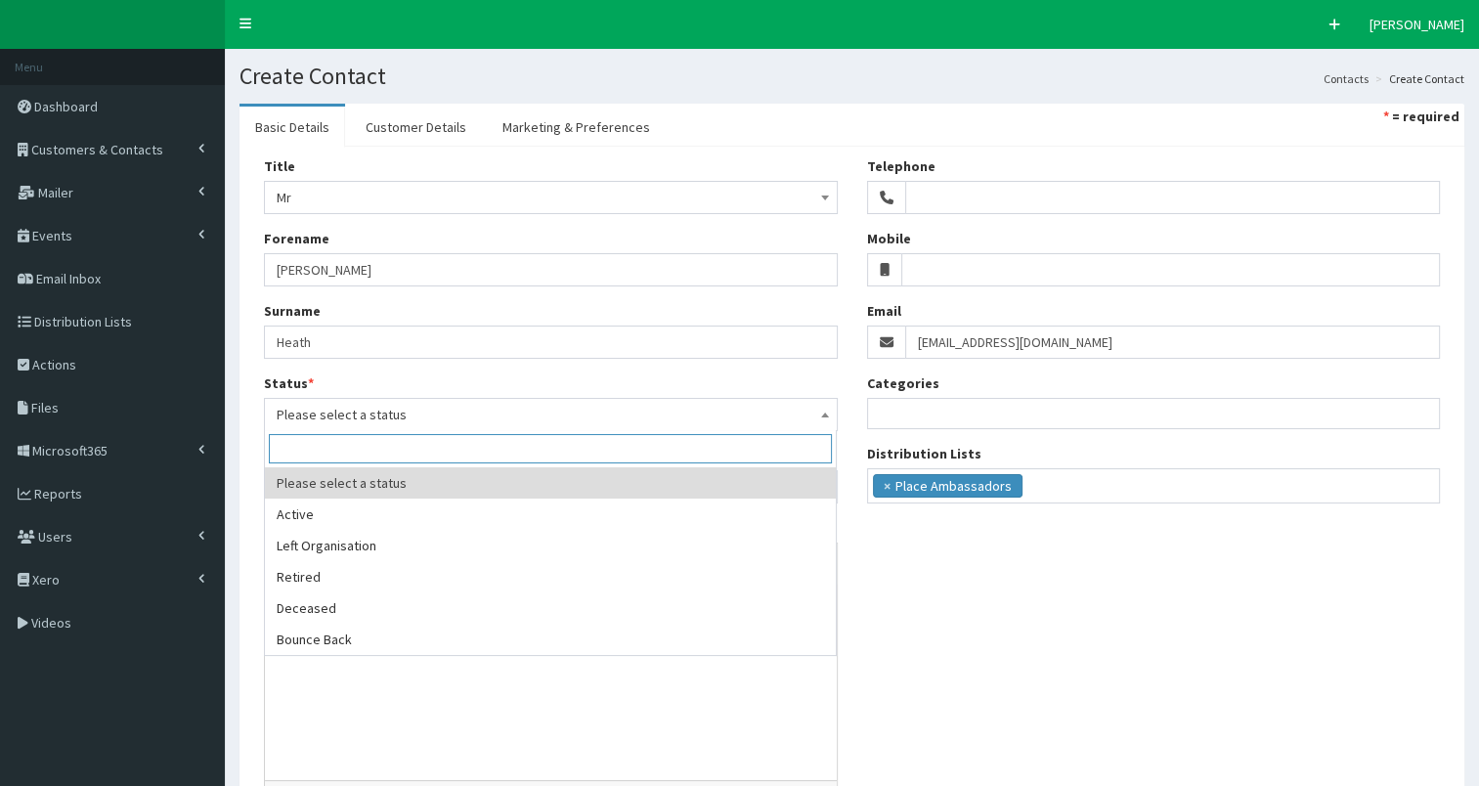
click at [298, 415] on span "Please select a status" at bounding box center [551, 414] width 549 height 27
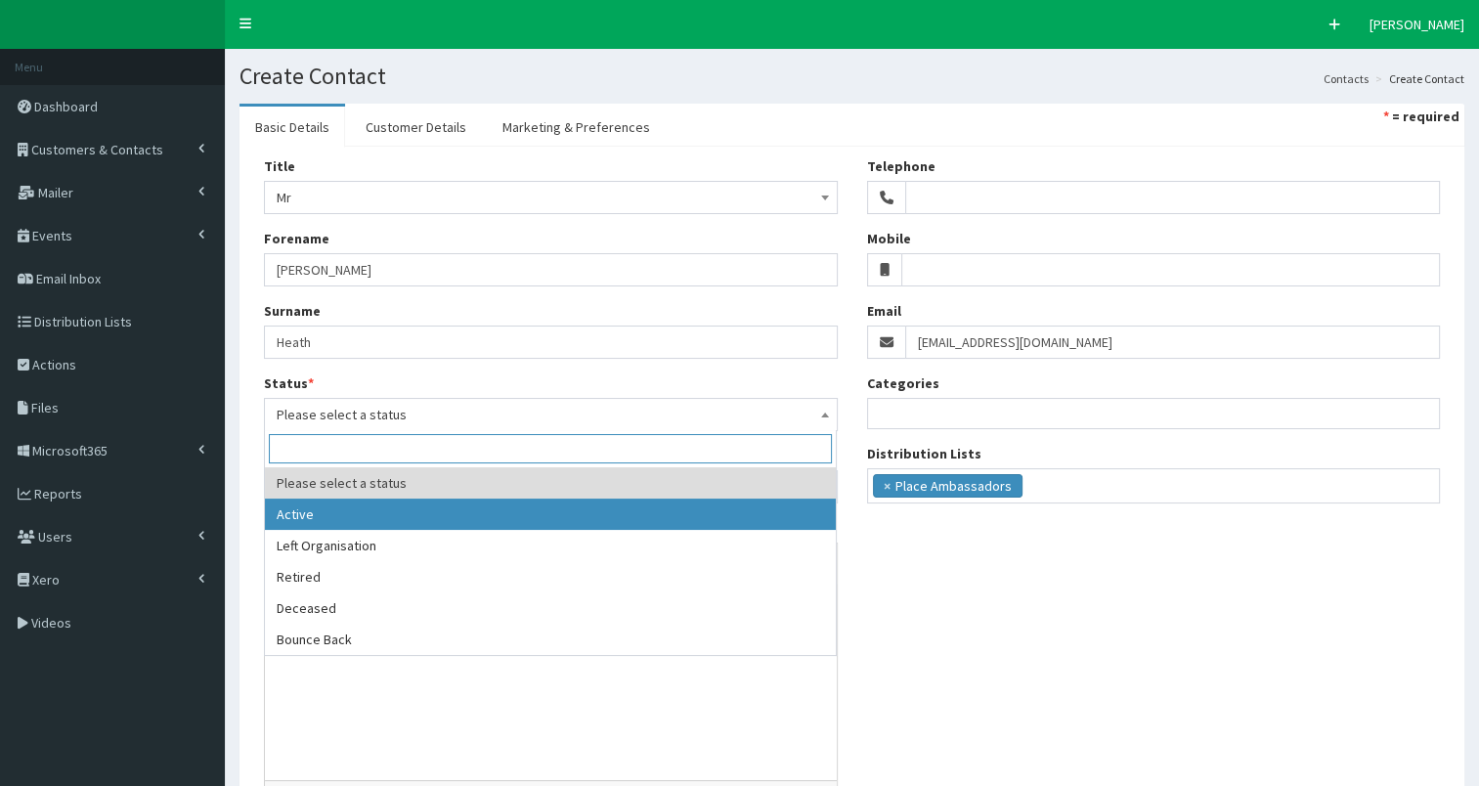
select select "1"
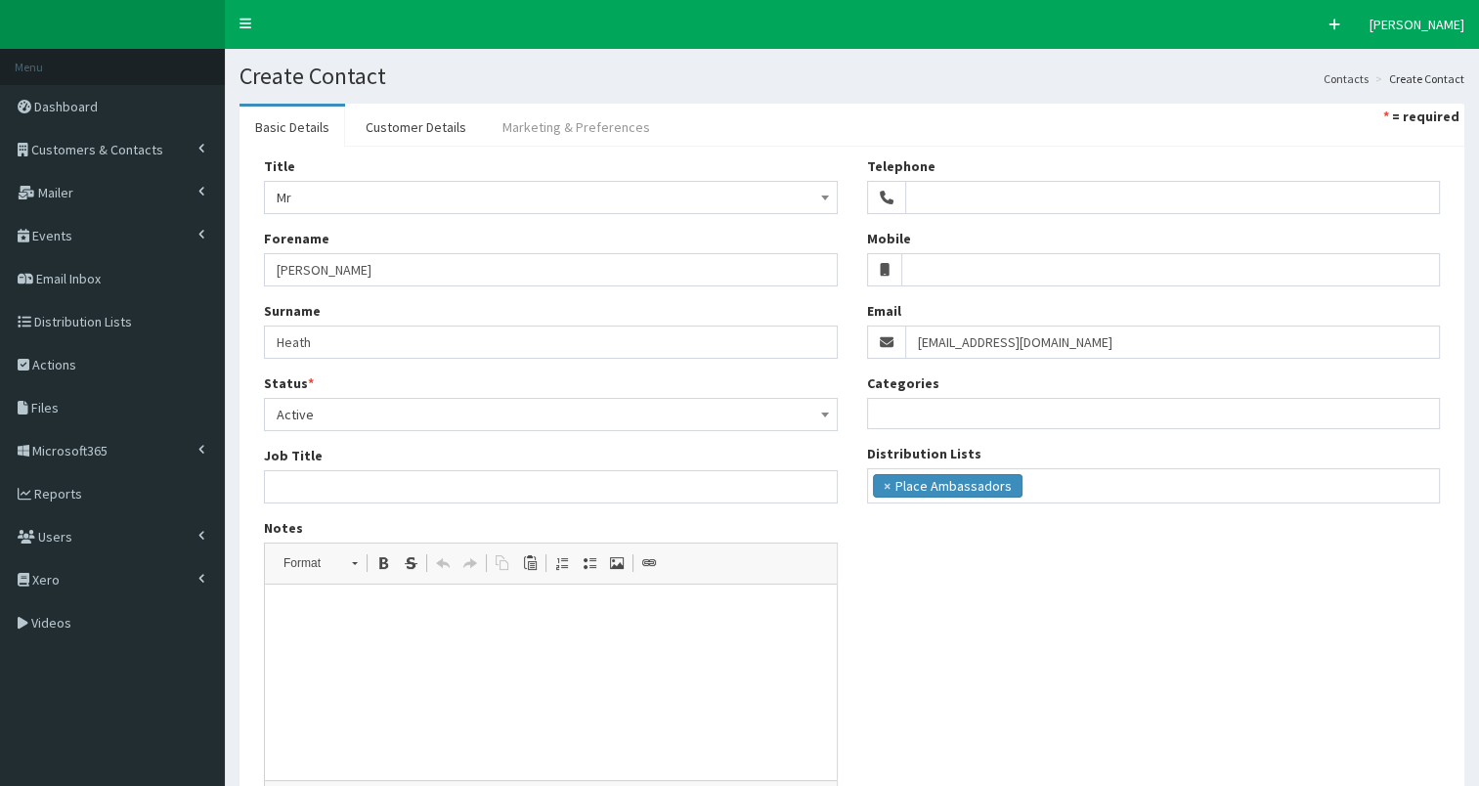
click at [602, 129] on link "Marketing & Preferences" at bounding box center [576, 127] width 179 height 41
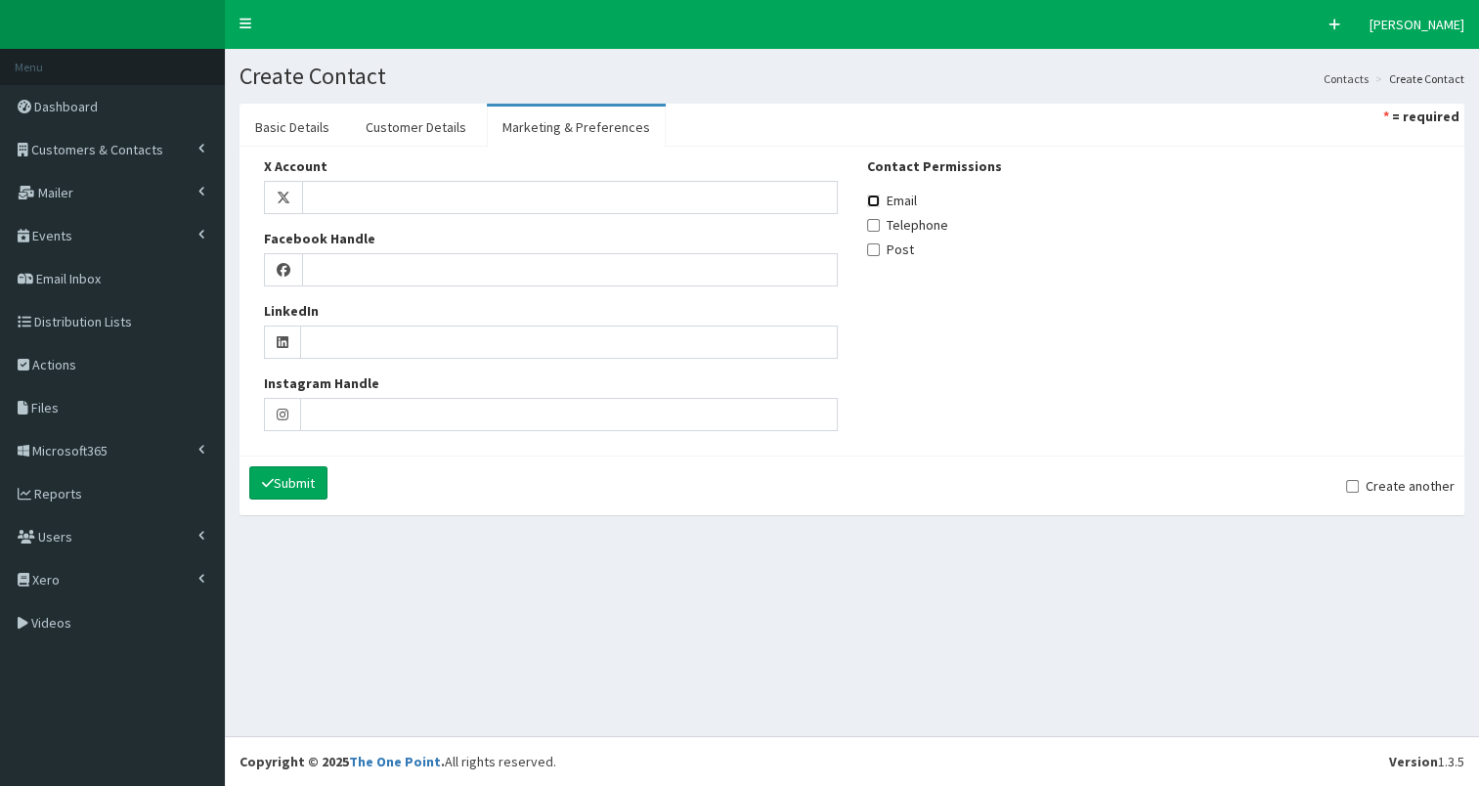
click at [868, 198] on input "Email" at bounding box center [873, 201] width 13 height 13
checkbox input "true"
click at [439, 129] on link "Customer Details" at bounding box center [416, 127] width 132 height 41
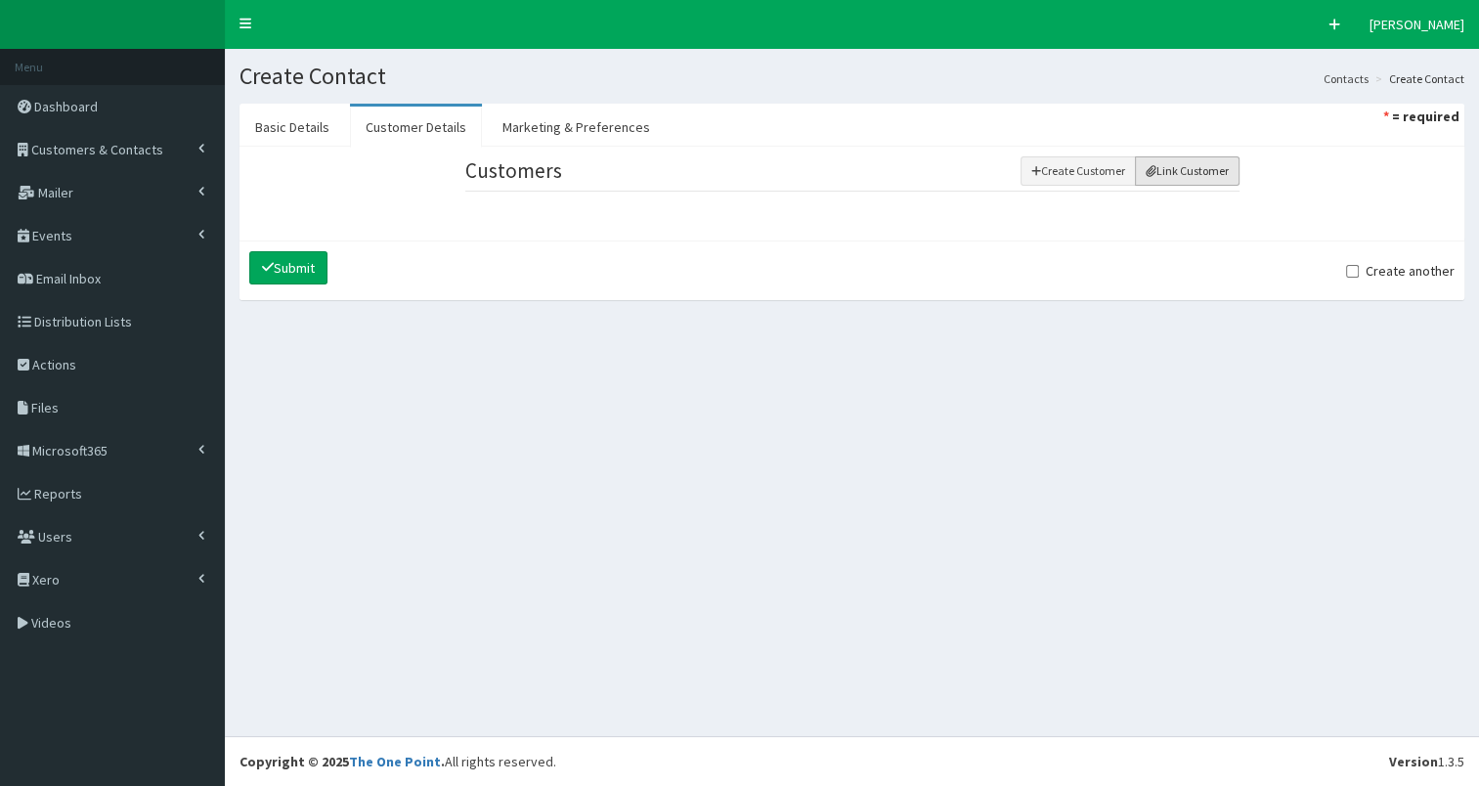
click at [1157, 172] on button "Link Customer" at bounding box center [1187, 170] width 105 height 29
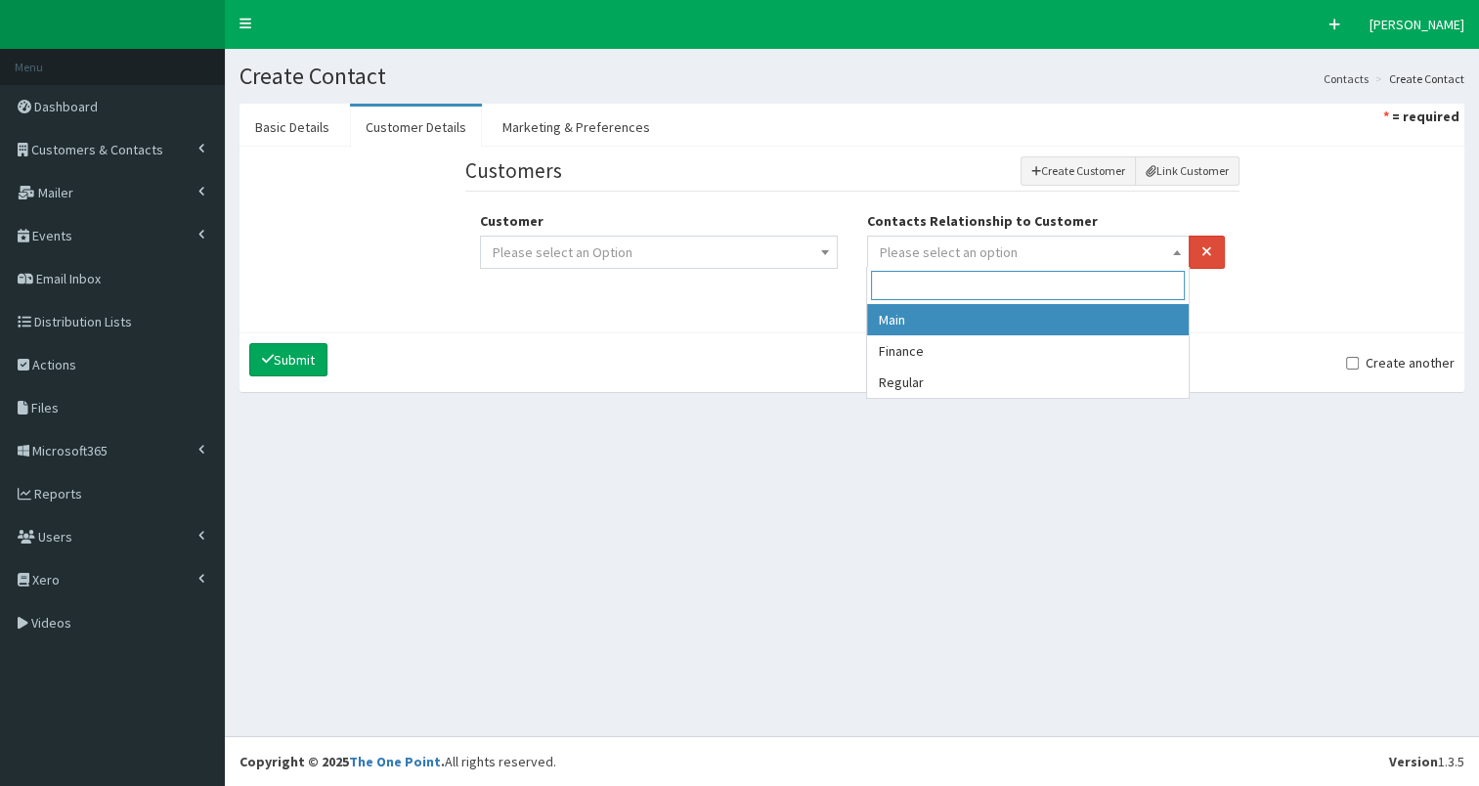
click at [1010, 243] on span "Please select an option" at bounding box center [1029, 252] width 298 height 27
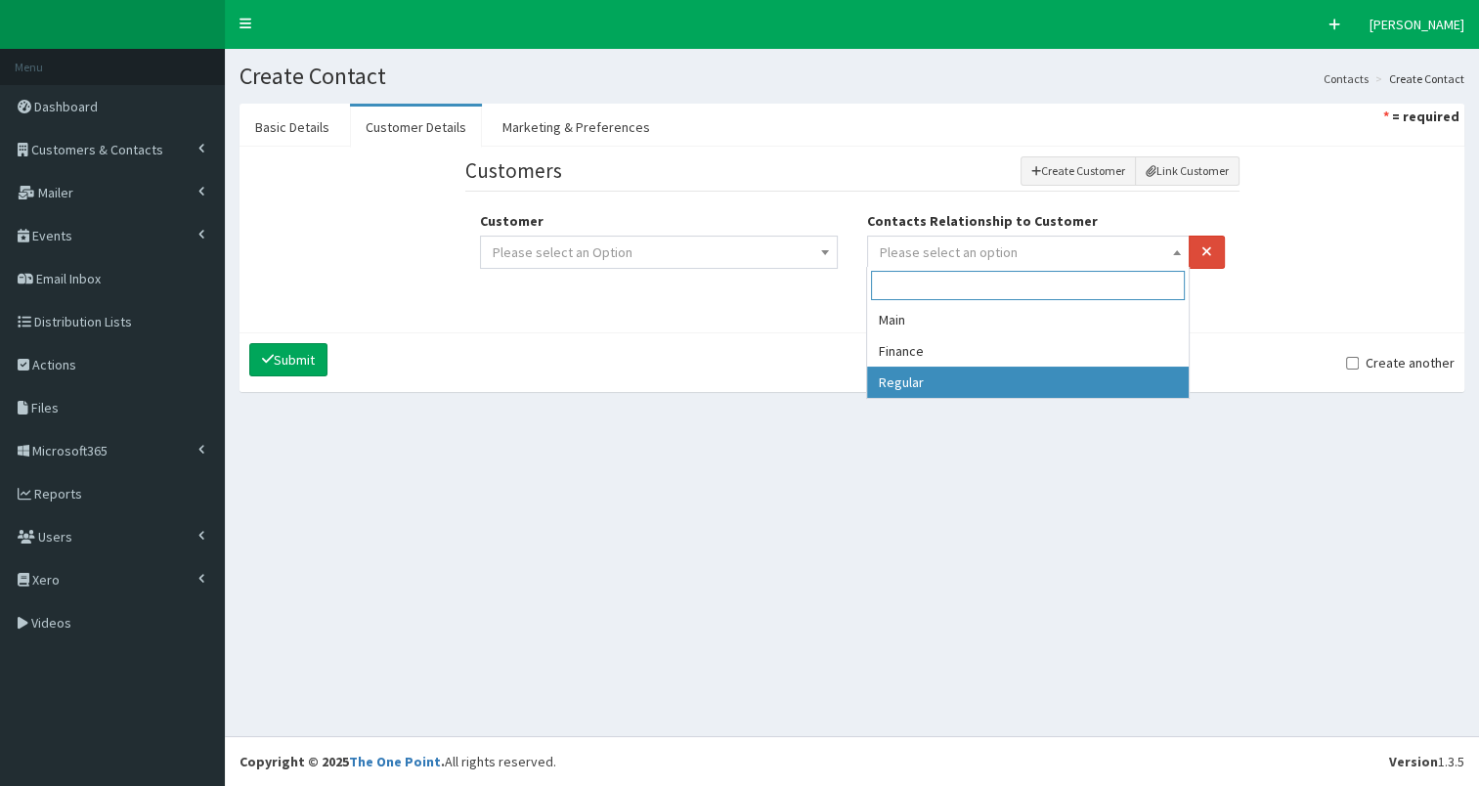
select select "3"
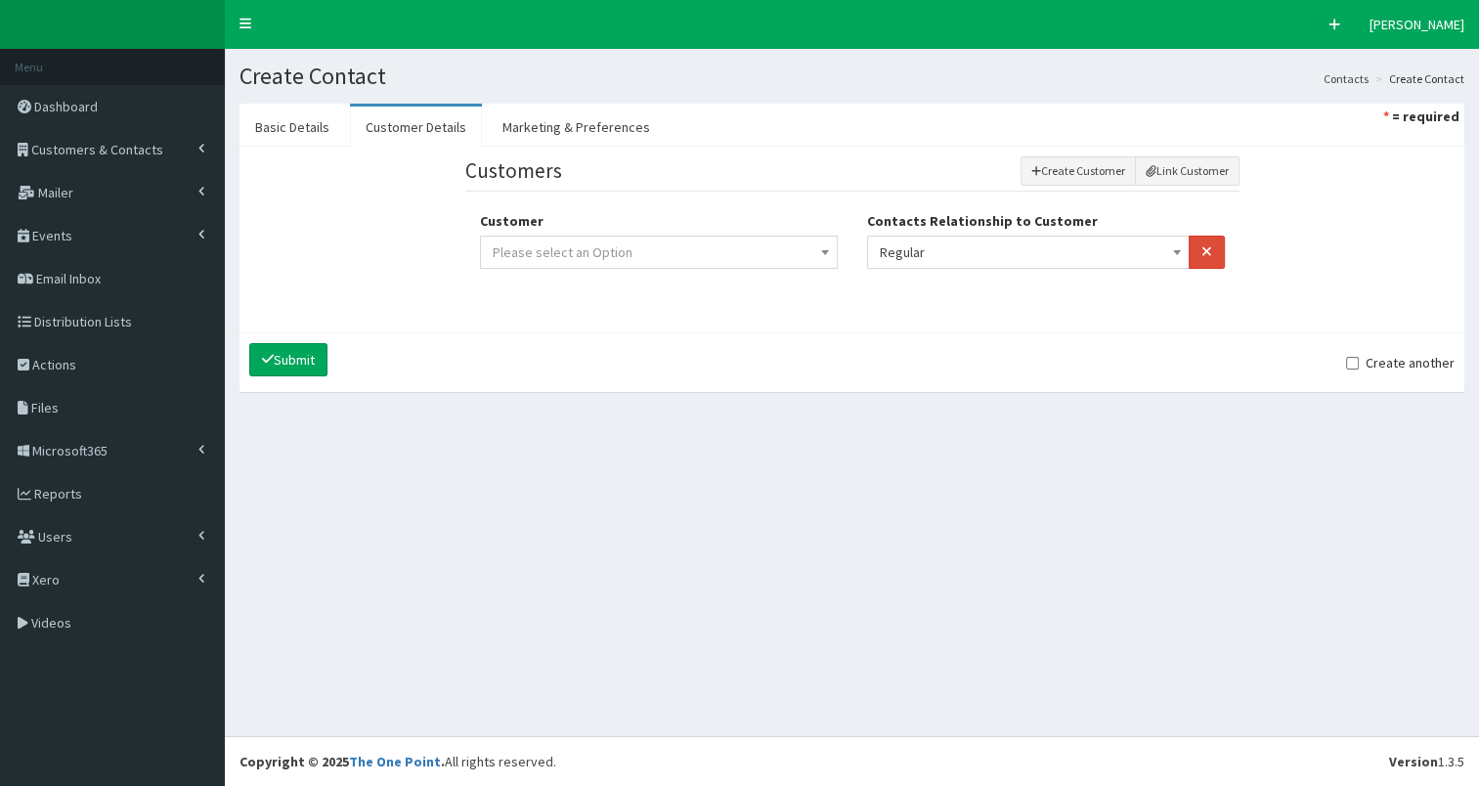
click at [808, 247] on span "Please select an Option" at bounding box center [659, 252] width 332 height 27
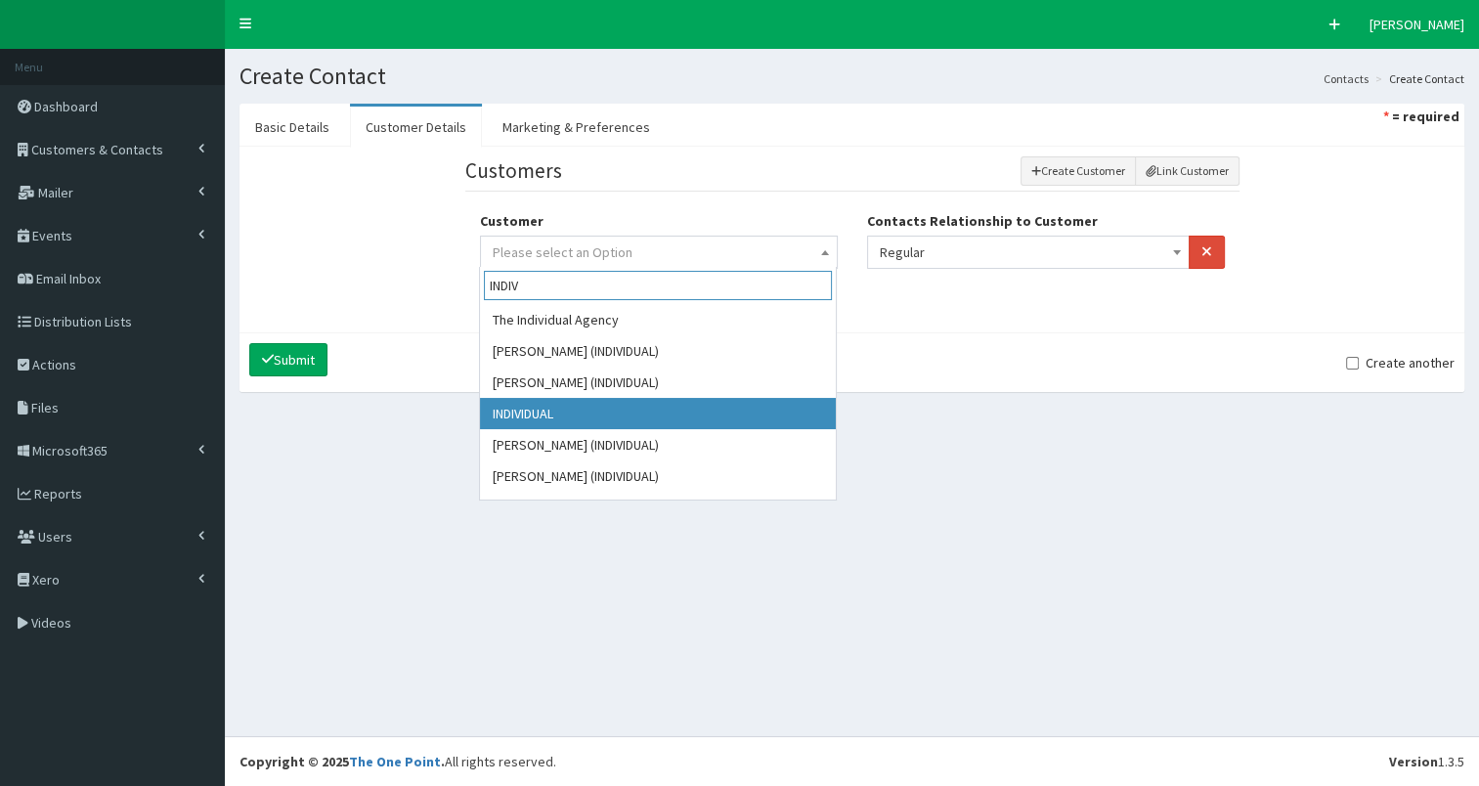
type input "INDIV"
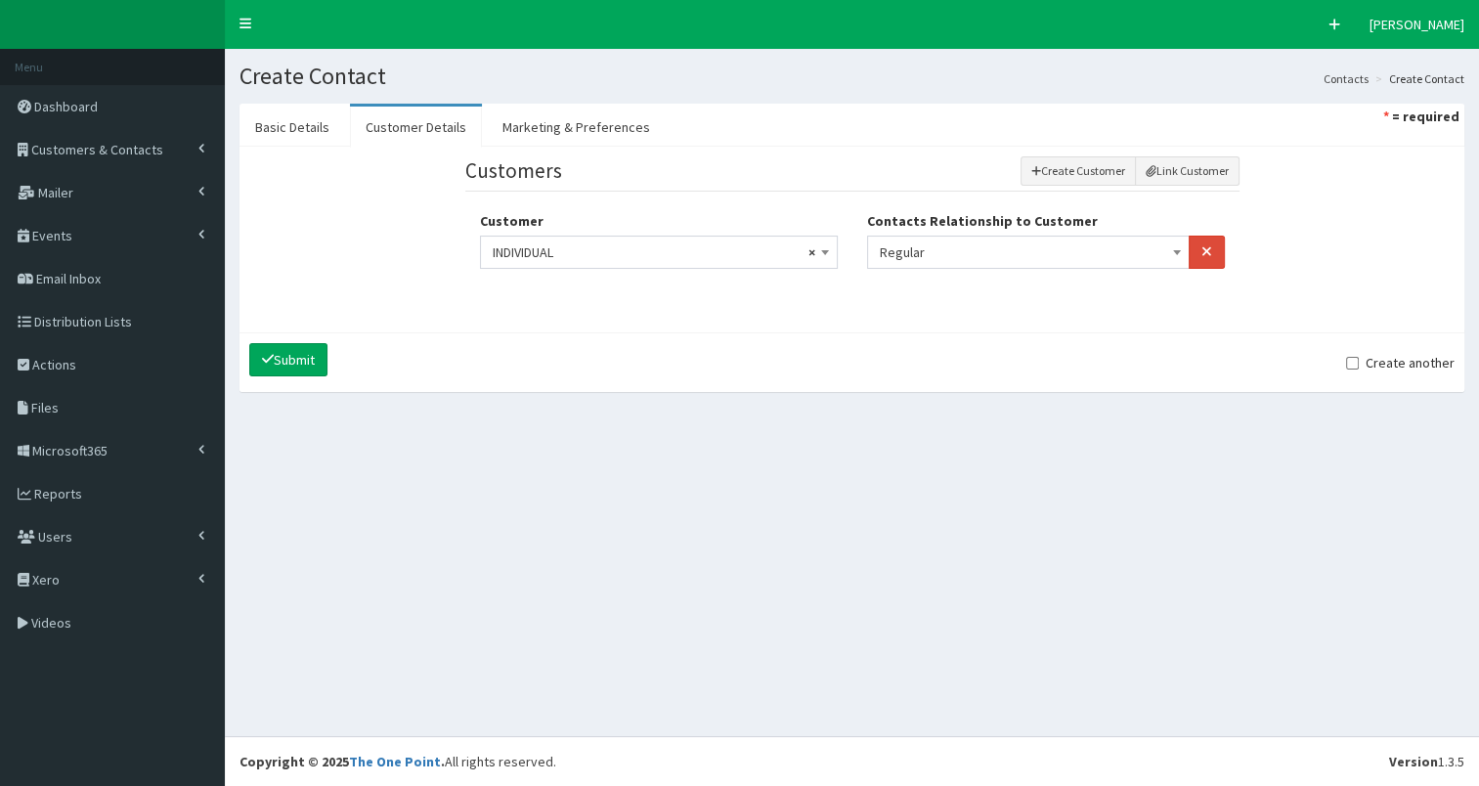
select select "4752"
click at [304, 358] on button "Submit" at bounding box center [288, 359] width 78 height 33
